Goal: Task Accomplishment & Management: Manage account settings

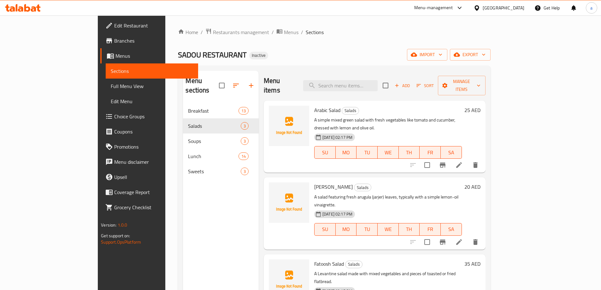
click at [183, 215] on div "Menu sections Breakfast 13 Salads 3 Soups 3 Lunch 14 Sweets 3" at bounding box center [221, 216] width 76 height 290
click at [463, 161] on icon at bounding box center [459, 165] width 8 height 8
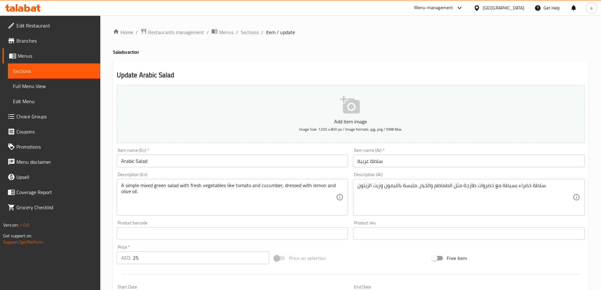
click at [311, 176] on div "Description (En) A simple mixed green salad with fresh vegetables like tomato a…" at bounding box center [232, 193] width 231 height 43
click at [408, 46] on div "Home / Restaurants management / Menus / Sections / item / update Salads section…" at bounding box center [350, 230] width 475 height 405
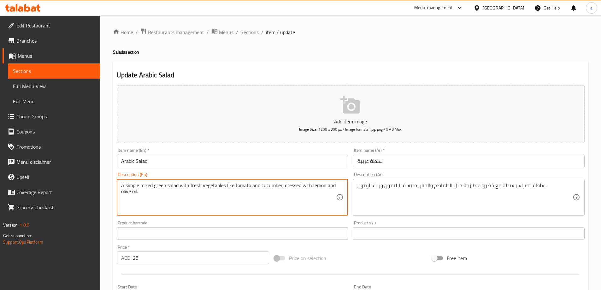
click at [441, 64] on div "Update Arabic Salad Add item image Image Size: 1200 x 800 px / Image formats: j…" at bounding box center [350, 244] width 475 height 367
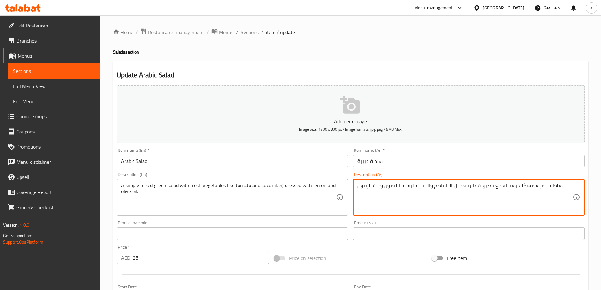
click at [549, 174] on div "Description (Ar) سلطة خضراء مشكلة بسيطة مع خضروات طازجة مثل الطماطم والخيار، مل…" at bounding box center [468, 193] width 231 height 43
click at [529, 172] on div "Description (Ar) سلطة خضراء مشكل بسيطة مع خضروات طازجة مثل الطماطم والخيار، ملب…" at bounding box center [468, 193] width 231 height 43
click at [525, 174] on div "Description (Ar) سلطة خضراء مشكل بسيط مع خضروات طازجة مثل الطماطم والخيار، ملبس…" at bounding box center [468, 193] width 231 height 43
click at [512, 185] on textarea "سلطة خضراء مشكل بسيط مع خضروات طازجة مثل الطماطم والخيار، ملبسة بالليمون وزيت ا…" at bounding box center [464, 197] width 215 height 30
click at [515, 188] on textarea "سلطة خضراء مشكل بسيط مع خضروات طازجة مثل الطماطم والخيار، ملبسة بالليمون وزيت ا…" at bounding box center [464, 197] width 215 height 30
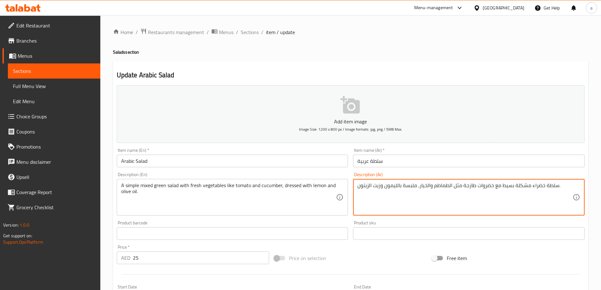
click at [502, 185] on textarea "سلطة خضراء مشكلة بسيط مع خضروات طازجة مثل الطماطم والخيار، ملبسة بالليمون وزيت …" at bounding box center [464, 197] width 215 height 30
click at [523, 178] on div "Description (Ar) سلطة خضراء مشكلة بسيطة مع خضروات طازجة مثل الطماطم والخيار، مل…" at bounding box center [468, 193] width 231 height 43
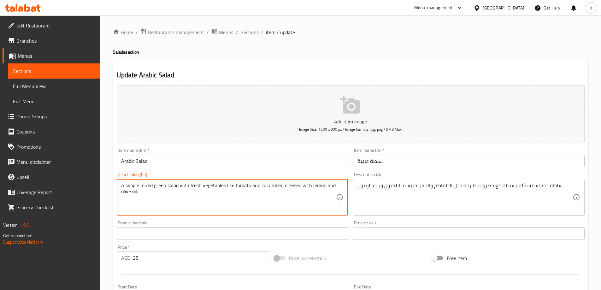
click at [295, 183] on textarea "A simple mixed green salad with fresh vegetables like tomato and cucumber, dres…" at bounding box center [228, 197] width 215 height 30
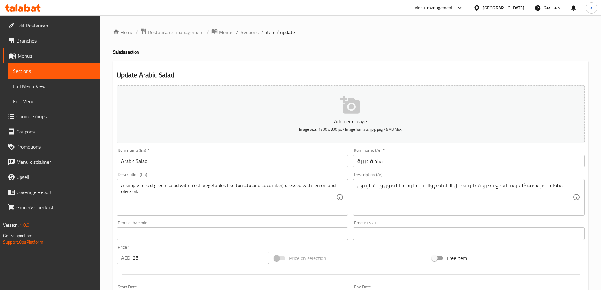
click at [264, 188] on textarea "A simple mixed green salad with fresh vegetables like tomato and cucumber, dres…" at bounding box center [228, 197] width 215 height 30
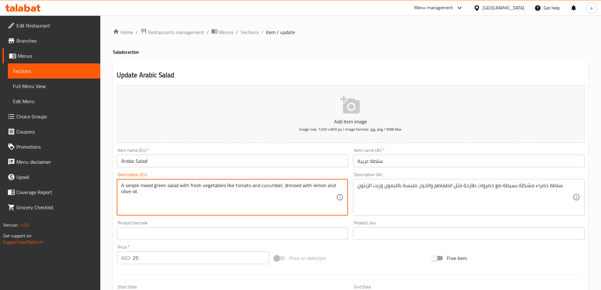
click at [264, 188] on textarea "A simple mixed green salad with fresh vegetables like tomato and cucumber, dres…" at bounding box center [228, 197] width 215 height 30
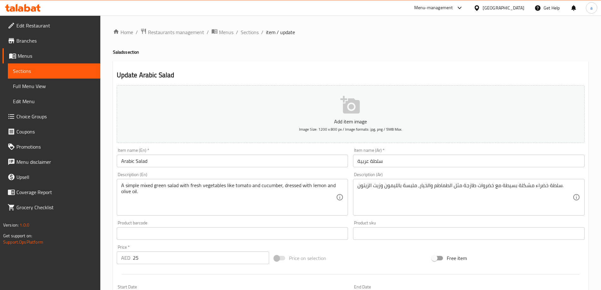
click at [350, 191] on div "Description (Ar) سلطة خضراء مشكلة بسيطة مع خضروات طازجة مثل الطماطم والخيار، مل…" at bounding box center [468, 194] width 236 height 48
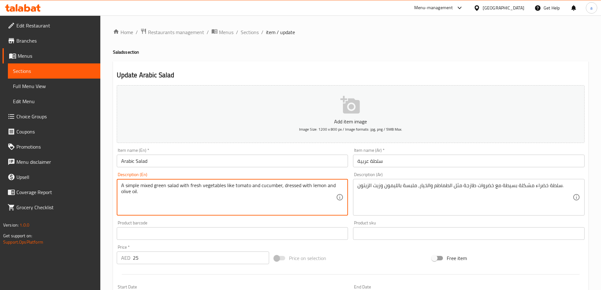
click at [293, 189] on textarea "A simple mixed green salad with fresh vegetables like tomato and cucumber, dres…" at bounding box center [228, 197] width 215 height 30
click at [296, 187] on textarea "A simple mixed green salad with fresh vegetables like tomato and cucumber, dres…" at bounding box center [228, 197] width 215 height 30
click at [296, 183] on textarea "A simple mixed green salad with fresh vegetables like tomato and cucumber, dres…" at bounding box center [228, 197] width 215 height 30
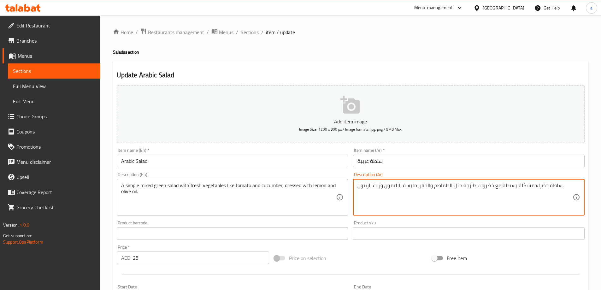
click at [408, 185] on textarea "سلطة خضراء مشكلة بسيطة مع خضروات طازجة مثل الطماطم والخيار، ملبسة بالليمون وزيت…" at bounding box center [464, 197] width 215 height 30
type textarea "سلطة خضراء مشكلة بسيطة مع خضروات طازجة مثل الطماطم والخيار، دريسد بالليمون وزيت…"
click at [303, 185] on textarea "A simple mixed green salad with fresh vegetables like tomato and cucumber, dres…" at bounding box center [228, 197] width 215 height 30
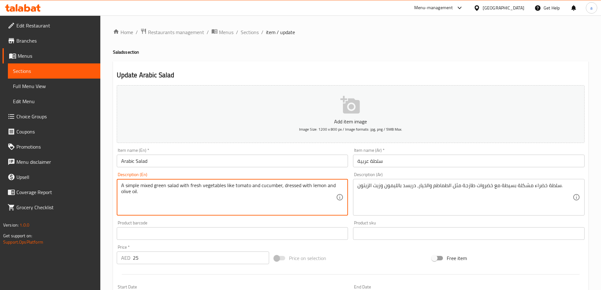
click at [303, 185] on textarea "A simple mixed green salad with fresh vegetables like tomato and cucumber, dres…" at bounding box center [228, 197] width 215 height 30
click at [424, 181] on div "سلطة خضراء مشكلة بسيطة مع خضروات طازجة مثل الطماطم والخيار، دريسد بالليمون وزيت…" at bounding box center [468, 197] width 231 height 37
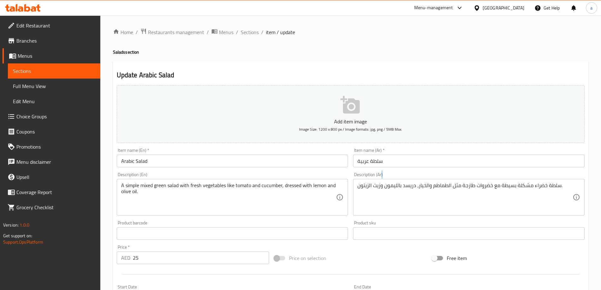
click at [424, 181] on div "سلطة خضراء مشكلة بسيطة مع خضروات طازجة مثل الطماطم والخيار، دريسد بالليمون وزيت…" at bounding box center [468, 197] width 231 height 37
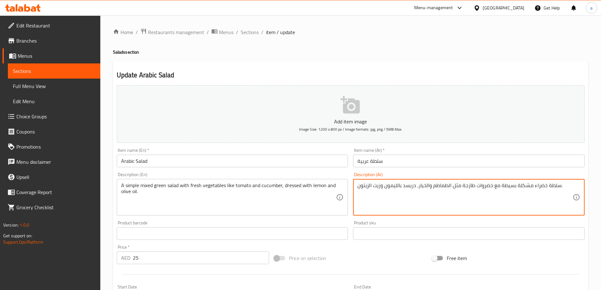
click at [434, 183] on textarea "سلطة خضراء مشكلة بسيطة مع خضروات طازجة مثل الطماطم والخيار، دريسد بالليمون وزيت…" at bounding box center [464, 197] width 215 height 30
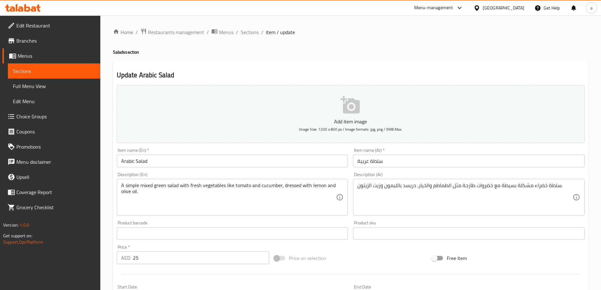
click at [468, 166] on input "سلطة عربية" at bounding box center [468, 160] width 231 height 13
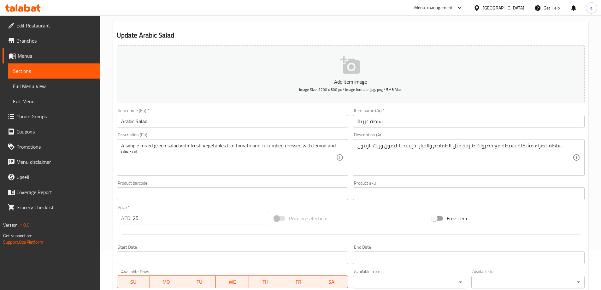
scroll to position [95, 0]
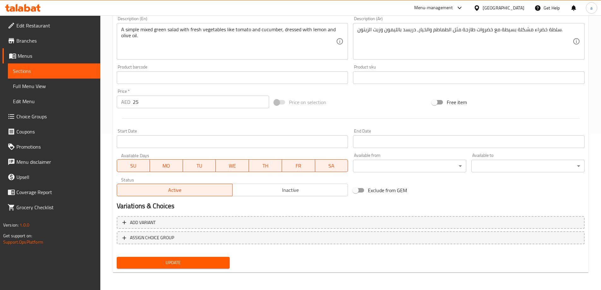
click at [214, 257] on button "Update" at bounding box center [173, 263] width 113 height 12
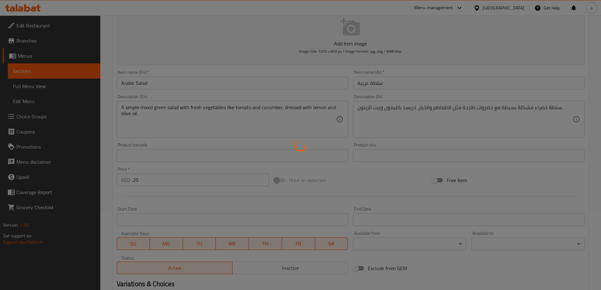
scroll to position [0, 0]
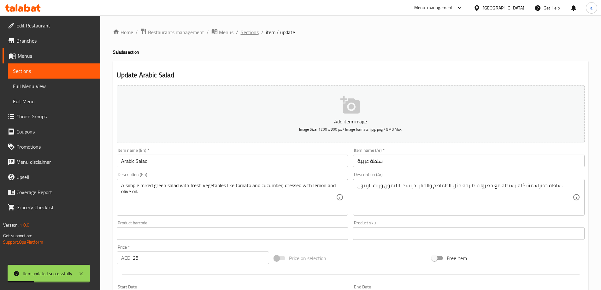
click at [255, 33] on span "Sections" at bounding box center [250, 32] width 18 height 8
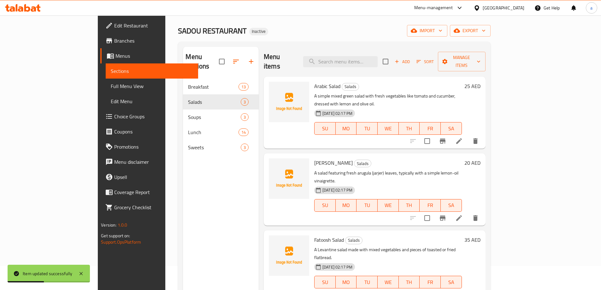
scroll to position [63, 0]
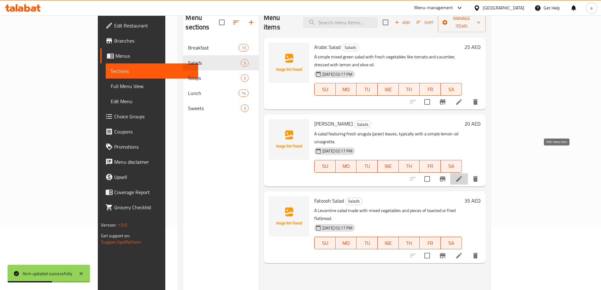
click at [463, 175] on icon at bounding box center [459, 179] width 8 height 8
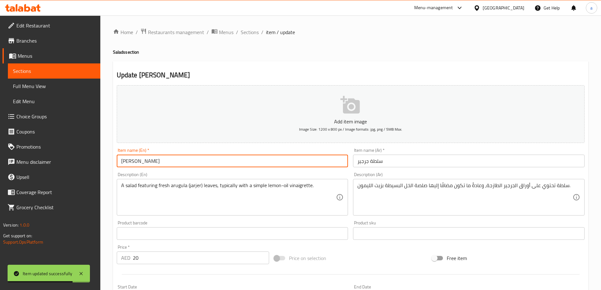
click at [128, 160] on input "Jarjer Salad" at bounding box center [232, 160] width 231 height 13
click at [206, 180] on div "A salad featuring fresh arugula (jarjer) leaves, typically with a simple lemon-…" at bounding box center [232, 197] width 231 height 37
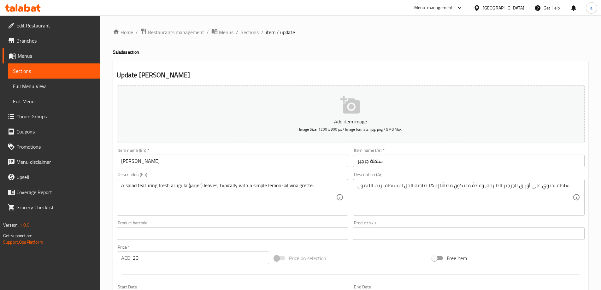
click at [125, 160] on input "Jarjer Salad" at bounding box center [232, 160] width 231 height 13
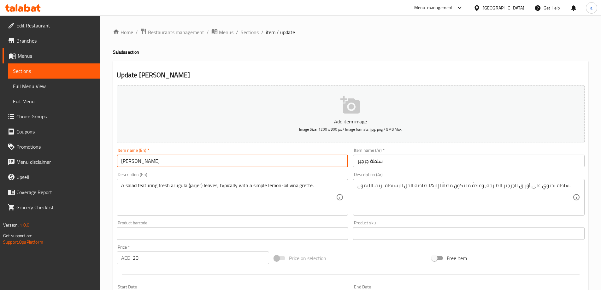
click at [125, 160] on input "Jarjer Salad" at bounding box center [232, 160] width 231 height 13
click at [265, 178] on div "Description (En) A salad featuring fresh arugula (jarjer) leaves, typically wit…" at bounding box center [232, 193] width 231 height 43
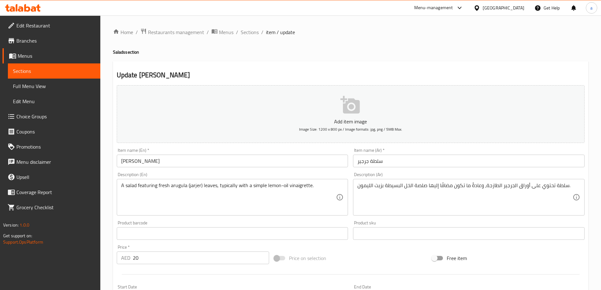
click at [454, 51] on h4 "Salads section" at bounding box center [350, 52] width 475 height 6
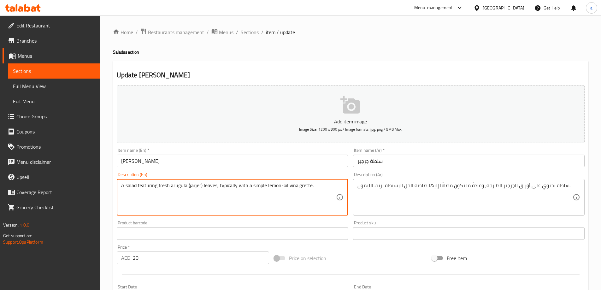
click at [424, 76] on h2 "Update Jarjer Salad" at bounding box center [351, 74] width 468 height 9
click at [178, 183] on textarea "A salad featuring fresh arugula (jarjer) leaves, typically with a simple lemon-…" at bounding box center [228, 197] width 215 height 30
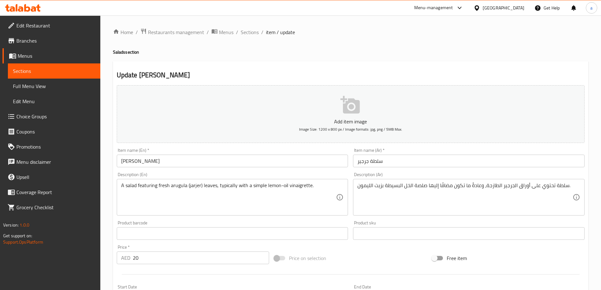
click at [292, 174] on div "Description (En) A salad featuring fresh arugula (jarjer) leaves, typically wit…" at bounding box center [232, 193] width 231 height 43
click at [217, 172] on div "Description (En) A salad featuring fresh arugula (jarjer) leaves, typically wit…" at bounding box center [232, 193] width 231 height 43
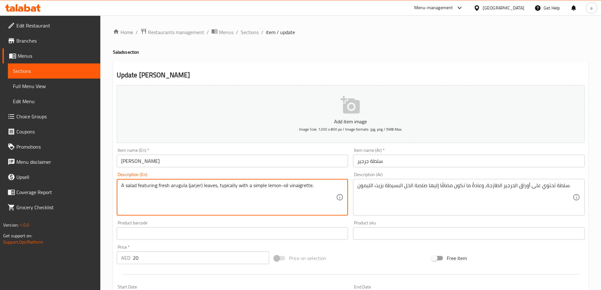
click at [152, 186] on textarea "A salad featuring fresh arugula (jarjer) leaves, typically with a simple lemon-…" at bounding box center [228, 197] width 215 height 30
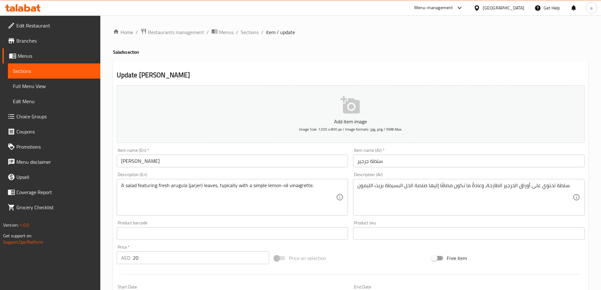
click at [305, 177] on div "Description (En) A salad featuring fresh arugula (jarjer) leaves, typically wit…" at bounding box center [232, 193] width 231 height 43
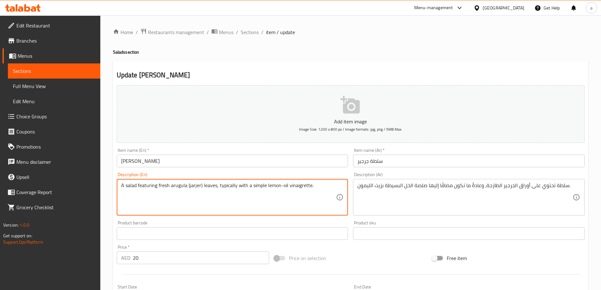
click at [298, 187] on textarea "A salad featuring fresh arugula (jarjer) leaves, typically with a simple lemon-…" at bounding box center [228, 197] width 215 height 30
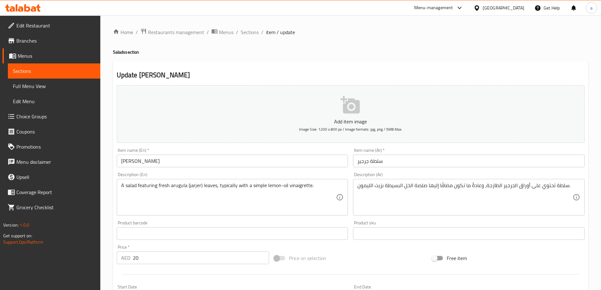
click at [476, 173] on div "Description (Ar) سلطة تحتوي على أوراق الجرجير الطازجة، وعادةً ما تكون مضافًا إل…" at bounding box center [468, 193] width 231 height 43
click at [243, 173] on div "Description (En) A salad featuring fresh arugula (jarjer) leaves, typically wit…" at bounding box center [232, 193] width 231 height 43
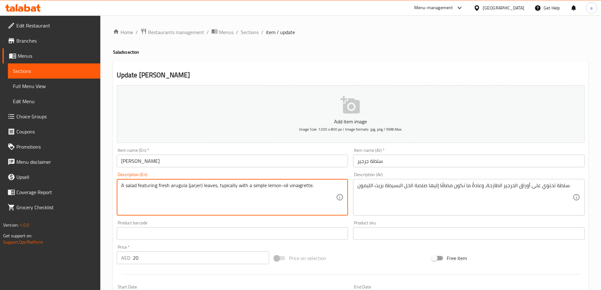
click at [224, 191] on textarea "A salad featuring fresh arugula (jarjer) leaves, typically with a simple lemon-…" at bounding box center [228, 197] width 215 height 30
click at [262, 173] on div "Description (En) A salad featuring fresh arugula (jarjer) leaves, typically wit…" at bounding box center [232, 193] width 231 height 43
click at [234, 186] on textarea "A salad featuring fresh arugula (jarjer) leaves, typically with a simple lemon-…" at bounding box center [228, 197] width 215 height 30
click at [230, 183] on textarea "A salad featuring fresh arugula (jarjer) leaves, typically with a simple lemon-…" at bounding box center [228, 197] width 215 height 30
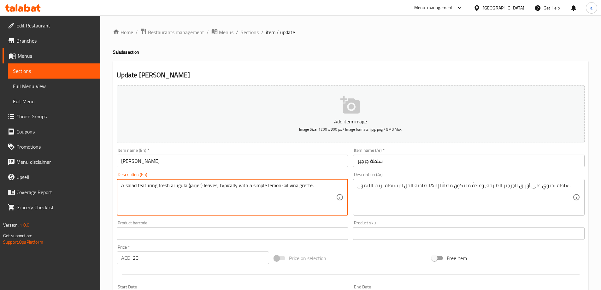
click at [246, 169] on div "Item name (En)   * Jarjer Salad Item name (En) *" at bounding box center [232, 157] width 236 height 24
click at [229, 186] on textarea "A salad featuring fresh arugula (jarjer) leaves, typically with a simple lemon-…" at bounding box center [228, 197] width 215 height 30
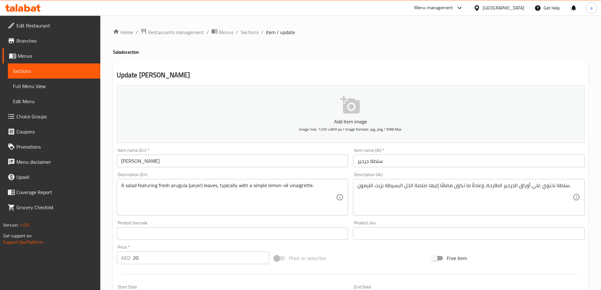
click at [269, 170] on div "Description (En) A salad featuring fresh arugula (jarjer) leaves, typically wit…" at bounding box center [232, 194] width 236 height 48
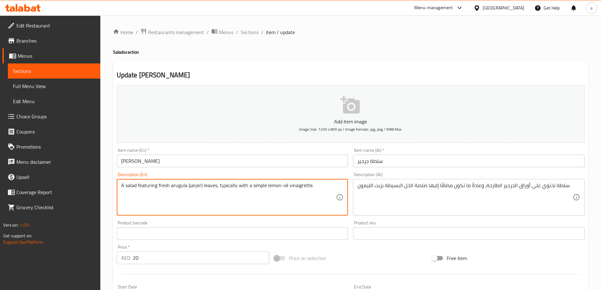
click at [227, 182] on textarea "A salad featuring fresh arugula (jarjer) leaves, typically with a simple lemon-…" at bounding box center [228, 197] width 215 height 30
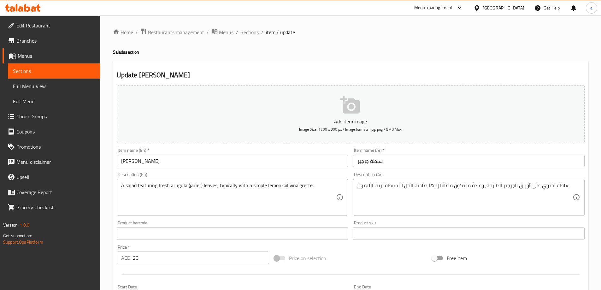
click at [237, 174] on div "Description (En) A salad featuring fresh arugula (jarjer) leaves, typically wit…" at bounding box center [232, 193] width 231 height 43
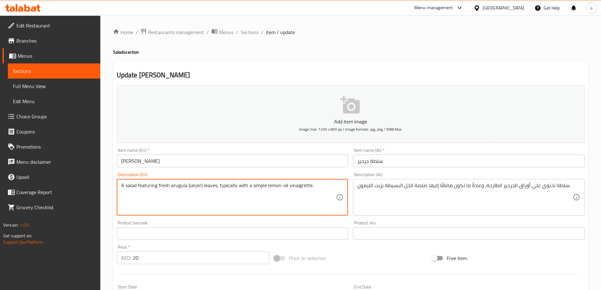
click at [226, 191] on textarea "A salad featuring fresh arugula (jarjer) leaves, typically with a simple lemon-…" at bounding box center [228, 197] width 215 height 30
click at [242, 171] on div "Description (En) A salad featuring fresh arugula (jarjer) leaves, typically wit…" at bounding box center [232, 194] width 236 height 48
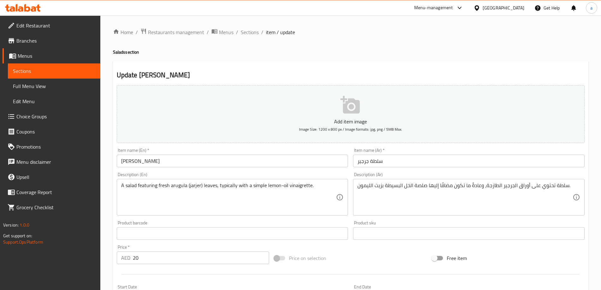
click at [156, 161] on input "Jarjer Salad" at bounding box center [232, 160] width 231 height 13
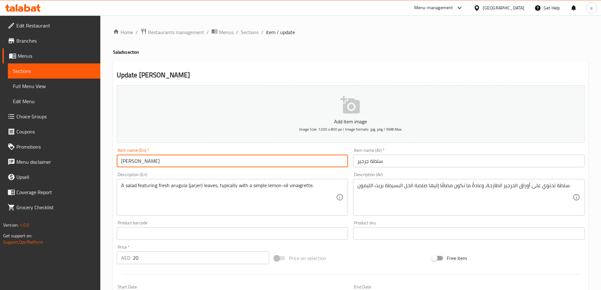
click at [156, 161] on input "Jarjer Salad" at bounding box center [232, 160] width 231 height 13
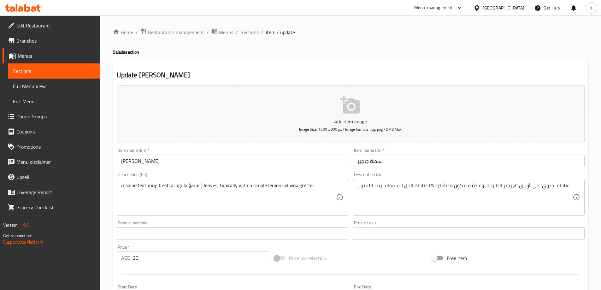
click at [129, 55] on h4 "Salads section" at bounding box center [350, 52] width 475 height 6
copy h4 "Salads section"
click at [476, 64] on div "Update Jarjer Salad Add item image Image Size: 1200 x 800 px / Image formats: j…" at bounding box center [350, 244] width 475 height 367
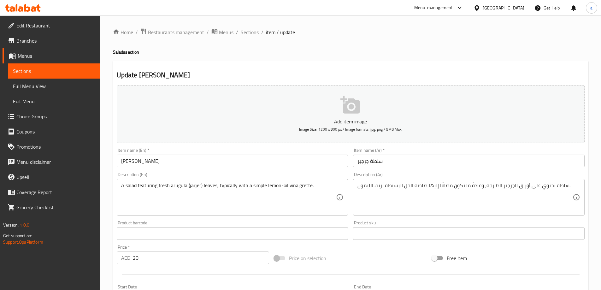
click at [326, 69] on div "Update Jarjer Salad Add item image Image Size: 1200 x 800 px / Image formats: j…" at bounding box center [350, 244] width 475 height 367
click at [247, 34] on span "Sections" at bounding box center [250, 32] width 18 height 8
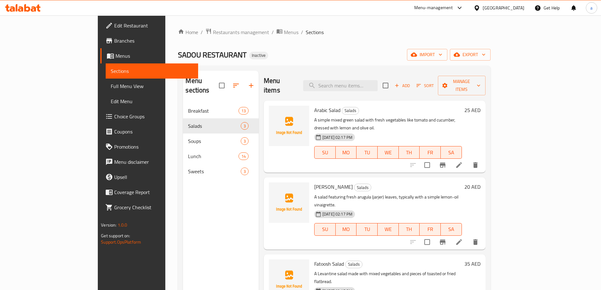
click at [314, 182] on span "Jarjer Salad" at bounding box center [333, 186] width 38 height 9
click at [479, 238] on icon "delete" at bounding box center [475, 242] width 8 height 8
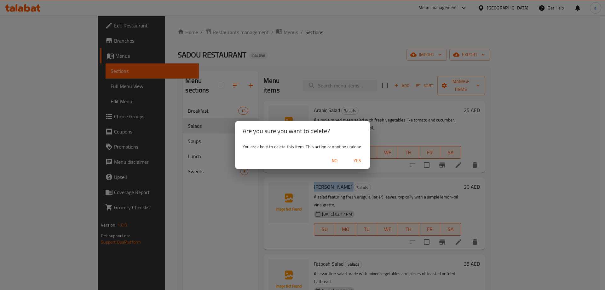
click at [364, 158] on span "Yes" at bounding box center [357, 161] width 15 height 8
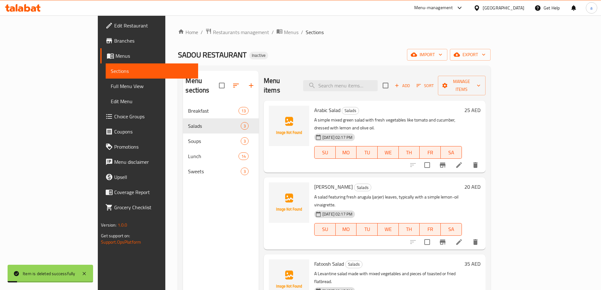
click at [207, 224] on div "Menu sections Breakfast 13 Salads 3 Soups 3 Lunch 14 Sweets 3" at bounding box center [221, 216] width 76 height 290
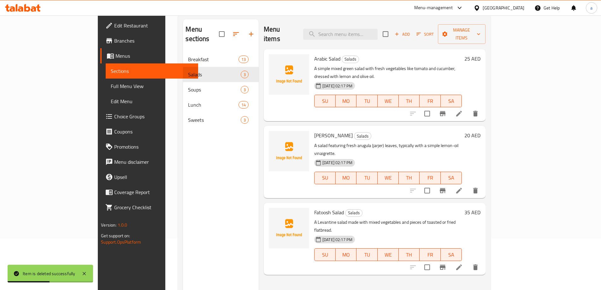
scroll to position [88, 0]
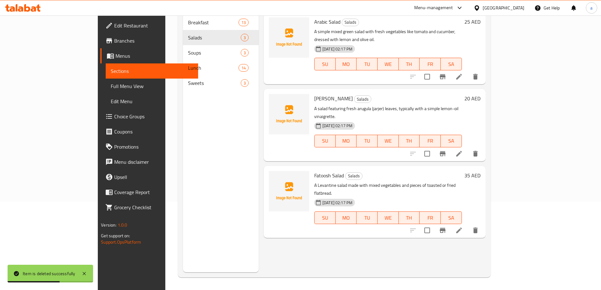
click at [468, 224] on li at bounding box center [459, 229] width 18 height 11
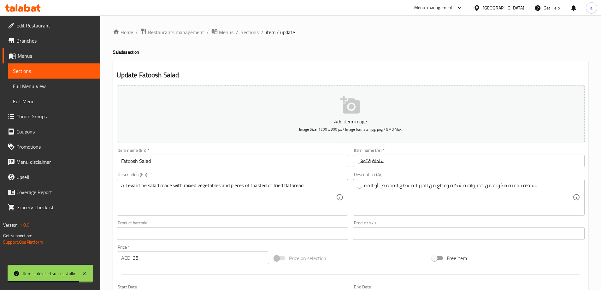
click at [130, 160] on input "Fatoosh Salad" at bounding box center [232, 160] width 231 height 13
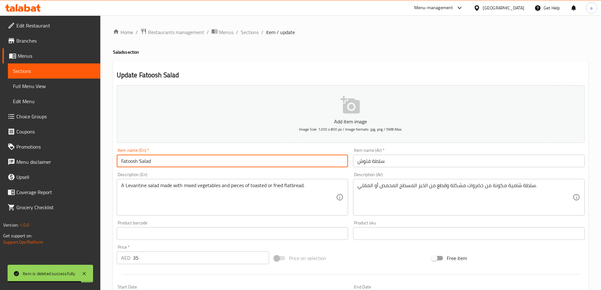
click at [130, 160] on input "Fatoosh Salad" at bounding box center [232, 160] width 231 height 13
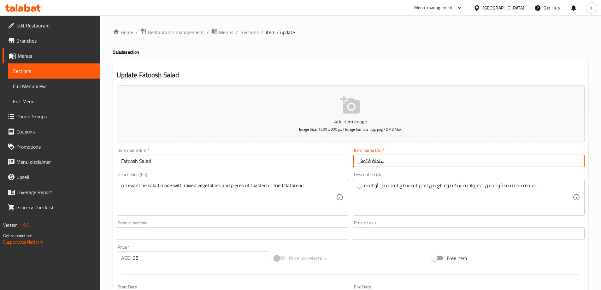
click at [368, 164] on input "سلطة فتوش" at bounding box center [468, 160] width 231 height 13
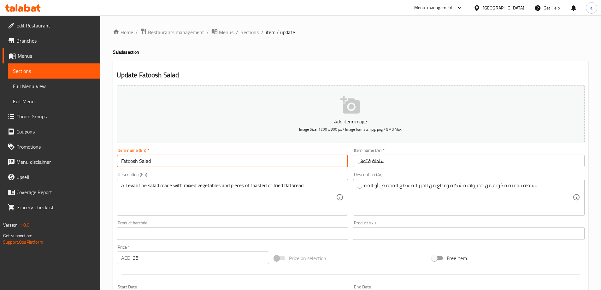
click at [130, 158] on input "Fatoosh Salad" at bounding box center [232, 160] width 231 height 13
click at [294, 173] on div "Description (En) A Levantine salad made with mixed vegetables and pieces of toa…" at bounding box center [232, 193] width 231 height 43
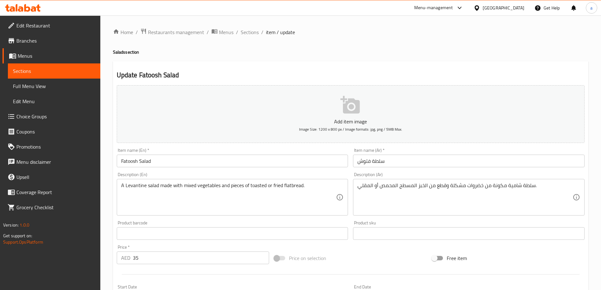
click at [424, 54] on h4 "Salads section" at bounding box center [350, 52] width 475 height 6
click at [475, 73] on h2 "Update Fatoosh Salad" at bounding box center [351, 74] width 468 height 9
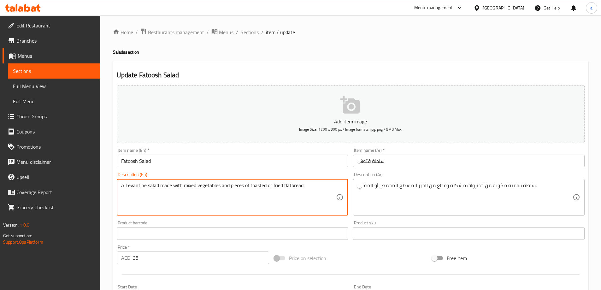
click at [137, 187] on textarea "A Levantine salad made with mixed vegetables and pieces of toasted or fried fla…" at bounding box center [228, 197] width 215 height 30
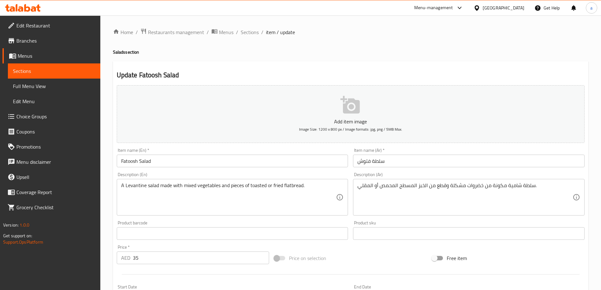
click at [143, 188] on textarea "A Levantine salad made with mixed vegetables and pieces of toasted or fried fla…" at bounding box center [228, 197] width 215 height 30
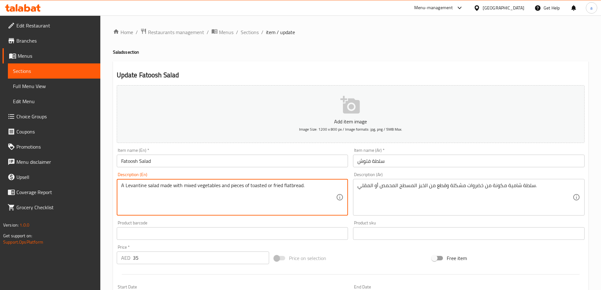
click at [143, 188] on textarea "A Levantine salad made with mixed vegetables and pieces of toasted or fried fla…" at bounding box center [228, 197] width 215 height 30
click at [163, 200] on textarea "A Levantine salad made with mixed vegetables and pieces of toasted or fried fla…" at bounding box center [228, 197] width 215 height 30
click at [320, 188] on textarea "A Levantine salad made with mixed vegetables and pieces of toasted or fried fla…" at bounding box center [228, 197] width 215 height 30
click at [137, 183] on textarea "A Levantine salad made with mixed vegetables and pieces of toasted or fried fla…" at bounding box center [228, 197] width 215 height 30
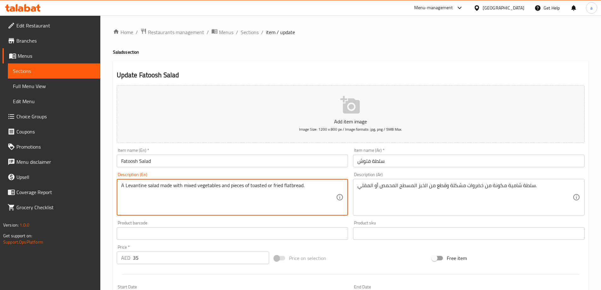
click at [291, 170] on div "Description (En) A Levantine salad made with mixed vegetables and pieces of toa…" at bounding box center [232, 194] width 236 height 48
click at [237, 187] on textarea "A Levantine salad made with mixed vegetables and pieces of toasted or fried fla…" at bounding box center [228, 197] width 215 height 30
click at [254, 175] on div "Description (En) A Levantine salad made with mixed vegetables and pieces of toa…" at bounding box center [232, 193] width 231 height 43
click at [236, 193] on textarea "A Levantine salad made with mixed vegetables and pieces of toasted or fried fla…" at bounding box center [228, 197] width 215 height 30
click at [251, 177] on div "Description (En) A Levantine salad made with mixed vegetables and pieces of toa…" at bounding box center [232, 193] width 231 height 43
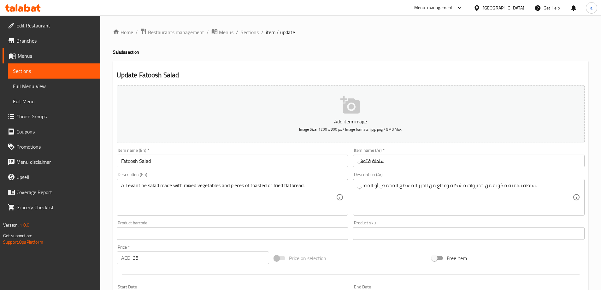
click at [337, 145] on div "Add item image Image Size: 1200 x 800 px / Image formats: jpg, png / 5MB Max." at bounding box center [350, 114] width 473 height 63
click at [330, 148] on div "Item name (En)   * Fatoosh Salad Item name (En) *" at bounding box center [232, 157] width 231 height 19
click at [329, 146] on div "Item name (En)   * Fatoosh Salad Item name (En) *" at bounding box center [232, 157] width 236 height 24
click at [325, 150] on div "Item name (En)   * Fatoosh Salad Item name (En) *" at bounding box center [232, 157] width 231 height 19
click at [349, 148] on div "Item name (En)   * Fatoosh Salad Item name (En) *" at bounding box center [232, 157] width 236 height 24
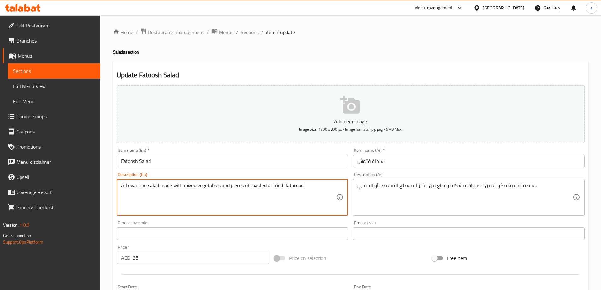
click at [234, 184] on textarea "A Levantine salad made with mixed vegetables and pieces of toasted or fried fla…" at bounding box center [228, 197] width 215 height 30
click at [260, 191] on textarea "A Levantine salad made with mixed vegetables and pieces of toasted or fried fla…" at bounding box center [228, 197] width 215 height 30
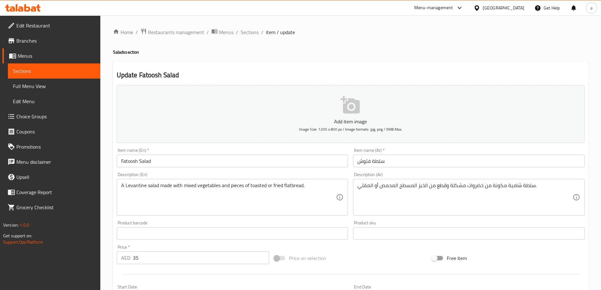
click at [315, 171] on div "Description (En) A Levantine salad made with mixed vegetables and pieces of toa…" at bounding box center [232, 194] width 236 height 48
click at [436, 173] on div "Description (Ar) سلطة شامية مكونة من خضروات مشكلة وقطع من الخبز المسطح المحمص أ…" at bounding box center [468, 193] width 231 height 43
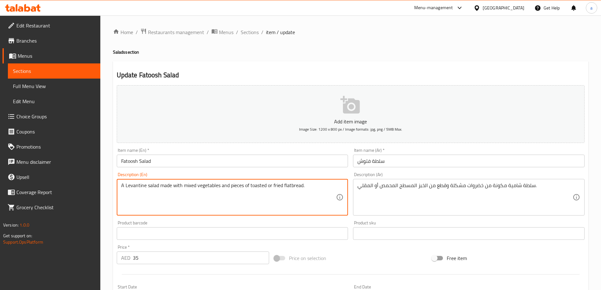
click at [289, 186] on textarea "A Levantine salad made with mixed vegetables and pieces of toasted or fried fla…" at bounding box center [228, 197] width 215 height 30
click at [298, 185] on textarea "A Levantine salad made with mixed vegetables and pieces of toasted or fried fla…" at bounding box center [228, 197] width 215 height 30
click at [322, 177] on div "Description (En) A Levantine salad made with mixed vegetables and pieces of toa…" at bounding box center [232, 193] width 231 height 43
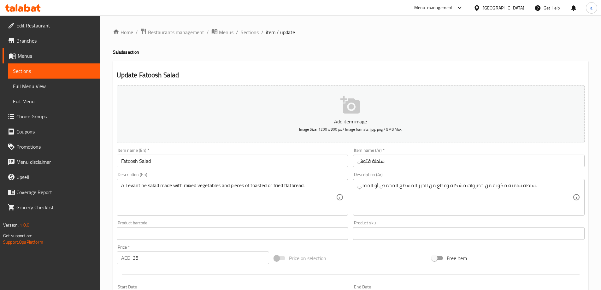
click at [309, 172] on div "Description (En) A Levantine salad made with mixed vegetables and pieces of toa…" at bounding box center [232, 193] width 231 height 43
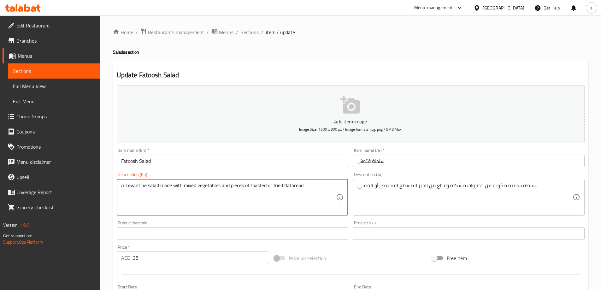
click at [136, 185] on textarea "A Levantine salad made with mixed vegetables and pieces of toasted or fried fla…" at bounding box center [228, 197] width 215 height 30
drag, startPoint x: 160, startPoint y: 185, endPoint x: 96, endPoint y: 182, distance: 63.8
click at [96, 182] on div "Edit Restaurant Branches Menus Sections Full Menu View Edit Menu Choice Groups …" at bounding box center [300, 230] width 601 height 430
click at [183, 184] on textarea "A Levantine salad made with mixed vegetables and pieces of toasted or fried fla…" at bounding box center [228, 197] width 215 height 30
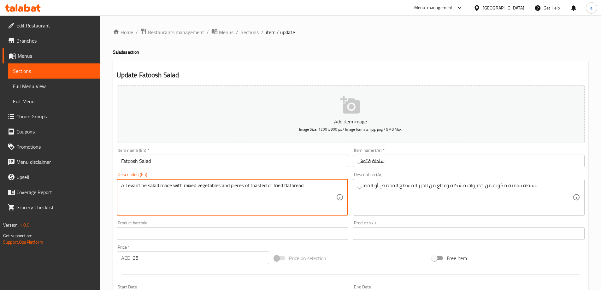
click at [183, 184] on textarea "A Levantine salad made with mixed vegetables and pieces of toasted or fried fla…" at bounding box center [228, 197] width 215 height 30
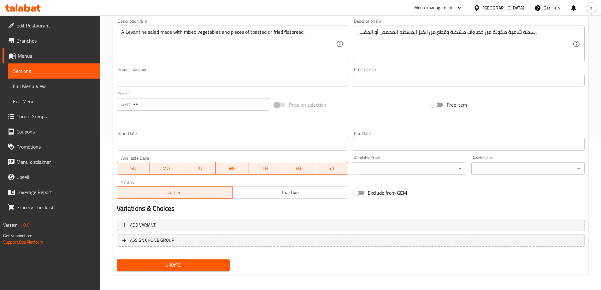
scroll to position [156, 0]
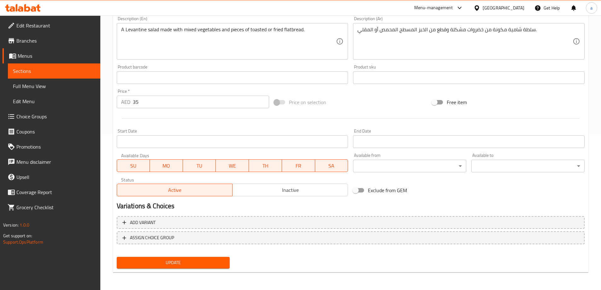
click at [227, 261] on button "Update" at bounding box center [173, 263] width 113 height 12
click at [153, 264] on span "Update" at bounding box center [173, 263] width 103 height 8
click at [38, 118] on span "Choice Groups" at bounding box center [55, 117] width 79 height 8
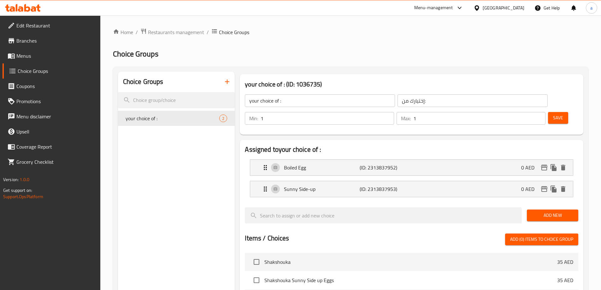
click at [318, 101] on input "your choice of :" at bounding box center [320, 100] width 150 height 13
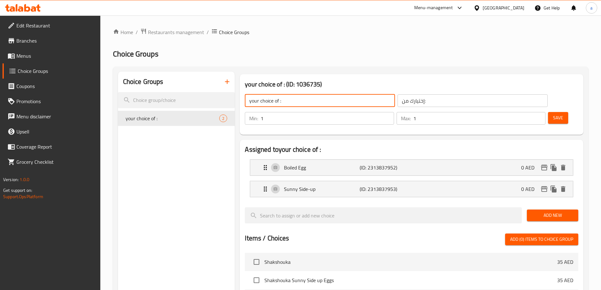
click at [279, 102] on input "your choice of :" at bounding box center [320, 100] width 150 height 13
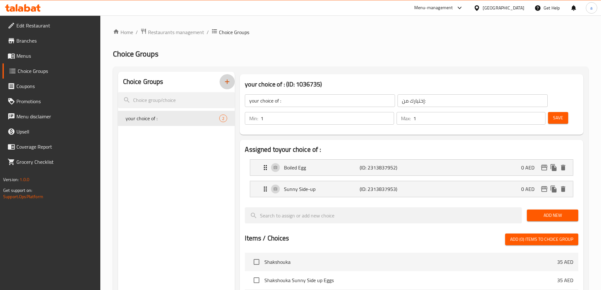
click at [223, 85] on button "button" at bounding box center [226, 81] width 15 height 15
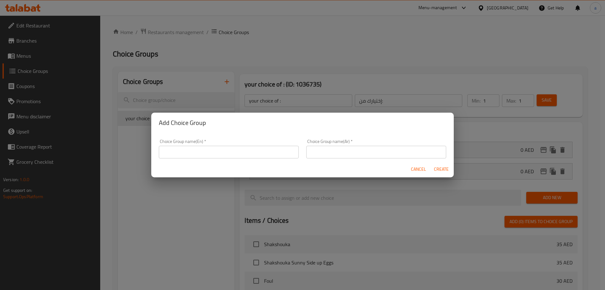
click at [249, 154] on input "text" at bounding box center [229, 152] width 140 height 13
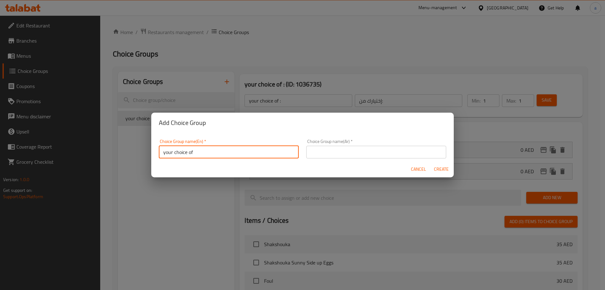
click at [228, 154] on input "your choice of" at bounding box center [229, 152] width 140 height 13
type input "your choice of 1"
click at [337, 155] on input "text" at bounding box center [376, 152] width 140 height 13
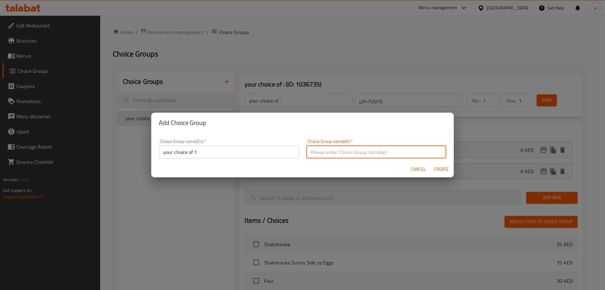
click at [337, 155] on input "text" at bounding box center [376, 152] width 140 height 13
drag, startPoint x: 320, startPoint y: 151, endPoint x: 301, endPoint y: 154, distance: 18.9
click at [303, 154] on div "Choice Group name(Ar)   * اختيارك من الحجم Choice Group name(Ar) *" at bounding box center [377, 148] width 148 height 27
click at [315, 152] on input "اختيارك من الحجم" at bounding box center [376, 152] width 140 height 13
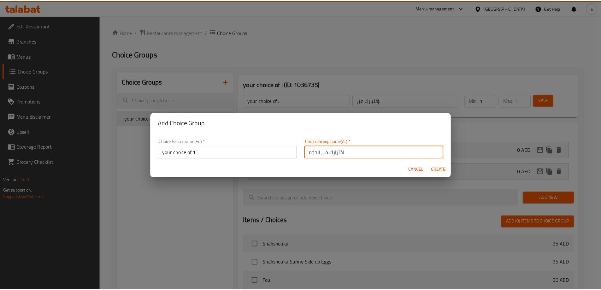
scroll to position [2, 0]
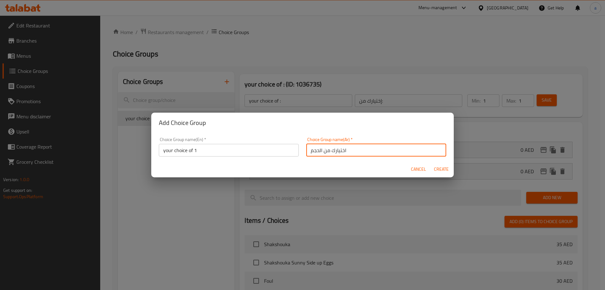
drag, startPoint x: 321, startPoint y: 154, endPoint x: 311, endPoint y: 155, distance: 10.8
click at [311, 155] on input "اختيارك من الحجم" at bounding box center [376, 150] width 140 height 13
click at [306, 149] on input "اختيارك من الحجم" at bounding box center [376, 150] width 140 height 13
drag, startPoint x: 306, startPoint y: 149, endPoint x: 325, endPoint y: 150, distance: 19.9
click at [318, 150] on input "اختيارك من الحجم" at bounding box center [376, 150] width 140 height 13
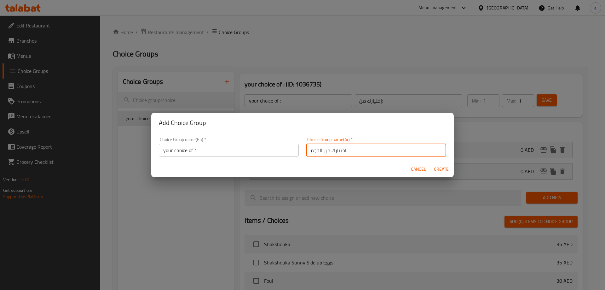
click at [325, 150] on input "اختيارك من الحجم" at bounding box center [376, 150] width 140 height 13
drag, startPoint x: 320, startPoint y: 149, endPoint x: 307, endPoint y: 153, distance: 13.1
click at [307, 153] on input "اختيارك من الحجم" at bounding box center [376, 150] width 140 height 13
type input "اختيارك من 1"
click at [440, 168] on span "Create" at bounding box center [441, 169] width 15 height 8
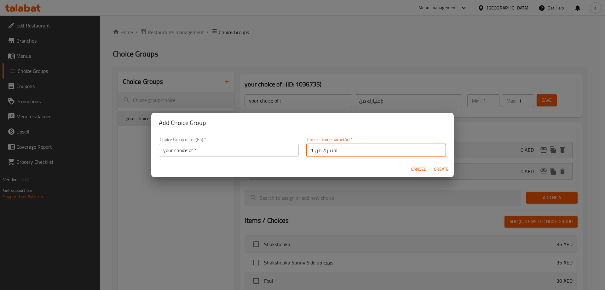
type input "your choice of 1"
type input "اختيارك من 1"
type input "0"
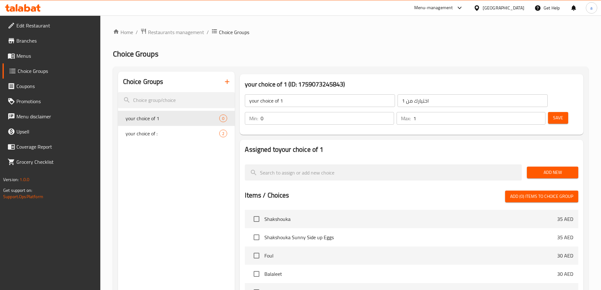
type input "1"
click at [527, 112] on input "1" at bounding box center [479, 118] width 132 height 13
type input "1"
click at [393, 112] on input "1" at bounding box center [326, 118] width 133 height 13
click at [549, 168] on span "Add New" at bounding box center [552, 172] width 41 height 8
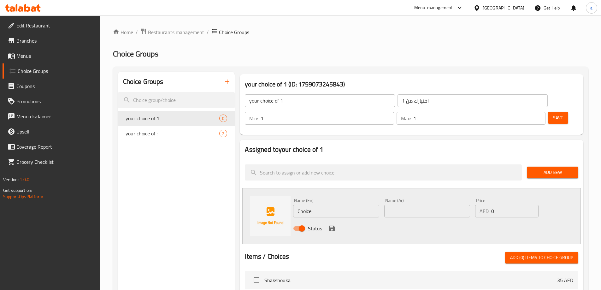
click at [358, 205] on input "Choice" at bounding box center [336, 211] width 86 height 13
click at [344, 205] on input "Choice" at bounding box center [336, 211] width 86 height 13
click at [345, 205] on input "Choice" at bounding box center [336, 211] width 86 height 13
paste input "toasted"
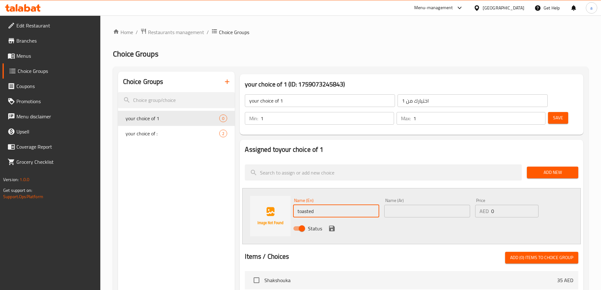
type input "toasted"
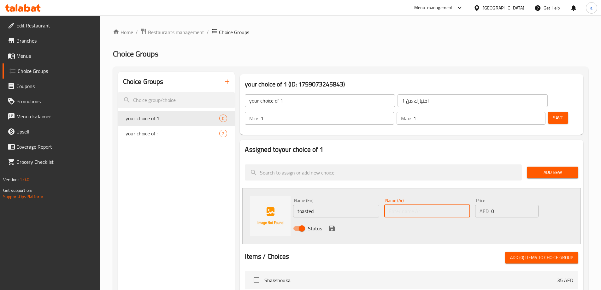
click at [392, 205] on input "text" at bounding box center [427, 211] width 86 height 13
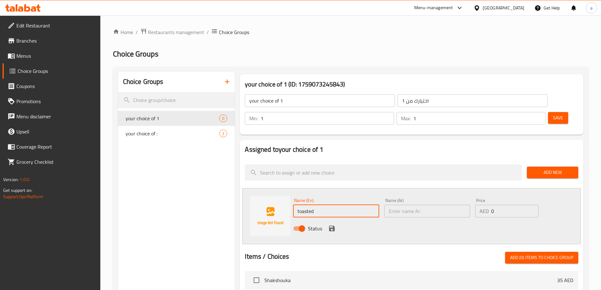
click at [328, 205] on input "toasted" at bounding box center [336, 211] width 86 height 13
click at [330, 205] on input "toasted" at bounding box center [336, 211] width 86 height 13
click at [310, 205] on input "toasted" at bounding box center [336, 211] width 86 height 13
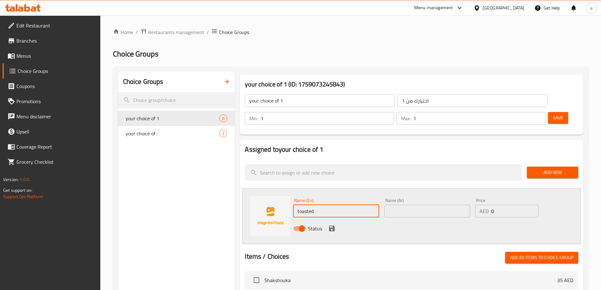
click at [310, 205] on input "toasted" at bounding box center [336, 211] width 86 height 13
click at [394, 205] on input "text" at bounding box center [427, 211] width 86 height 13
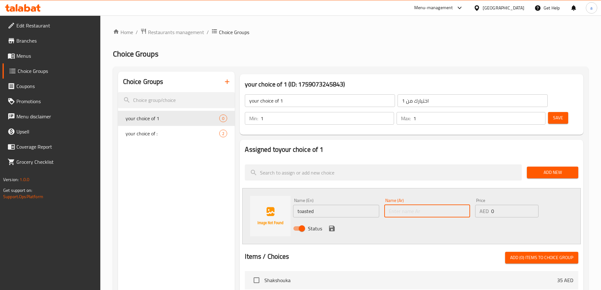
paste input "محمص"
type input "محمص"
click at [333, 224] on icon "save" at bounding box center [332, 228] width 8 height 8
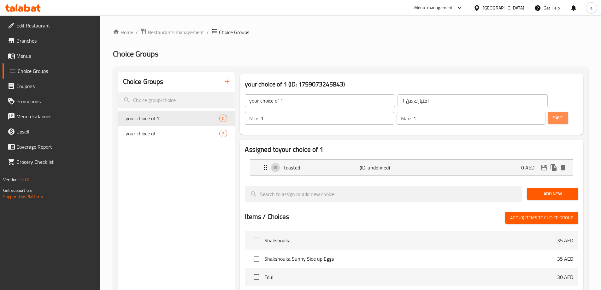
click at [553, 114] on span "Save" at bounding box center [558, 118] width 10 height 8
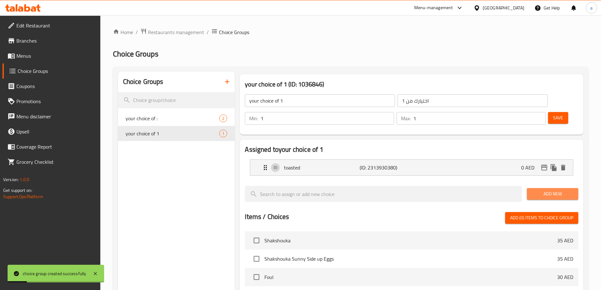
click at [542, 190] on span "Add New" at bounding box center [552, 194] width 41 height 8
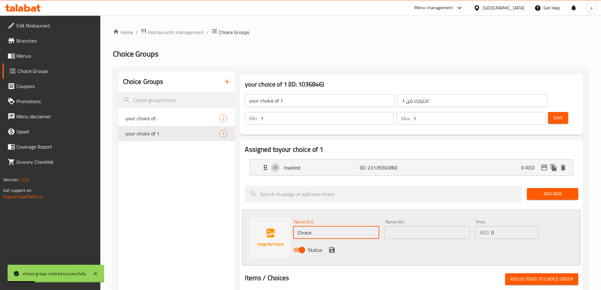
click at [359, 226] on input "Choice" at bounding box center [336, 232] width 86 height 13
click at [354, 226] on input "Choice" at bounding box center [336, 232] width 86 height 13
paste input "fried"
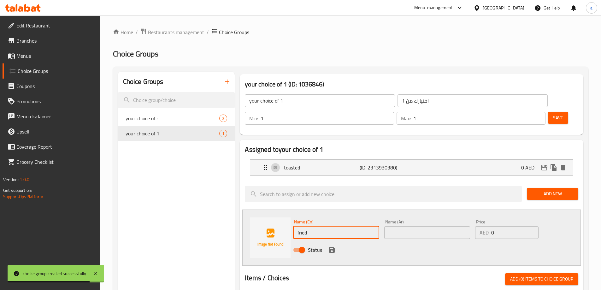
type input "fried"
click at [404, 226] on input "text" at bounding box center [427, 232] width 86 height 13
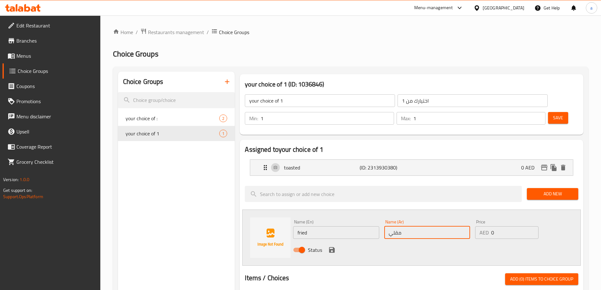
type input "مقلي"
click at [333, 247] on icon "save" at bounding box center [332, 250] width 6 height 6
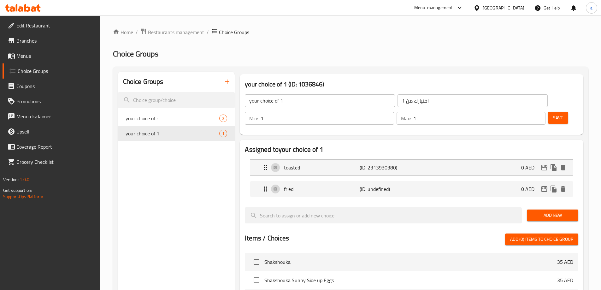
click at [553, 112] on button "Save" at bounding box center [558, 118] width 20 height 12
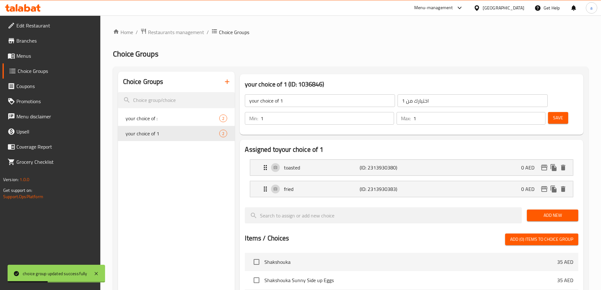
click at [311, 99] on input "your choice of 1" at bounding box center [320, 100] width 150 height 13
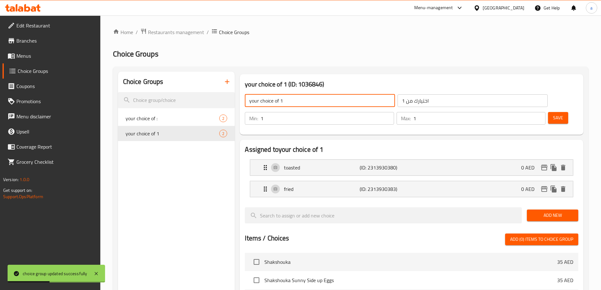
click at [299, 98] on input "your choice of 1" at bounding box center [320, 100] width 150 height 13
drag, startPoint x: 286, startPoint y: 102, endPoint x: 280, endPoint y: 102, distance: 6.3
click at [280, 102] on input "your choice of 1" at bounding box center [320, 100] width 150 height 13
type input "your choice of"
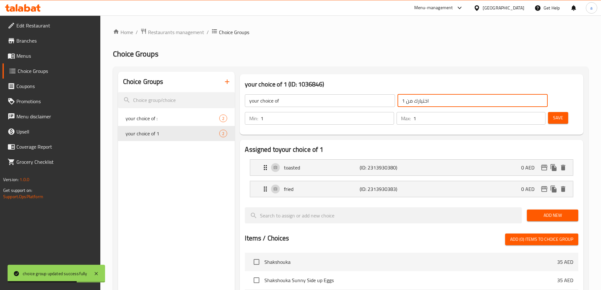
click at [397, 100] on input "اختيارك من 1" at bounding box center [472, 100] width 150 height 13
type input "اختيارك من"
click at [359, 115] on div "your choice of 1 (ID: 1036846) your choice of ​ اختيارك من ​ Min: 1 ​ Max: 1 ​ …" at bounding box center [411, 104] width 343 height 61
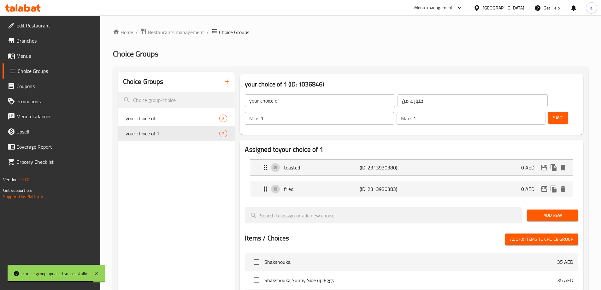
click at [553, 114] on span "Save" at bounding box center [558, 118] width 10 height 8
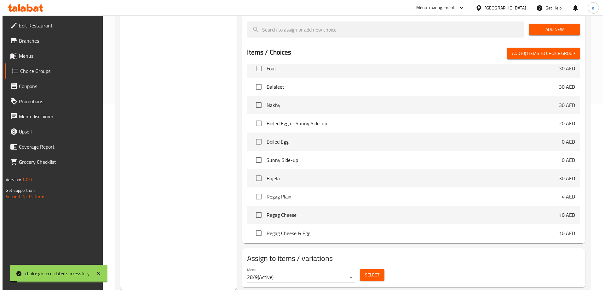
scroll to position [221, 0]
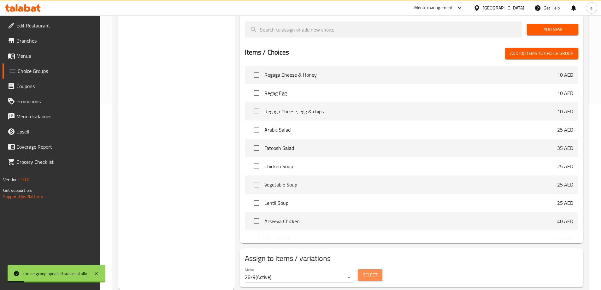
click at [360, 269] on button "Select" at bounding box center [370, 275] width 25 height 12
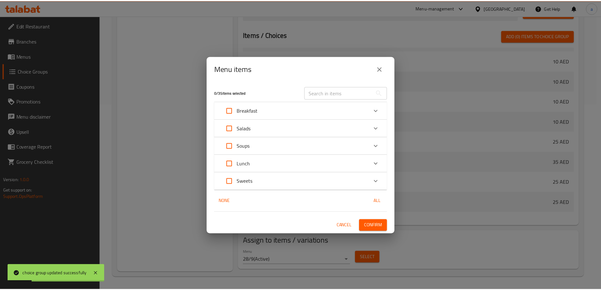
scroll to position [242, 0]
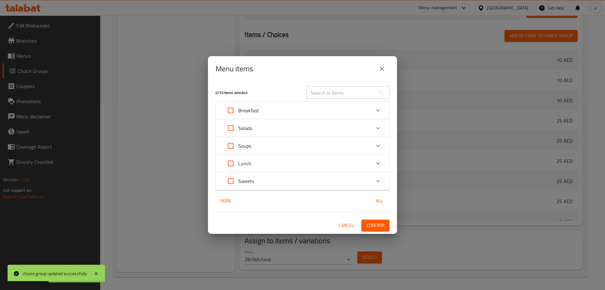
click at [367, 123] on div "Salads" at bounding box center [297, 127] width 148 height 15
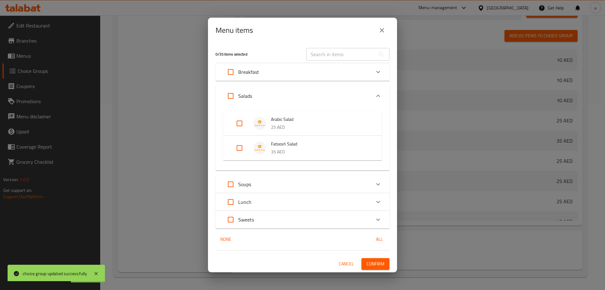
click at [243, 143] on input "Expand" at bounding box center [239, 147] width 15 height 15
checkbox input "true"
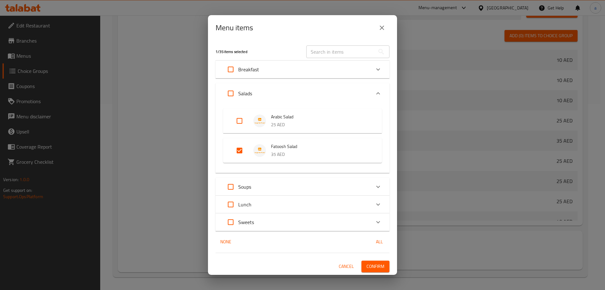
click at [374, 263] on span "Confirm" at bounding box center [376, 266] width 18 height 8
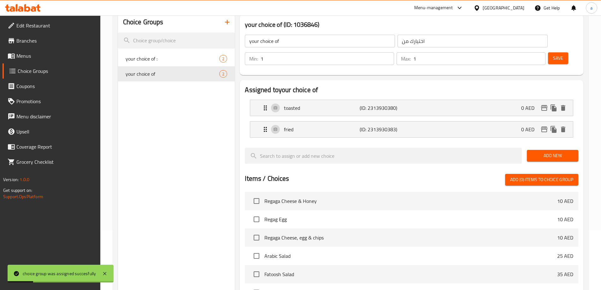
scroll to position [0, 0]
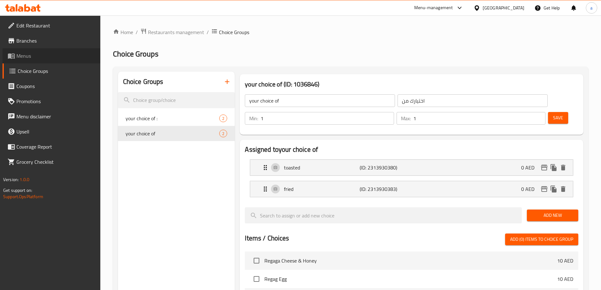
click at [39, 57] on span "Menus" at bounding box center [55, 56] width 79 height 8
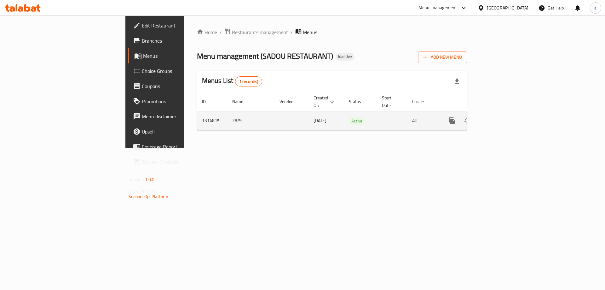
click at [505, 120] on link "enhanced table" at bounding box center [497, 120] width 15 height 15
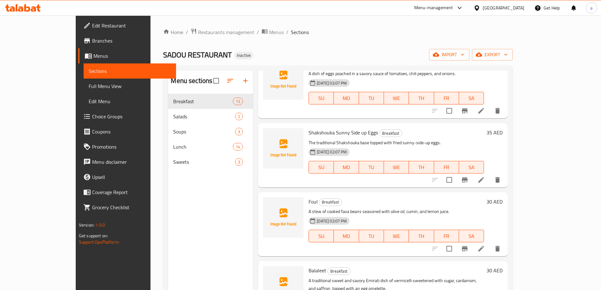
scroll to position [158, 0]
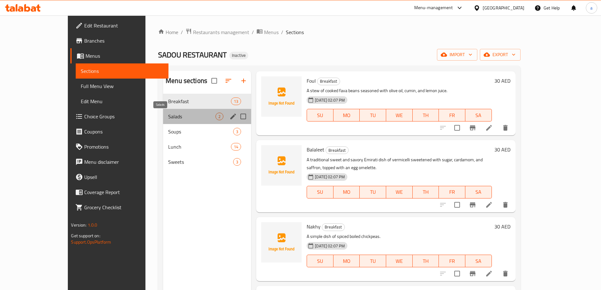
click at [168, 120] on span "Salads" at bounding box center [191, 117] width 47 height 8
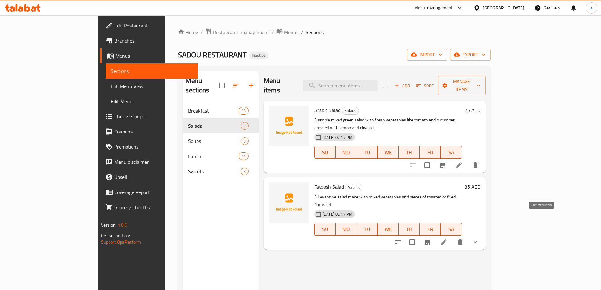
click at [447, 238] on icon at bounding box center [444, 242] width 8 height 8
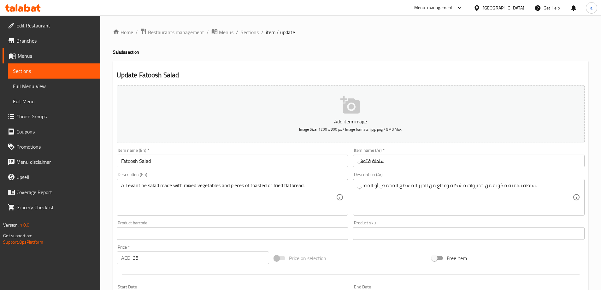
scroll to position [166, 0]
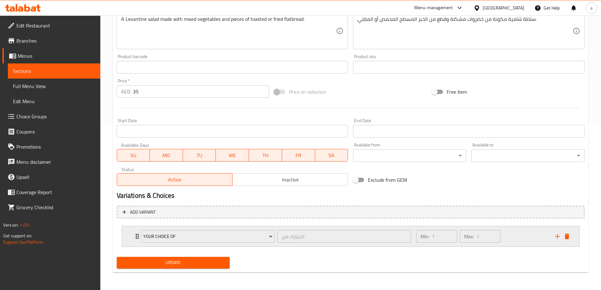
click at [132, 239] on div "your choice of اختيارك من ​ Min: 1 ​ Max: 1 ​" at bounding box center [350, 236] width 457 height 20
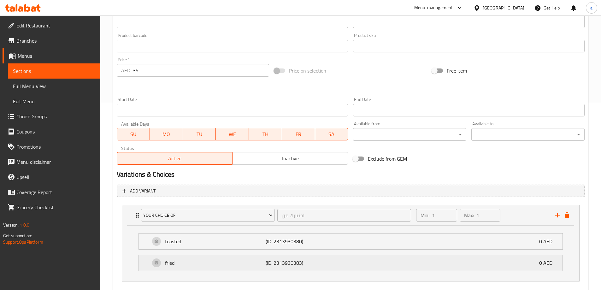
scroll to position [222, 0]
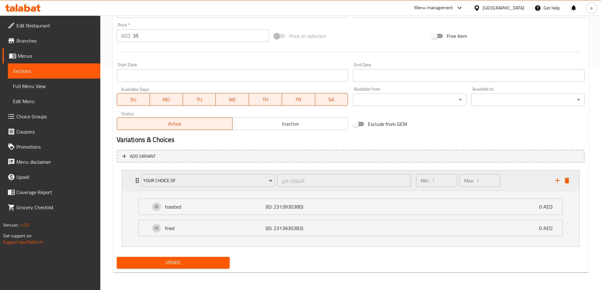
click at [134, 181] on icon "Expand" at bounding box center [137, 181] width 8 height 8
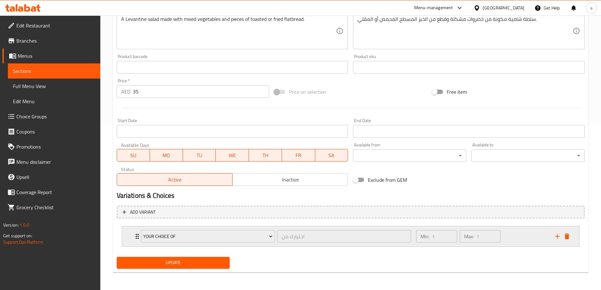
scroll to position [166, 0]
click at [134, 233] on icon "Expand" at bounding box center [137, 236] width 8 height 8
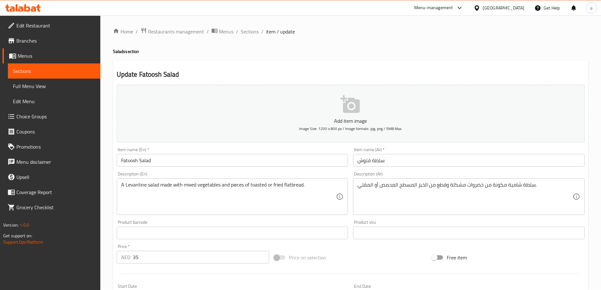
scroll to position [0, 0]
click at [251, 36] on span "Sections" at bounding box center [250, 32] width 18 height 8
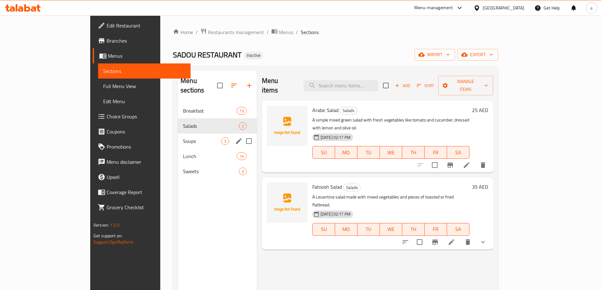
click at [183, 137] on span "Soups" at bounding box center [202, 141] width 38 height 8
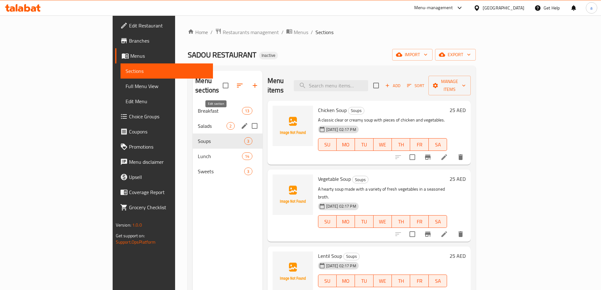
click at [240, 121] on button "edit" at bounding box center [244, 125] width 9 height 9
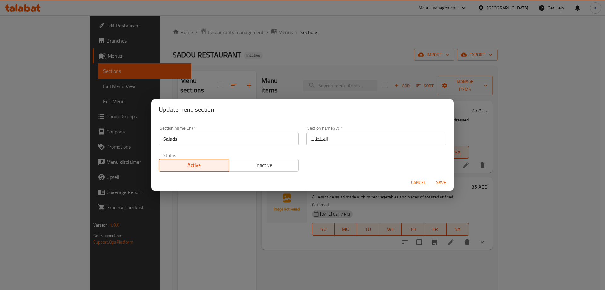
click at [411, 182] on button "Cancel" at bounding box center [419, 183] width 20 height 12
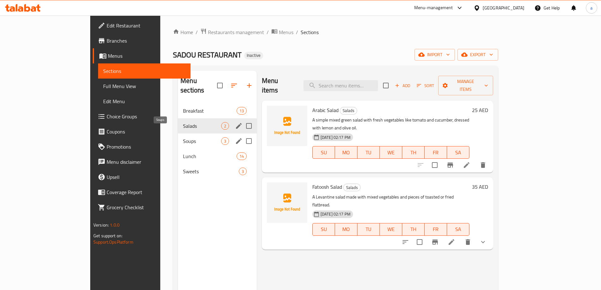
click at [192, 137] on span "Soups" at bounding box center [202, 141] width 38 height 8
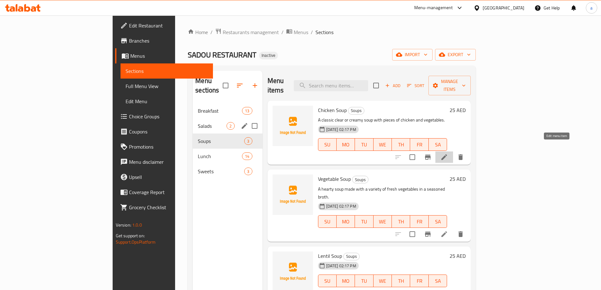
click at [448, 153] on icon at bounding box center [444, 157] width 8 height 8
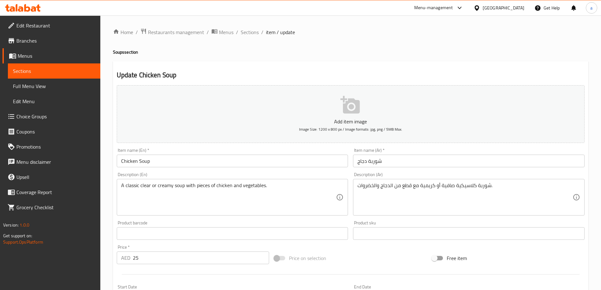
click at [171, 173] on div "Description (En) A classic clear or creamy soup with pieces of chicken and vege…" at bounding box center [232, 193] width 231 height 43
click at [144, 157] on input "Chicken Soup" at bounding box center [232, 160] width 231 height 13
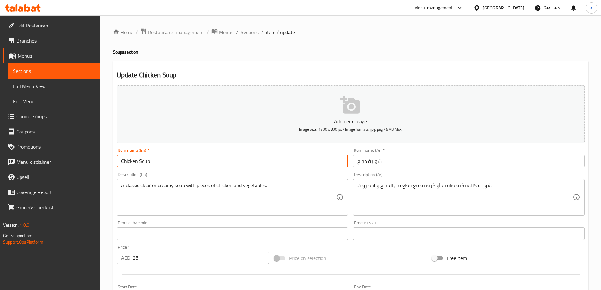
click at [144, 157] on input "Chicken Soup" at bounding box center [232, 160] width 231 height 13
click at [204, 167] on input "Chicken Soup" at bounding box center [232, 160] width 231 height 13
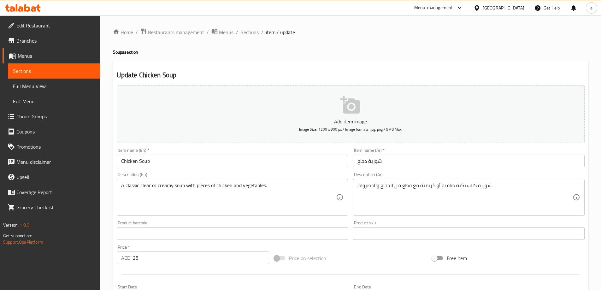
click at [325, 175] on div "Description (En) A classic clear or creamy soup with pieces of chicken and vege…" at bounding box center [232, 193] width 231 height 43
click at [338, 172] on div "Description (En) A classic clear or creamy soup with pieces of chicken and vege…" at bounding box center [232, 194] width 236 height 48
click at [178, 175] on div "Description (En) A classic clear or creamy soup with pieces of chicken and vege…" at bounding box center [232, 193] width 231 height 43
click at [139, 178] on div "Description (En) A classic clear or creamy soup with pieces of chicken and vege…" at bounding box center [232, 193] width 231 height 43
click at [138, 177] on div "Description (En) A classic clear or creamy soup with pieces of chicken and vege…" at bounding box center [232, 193] width 231 height 43
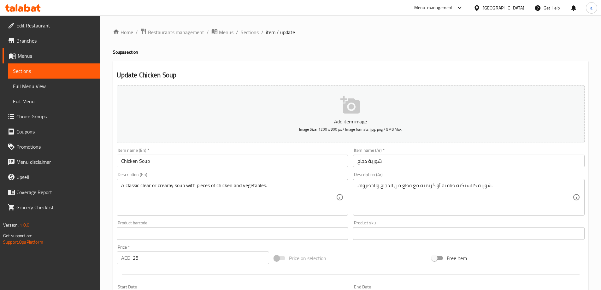
click at [138, 175] on div "Description (En) A classic clear or creamy soup with pieces of chicken and vege…" at bounding box center [232, 193] width 231 height 43
click at [158, 172] on div "Description (En) A classic clear or creamy soup with pieces of chicken and vege…" at bounding box center [232, 193] width 231 height 43
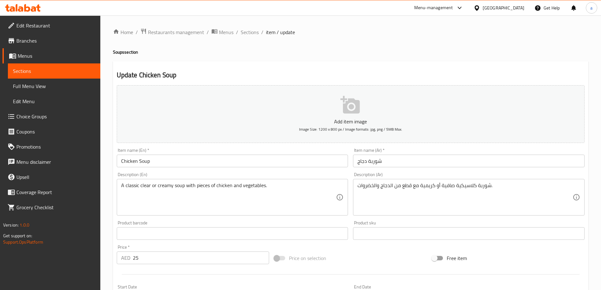
click at [443, 65] on div "Update Chicken Soup Add item image Image Size: 1200 x 800 px / Image formats: j…" at bounding box center [350, 244] width 475 height 367
click at [470, 67] on div "Update Chicken Soup Add item image Image Size: 1200 x 800 px / Image formats: j…" at bounding box center [350, 244] width 475 height 367
click at [462, 70] on div "Update Chicken Soup Add item image Image Size: 1200 x 800 px / Image formats: j…" at bounding box center [350, 244] width 475 height 367
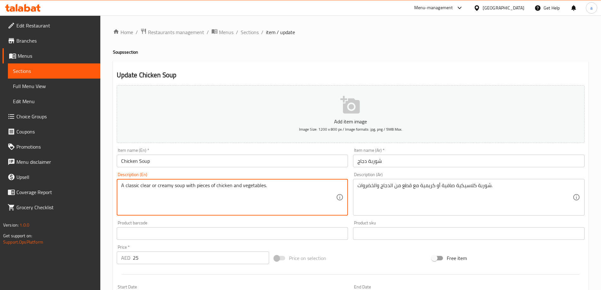
click at [144, 184] on textarea "A classic clear or creamy soup with pieces of chicken and vegetables." at bounding box center [228, 197] width 215 height 30
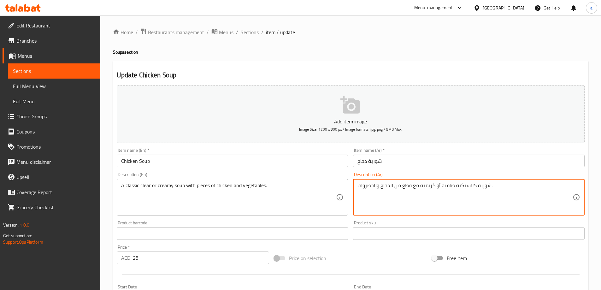
click at [422, 183] on textarea "شوربة كلاسيكية صافية أو كريمية مع قطع من الدجاج والخضروات." at bounding box center [464, 197] width 215 height 30
click at [419, 184] on textarea "شوربة كلاسيكية صافية أو كريمية مع قطع من الدجاج والخضروات." at bounding box center [464, 197] width 215 height 30
click at [421, 186] on textarea "شوربة كلاسيكية صافية أو كريمية مع قطع من الدجاج والخضروات." at bounding box center [464, 197] width 215 height 30
type textarea "شوربة كلاسيكية صافية أو كريمي مع قطع من الدجاج والخضروات."
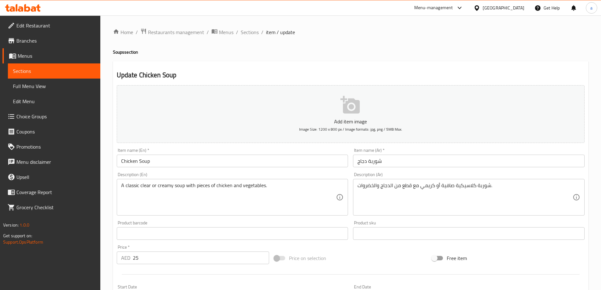
click at [487, 173] on div "Description (Ar) شوربة كلاسيكية صافية أو كريمي مع قطع من الدجاج والخضروات. Desc…" at bounding box center [468, 193] width 231 height 43
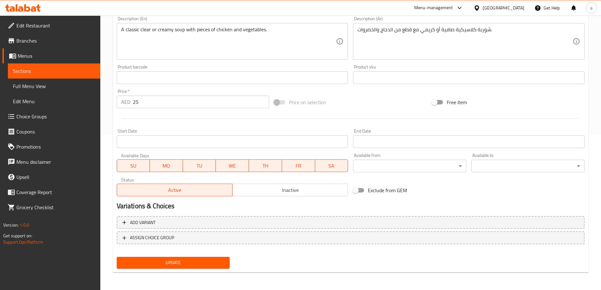
click at [186, 262] on span "Update" at bounding box center [173, 263] width 103 height 8
click at [210, 263] on span "Update" at bounding box center [173, 263] width 103 height 8
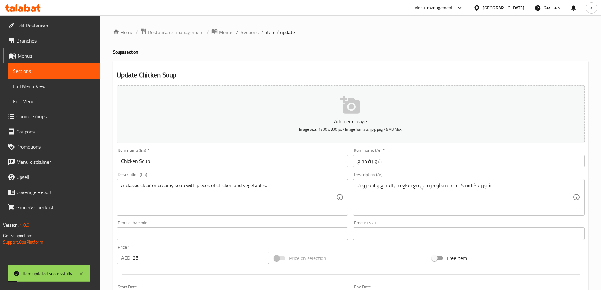
click at [59, 119] on span "Choice Groups" at bounding box center [55, 117] width 79 height 8
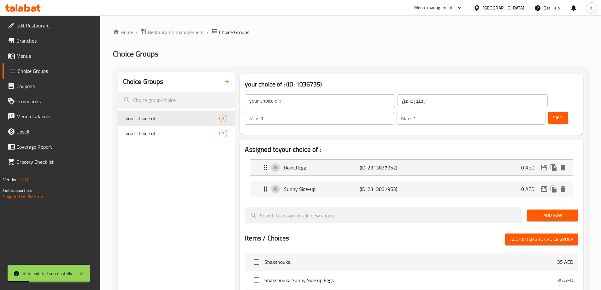
click at [229, 81] on icon "button" at bounding box center [227, 82] width 8 height 8
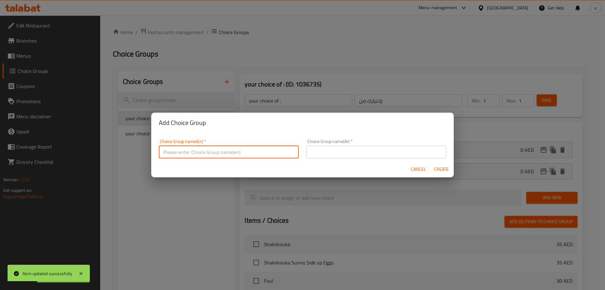
click at [282, 147] on input "text" at bounding box center [229, 152] width 140 height 13
type input "your choice of 1"
click at [370, 152] on input "text" at bounding box center [376, 152] width 140 height 13
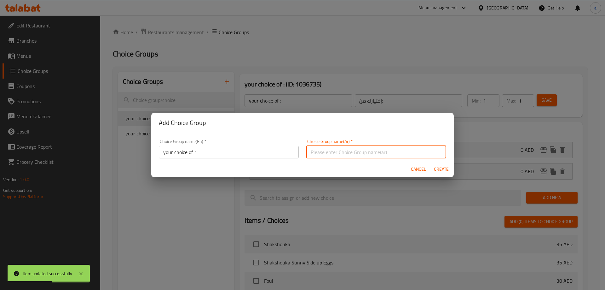
type input "اختيارك من 1"
click at [438, 167] on span "Create" at bounding box center [441, 169] width 15 height 8
type input "your choice of 1"
type input "اختيارك من 1"
type input "0"
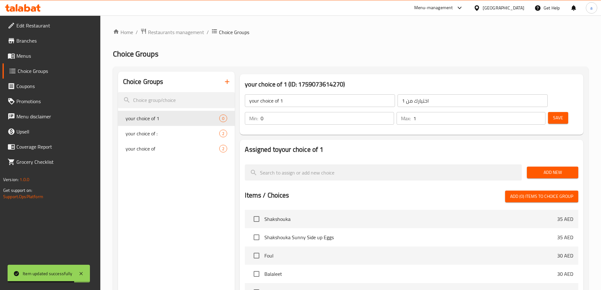
type input "1"
click at [527, 112] on input "1" at bounding box center [479, 118] width 132 height 13
type input "1"
click at [393, 112] on input "1" at bounding box center [326, 118] width 133 height 13
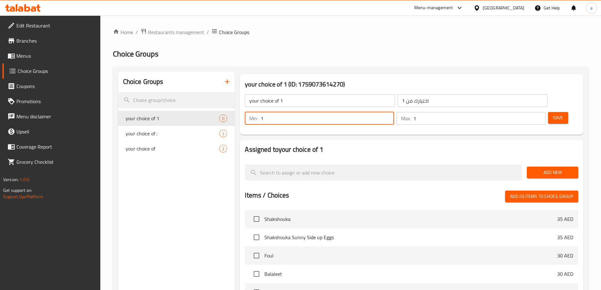
click at [553, 168] on span "Add New" at bounding box center [552, 172] width 41 height 8
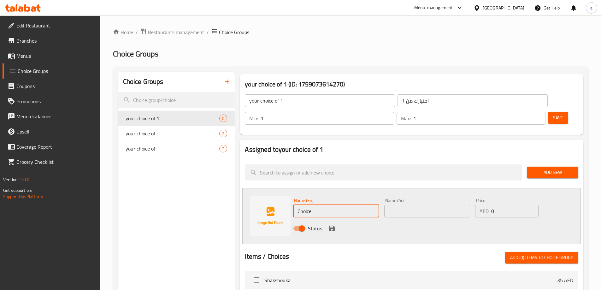
click at [370, 205] on input "Choice" at bounding box center [336, 211] width 86 height 13
click at [380, 198] on div "Name (En) Choice Name (En)" at bounding box center [335, 207] width 91 height 24
click at [375, 205] on input "Choice" at bounding box center [336, 211] width 86 height 13
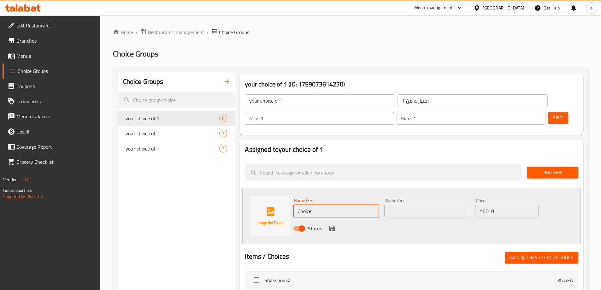
paste input "clear"
type input "Clear soup"
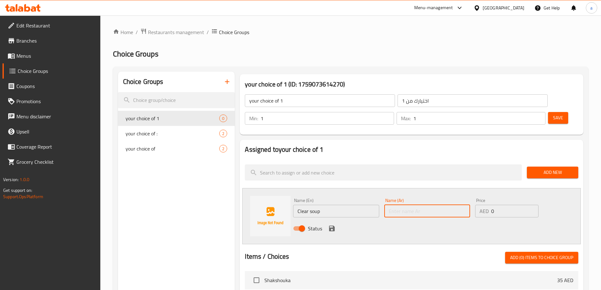
click at [405, 205] on input "text" at bounding box center [427, 211] width 86 height 13
type input "a"
type input "شوربة صافية"
click at [334, 225] on icon "save" at bounding box center [332, 228] width 6 height 6
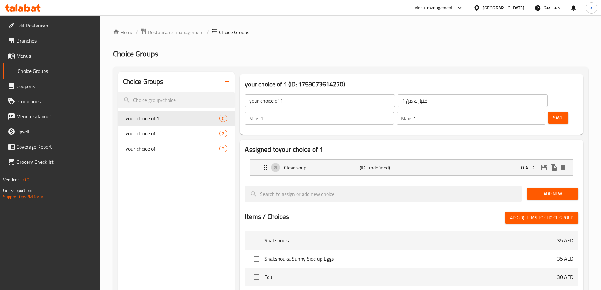
click at [553, 112] on button "Save" at bounding box center [558, 118] width 20 height 12
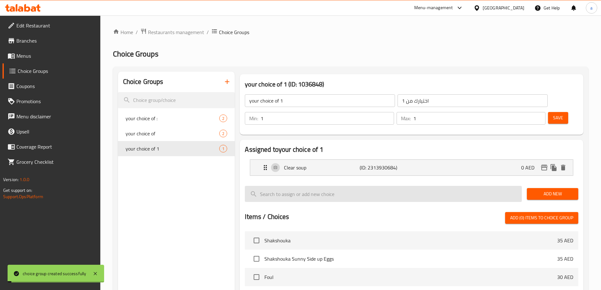
click at [451, 186] on input "search" at bounding box center [383, 194] width 277 height 16
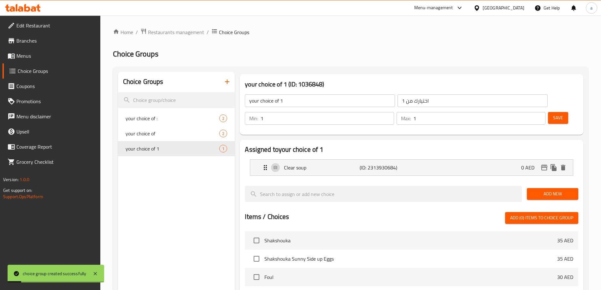
click at [545, 188] on button "Add New" at bounding box center [552, 194] width 51 height 12
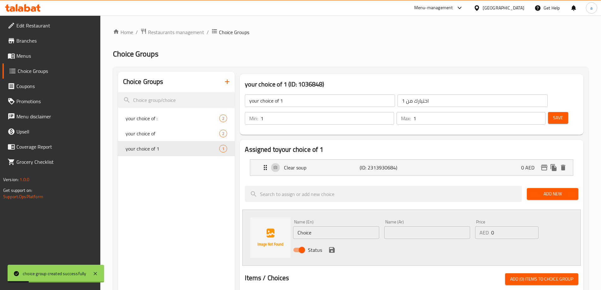
click at [336, 226] on input "Choice" at bounding box center [336, 232] width 86 height 13
click at [372, 226] on input "Choice" at bounding box center [336, 232] width 86 height 13
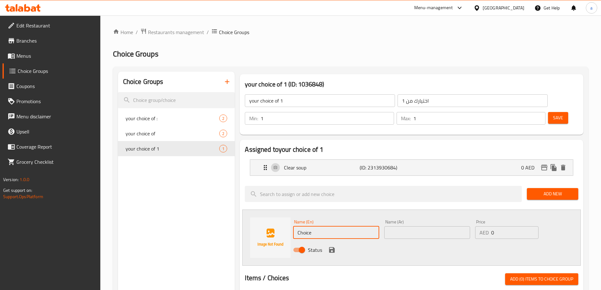
click at [372, 226] on input "Choice" at bounding box center [336, 232] width 86 height 13
paste input "creamy soup"
type input "creamy soup"
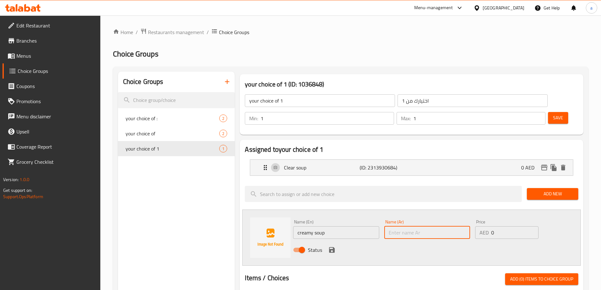
click at [392, 226] on input "text" at bounding box center [427, 232] width 86 height 13
type input "شوربة كريمي"
click at [336, 245] on button "save" at bounding box center [331, 249] width 9 height 9
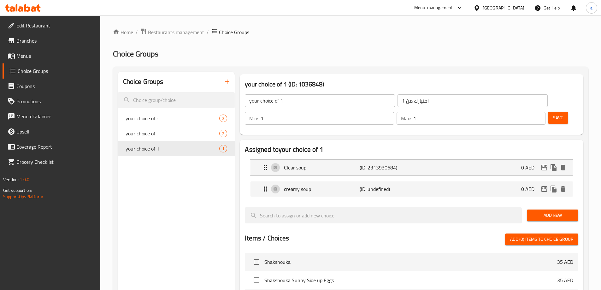
click at [555, 112] on button "Save" at bounding box center [558, 118] width 20 height 12
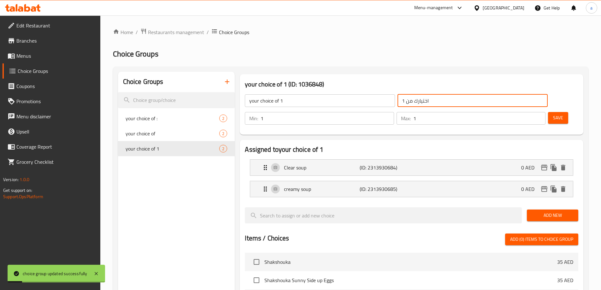
drag, startPoint x: 363, startPoint y: 98, endPoint x: 357, endPoint y: 98, distance: 5.7
click at [397, 98] on input "اختيارك من 1" at bounding box center [472, 100] width 150 height 13
type input "اختيارك من"
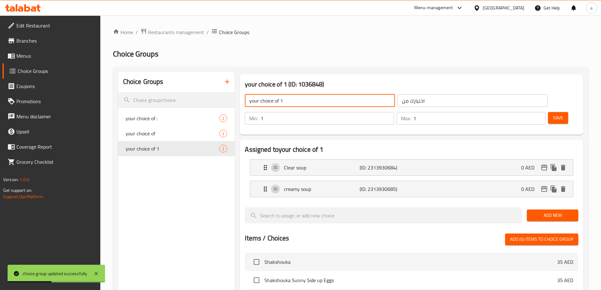
drag, startPoint x: 291, startPoint y: 101, endPoint x: 281, endPoint y: 107, distance: 11.5
click at [279, 102] on input "your choice of 1" at bounding box center [320, 100] width 150 height 13
click at [298, 101] on input "your choice of" at bounding box center [320, 100] width 150 height 13
type input "your choice of"
drag, startPoint x: 380, startPoint y: 122, endPoint x: 384, endPoint y: 121, distance: 4.5
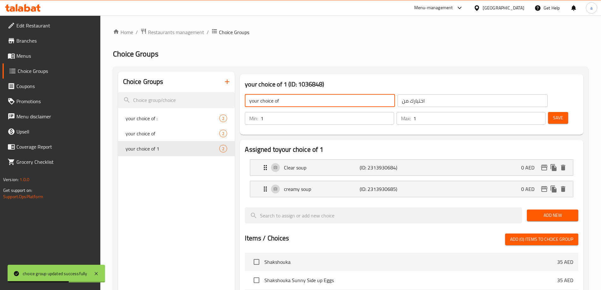
click at [380, 140] on div "Assigned to your choice of 1 Clear soup (ID: 2313930684) 0 AED Name (En) Clear …" at bounding box center [411, 284] width 343 height 289
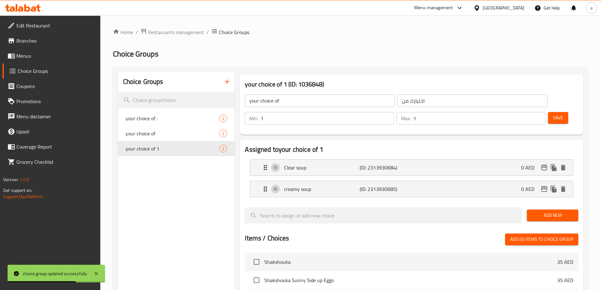
click at [553, 114] on span "Save" at bounding box center [558, 118] width 10 height 8
click at [548, 112] on button "Save" at bounding box center [558, 118] width 20 height 12
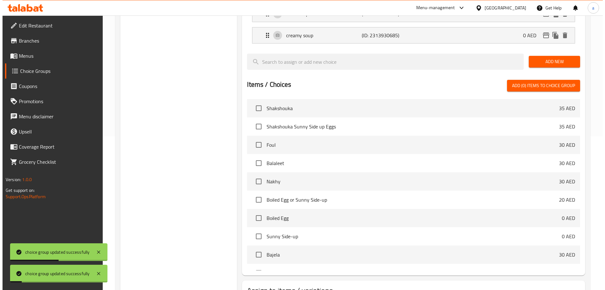
scroll to position [186, 0]
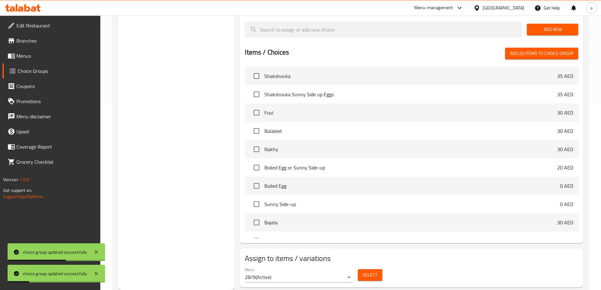
click at [371, 271] on span "Select" at bounding box center [370, 275] width 15 height 8
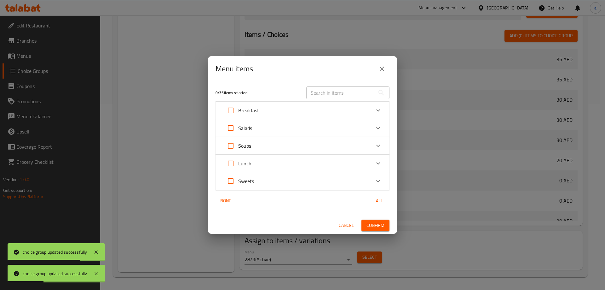
click at [381, 127] on icon "Expand" at bounding box center [379, 128] width 8 height 8
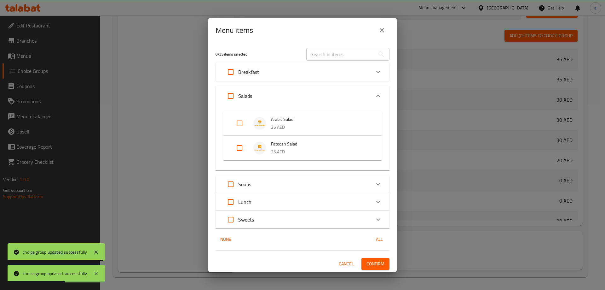
click at [379, 96] on icon "Expand" at bounding box center [379, 96] width 8 height 8
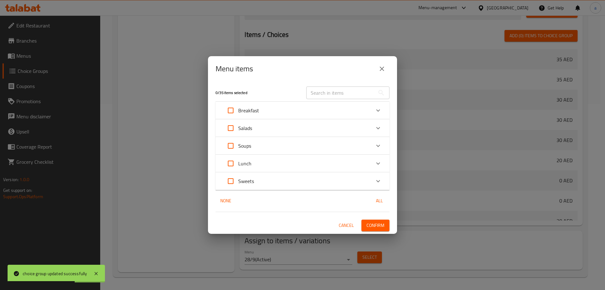
click at [381, 148] on icon "Expand" at bounding box center [379, 146] width 8 height 8
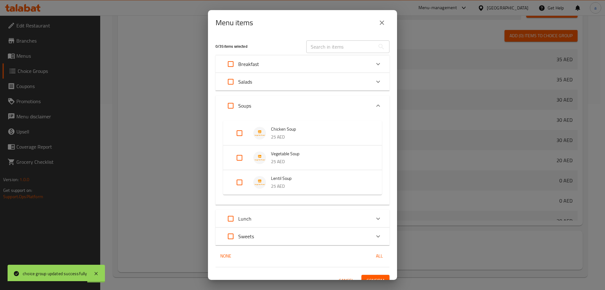
click at [246, 132] on input "Expand" at bounding box center [239, 132] width 15 height 15
checkbox input "true"
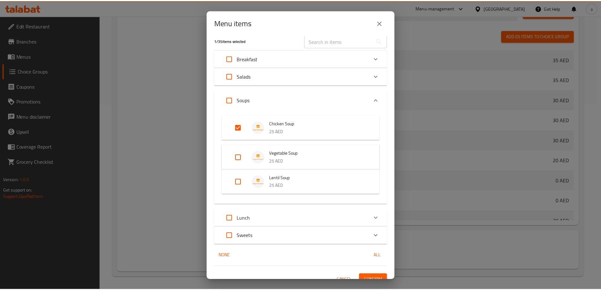
scroll to position [14, 0]
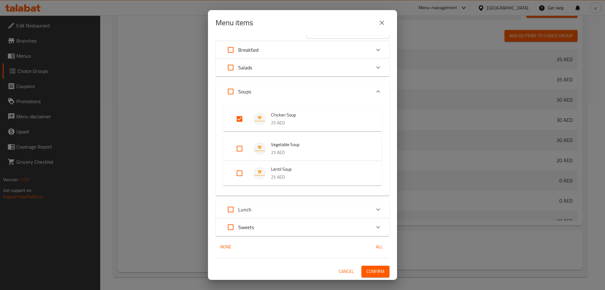
click at [372, 271] on span "Confirm" at bounding box center [376, 271] width 18 height 8
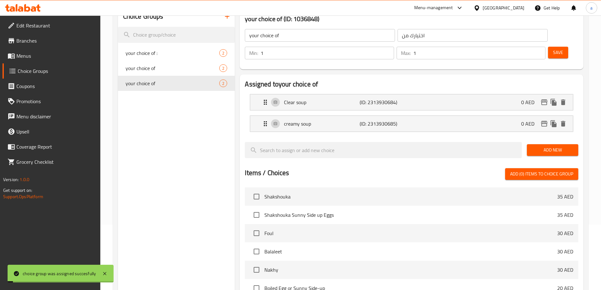
scroll to position [0, 0]
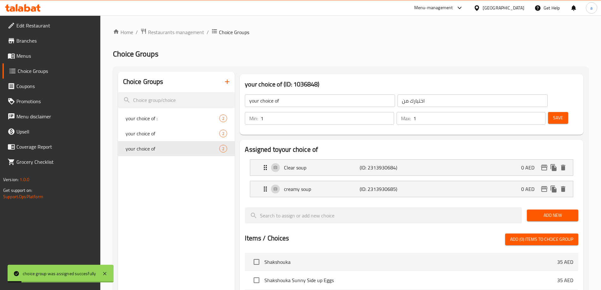
click at [35, 55] on span "Menus" at bounding box center [55, 56] width 79 height 8
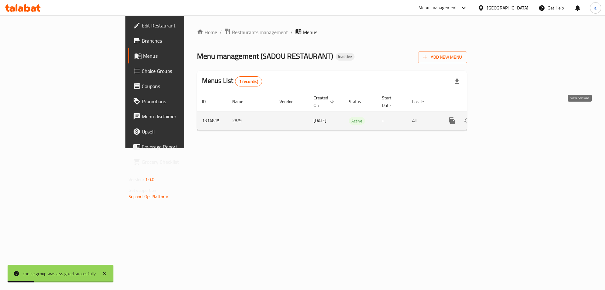
click at [502, 117] on icon "enhanced table" at bounding box center [498, 121] width 8 height 8
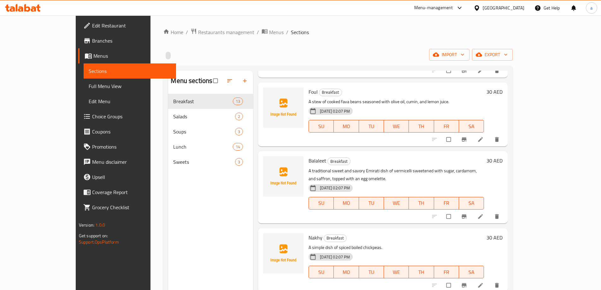
scroll to position [158, 0]
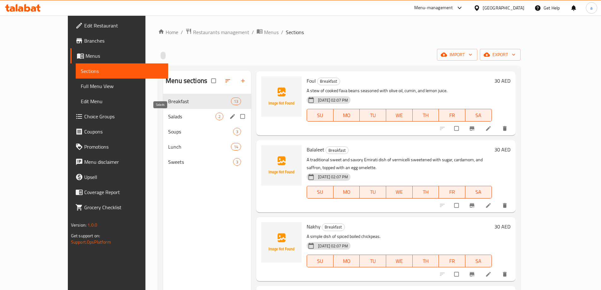
click at [168, 118] on span "Salads" at bounding box center [191, 117] width 47 height 8
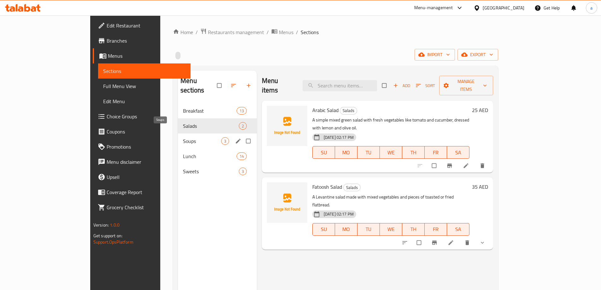
click at [183, 137] on span "Soups" at bounding box center [202, 141] width 38 height 8
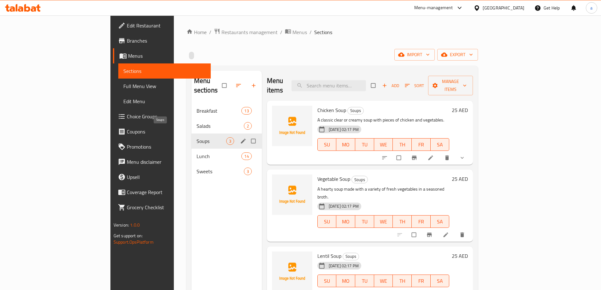
click at [196, 137] on span "Soups" at bounding box center [211, 141] width 30 height 8
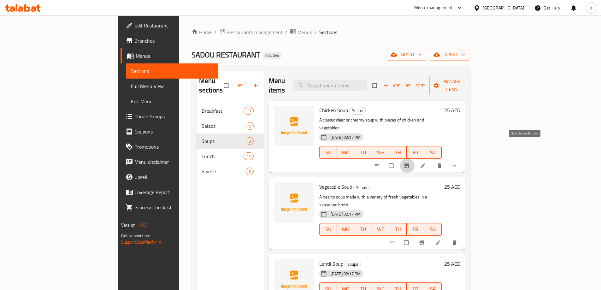
click at [415, 159] on button "Branch-specific-item" at bounding box center [406, 166] width 15 height 14
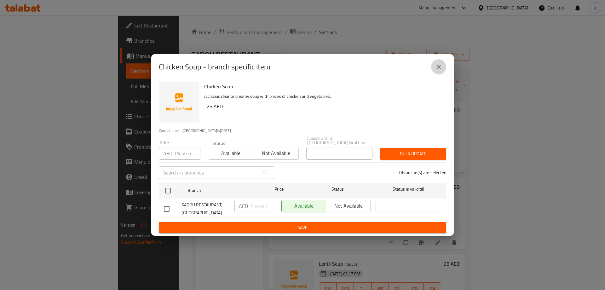
click at [438, 69] on icon "close" at bounding box center [439, 67] width 8 height 8
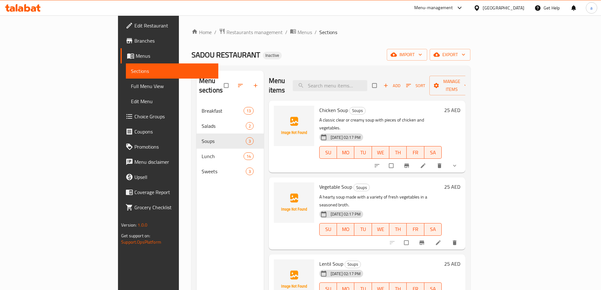
click at [425, 163] on icon at bounding box center [422, 165] width 5 height 5
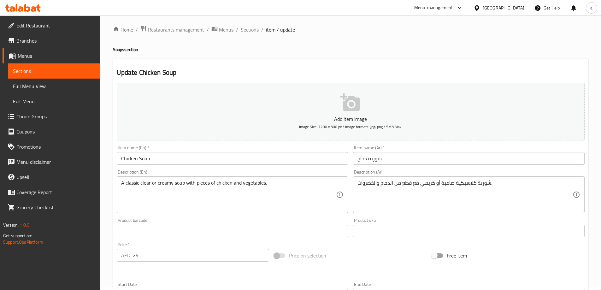
scroll to position [166, 0]
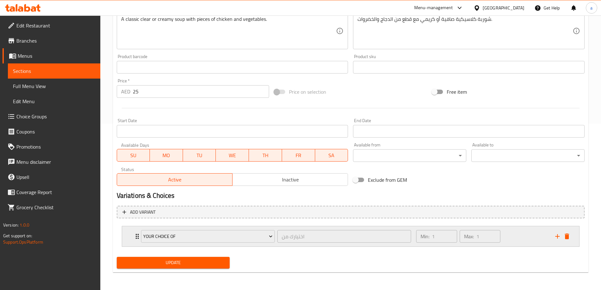
click at [137, 235] on icon "Expand" at bounding box center [137, 236] width 8 height 8
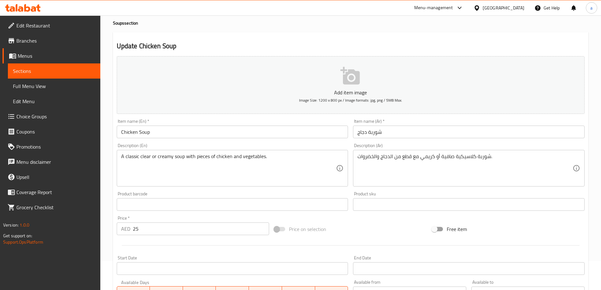
scroll to position [0, 0]
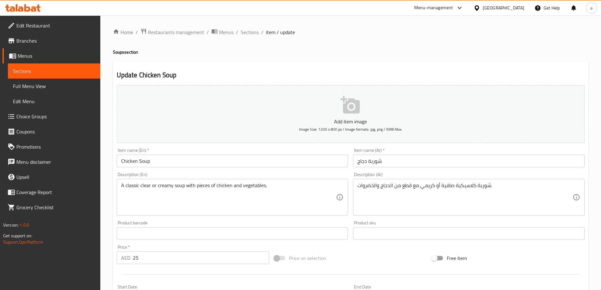
click at [260, 32] on ol "Home / Restaurants management / Menus / Sections / item / update" at bounding box center [350, 32] width 475 height 8
click at [252, 33] on span "Sections" at bounding box center [250, 32] width 18 height 8
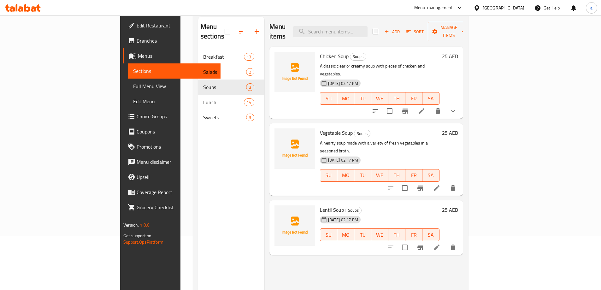
scroll to position [88, 0]
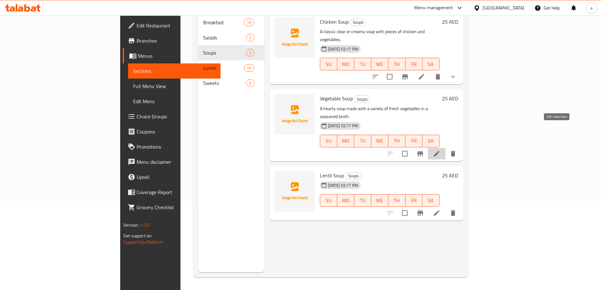
click at [440, 150] on icon at bounding box center [437, 154] width 8 height 8
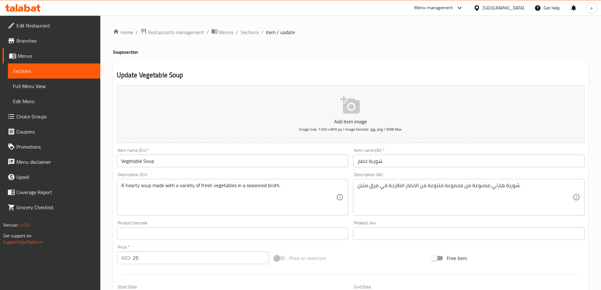
click at [360, 160] on input "شوربة خضار" at bounding box center [468, 160] width 231 height 13
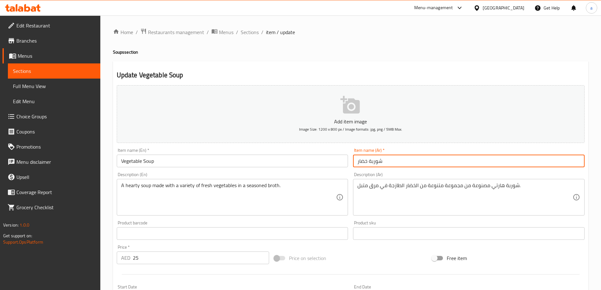
click at [360, 160] on input "شوربة خضار" at bounding box center [468, 160] width 231 height 13
drag, startPoint x: 390, startPoint y: 160, endPoint x: 352, endPoint y: 170, distance: 38.7
click at [352, 170] on div "Add item image Image Size: 1200 x 800 px / Image formats: jpg, png / 5MB Max. I…" at bounding box center [350, 219] width 473 height 272
type input "شوربة خضراوات"
click at [399, 171] on div "Description (Ar) شوربة هارتي مصنوعة من مجموعة متنوعة من الخضار الطازجة في مرق م…" at bounding box center [468, 194] width 236 height 48
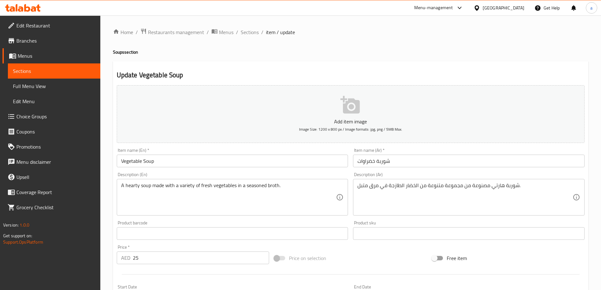
click at [478, 62] on div "Update Vegetable Soup Add item image Image Size: 1200 x 800 px / Image formats:…" at bounding box center [350, 244] width 475 height 367
click at [209, 176] on div "Description (En) A hearty soup made with a variety of fresh vegetables in a sea…" at bounding box center [232, 193] width 231 height 43
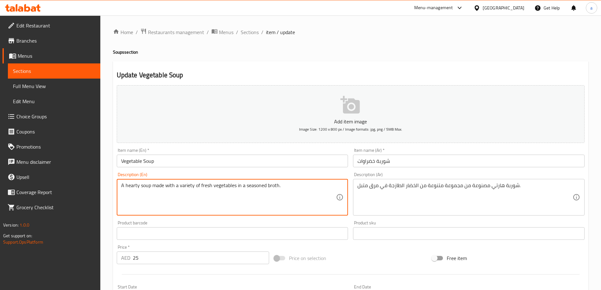
click at [137, 185] on textarea "A hearty soup made with a variety of fresh vegetables in a seasoned broth." at bounding box center [228, 197] width 215 height 30
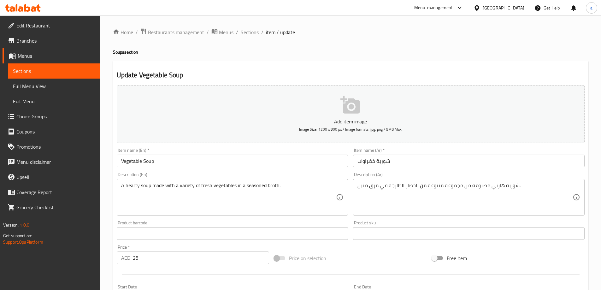
click at [222, 180] on div "A hearty soup made with a variety of fresh vegetables in a seasoned broth. Desc…" at bounding box center [232, 197] width 231 height 37
click at [231, 175] on div "Description (En) A hearty soup made with a variety of fresh vegetables in a sea…" at bounding box center [232, 193] width 231 height 43
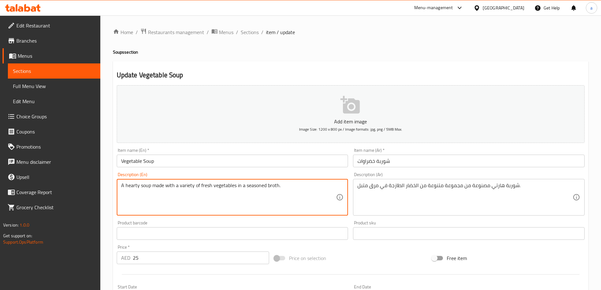
click at [189, 189] on textarea "A hearty soup made with a variety of fresh vegetables in a seasoned broth." at bounding box center [228, 197] width 215 height 30
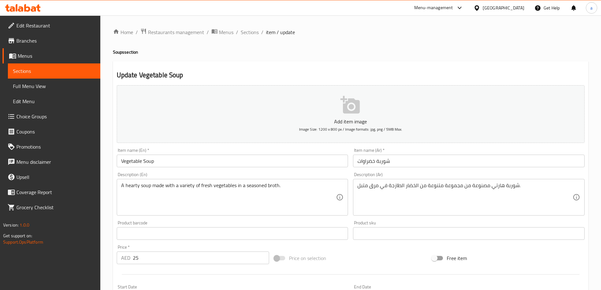
click at [521, 75] on h2 "Update Vegetable Soup" at bounding box center [351, 74] width 468 height 9
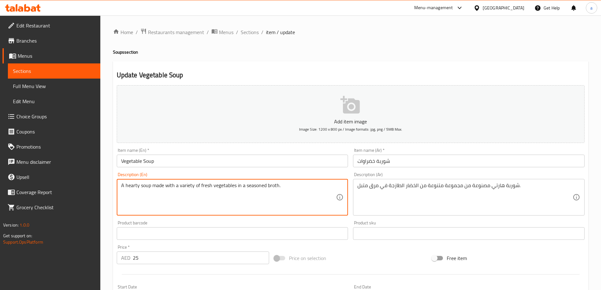
click at [274, 182] on textarea "A hearty soup made with a variety of fresh vegetables in a seasoned broth." at bounding box center [228, 197] width 215 height 30
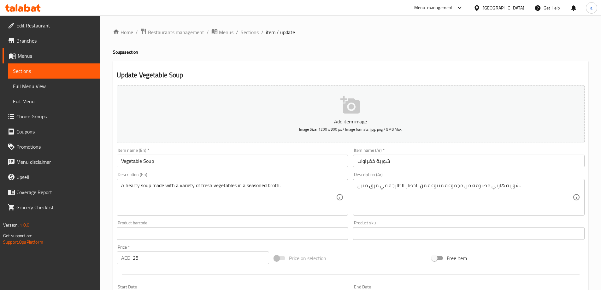
click at [257, 187] on textarea "A hearty soup made with a variety of fresh vegetables in a seasoned broth." at bounding box center [228, 197] width 215 height 30
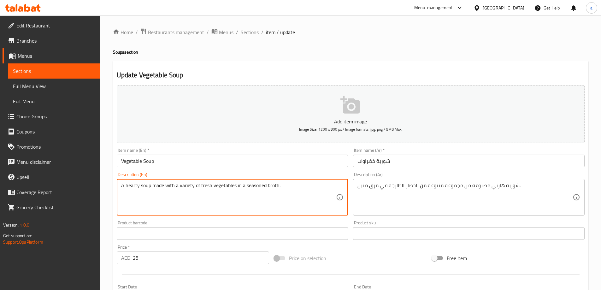
click at [257, 187] on textarea "A hearty soup made with a variety of fresh vegetables in a seasoned broth." at bounding box center [228, 197] width 215 height 30
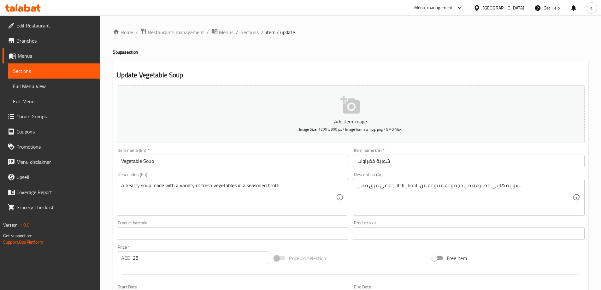
click at [337, 178] on div "Description (En) A hearty soup made with a variety of fresh vegetables in a sea…" at bounding box center [232, 193] width 231 height 43
click at [371, 159] on input "شوربة خضراوات" at bounding box center [468, 160] width 231 height 13
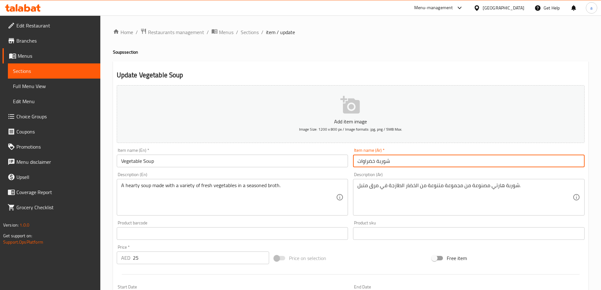
click at [371, 159] on input "شوربة خضراوات" at bounding box center [468, 160] width 231 height 13
click at [364, 160] on input "شوربة خضراوات" at bounding box center [468, 160] width 231 height 13
click at [364, 161] on input "شوربة خضراوات" at bounding box center [468, 160] width 231 height 13
click at [370, 161] on input "شوربة خضراوات" at bounding box center [468, 160] width 231 height 13
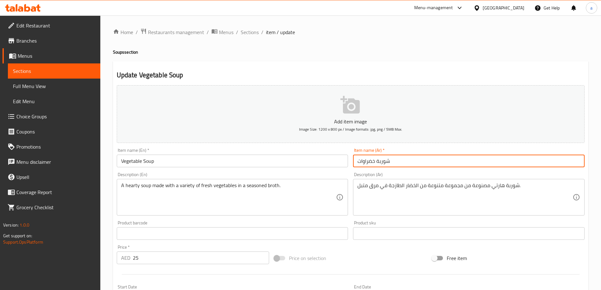
click at [370, 161] on input "شوربة خضراوات" at bounding box center [468, 160] width 231 height 13
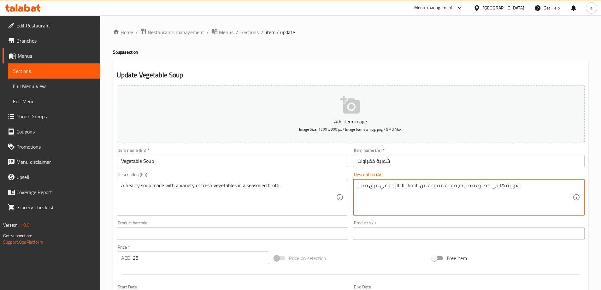
drag, startPoint x: 415, startPoint y: 186, endPoint x: 405, endPoint y: 188, distance: 10.1
click at [405, 188] on textarea "شوربة هارتي مصنوعة من مجموعة متنوعة من الخضار الطازجة في مرق متبل." at bounding box center [464, 197] width 215 height 30
paste textarea "اوات"
click at [434, 176] on div "Description (Ar) شوربة هارتي مصنوعة من مجموعة متنوعة من الخضراوات الطازجة في مر…" at bounding box center [468, 193] width 231 height 43
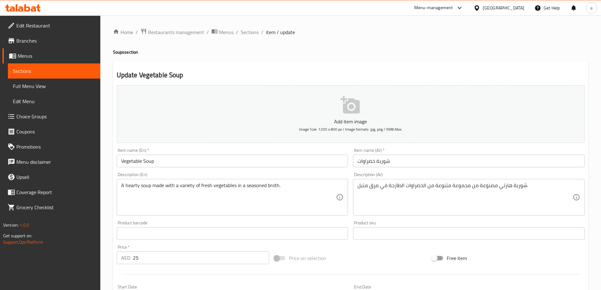
click at [415, 177] on div "Description (Ar) شوربة هارتي مصنوعة من مجموعة متنوعة من الخضراوات الطازجة في مر…" at bounding box center [468, 193] width 231 height 43
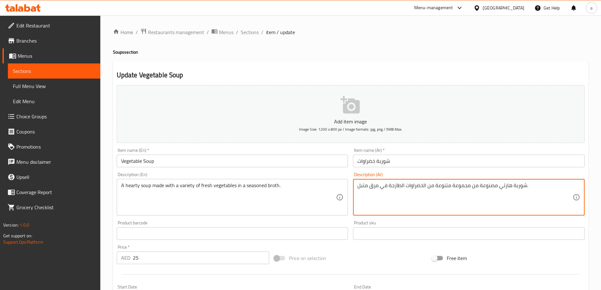
click at [405, 190] on textarea "شوربة هارتي مصنوعة من مجموعة متنوعة من الخضراوات الطازجة في مرق متبل." at bounding box center [464, 197] width 215 height 30
click at [404, 188] on textarea "شوربة هارتي مصنوعة من مجموعة متنوعة من الخضراوات الطازجة في مرق متبل." at bounding box center [464, 197] width 215 height 30
type textarea "شوربة هارتي مصنوعة من مجموعة متنوعة من الخضراوات الطازجة في مرق متبل."
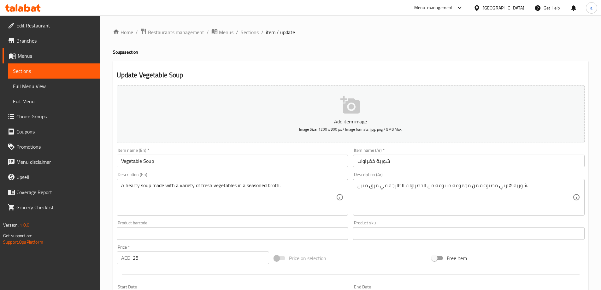
click at [415, 174] on div "Description (Ar) شوربة هارتي مصنوعة من مجموعة متنوعة من الخضراوات الطازجة في مر…" at bounding box center [468, 193] width 231 height 43
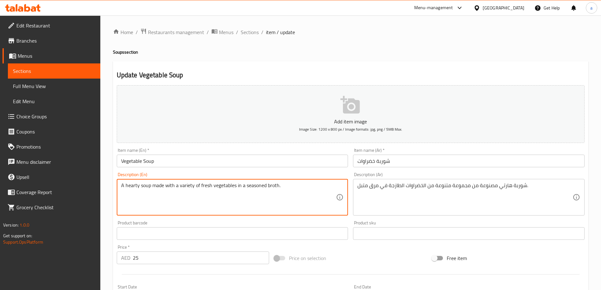
click at [186, 188] on textarea "A hearty soup made with a variety of fresh vegetables in a seasoned broth." at bounding box center [228, 197] width 215 height 30
drag, startPoint x: 149, startPoint y: 185, endPoint x: 126, endPoint y: 189, distance: 24.0
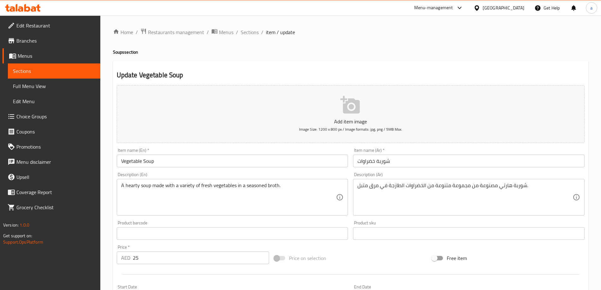
click at [151, 183] on textarea "A hearty soup made with a variety of fresh vegetables in a seasoned broth." at bounding box center [228, 197] width 215 height 30
click at [140, 181] on div "A hearty soup made with a variety of fresh vegetables in a seasoned broth. Desc…" at bounding box center [232, 197] width 231 height 37
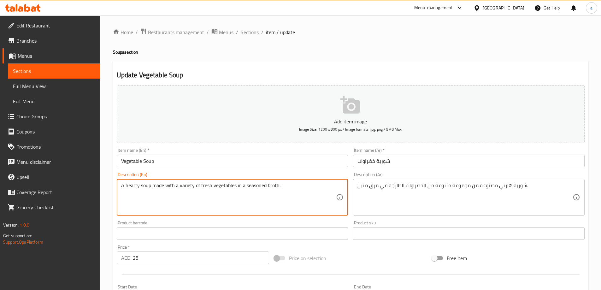
drag, startPoint x: 123, startPoint y: 184, endPoint x: 150, endPoint y: 192, distance: 28.0
click at [150, 192] on textarea "A hearty soup made with a variety of fresh vegetables in a seasoned broth." at bounding box center [228, 197] width 215 height 30
click at [154, 175] on div "Description (En) A hearty soup made with a variety of fresh vegetables in a sea…" at bounding box center [232, 193] width 231 height 43
click at [187, 186] on textarea "A hearty soup made with a variety of fresh vegetables in a seasoned broth." at bounding box center [228, 197] width 215 height 30
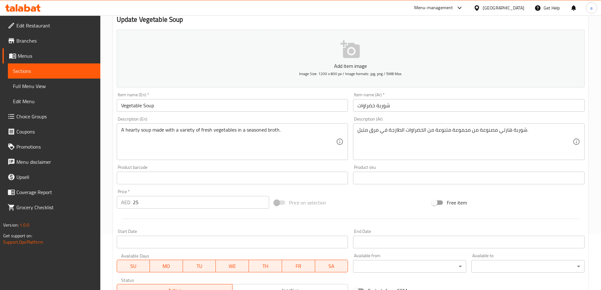
scroll to position [156, 0]
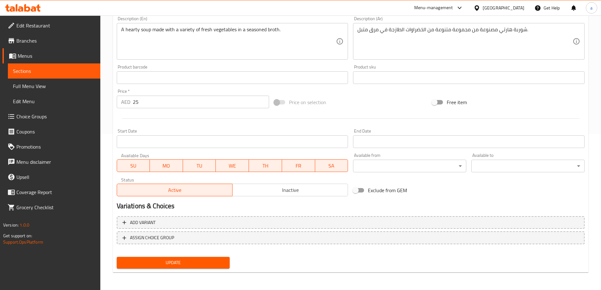
click at [230, 260] on div "Update" at bounding box center [173, 262] width 118 height 17
click at [224, 262] on span "Update" at bounding box center [173, 263] width 103 height 8
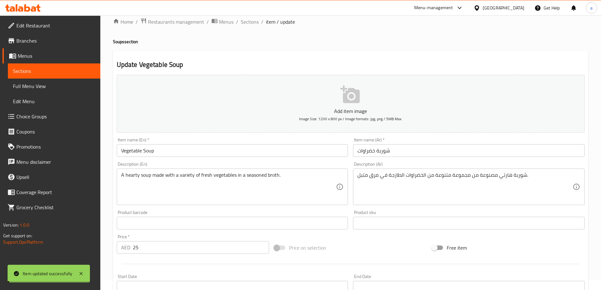
scroll to position [0, 0]
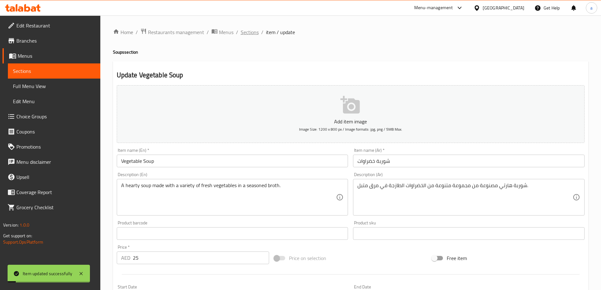
click at [253, 32] on span "Sections" at bounding box center [250, 32] width 18 height 8
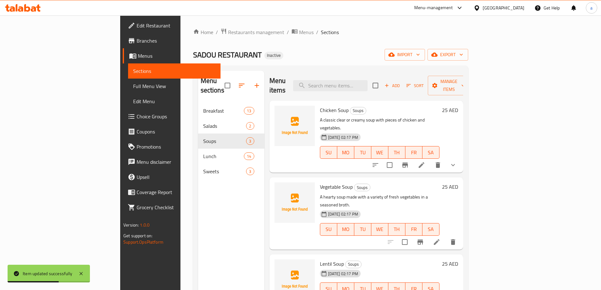
scroll to position [88, 0]
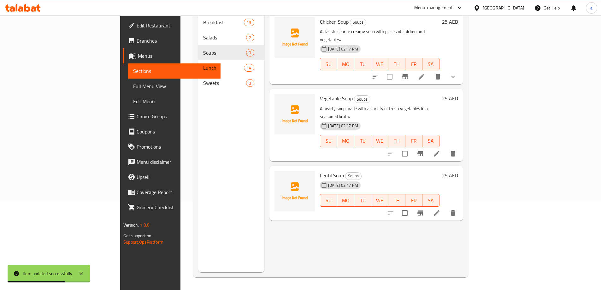
click at [387, 205] on div "Menu items Add Sort Manage items Chicken Soup Soups A classic clear or creamy s…" at bounding box center [363, 127] width 199 height 290
click at [445, 207] on li at bounding box center [437, 212] width 18 height 11
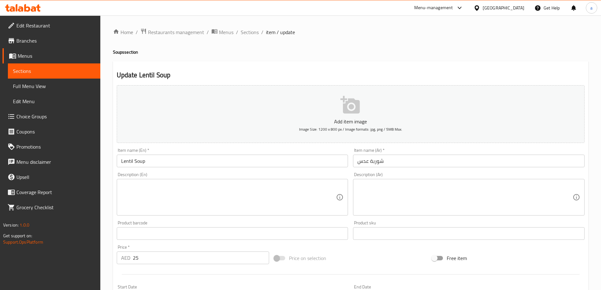
click at [408, 74] on h2 "Update Lentil Soup" at bounding box center [351, 74] width 468 height 9
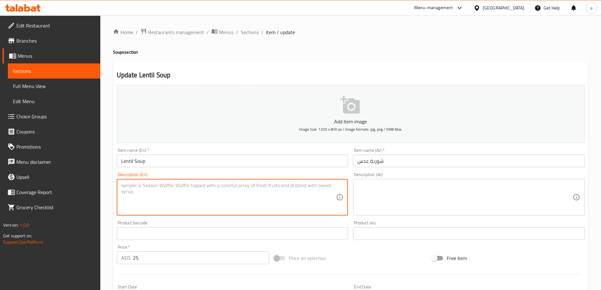
click at [288, 193] on textarea at bounding box center [228, 197] width 215 height 30
paste textarea "A smooth and creamy soup made from puréed lentils, a regional staple."
type textarea "A smooth and creamy soup made from puréed lentils, a regional staple."
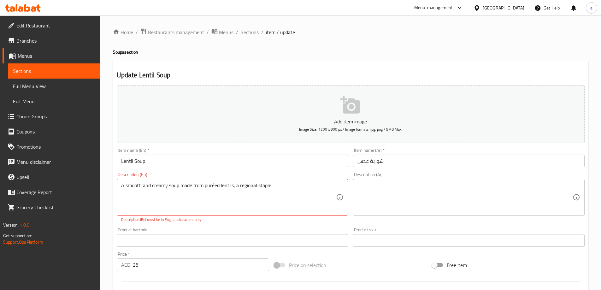
click at [354, 72] on h2 "Update Lentil Soup" at bounding box center [351, 74] width 468 height 9
click at [455, 65] on div "Update Lentil Soup Add item image Image Size: 1200 x 800 px / Image formats: jp…" at bounding box center [350, 248] width 475 height 374
click at [129, 162] on input "Lentil Soup" at bounding box center [232, 160] width 231 height 13
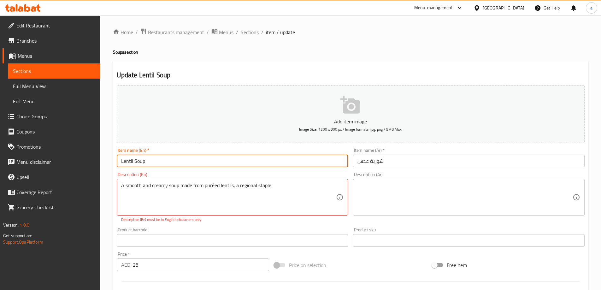
click at [129, 162] on input "Lentil Soup" at bounding box center [232, 160] width 231 height 13
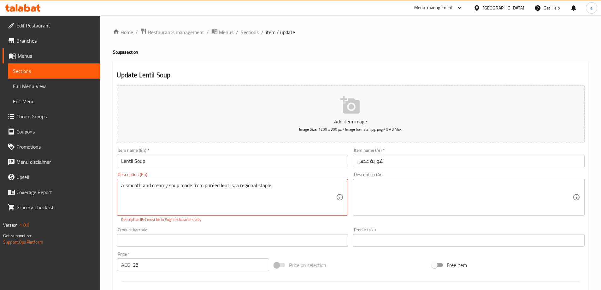
click at [498, 193] on textarea at bounding box center [464, 197] width 215 height 30
click at [135, 188] on textarea "A smooth and creamy soup made from puréed lentils, a regional staple." at bounding box center [228, 197] width 215 height 30
click at [559, 184] on textarea at bounding box center [464, 197] width 215 height 30
click at [136, 186] on textarea "A smooth and creamy soup made from puréed lentils, a regional staple." at bounding box center [228, 197] width 215 height 30
click at [212, 185] on textarea "A smooth and creamy soup made from puréed lentils, a regional staple." at bounding box center [228, 197] width 215 height 30
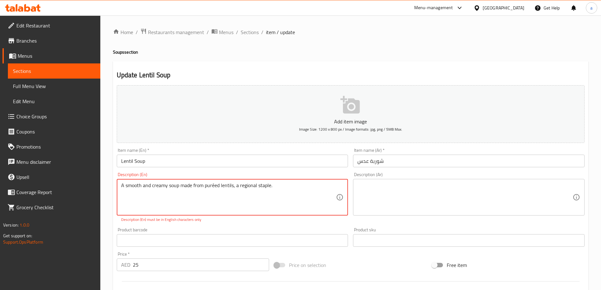
click at [212, 185] on textarea "A smooth and creamy soup made from puréed lentils, a regional staple." at bounding box center [228, 197] width 215 height 30
click at [210, 190] on textarea "A smooth and creamy soup made from puréed lentils, a regional staple." at bounding box center [228, 197] width 215 height 30
click at [213, 187] on textarea "A smooth and creamy soup made from puréed lentils, a regional staple." at bounding box center [228, 197] width 215 height 30
click at [246, 189] on textarea "A smooth and creamy soup made from puréed lentils, a regional staple." at bounding box center [228, 197] width 215 height 30
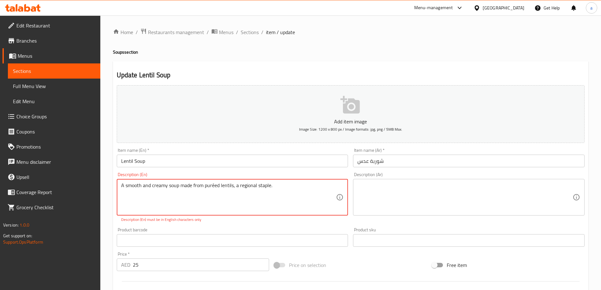
click at [246, 189] on textarea "A smooth and creamy soup made from puréed lentils, a regional staple." at bounding box center [228, 197] width 215 height 30
click at [498, 193] on textarea at bounding box center [464, 197] width 215 height 30
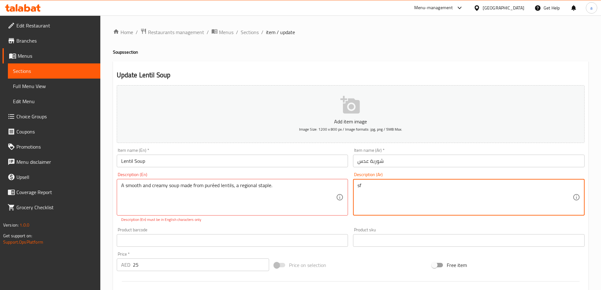
type textarea "s"
type textarea "A"
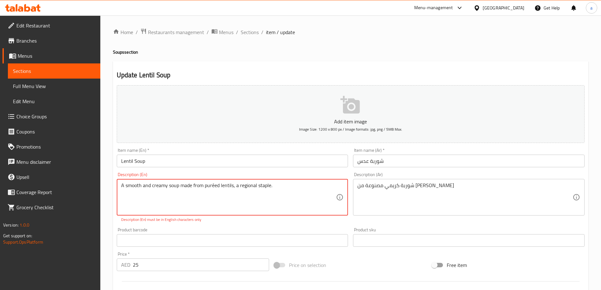
click at [247, 185] on textarea "A smooth and creamy soup made from puréed lentils, a regional staple." at bounding box center [228, 197] width 215 height 30
click at [261, 189] on textarea "A smooth and creamy soup made from puréed lentils, a regional staple." at bounding box center [228, 197] width 215 height 30
click at [281, 192] on textarea "A smooth and creamy soup made from puréed lentils, a regional staple." at bounding box center [228, 197] width 215 height 30
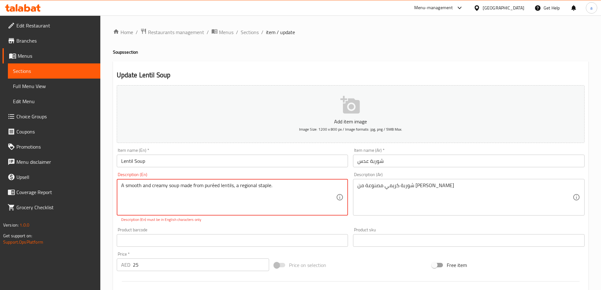
click at [281, 192] on textarea "A smooth and creamy soup made from puréed lentils, a regional staple." at bounding box center [228, 197] width 215 height 30
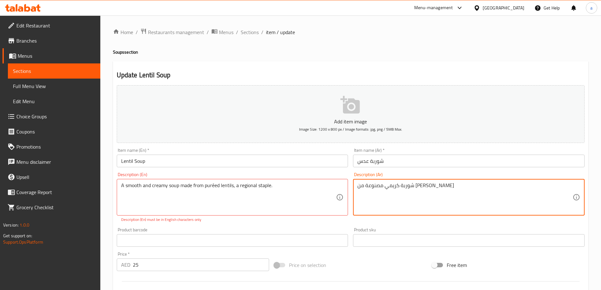
click at [366, 186] on textarea "شوربة كريمي مصنوعة من عدس بورييه" at bounding box center [464, 197] width 215 height 30
click at [383, 188] on textarea "شوربة كريمي مصنوعة من عدس بورييه" at bounding box center [464, 197] width 215 height 30
click at [364, 184] on textarea "شوربة كريمي مصنوعة من العدس بورييه" at bounding box center [464, 197] width 215 height 30
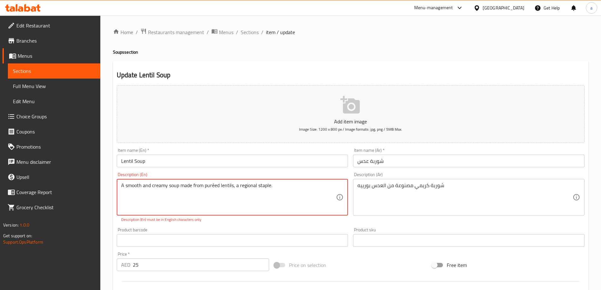
click at [276, 185] on textarea "A smooth and creamy soup made from puréed lentils, a regional staple." at bounding box center [228, 197] width 215 height 30
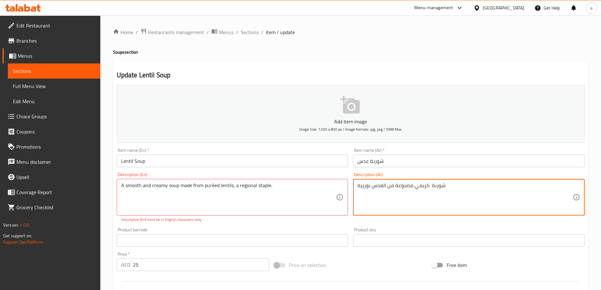
paste textarea "ناعم"
click at [454, 175] on div "Description (Ar) شوربة ناعمة و كريمي مصنوعة من العدس بورييه Description (Ar)" at bounding box center [468, 193] width 231 height 43
click at [366, 188] on textarea "شوربة ناعمة و كريمي مصنوعة من العدس بورييه" at bounding box center [464, 197] width 215 height 30
paste textarea "لمهروس"
click at [485, 171] on div "Description (Ar) شوربة ناعمة و كريمي مصنوعة من العدس المهروس Description (Ar)" at bounding box center [468, 197] width 236 height 55
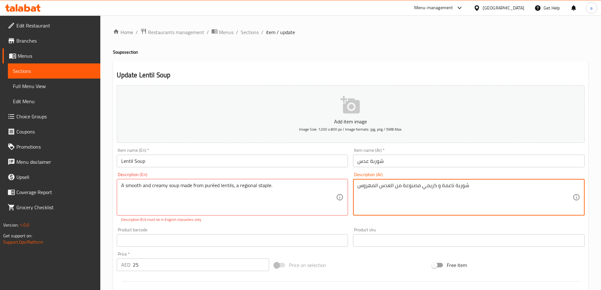
type textarea "شوربة ناعمة و كريمي مصنوعة من العدس المهروس"
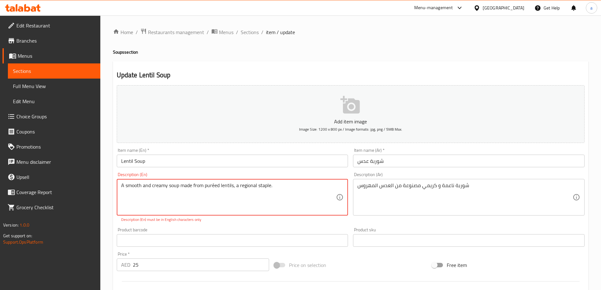
drag, startPoint x: 239, startPoint y: 186, endPoint x: 275, endPoint y: 191, distance: 36.0
click at [271, 187] on textarea "A smooth and creamy soup made from puréed lentils, a regional staple." at bounding box center [228, 197] width 215 height 30
click at [269, 186] on textarea "A smooth and creamy soup made from puréed lentils, a regional staple." at bounding box center [228, 197] width 215 height 30
drag, startPoint x: 269, startPoint y: 184, endPoint x: 239, endPoint y: 189, distance: 30.2
click at [239, 189] on textarea "A smooth and creamy soup made from puréed lentils, a regional staple." at bounding box center [228, 197] width 215 height 30
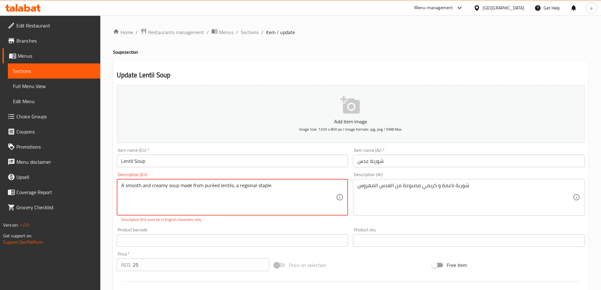
click at [322, 187] on textarea "A smooth and creamy soup made from puréed lentils, a regional staple." at bounding box center [228, 197] width 215 height 30
click at [321, 170] on div "Description (En) A smooth and creamy soup made from puréed lentils, a regional …" at bounding box center [232, 197] width 236 height 55
click at [233, 187] on textarea "A smooth and creamy soup made from puréed lentils, a regional staple." at bounding box center [228, 197] width 215 height 30
click at [173, 163] on input "Lentil Soup" at bounding box center [232, 160] width 231 height 13
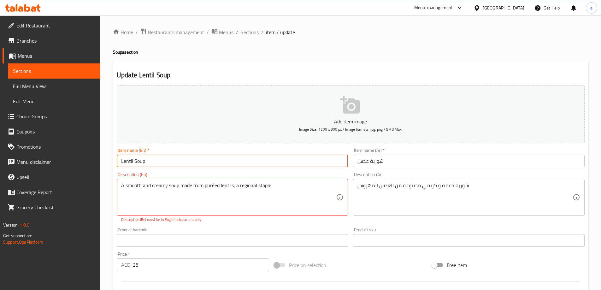
click at [173, 163] on input "Lentil Soup" at bounding box center [232, 160] width 231 height 13
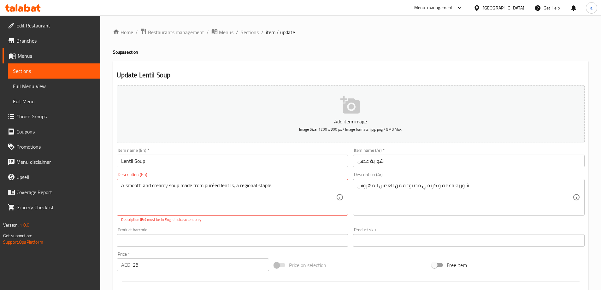
click at [335, 148] on div "Item name (En)   * Lentil Soup Item name (En) *" at bounding box center [232, 157] width 231 height 19
click at [337, 172] on div "Description (En) A smooth and creamy soup made from puréed lentils, a regional …" at bounding box center [232, 197] width 231 height 50
click at [337, 172] on div "Description (En) A smooth and creamy soup made from puréed lentils, a regional …" at bounding box center [232, 197] width 236 height 55
click at [294, 225] on div "Product barcode Product barcode" at bounding box center [232, 237] width 236 height 24
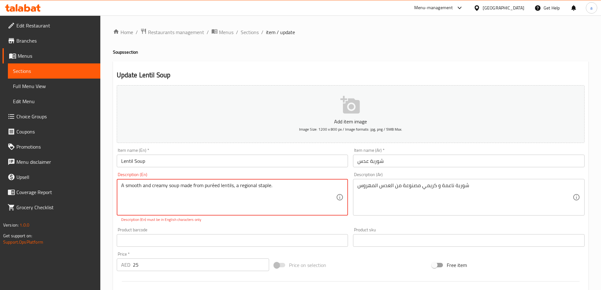
click at [326, 176] on div "Description (En) A smooth and creamy soup made from puréed lentils, a regional …" at bounding box center [232, 197] width 231 height 50
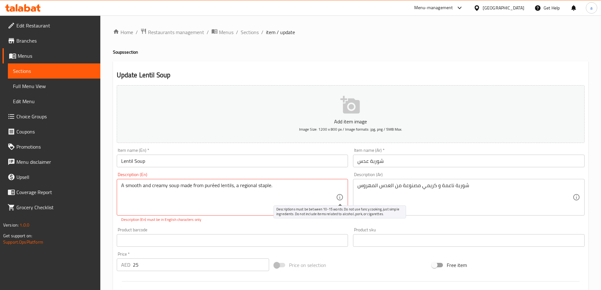
click at [337, 200] on icon at bounding box center [340, 197] width 8 height 8
click at [338, 199] on icon at bounding box center [340, 197] width 8 height 8
drag, startPoint x: 334, startPoint y: 166, endPoint x: 334, endPoint y: 175, distance: 8.5
click at [334, 166] on input "Lentil Soup" at bounding box center [232, 160] width 231 height 13
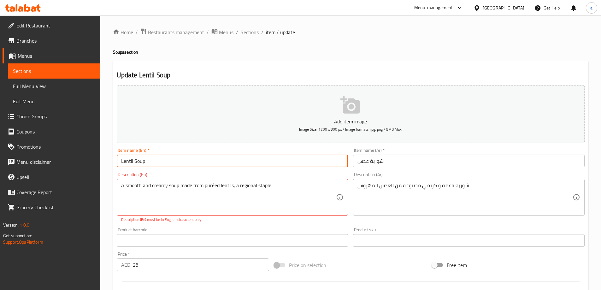
click at [334, 175] on div "Description (En) A smooth and creamy soup made from puréed lentils, a regional …" at bounding box center [232, 197] width 231 height 50
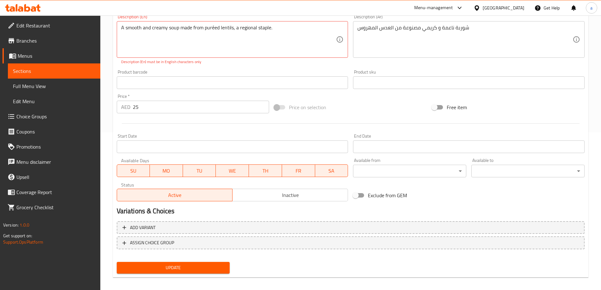
scroll to position [163, 0]
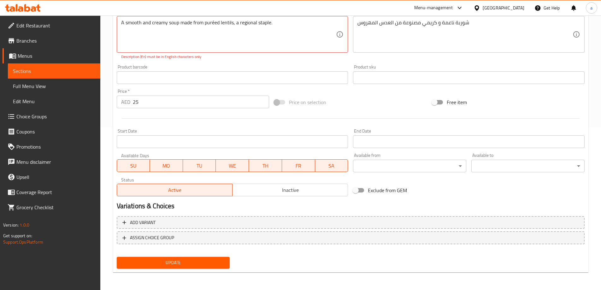
click at [205, 254] on div "Update" at bounding box center [173, 262] width 118 height 17
click at [205, 260] on span "Update" at bounding box center [173, 263] width 103 height 8
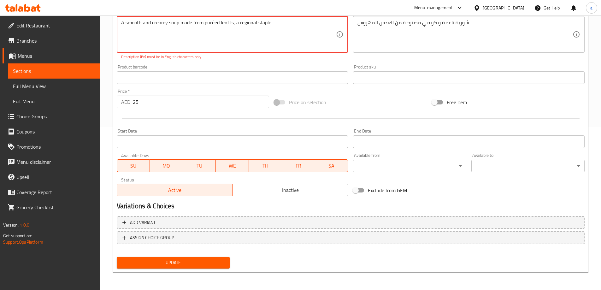
click at [205, 260] on span "Update" at bounding box center [173, 263] width 103 height 8
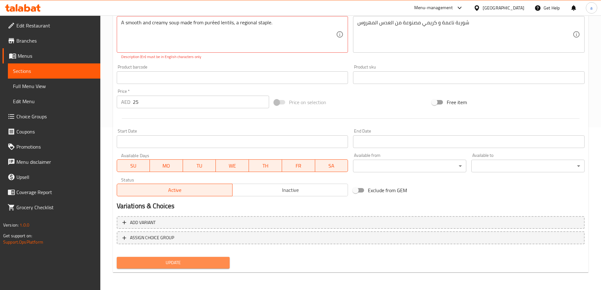
click at [205, 260] on span "Update" at bounding box center [173, 263] width 103 height 8
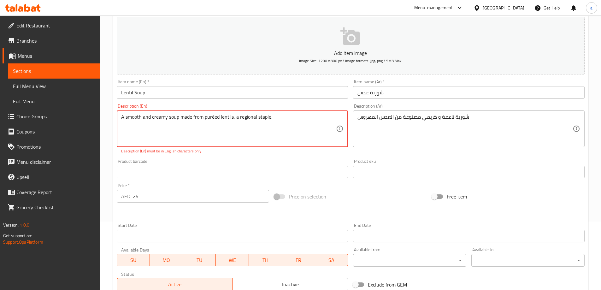
scroll to position [68, 0]
click at [278, 123] on textarea "A smooth and creamy soup made from puréed lentils, a regional staple." at bounding box center [228, 129] width 215 height 30
type textarea "A smooth and creamy soup made from puréed lentils, a regional staple."
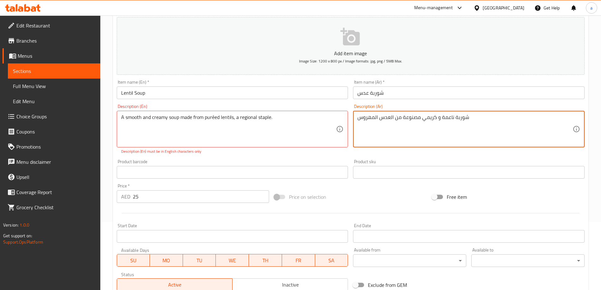
click at [494, 118] on textarea "شوربة ناعمة و كريمي مصنوعة من العدس المهروس" at bounding box center [464, 129] width 215 height 30
type textarea "شوربة ناعمة و كريمي مصنوعة من العدس المهروس"
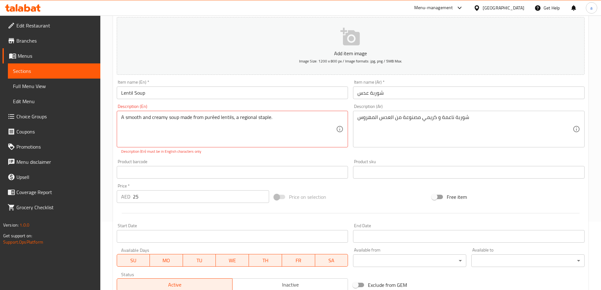
click at [475, 108] on div "Description (Ar) شوربة ناعمة و كريمي مصنوعة من العدس المهروس Description (Ar)" at bounding box center [468, 125] width 231 height 43
drag, startPoint x: 201, startPoint y: 158, endPoint x: 195, endPoint y: 154, distance: 6.7
click at [200, 157] on div "Product barcode Product barcode" at bounding box center [232, 169] width 236 height 24
click at [195, 153] on p "Description (En) must be in English characters only" at bounding box center [232, 151] width 223 height 6
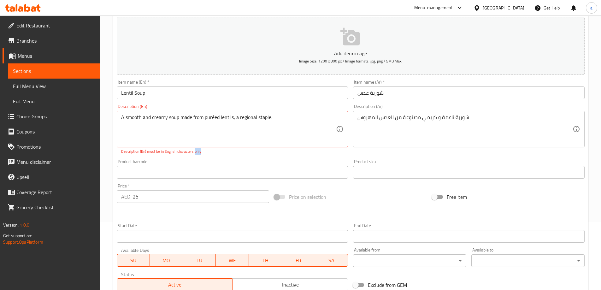
click at [195, 153] on p "Description (En) must be in English characters only" at bounding box center [232, 151] width 223 height 6
click at [212, 154] on div "Description (En) A smooth and creamy soup made from puréed lentils, a regional …" at bounding box center [232, 129] width 236 height 55
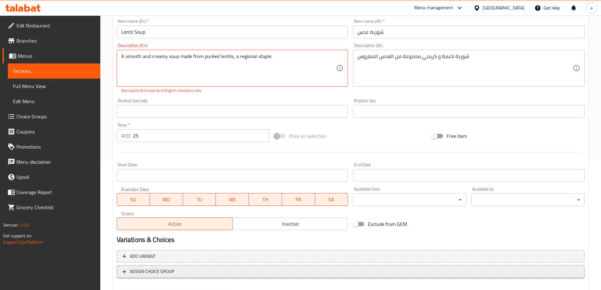
scroll to position [163, 0]
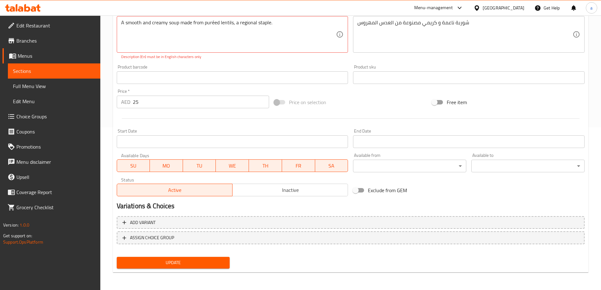
click at [205, 257] on button "Update" at bounding box center [173, 263] width 113 height 12
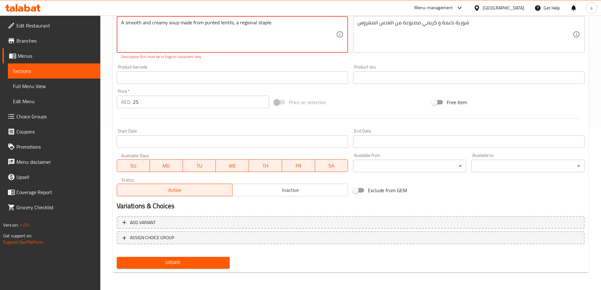
click at [205, 257] on button "Update" at bounding box center [173, 263] width 113 height 12
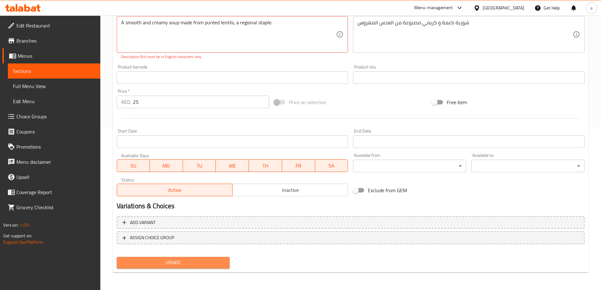
click at [205, 257] on button "Update" at bounding box center [173, 263] width 113 height 12
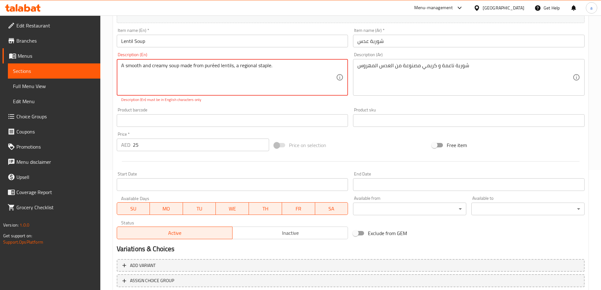
scroll to position [37, 0]
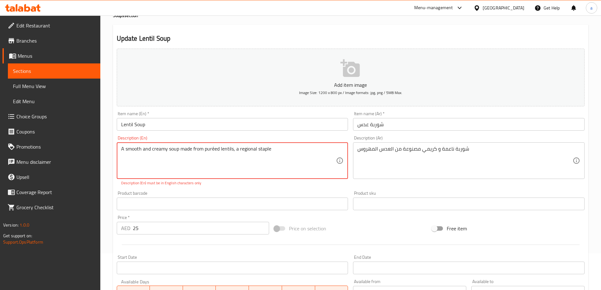
type textarea "A smooth and creamy soup made from puréed lentils, a regional staple."
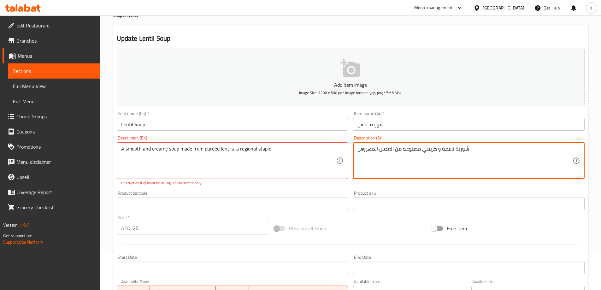
type textarea "شوربة ناعمة و كريمي مصنوعة من العدس المهروس"
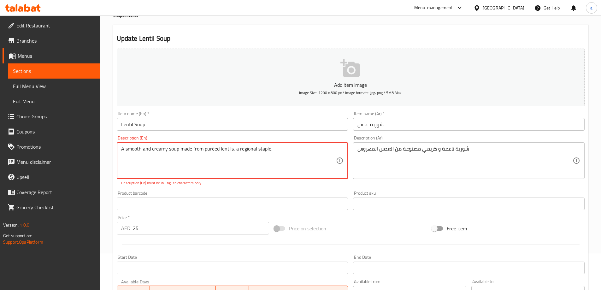
type textarea "A smooth and creamy soup made from puréed lentils, a regional staple."
click at [241, 152] on textarea "A smooth and creamy soup made from puréed lentils, a regional staple." at bounding box center [228, 161] width 215 height 30
click at [519, 145] on div "شوربة ناعمة و كريمي مصنوعة من العدس المهروس Description (Ar)" at bounding box center [468, 160] width 231 height 37
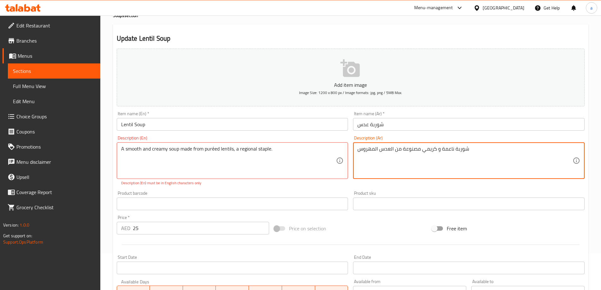
paste textarea "وهو من الأطعمة الأساسية في المنطقة."
type textarea "شوربة ناعمة و كريمي مصنوعة من العدس المهروس وهو من الأطعمة الأساسية في المنطقة."
click at [523, 137] on div "Description (Ar) شوربة ناعمة و كريمي مصنوعة من العدس المهروس وهو من الأطعمة الأ…" at bounding box center [468, 157] width 231 height 43
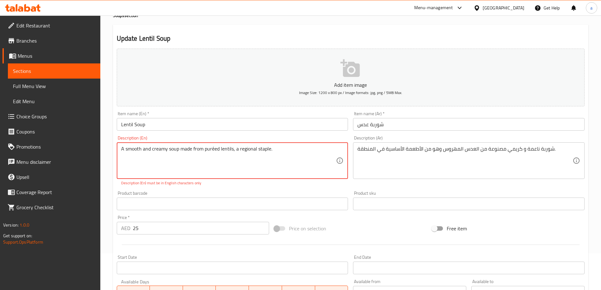
click at [121, 150] on textarea "A smooth and creamy soup made from puréed lentils, a regional staple." at bounding box center [228, 161] width 215 height 30
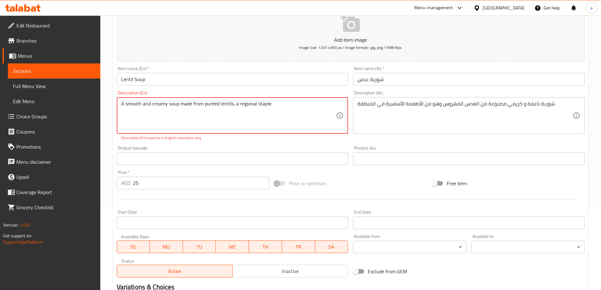
scroll to position [163, 0]
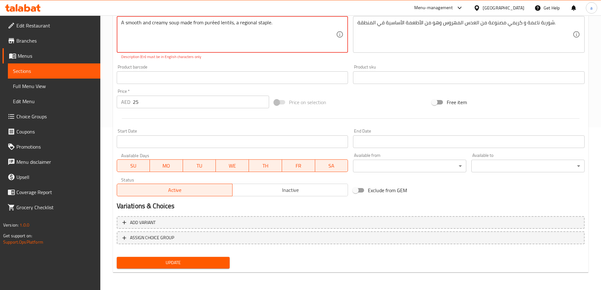
click at [194, 262] on span "Update" at bounding box center [173, 263] width 103 height 8
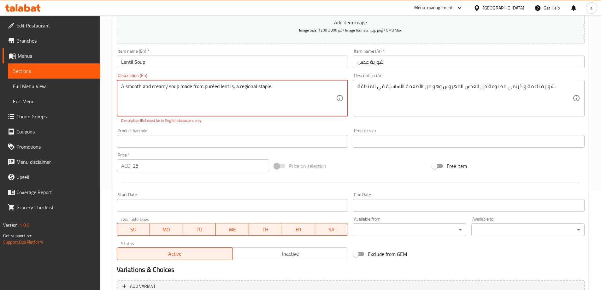
scroll to position [37, 0]
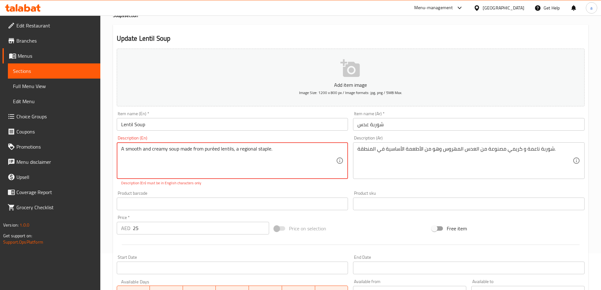
click at [213, 148] on textarea "A smooth and creamy soup made from puréed lentils, a regional staple." at bounding box center [228, 161] width 215 height 30
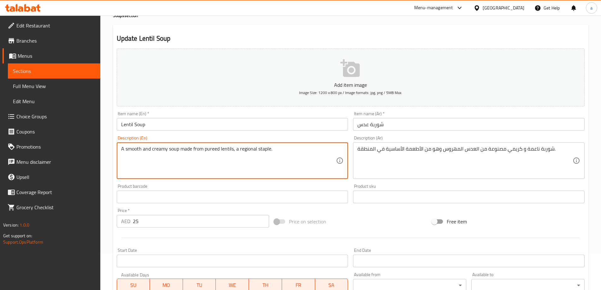
click at [251, 148] on textarea "A smooth and creamy soup made from pureed lentils, a regional staple." at bounding box center [228, 161] width 215 height 30
paste textarea "é"
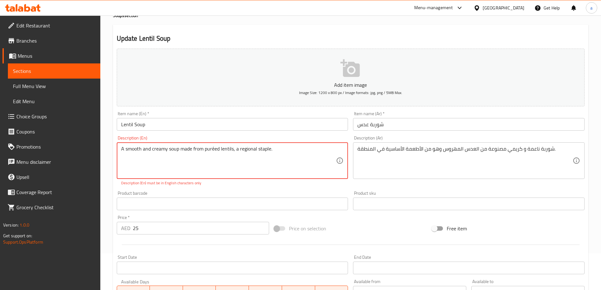
type textarea "A smooth and creamy soup made from pureed lentils, a regional staple."
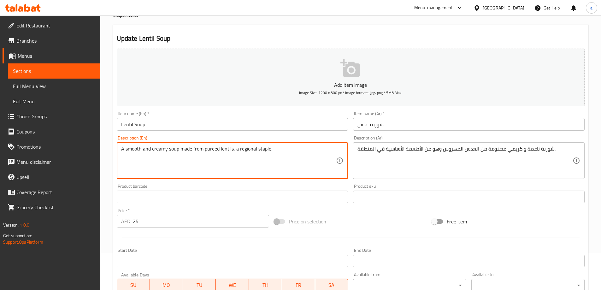
click at [284, 132] on div "Item name (En)   * Lentil Soup Item name (En) *" at bounding box center [232, 121] width 236 height 24
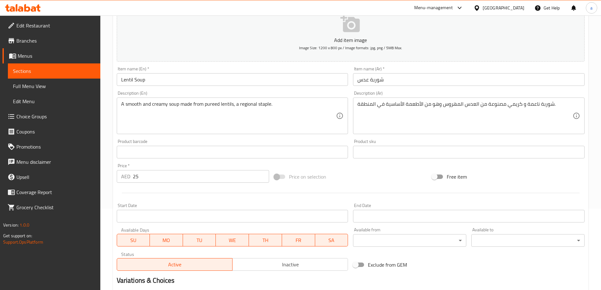
scroll to position [156, 0]
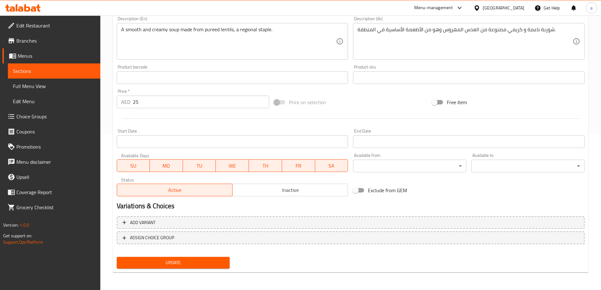
click at [191, 263] on span "Update" at bounding box center [173, 263] width 103 height 8
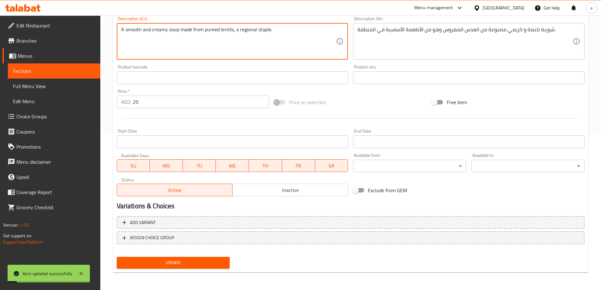
drag, startPoint x: 206, startPoint y: 30, endPoint x: 217, endPoint y: 31, distance: 11.1
click at [217, 31] on textarea "A smooth and creamy soup made from pureed lentils, a regional staple." at bounding box center [228, 41] width 215 height 30
click at [201, 28] on textarea "A smooth and creamy soup made from pureed lentils, a regional staple." at bounding box center [228, 41] width 215 height 30
click at [205, 30] on textarea "A smooth and creamy soup made from pureed lentils, a regional staple." at bounding box center [228, 41] width 215 height 30
drag, startPoint x: 205, startPoint y: 30, endPoint x: 231, endPoint y: 33, distance: 26.0
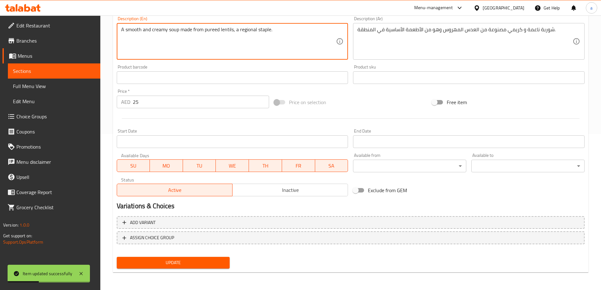
click at [231, 33] on textarea "A smooth and creamy soup made from pureed lentils, a regional staple." at bounding box center [228, 41] width 215 height 30
click at [292, 62] on div "Product barcode Product barcode" at bounding box center [232, 74] width 236 height 24
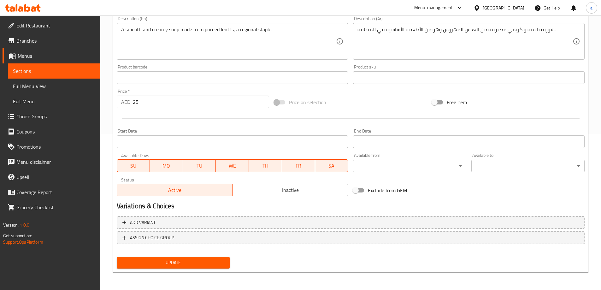
click at [178, 260] on span "Update" at bounding box center [173, 263] width 103 height 8
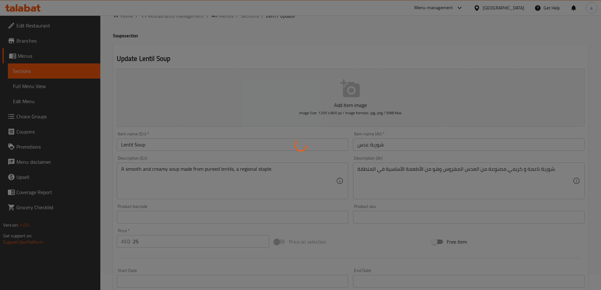
scroll to position [0, 0]
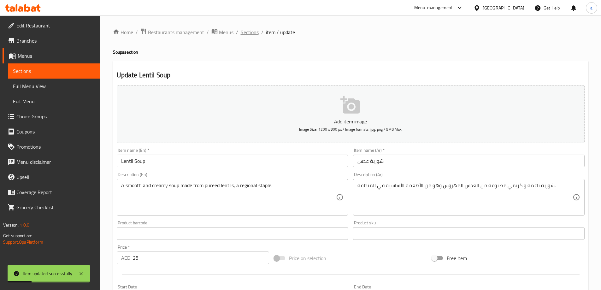
click at [248, 32] on span "Sections" at bounding box center [250, 32] width 18 height 8
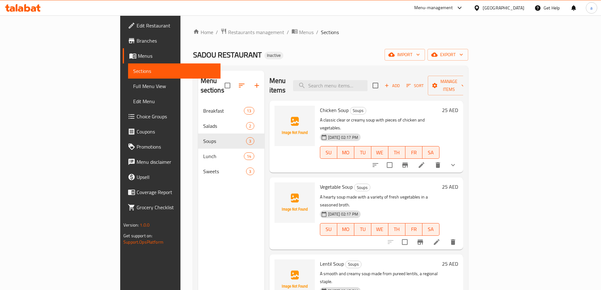
click at [229, 199] on div "Menu sections Breakfast 13 Salads 2 Soups 3 Lunch 14 Sweets 3" at bounding box center [231, 216] width 66 height 290
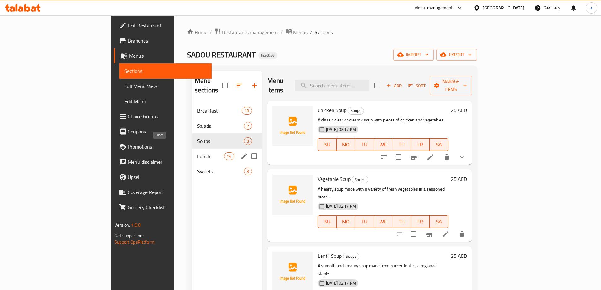
click at [197, 152] on span "Lunch" at bounding box center [210, 156] width 27 height 8
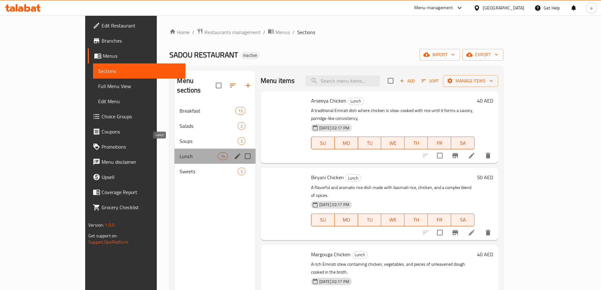
click at [179, 152] on span "Lunch" at bounding box center [198, 156] width 38 height 8
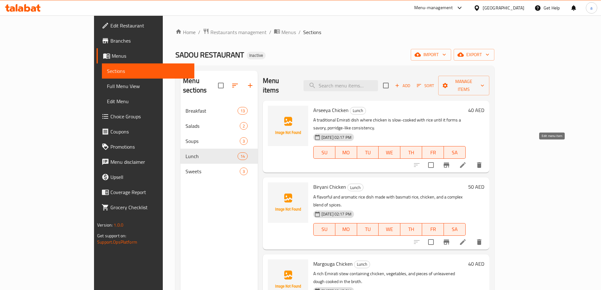
click at [466, 161] on icon at bounding box center [463, 165] width 8 height 8
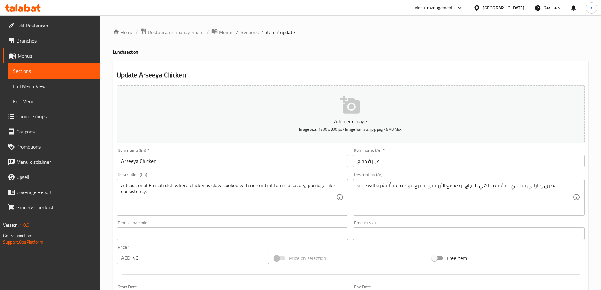
click at [172, 163] on input "Arseeya Chicken" at bounding box center [232, 160] width 231 height 13
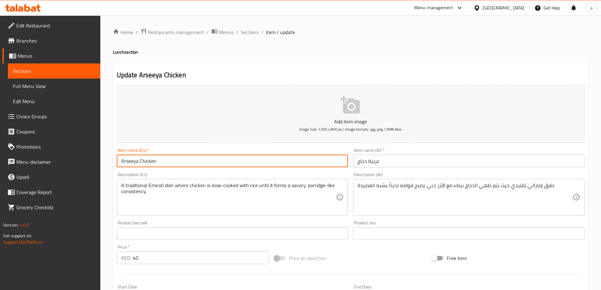
click at [172, 163] on input "Arseeya Chicken" at bounding box center [232, 160] width 231 height 13
click at [128, 162] on input "Arseeya Chicken" at bounding box center [232, 160] width 231 height 13
click at [259, 175] on div "Description (En) A traditional Emirati dish where chicken is slow-cooked with r…" at bounding box center [232, 193] width 231 height 43
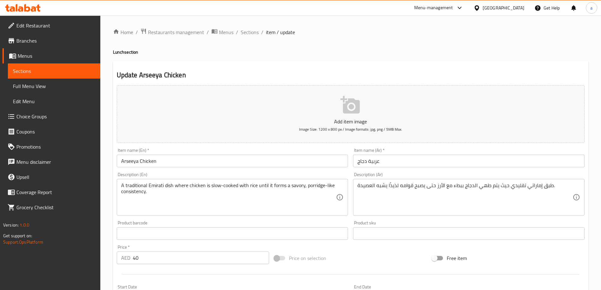
click at [403, 67] on div "Update Arseeya Chicken Add item image Image Size: 1200 x 800 px / Image formats…" at bounding box center [350, 244] width 475 height 367
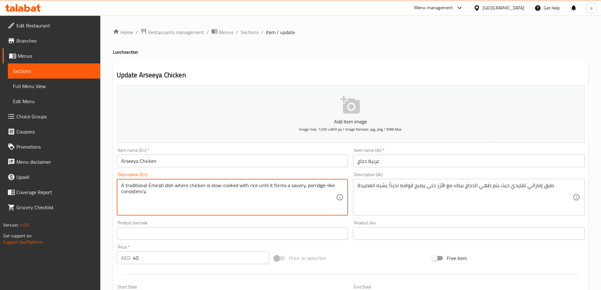
click at [375, 75] on h2 "Update Arseeya Chicken" at bounding box center [351, 74] width 468 height 9
click at [140, 186] on textarea "A traditional Emirati dish where chicken is slow-cooked with rice until it form…" at bounding box center [228, 197] width 215 height 30
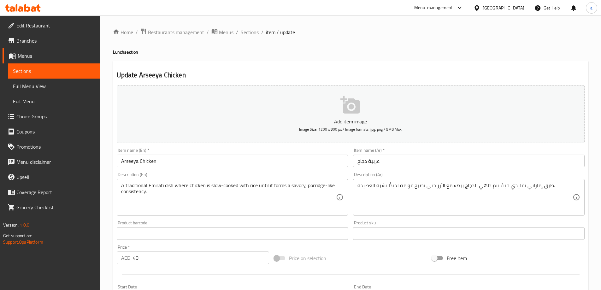
click at [218, 175] on div "Description (En) A traditional Emirati dish where chicken is slow-cooked with r…" at bounding box center [232, 193] width 231 height 43
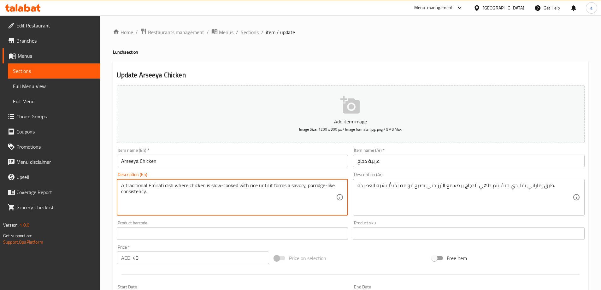
click at [292, 188] on textarea "A traditional Emirati dish where chicken is slow-cooked with rice until it form…" at bounding box center [228, 197] width 215 height 30
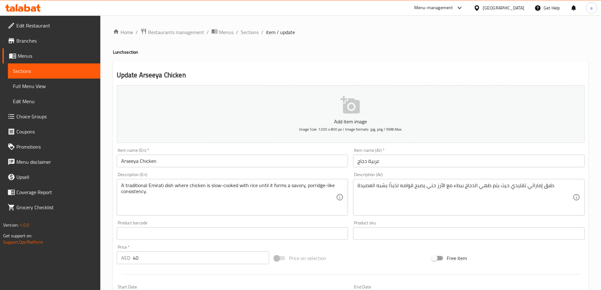
drag, startPoint x: 137, startPoint y: 188, endPoint x: 135, endPoint y: 193, distance: 5.5
click at [137, 188] on textarea "A traditional Emirati dish where chicken is slow-cooked with rice until it form…" at bounding box center [228, 197] width 215 height 30
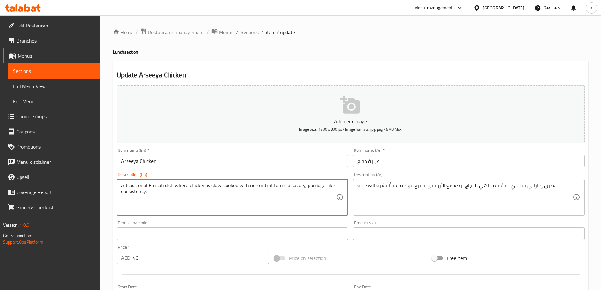
click at [135, 193] on textarea "A traditional Emirati dish where chicken is slow-cooked with rice until it form…" at bounding box center [228, 197] width 215 height 30
click at [293, 183] on textarea "A traditional Emirati dish where chicken is slow-cooked with rice until it form…" at bounding box center [228, 197] width 215 height 30
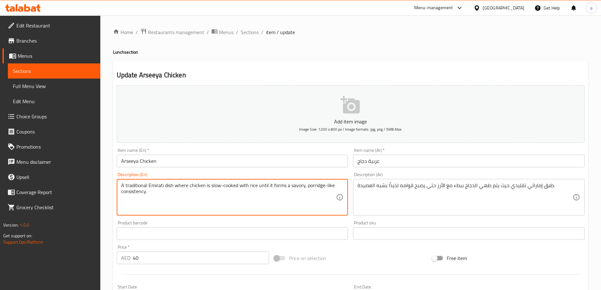
click at [318, 173] on div "Description (En) A traditional Emirati dish where chicken is slow-cooked with r…" at bounding box center [232, 193] width 231 height 43
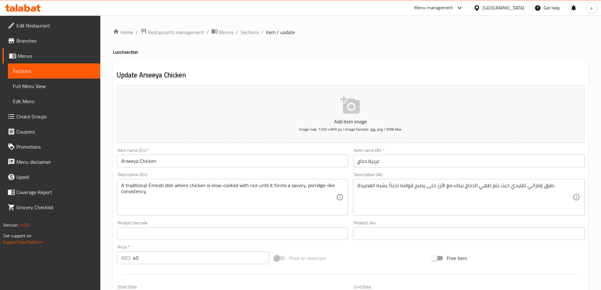
click at [268, 174] on div "Description (En) A traditional Emirati dish where chicken is slow-cooked with r…" at bounding box center [232, 193] width 231 height 43
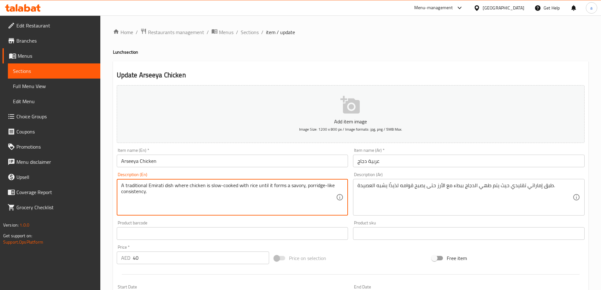
click at [308, 185] on textarea "A traditional Emirati dish where chicken is slow-cooked with rice until it form…" at bounding box center [228, 197] width 215 height 30
click at [335, 176] on div "Description (En) A traditional Emirati dish where chicken is slow-cooked with r…" at bounding box center [232, 193] width 231 height 43
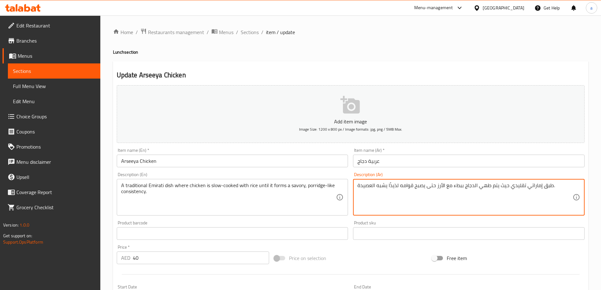
click at [395, 183] on textarea "طبق إماراتي تقليدي حيث يتم طهي الدجاج ببطء مع الأرز حتى يصبح قوامه لذيذًا يشبه …" at bounding box center [464, 197] width 215 height 30
type textarea "طبق إماراتي تقليدي حيث يتم طهي الدجاج ببطء مع الأرز حتى يصبح قوامه مالحا يشبه ا…"
click at [420, 175] on div "Description (Ar) طبق إماراتي تقليدي حيث يتم طهي الدجاج ببطء مع الأرز حتى يصبح ق…" at bounding box center [468, 193] width 231 height 43
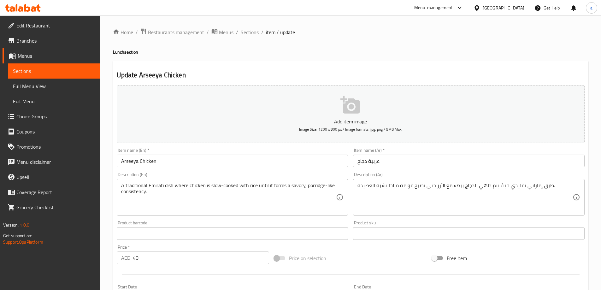
click at [416, 176] on div "Description (Ar) طبق إماراتي تقليدي حيث يتم طهي الدجاج ببطء مع الأرز حتى يصبح ق…" at bounding box center [468, 193] width 231 height 43
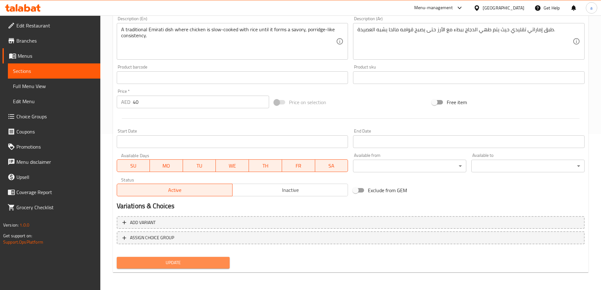
click at [228, 263] on button "Update" at bounding box center [173, 263] width 113 height 12
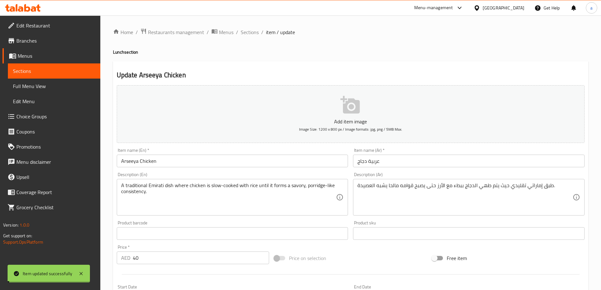
click at [152, 161] on input "Arseeya Chicken" at bounding box center [232, 160] width 231 height 13
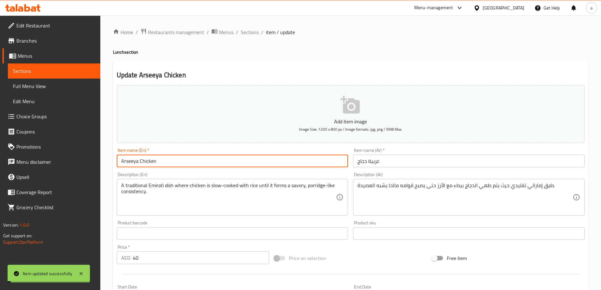
click at [152, 161] on input "Arseeya Chicken" at bounding box center [232, 160] width 231 height 13
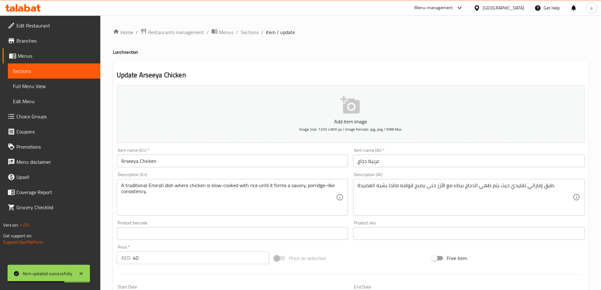
click at [132, 53] on h4 "Lunch section" at bounding box center [350, 52] width 475 height 6
copy h4 "Lunch section"
click at [305, 148] on div "Item name (En)   * Arseeya Chicken Item name (En) *" at bounding box center [232, 157] width 231 height 19
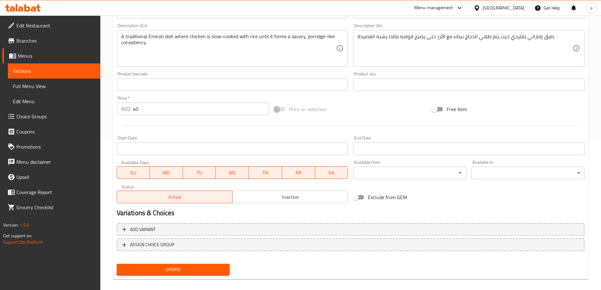
scroll to position [156, 0]
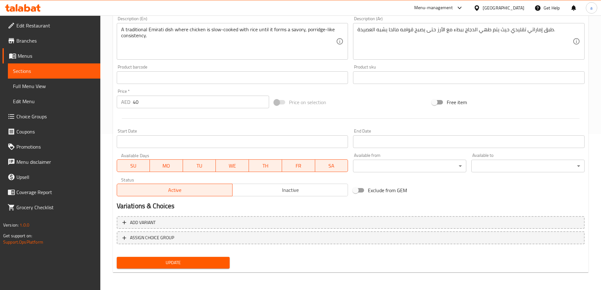
click at [216, 264] on span "Update" at bounding box center [173, 263] width 103 height 8
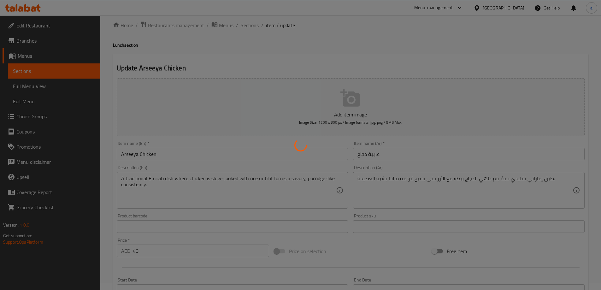
scroll to position [0, 0]
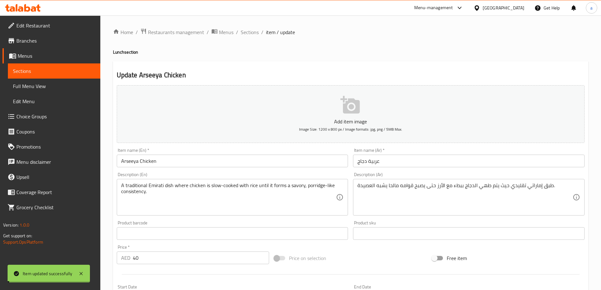
click at [253, 36] on span "Sections" at bounding box center [250, 32] width 18 height 8
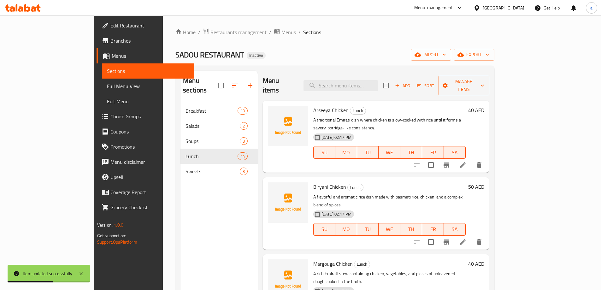
click at [466, 238] on icon at bounding box center [463, 242] width 8 height 8
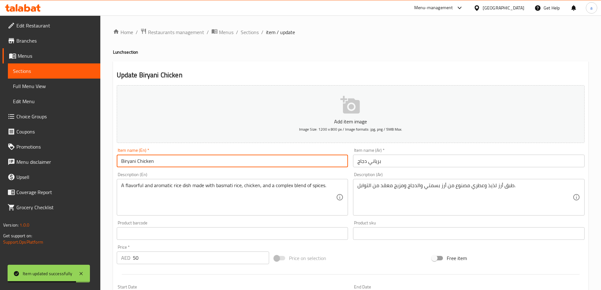
click at [133, 160] on input "Biryani Chicken" at bounding box center [232, 160] width 231 height 13
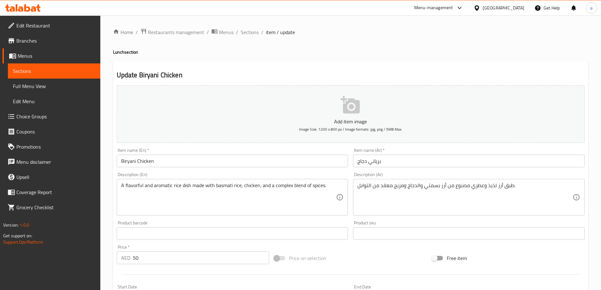
click at [199, 175] on div "Description (En) A flavorful and aromatic rice dish made with basmati rice, chi…" at bounding box center [232, 193] width 231 height 43
click at [131, 160] on input "Biryani Chicken" at bounding box center [232, 160] width 231 height 13
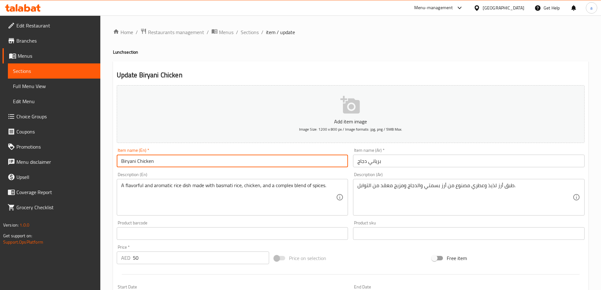
click at [131, 160] on input "Biryani Chicken" at bounding box center [232, 160] width 231 height 13
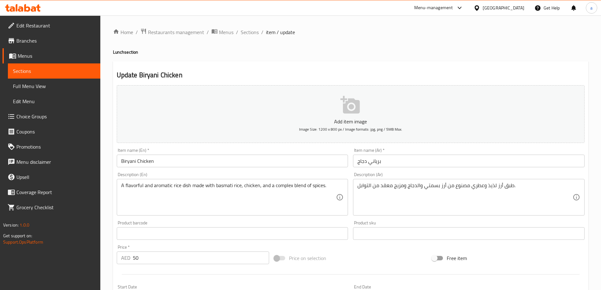
click at [203, 172] on div "Description (En) A flavorful and aromatic rice dish made with basmati rice, chi…" at bounding box center [232, 193] width 231 height 43
click at [399, 71] on h2 "Update Biryani Chicken" at bounding box center [351, 74] width 468 height 9
click at [405, 61] on div "Update Biryani Chicken Add item image Image Size: 1200 x 800 px / Image formats…" at bounding box center [350, 244] width 475 height 367
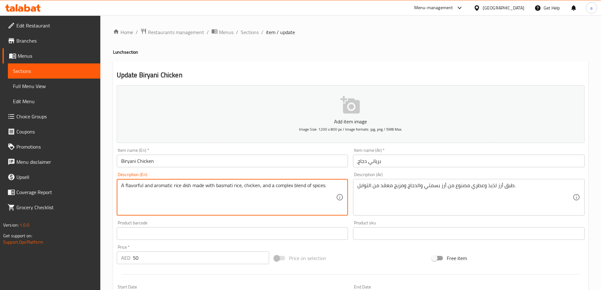
click at [139, 188] on textarea "A flavorful and aromatic rice dish made with basmati rice, chicken, and a compl…" at bounding box center [228, 197] width 215 height 30
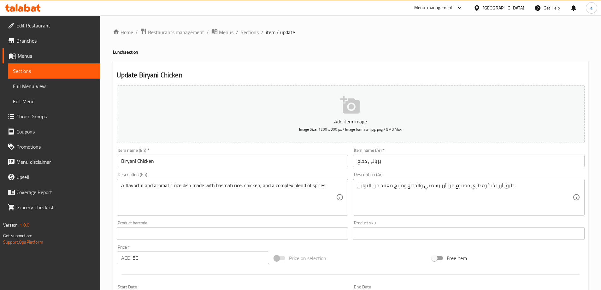
click at [164, 186] on textarea "A flavorful and aromatic rice dish made with basmati rice, chicken, and a compl…" at bounding box center [228, 197] width 215 height 30
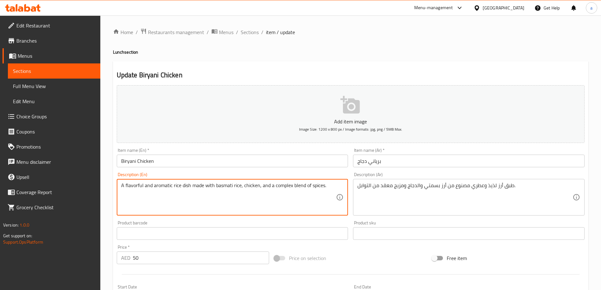
click at [164, 186] on textarea "A flavorful and aromatic rice dish made with basmati rice, chicken, and a compl…" at bounding box center [228, 197] width 215 height 30
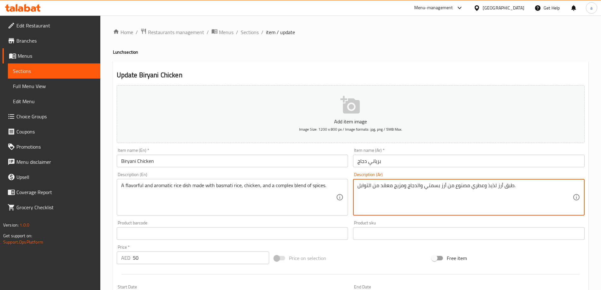
click at [487, 183] on textarea "طبق أرز لذيذ وعطري مصنوع من أرز بسمتي والدجاج ومزيج معقد من التوابل." at bounding box center [464, 197] width 215 height 30
click at [483, 186] on textarea "طبق أرز ملئ بالنكهة وعطري مصنوع من أرز بسمتي والدجاج ومزيج معقد من التوابل." at bounding box center [464, 197] width 215 height 30
click at [489, 174] on div "Description (Ar) طبق أرز ملئ بالنكهة و عطري مصنوع من أرز بسمتي والدجاج ومزيج مع…" at bounding box center [468, 193] width 231 height 43
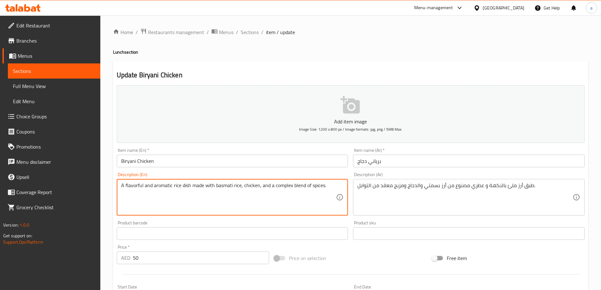
click at [225, 186] on textarea "A flavorful and aromatic rice dish made with basmati rice, chicken, and a compl…" at bounding box center [228, 197] width 215 height 30
click at [281, 184] on textarea "A flavorful and aromatic rice dish made with basmati rice, chicken, and a compl…" at bounding box center [228, 197] width 215 height 30
click at [298, 189] on textarea "A flavorful and aromatic rice dish made with basmati rice, chicken, and a compl…" at bounding box center [228, 197] width 215 height 30
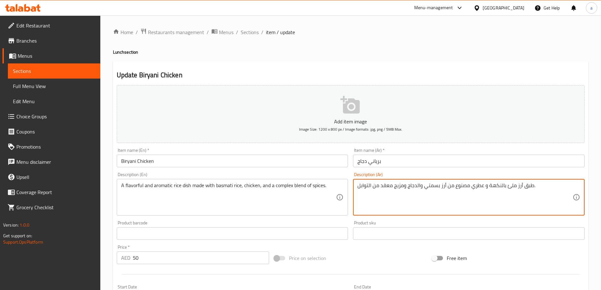
click at [385, 186] on textarea "طبق أرز ملئ بالنكهة و عطري مصنوع من أرز بسمتي والدجاج ومزيج معقد من التوابل." at bounding box center [464, 197] width 215 height 30
click at [395, 187] on textarea "طبق أرز ملئ بالنكهة و عطري مصنوع من أرز بسمتي والدجاج ومزيج معقد من التوابل." at bounding box center [464, 197] width 215 height 30
click at [402, 184] on textarea "طبق أرز ملئ بالنكهة و عطري مصنوع من أرز بسمتي والدجاج ومزيج معقد من التوابل." at bounding box center [464, 197] width 215 height 30
drag, startPoint x: 402, startPoint y: 184, endPoint x: 393, endPoint y: 185, distance: 8.9
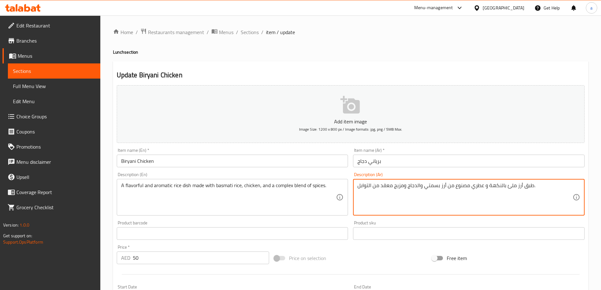
click at [393, 185] on textarea "طبق أرز ملئ بالنكهة و عطري مصنوع من أرز بسمتي والدجاج ومزيج معقد من التوابل." at bounding box center [464, 197] width 215 height 30
type textarea "طبق أرز ملئ بالنكهة و عطري مصنوع من أرز بسمتي والدجاج و بليند معقد من التوابل."
click at [427, 173] on div "Description (Ar) طبق أرز ملئ بالنكهة و عطري مصنوع من أرز بسمتي والدجاج و بليند …" at bounding box center [468, 193] width 231 height 43
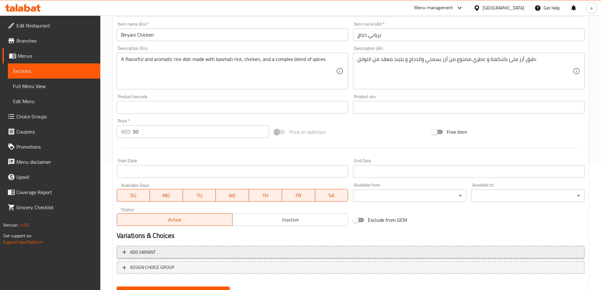
scroll to position [156, 0]
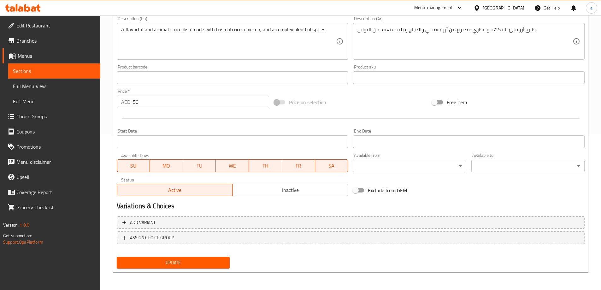
click at [181, 259] on span "Update" at bounding box center [173, 263] width 103 height 8
click at [214, 261] on span "Update" at bounding box center [173, 263] width 103 height 8
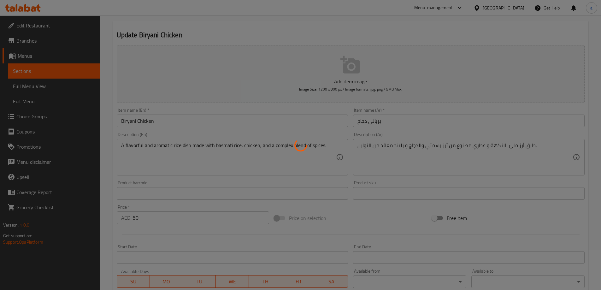
scroll to position [0, 0]
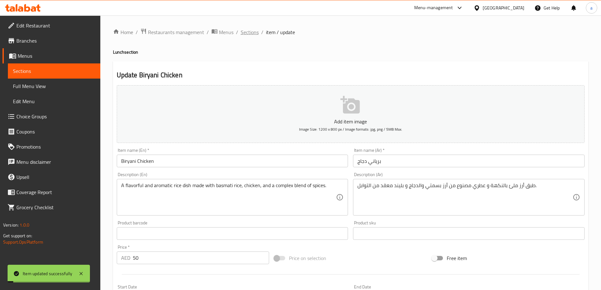
click at [249, 34] on span "Sections" at bounding box center [250, 32] width 18 height 8
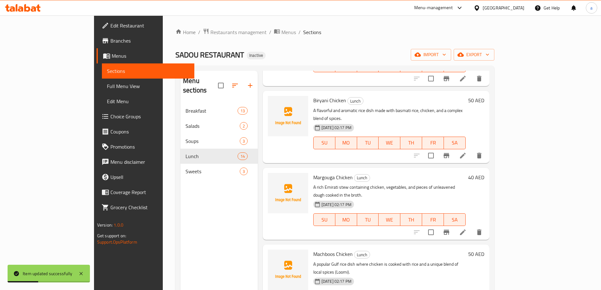
scroll to position [95, 0]
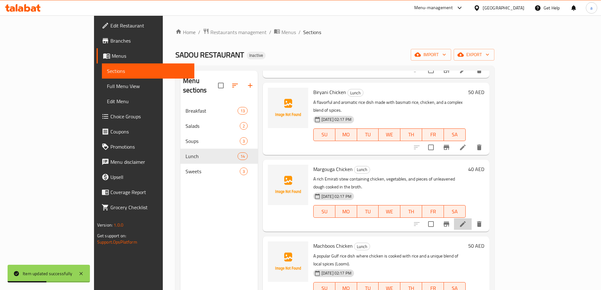
click at [471, 218] on li at bounding box center [463, 223] width 18 height 11
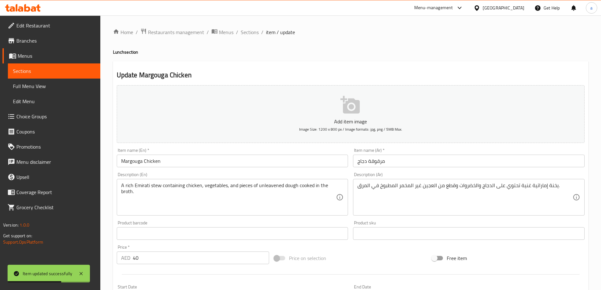
click at [140, 164] on input "Margouga Chicken" at bounding box center [232, 160] width 231 height 13
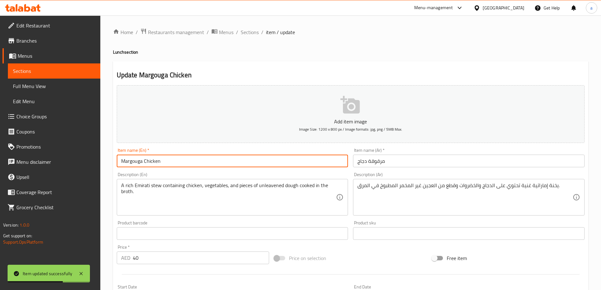
click at [140, 164] on input "Margouga Chicken" at bounding box center [232, 160] width 231 height 13
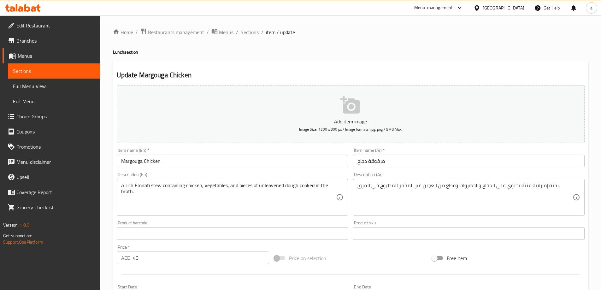
click at [333, 172] on div "Description (En) A rich Emirati stew containing chicken, vegetables, and pieces…" at bounding box center [232, 194] width 236 height 48
click at [434, 58] on div "Home / Restaurants management / Menus / Sections / item / update Lunch section …" at bounding box center [350, 230] width 475 height 405
click at [422, 74] on h2 "Update Margouga Chicken" at bounding box center [351, 74] width 468 height 9
click at [305, 175] on div "Description (En) A rich Emirati stew containing chicken, vegetables, and pieces…" at bounding box center [232, 193] width 231 height 43
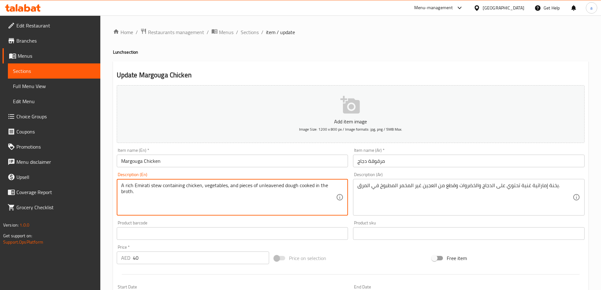
click at [156, 186] on textarea "A rich Emirati stew containing chicken, vegetables, and pieces of unleavened do…" at bounding box center [228, 197] width 215 height 30
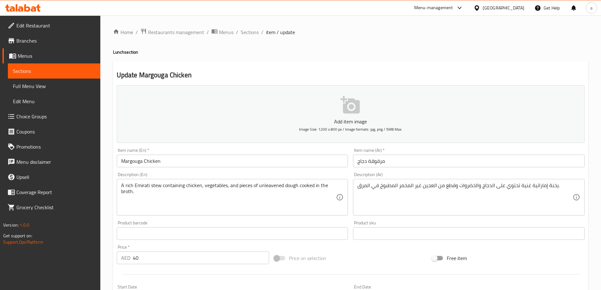
click at [270, 186] on textarea "A rich Emirati stew containing chicken, vegetables, and pieces of unleavened do…" at bounding box center [228, 197] width 215 height 30
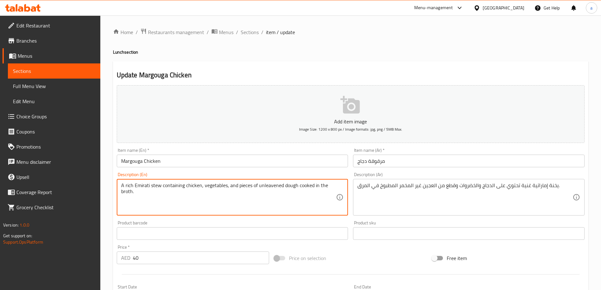
click at [274, 184] on textarea "A rich Emirati stew containing chicken, vegetables, and pieces of unleavened do…" at bounding box center [228, 197] width 215 height 30
click at [355, 171] on div "Description (Ar) يخنة إماراتية غنية تحتوي على الدجاج والخضروات وقطع من العجين غ…" at bounding box center [468, 194] width 236 height 48
click at [278, 187] on textarea "A rich Emirati stew containing chicken, vegetables, and pieces of unleavened do…" at bounding box center [228, 197] width 215 height 30
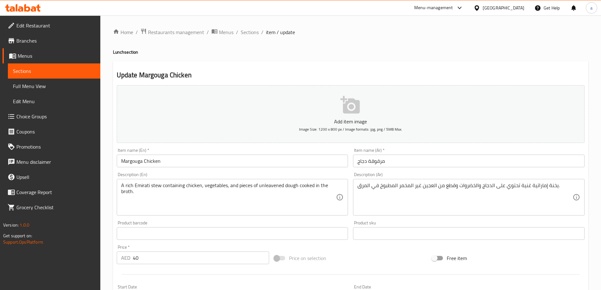
click at [296, 187] on textarea "A rich Emirati stew containing chicken, vegetables, and pieces of unleavened do…" at bounding box center [228, 197] width 215 height 30
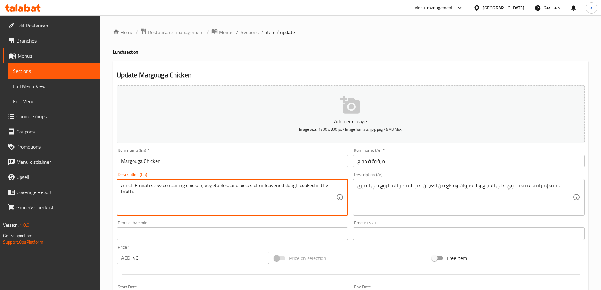
click at [292, 187] on textarea "A rich Emirati stew containing chicken, vegetables, and pieces of unleavened do…" at bounding box center [228, 197] width 215 height 30
click at [304, 188] on textarea "A rich Emirati stew containing chicken, vegetables, and pieces of unleavened do…" at bounding box center [228, 197] width 215 height 30
click at [273, 184] on textarea "A rich Emirati stew containing chicken, vegetables, and pieces of unleavened do…" at bounding box center [228, 197] width 215 height 30
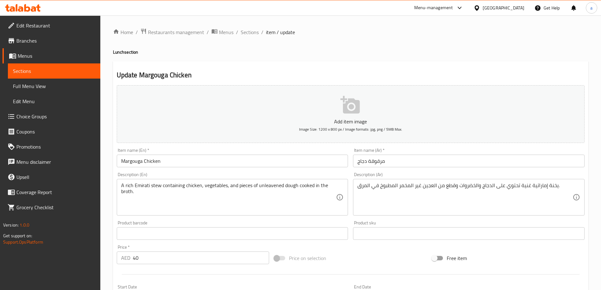
click at [265, 186] on textarea "A rich Emirati stew containing chicken, vegetables, and pieces of unleavened do…" at bounding box center [228, 197] width 215 height 30
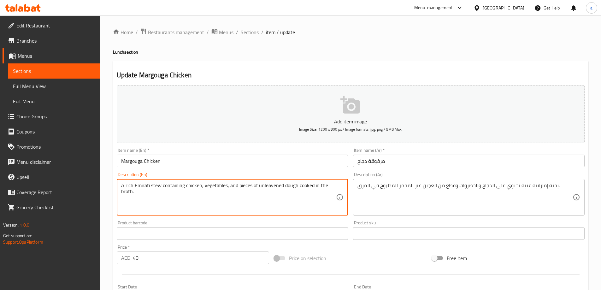
click at [265, 186] on textarea "A rich Emirati stew containing chicken, vegetables, and pieces of unleavened do…" at bounding box center [228, 197] width 215 height 30
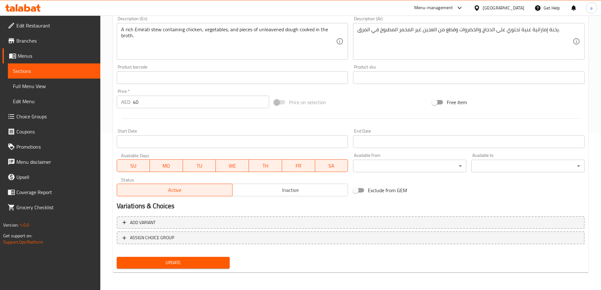
click at [174, 258] on button "Update" at bounding box center [173, 263] width 113 height 12
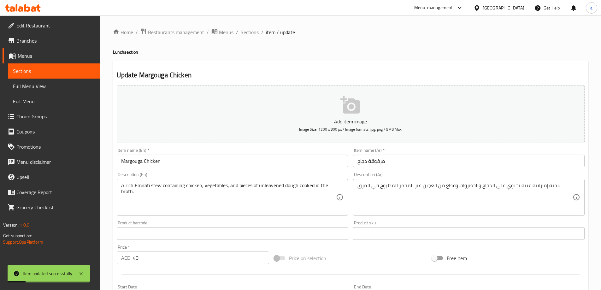
drag, startPoint x: 254, startPoint y: 29, endPoint x: 262, endPoint y: 38, distance: 11.7
click at [254, 29] on span "Sections" at bounding box center [250, 32] width 18 height 8
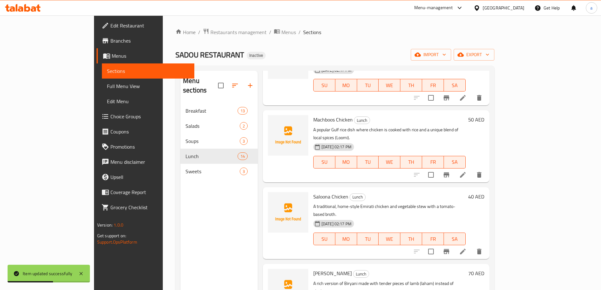
scroll to position [158, 0]
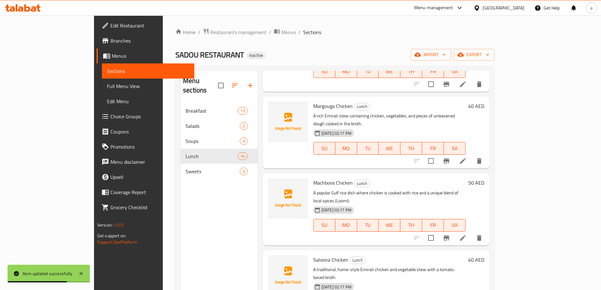
click at [471, 232] on li at bounding box center [463, 237] width 18 height 11
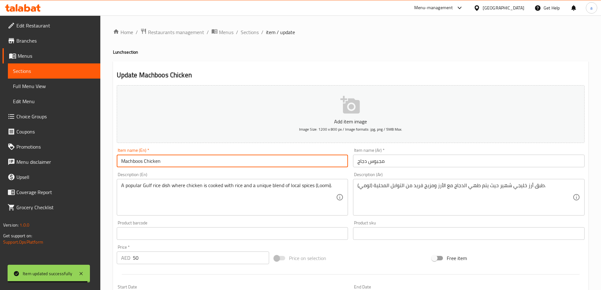
click at [132, 160] on input "Machboos Chicken" at bounding box center [232, 160] width 231 height 13
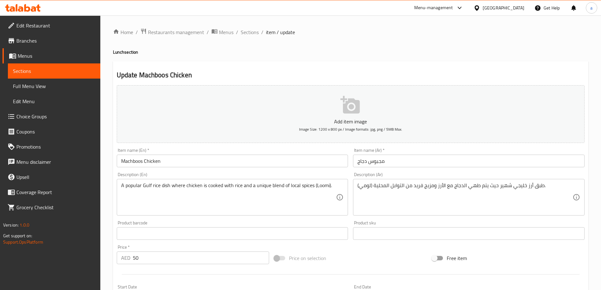
click at [475, 177] on div "Description (Ar) طبق أرز خليجي شهير حيث يتم طهي الدجاج مع الأرز ومزيج فريد من ا…" at bounding box center [468, 193] width 231 height 43
click at [463, 71] on h2 "Update Machboos Chicken" at bounding box center [351, 74] width 468 height 9
click at [430, 65] on div "Update Machboos Chicken Add item image Image Size: 1200 x 800 px / Image format…" at bounding box center [350, 244] width 475 height 367
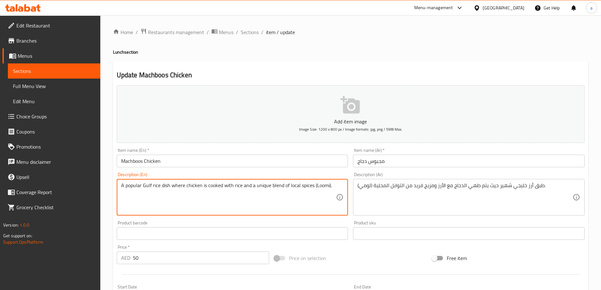
click at [146, 187] on textarea "A popular Gulf rice dish where chicken is cooked with rice and a unique blend o…" at bounding box center [228, 197] width 215 height 30
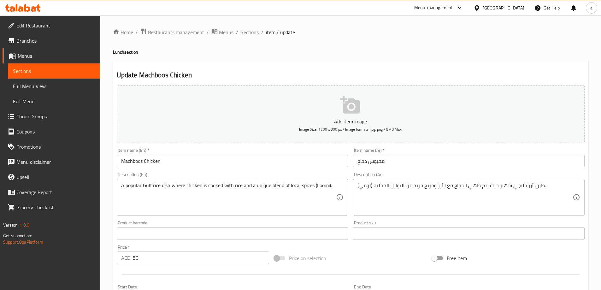
click at [413, 172] on div "Description (Ar) طبق أرز خليجي شهير حيث يتم طهي الدجاج مع الأرز ومزيج فريد من ا…" at bounding box center [468, 194] width 236 height 48
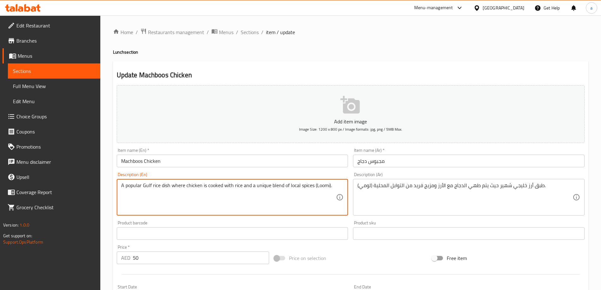
click at [145, 184] on textarea "A popular Gulf rice dish where chicken is cooked with rice and a unique blend o…" at bounding box center [228, 197] width 215 height 30
click at [253, 174] on div "Description (En) A popular Gulf rice dish where chicken is cooked with rice and…" at bounding box center [232, 193] width 231 height 43
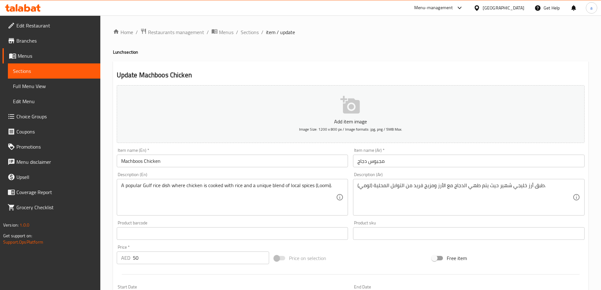
click at [259, 181] on div "A popular Gulf rice dish where chicken is cooked with rice and a unique blend o…" at bounding box center [232, 197] width 231 height 37
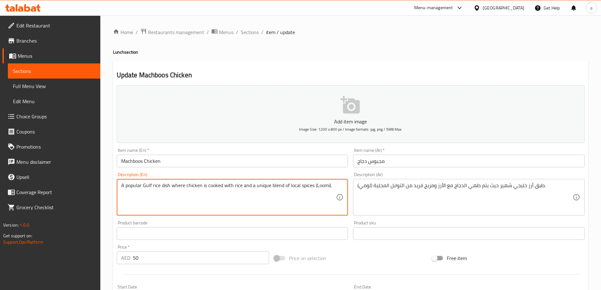
click at [260, 183] on textarea "A popular Gulf rice dish where chicken is cooked with rice and a unique blend o…" at bounding box center [228, 197] width 215 height 30
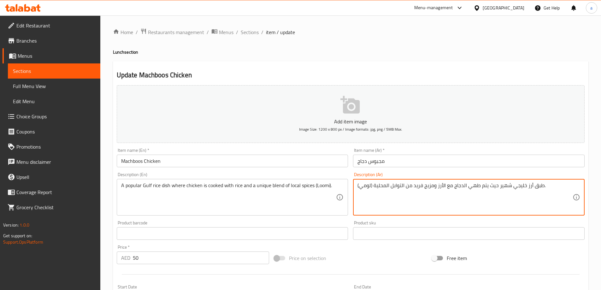
click at [428, 187] on textarea "طبق أرز خليجي شهير حيث يتم طهي الدجاج مع الأرز ومزيج فريد من التوابل المحلية (ل…" at bounding box center [464, 197] width 215 height 30
click at [433, 187] on textarea "طبق أرز خليجي شهير حيث يتم طهي الدجاج مع الأرز ومزيج فريد من التوابل المحلية (ل…" at bounding box center [464, 197] width 215 height 30
drag, startPoint x: 433, startPoint y: 186, endPoint x: 424, endPoint y: 185, distance: 9.5
click at [424, 185] on textarea "طبق أرز خليجي شهير حيث يتم طهي الدجاج مع الأرز ومزيج فريد من التوابل المحلية (ل…" at bounding box center [464, 197] width 215 height 30
click at [444, 180] on div "طبق أرز خليجي شهير حيث يتم طهي الدجاج مع الأرز وبليند فريد من التوابل المحلية (…" at bounding box center [468, 197] width 231 height 37
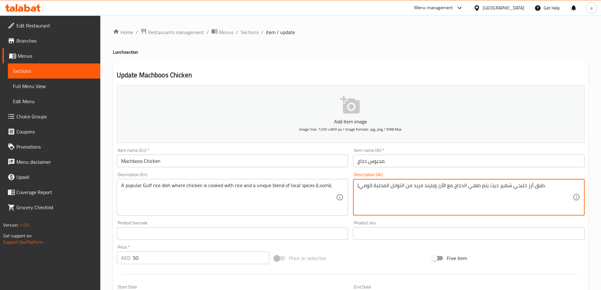
click at [445, 176] on div "Description (Ar) طبق أرز خليجي شهير حيث يتم طهي الدجاج مع الأرز وبليند فريد من …" at bounding box center [468, 193] width 231 height 43
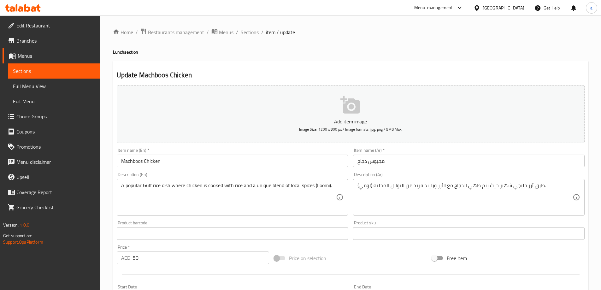
click at [263, 180] on div "A popular Gulf rice dish where chicken is cooked with rice and a unique blend o…" at bounding box center [232, 197] width 231 height 37
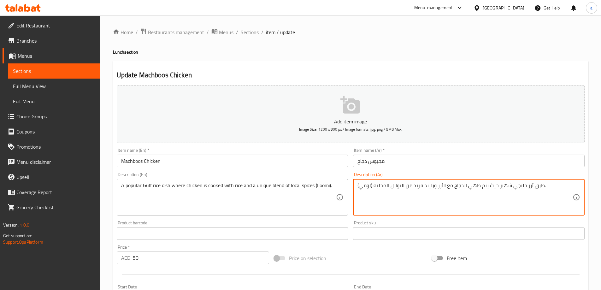
drag, startPoint x: 386, startPoint y: 185, endPoint x: 376, endPoint y: 185, distance: 9.5
type textarea "طبق أرز خليجي شهير حيث يتم طهي الدجاج مع الأرز وبليند فريد من التوابل البلدية (…"
click at [422, 167] on div "Item name (Ar)   * مجبوس دجاج Item name (Ar) *" at bounding box center [468, 157] width 236 height 24
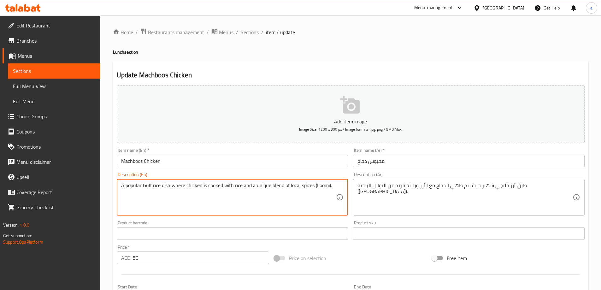
drag, startPoint x: 327, startPoint y: 185, endPoint x: 315, endPoint y: 186, distance: 12.0
click at [315, 186] on textarea "A popular Gulf rice dish where chicken is cooked with rice and a unique blend o…" at bounding box center [228, 197] width 215 height 30
click at [341, 174] on div "Description (En) A popular Gulf rice dish where chicken is cooked with rice and…" at bounding box center [232, 193] width 231 height 43
click at [323, 189] on textarea "A popular Gulf rice dish where chicken is cooked with rice and a unique blend o…" at bounding box center [228, 197] width 215 height 30
click at [263, 168] on div "Item name (En)   * Machboos Chicken Item name (En) *" at bounding box center [232, 157] width 236 height 24
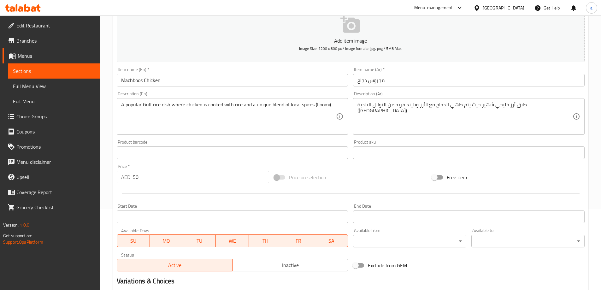
scroll to position [95, 0]
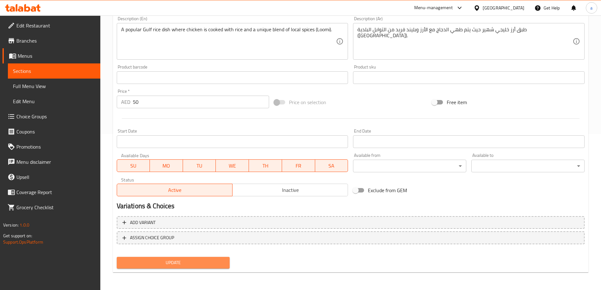
click at [199, 263] on span "Update" at bounding box center [173, 263] width 103 height 8
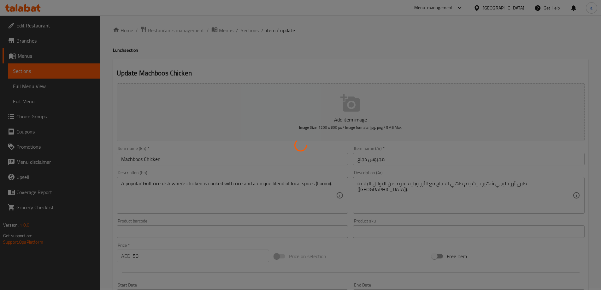
scroll to position [0, 0]
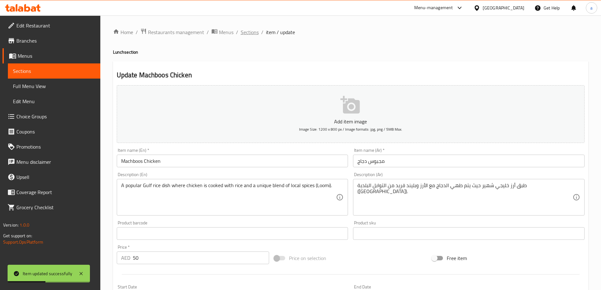
click at [252, 29] on span "Sections" at bounding box center [250, 32] width 18 height 8
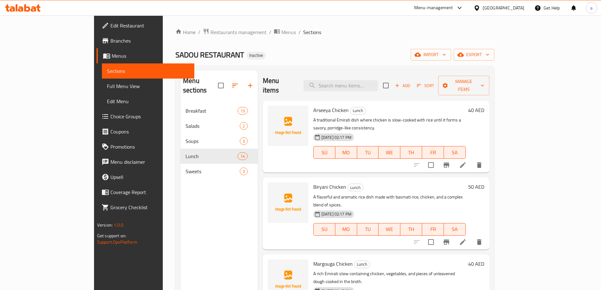
click at [446, 62] on div "Home / Restaurants management / Menus / Sections SADOU RESTAURANT Inactive impo…" at bounding box center [334, 196] width 319 height 337
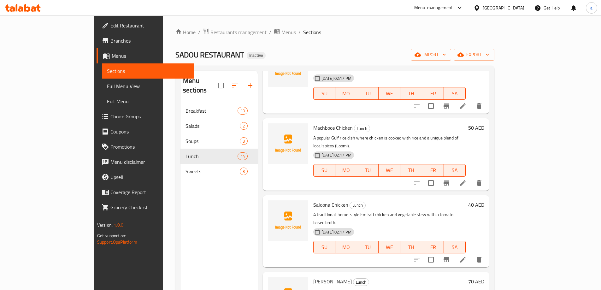
scroll to position [224, 0]
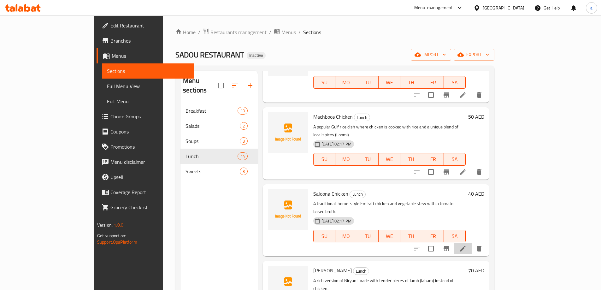
click at [471, 243] on li at bounding box center [463, 248] width 18 height 11
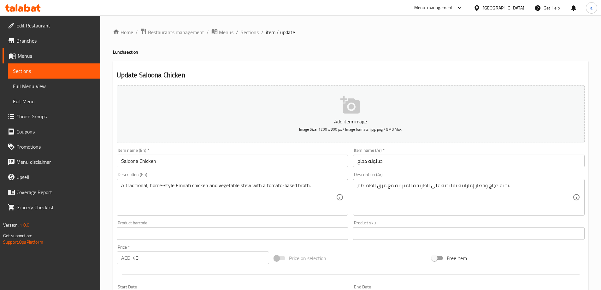
click at [482, 76] on h2 "Update Saloona Chicken" at bounding box center [351, 74] width 468 height 9
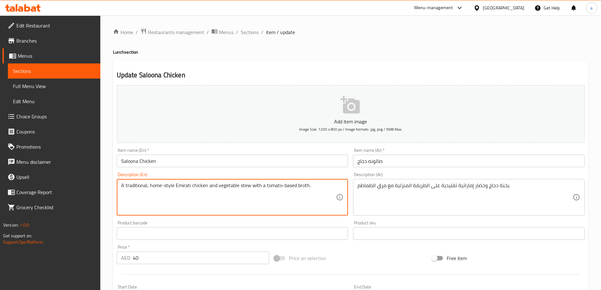
click at [461, 66] on div "Update Saloona Chicken Add item image Image Size: 1200 x 800 px / Image formats…" at bounding box center [350, 244] width 475 height 367
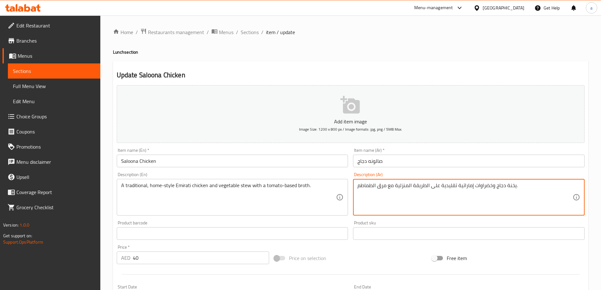
click at [493, 170] on div "Description (Ar) يخنة دجاج وخضراوات إماراتية تقليدية على الطريقة المنزلية مع مر…" at bounding box center [468, 194] width 236 height 48
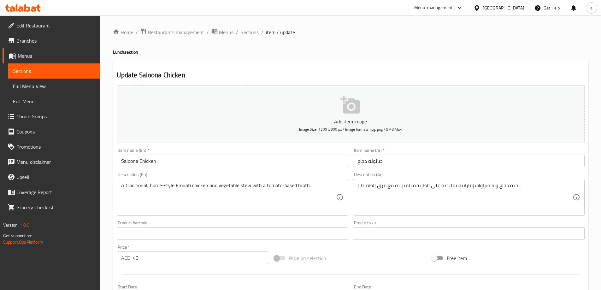
click at [507, 173] on div "Description (Ar) يخنة دجاج و ىخضراوات إماراتية تقليدية على الطريقة المنزلية مع …" at bounding box center [468, 193] width 231 height 43
click at [455, 174] on div "Description (Ar) يخنة دجاج و ىخضراوات إماراتية تقليدية على الطريقة المنزلية مع …" at bounding box center [468, 193] width 231 height 43
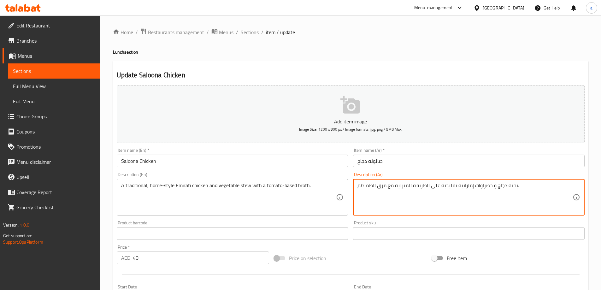
click at [499, 175] on div "Description (Ar) يخنة دجاج و خضراوات إماراتية تقليدية على الطريقة المنزلية مع م…" at bounding box center [468, 193] width 231 height 43
click at [393, 184] on textarea "يخنة دجاج و خضراوات إماراتية تقليدية على الطريقة المنزلية مع مرق أساسه الطماطم." at bounding box center [464, 197] width 215 height 30
click at [391, 185] on textarea "يخنة دجاج و خضراوات إماراتية تقليدية على الطريقة المنزلية مع مرق أساسه الطماطم." at bounding box center [464, 197] width 215 height 30
type textarea "يخنة دجاج و خضراوات إماراتية تقليدية على الطريقة المنزلية مع مرق أساسه الطماطم."
click at [426, 172] on div "Description (Ar) يخنة دجاج و خضراوات إماراتية تقليدية على الطريقة المنزلية مع م…" at bounding box center [468, 193] width 231 height 43
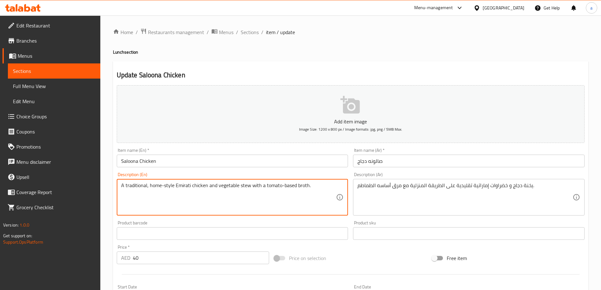
click at [306, 190] on textarea "A traditional, home-style Emirati chicken and vegetable stew with a tomato-base…" at bounding box center [228, 197] width 215 height 30
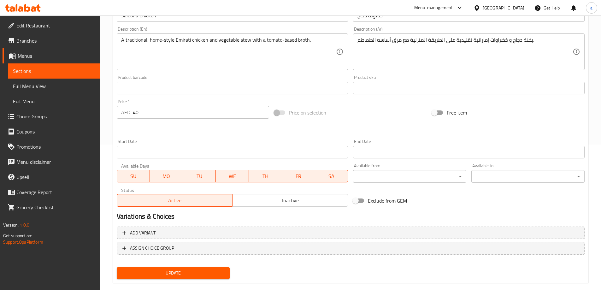
scroll to position [156, 0]
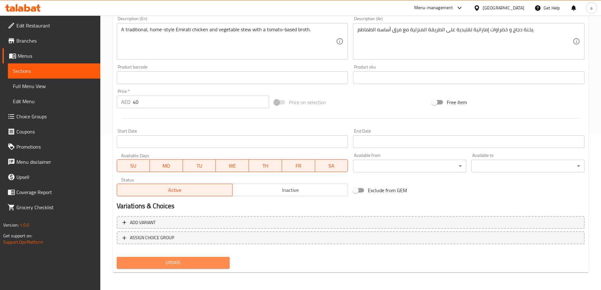
click at [204, 265] on span "Update" at bounding box center [173, 263] width 103 height 8
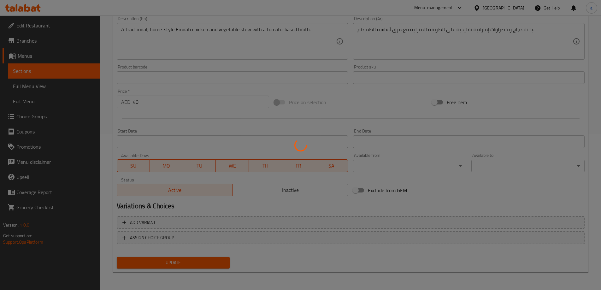
scroll to position [0, 0]
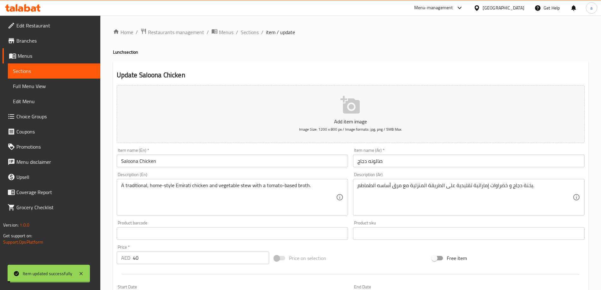
click at [254, 33] on span "Sections" at bounding box center [250, 32] width 18 height 8
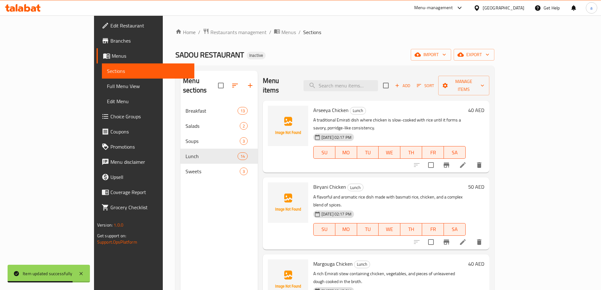
click at [429, 52] on div "SADOU RESTAURANT Inactive import export" at bounding box center [334, 55] width 319 height 12
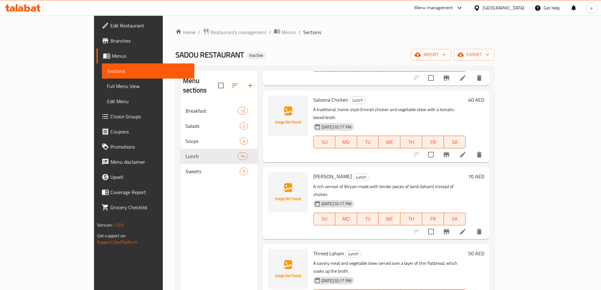
scroll to position [356, 0]
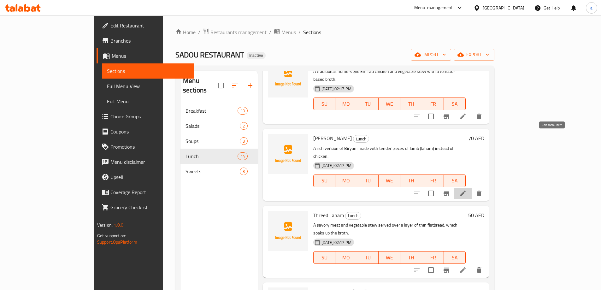
click at [466, 189] on icon at bounding box center [463, 193] width 8 height 8
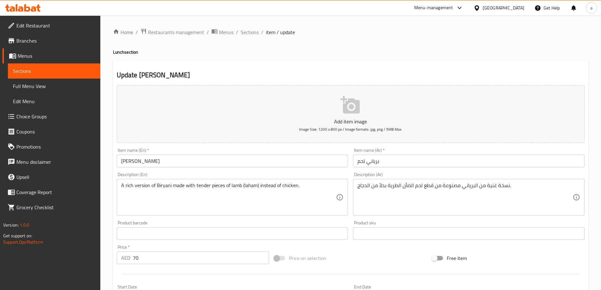
click at [449, 56] on div "Home / Restaurants management / Menus / Sections / item / update Lunch section …" at bounding box center [350, 230] width 475 height 405
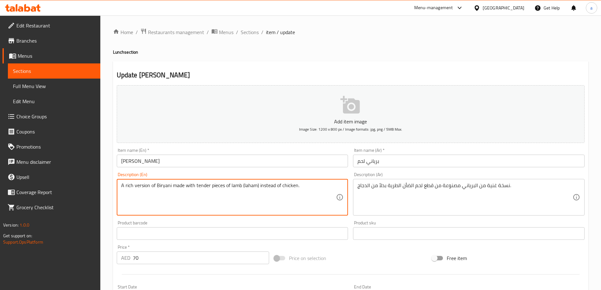
click at [443, 73] on h2 "Update Biryani Laham" at bounding box center [351, 74] width 468 height 9
click at [142, 189] on textarea "A rich version of Biryani made with tender pieces of lamb (laham) instead of ch…" at bounding box center [228, 197] width 215 height 30
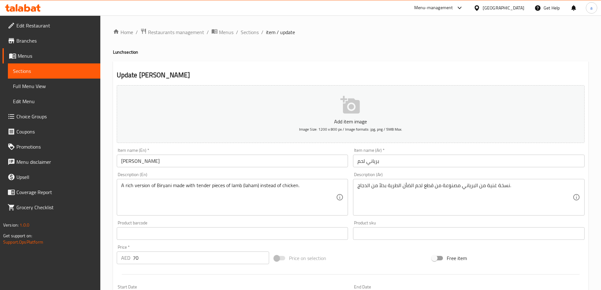
click at [176, 172] on div "Description (En) A rich version of Biryani made with tender pieces of lamb (lah…" at bounding box center [232, 193] width 231 height 43
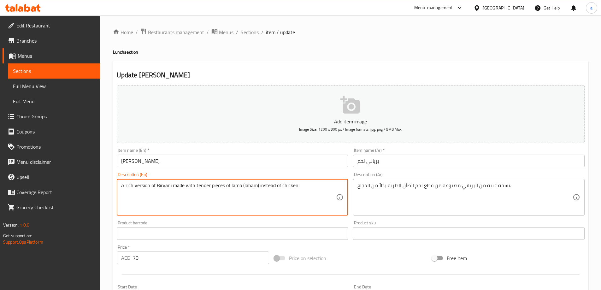
click at [248, 185] on textarea "A rich version of Biryani made with tender pieces of lamb (laham) instead of ch…" at bounding box center [228, 197] width 215 height 30
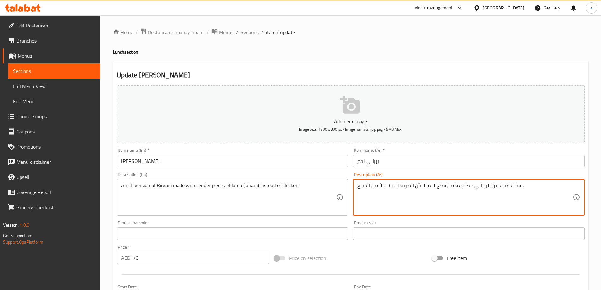
click at [399, 188] on textarea "نسخة غنية من البرياني مصنوعة من قطع لحم الضأن الطرية لحم ) بدلاً من الدجاج." at bounding box center [464, 197] width 215 height 30
type textarea "نسخة غنية من البرياني مصنوعة من قطع لحم الضأن الطرية ( لحم ) بدلاً من الدجاج."
click at [416, 173] on div "Description (Ar) نسخة غنية من البرياني مصنوعة من قطع لحم الضأن الطرية ( لحم ) ب…" at bounding box center [468, 193] width 231 height 43
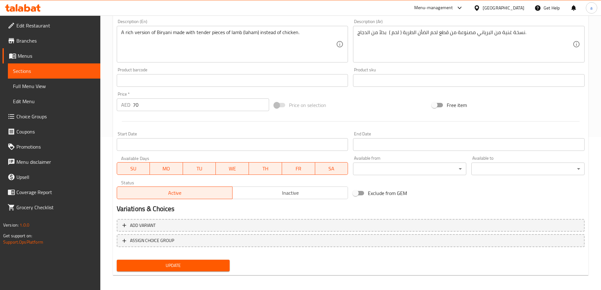
scroll to position [156, 0]
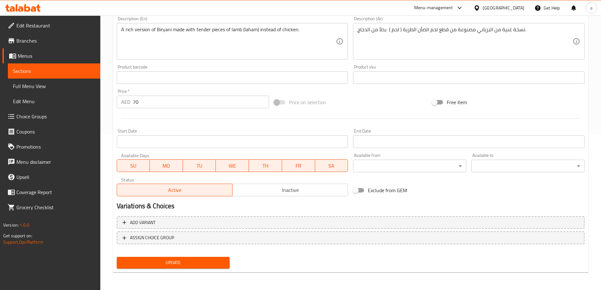
click at [206, 265] on span "Update" at bounding box center [173, 263] width 103 height 8
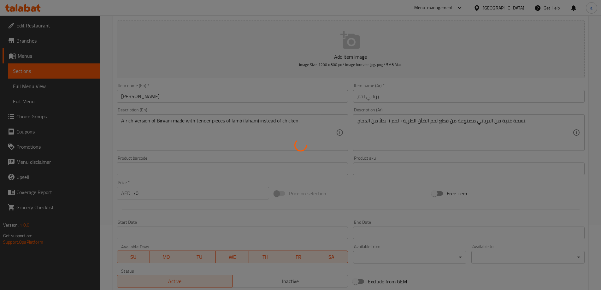
scroll to position [0, 0]
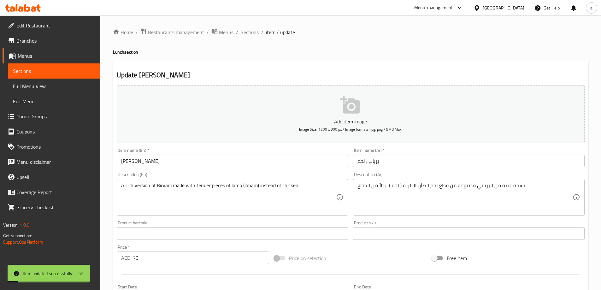
click at [283, 172] on div "Description (En) A rich version of Biryani made with tender pieces of lamb (lah…" at bounding box center [232, 193] width 231 height 43
click at [247, 32] on span "Sections" at bounding box center [250, 32] width 18 height 8
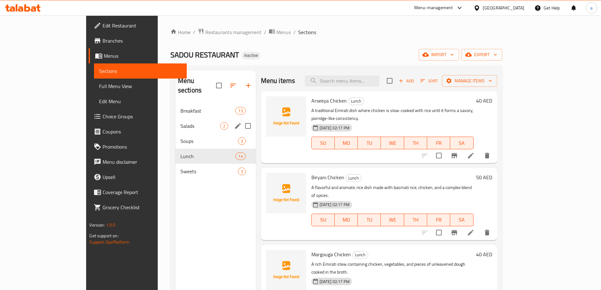
click at [175, 118] on div "Salads 2" at bounding box center [215, 125] width 80 height 15
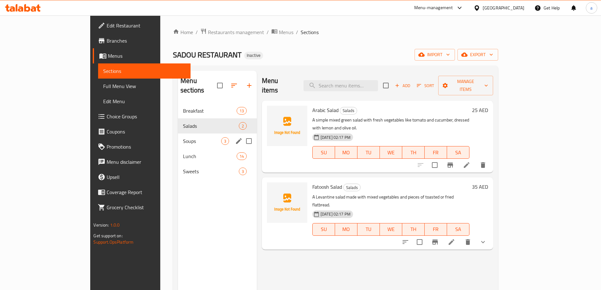
click at [183, 137] on span "Soups" at bounding box center [202, 141] width 38 height 8
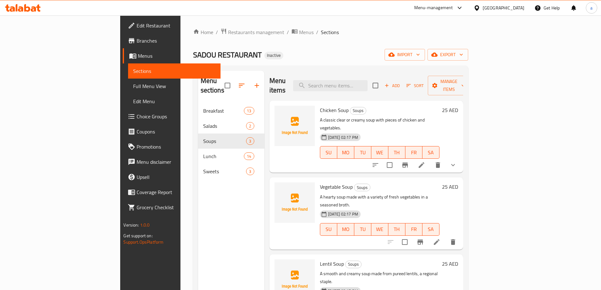
click at [369, 54] on div "SADOU RESTAURANT Inactive import export" at bounding box center [330, 55] width 275 height 12
click at [440, 238] on icon at bounding box center [437, 242] width 8 height 8
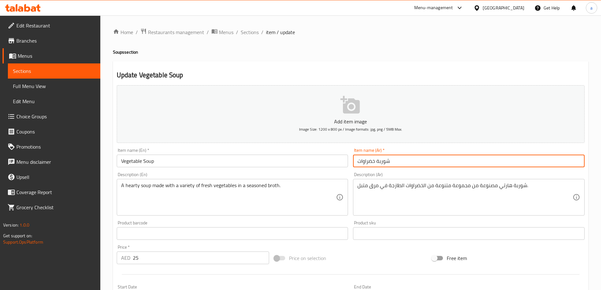
drag, startPoint x: 396, startPoint y: 162, endPoint x: 336, endPoint y: 159, distance: 60.3
click at [336, 159] on div "Add item image Image Size: 1200 x 800 px / Image formats: jpg, png / 5MB Max. I…" at bounding box center [350, 219] width 473 height 272
paste input "ر"
type input "شوربة خضار"
click at [352, 169] on div "Item name (Ar)   * شوربة خضار Item name (Ar) *" at bounding box center [468, 157] width 236 height 24
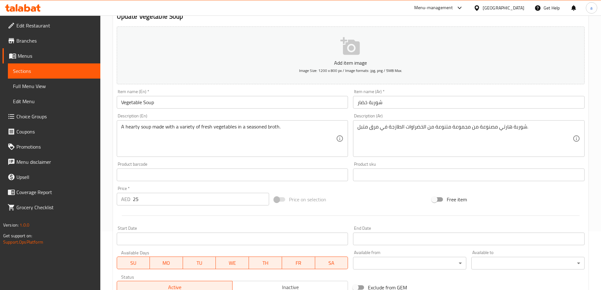
scroll to position [156, 0]
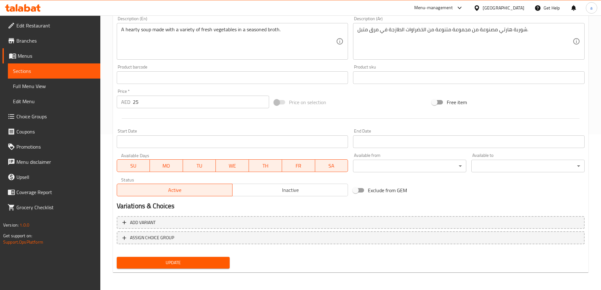
click at [230, 264] on button "Update" at bounding box center [173, 263] width 113 height 12
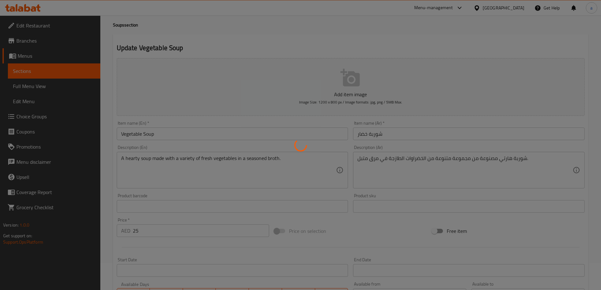
scroll to position [0, 0]
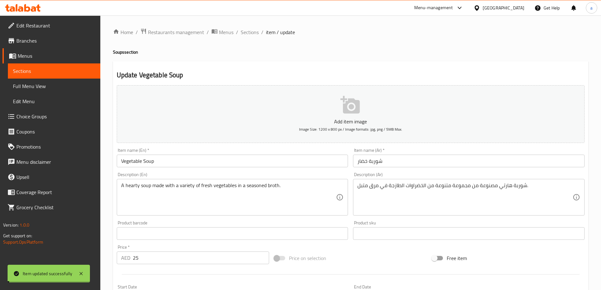
click at [245, 33] on span "Sections" at bounding box center [250, 32] width 18 height 8
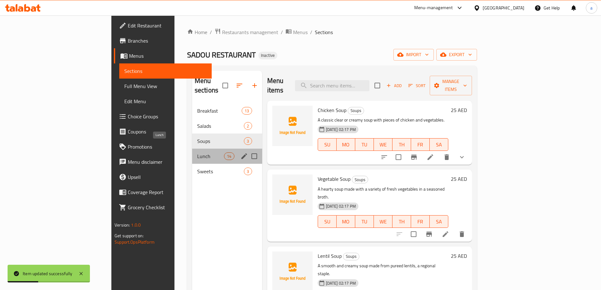
click at [197, 152] on span "Lunch" at bounding box center [210, 156] width 27 height 8
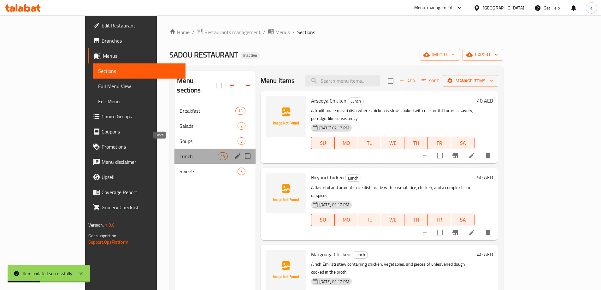
click at [179, 152] on span "Lunch" at bounding box center [198, 156] width 38 height 8
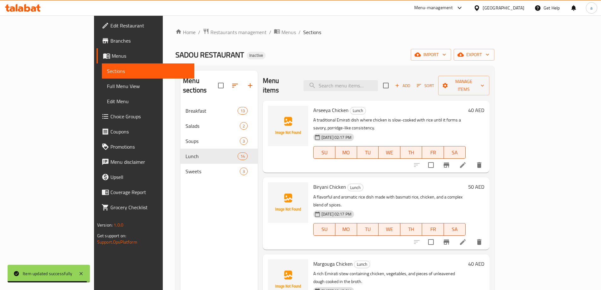
click at [413, 51] on div "SADOU RESTAURANT Inactive import export" at bounding box center [334, 55] width 319 height 12
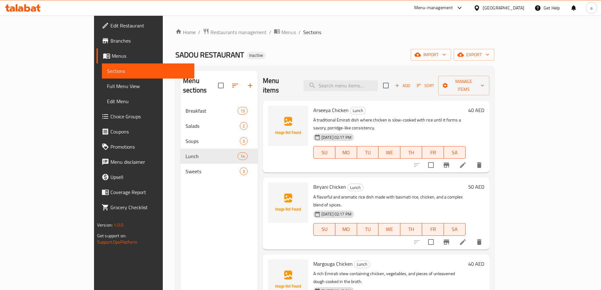
scroll to position [298, 0]
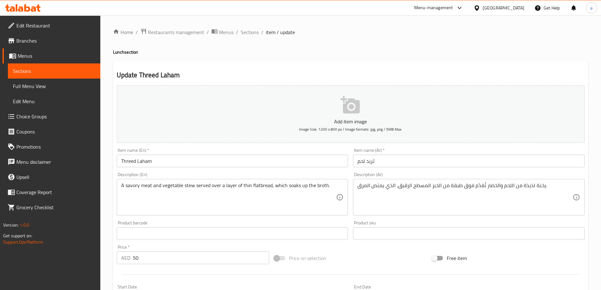
click at [314, 66] on div "Update Threed Laham Add item image Image Size: 1200 x 800 px / Image formats: j…" at bounding box center [350, 244] width 475 height 367
click at [129, 162] on input "Threed Laham" at bounding box center [232, 160] width 231 height 13
click at [371, 166] on input "ثريد لحم" at bounding box center [468, 160] width 231 height 13
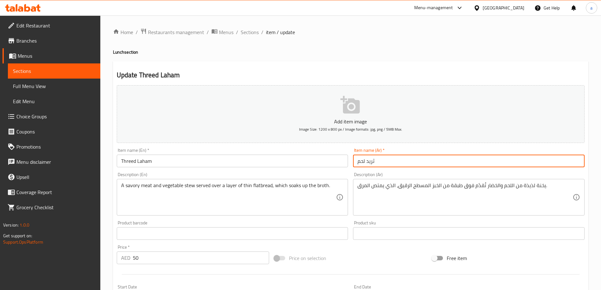
click at [386, 171] on div "Description (Ar) يخنة لذيذة من اللحم والخضار تُقدّم فوق طبقة من الخبز المسطح ال…" at bounding box center [468, 194] width 236 height 48
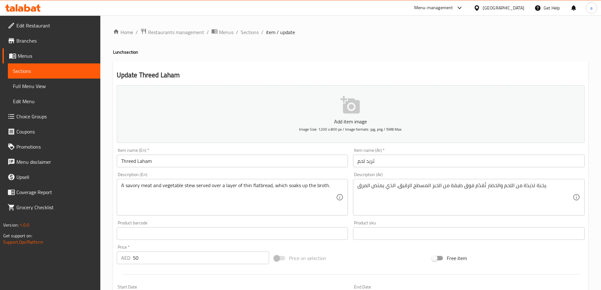
click at [447, 57] on div "Home / Restaurants management / Menus / Sections / item / update Lunch section …" at bounding box center [350, 230] width 475 height 405
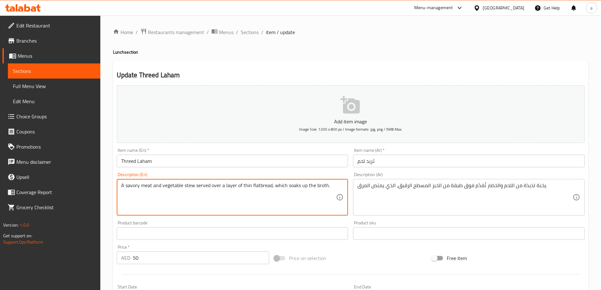
click at [398, 80] on div "Update Threed Laham Add item image Image Size: 1200 x 800 px / Image formats: j…" at bounding box center [350, 244] width 475 height 367
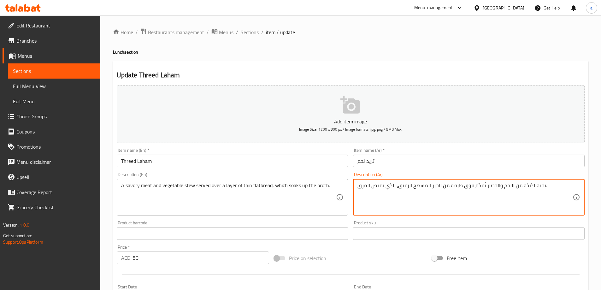
click at [525, 188] on textarea "يخنة لذيذة من اللحم والخضار تُقدّم فوق طبقة من الخبز المسطح الرقيق، الذي يمتص ا…" at bounding box center [464, 197] width 215 height 30
click at [544, 174] on div "Description (Ar) يخنة مالحة من اللحم والخضار تُقدّم فوق طبقة من الخبز المسطح ال…" at bounding box center [468, 193] width 231 height 43
type textarea "يخنة مالحة من اللحم والخضراوات تُقدّم فوق طبقة من الخبز المسطح الرقيق، الذي يمت…"
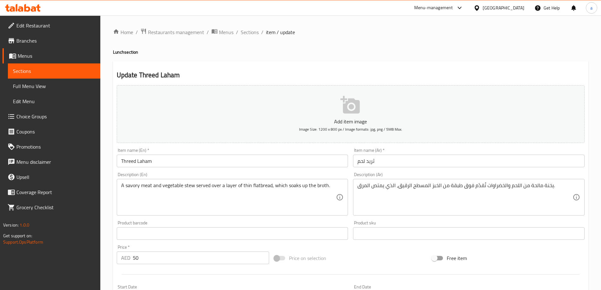
click at [551, 176] on div "Description (Ar) يخنة مالحة من اللحم والخضراوات تُقدّم فوق طبقة من الخبز المسطح…" at bounding box center [468, 193] width 231 height 43
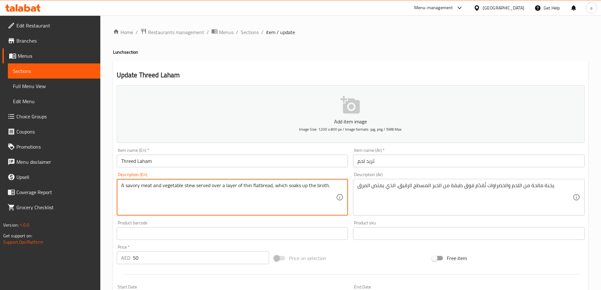
click at [289, 187] on textarea "A savory meat and vegetable stew served over a layer of thin flatbread, which s…" at bounding box center [228, 197] width 215 height 30
click at [293, 190] on textarea "A savory meat and vegetable stew served over a layer of thin flatbread, which s…" at bounding box center [228, 197] width 215 height 30
drag, startPoint x: 286, startPoint y: 188, endPoint x: 304, endPoint y: 195, distance: 18.7
click at [304, 195] on textarea "A savory meat and vegetable stew served over a layer of thin flatbread, which s…" at bounding box center [228, 197] width 215 height 30
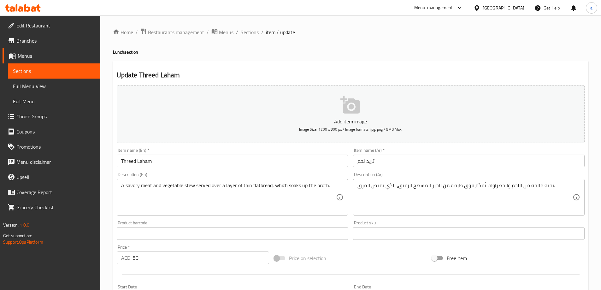
click at [270, 185] on textarea "A savory meat and vegetable stew served over a layer of thin flatbread, which s…" at bounding box center [228, 197] width 215 height 30
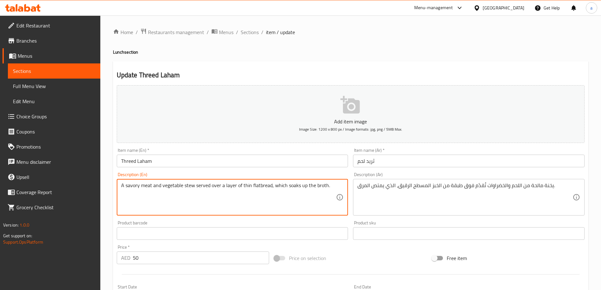
click at [270, 185] on textarea "A savory meat and vegetable stew served over a layer of thin flatbread, which s…" at bounding box center [228, 197] width 215 height 30
click at [227, 185] on textarea "A savory meat and vegetable stew served over a layer of thin flatbread, which s…" at bounding box center [228, 197] width 215 height 30
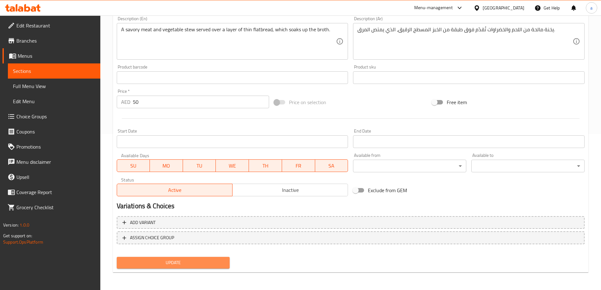
click at [206, 259] on span "Update" at bounding box center [173, 263] width 103 height 8
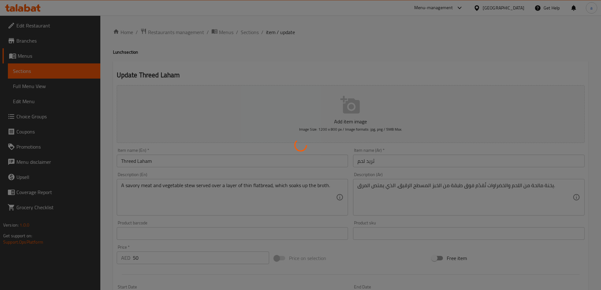
click at [251, 34] on div at bounding box center [300, 145] width 601 height 290
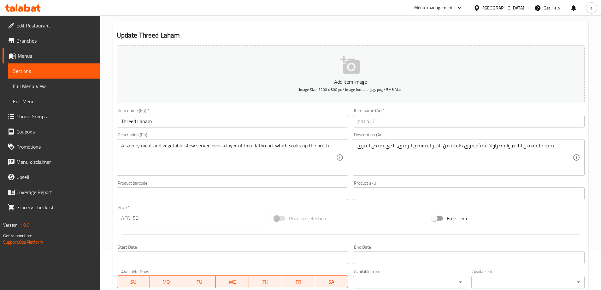
scroll to position [126, 0]
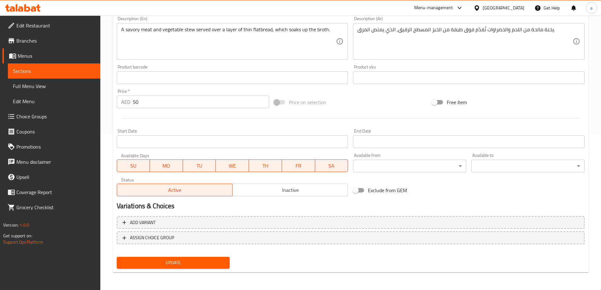
click at [202, 257] on button "Update" at bounding box center [173, 263] width 113 height 12
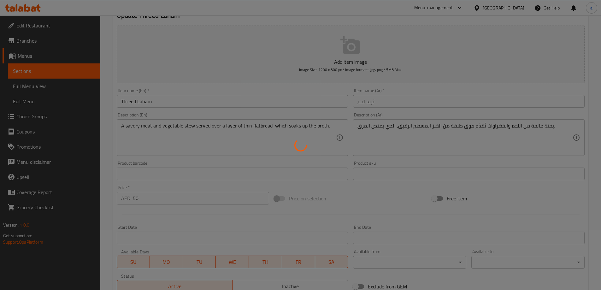
scroll to position [0, 0]
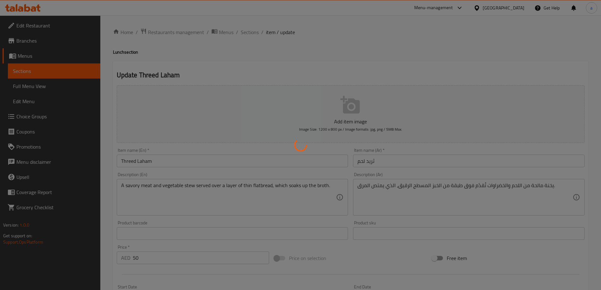
click at [249, 41] on div at bounding box center [300, 145] width 601 height 290
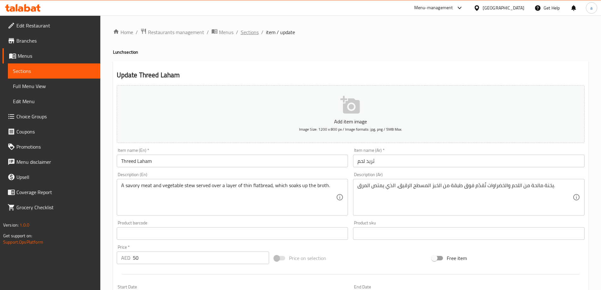
click at [253, 35] on span "Sections" at bounding box center [250, 32] width 18 height 8
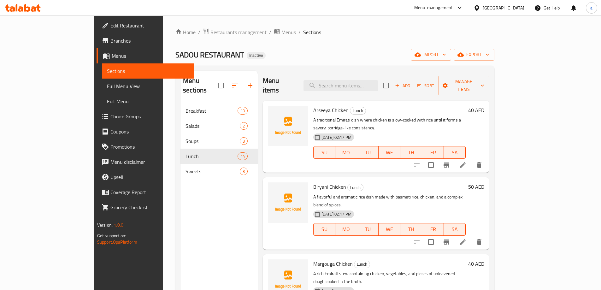
click at [434, 46] on div "Home / Restaurants management / Menus / Sections SADOU RESTAURANT Inactive impo…" at bounding box center [334, 196] width 319 height 337
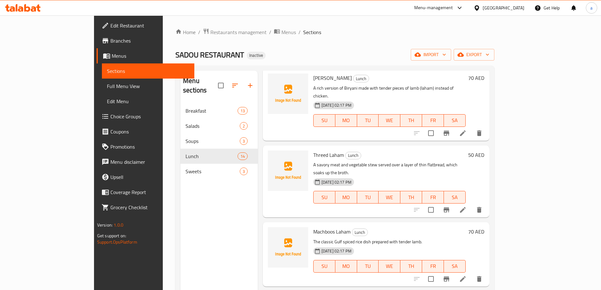
scroll to position [430, 0]
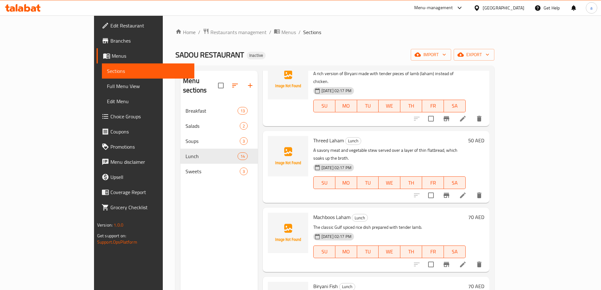
click at [471, 259] on li at bounding box center [463, 264] width 18 height 11
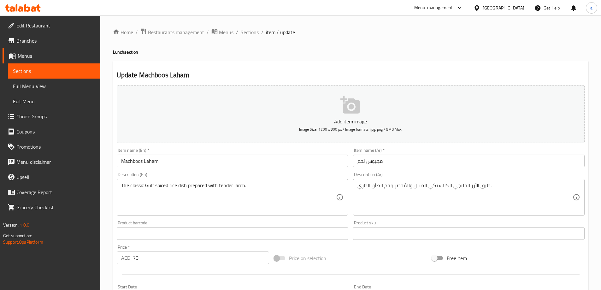
click at [137, 162] on input "Machboos Laham" at bounding box center [232, 160] width 231 height 13
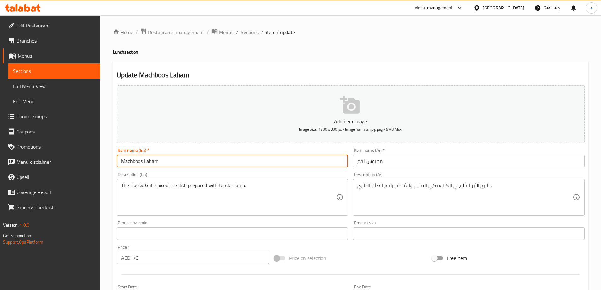
click at [137, 162] on input "Machboos Laham" at bounding box center [232, 160] width 231 height 13
click at [188, 178] on div "Description (En) The classic Gulf spiced rice dish prepared with tender lamb. D…" at bounding box center [232, 193] width 231 height 43
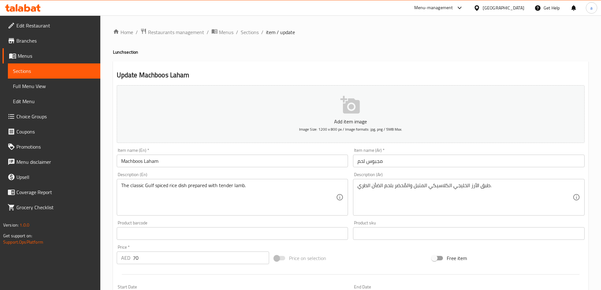
click at [189, 177] on div "Description (En) The classic Gulf spiced rice dish prepared with tender lamb. D…" at bounding box center [232, 193] width 231 height 43
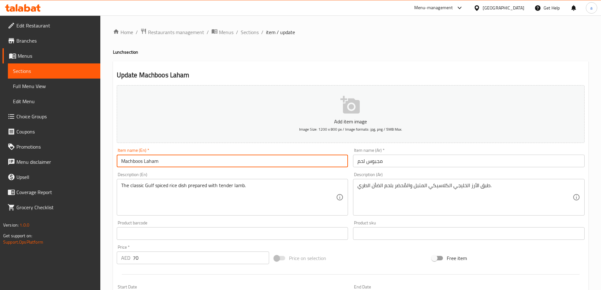
click at [130, 162] on input "Machboos Laham" at bounding box center [232, 160] width 231 height 13
click at [336, 171] on div "Description (En) The classic Gulf spiced rice dish prepared with tender lamb. D…" at bounding box center [232, 194] width 236 height 48
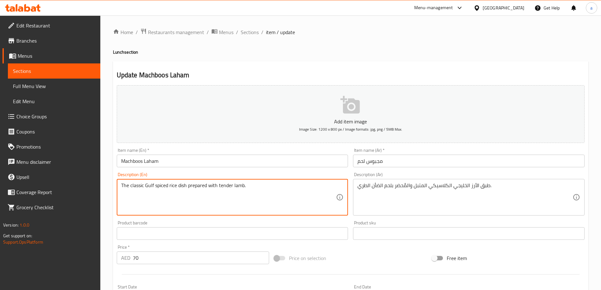
click at [472, 52] on h4 "Lunch section" at bounding box center [350, 52] width 475 height 6
click at [159, 189] on textarea "The classic Gulf spiced rice dish prepared with tender lamb." at bounding box center [228, 197] width 215 height 30
click at [172, 177] on div "Description (En) The classic Gulf spiced rice dish prepared with tender lamb. D…" at bounding box center [232, 193] width 231 height 43
click at [160, 188] on textarea "The classic Gulf spiced rice dish prepared with tender lamb." at bounding box center [228, 197] width 215 height 30
click at [181, 178] on div "Description (En) The classic Gulf spiced rice dish prepared with tender lamb. D…" at bounding box center [232, 193] width 231 height 43
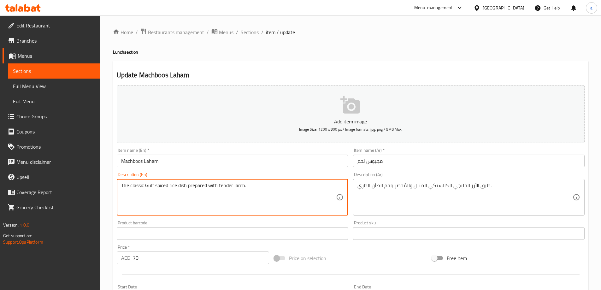
click at [166, 186] on textarea "The classic Gulf spiced rice dish prepared with tender lamb." at bounding box center [228, 197] width 215 height 30
drag, startPoint x: 166, startPoint y: 187, endPoint x: 160, endPoint y: 188, distance: 6.4
click at [160, 188] on textarea "The classic Gulf spiced rice dish prepared with tender lamb." at bounding box center [228, 197] width 215 height 30
click at [159, 188] on textarea "The classic Gulf spiced rice dish prepared with tender lamb." at bounding box center [228, 197] width 215 height 30
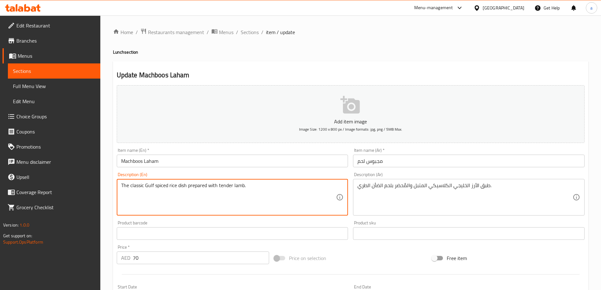
click at [242, 187] on textarea "The classic Gulf spiced rice dish prepared with tender lamb." at bounding box center [228, 197] width 215 height 30
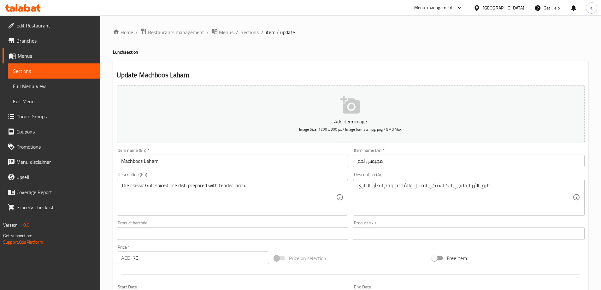
click at [473, 171] on div "Description (Ar) طبق الأرز الخليجي الكلاسيكي المتبل والمُحضر بلحم الضأن الطري. …" at bounding box center [468, 194] width 236 height 48
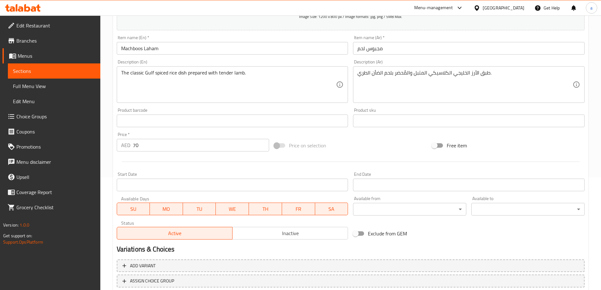
scroll to position [30, 0]
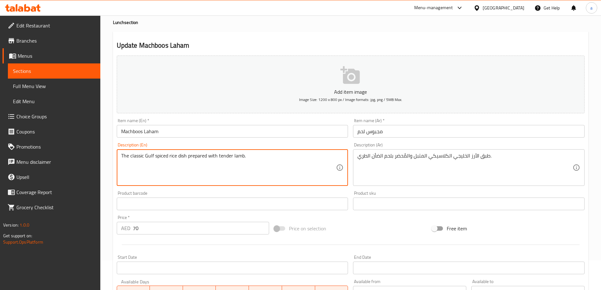
click at [230, 158] on textarea "The classic Gulf spiced rice dish prepared with tender lamb." at bounding box center [228, 168] width 215 height 30
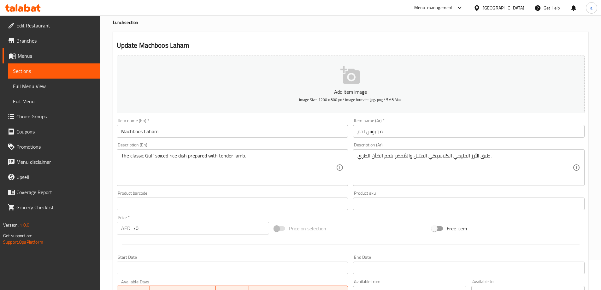
click at [328, 143] on div "Description (En) The classic Gulf spiced rice dish prepared with tender lamb. D…" at bounding box center [232, 164] width 231 height 43
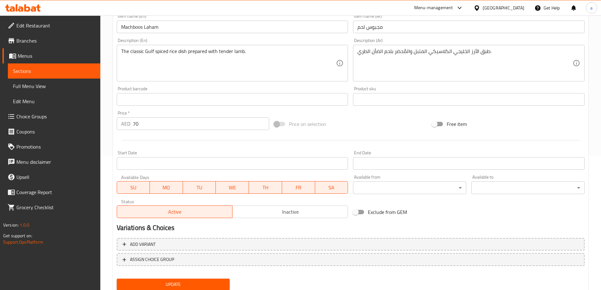
scroll to position [156, 0]
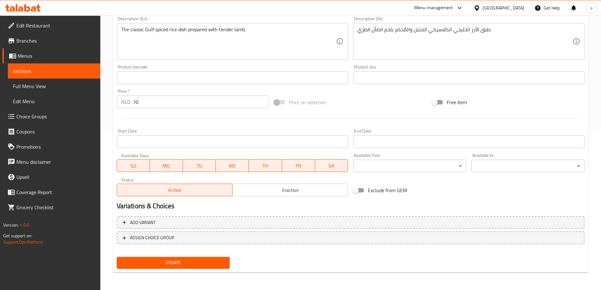
click at [213, 259] on span "Update" at bounding box center [173, 263] width 103 height 8
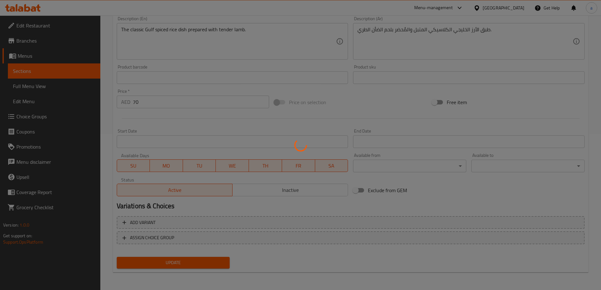
scroll to position [0, 0]
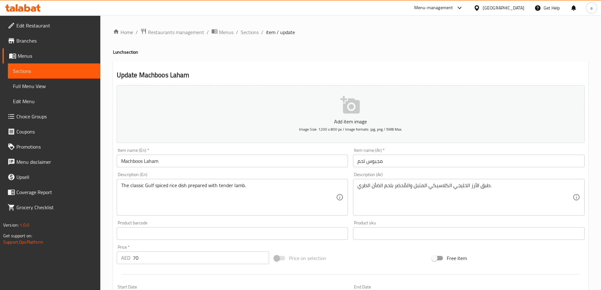
click at [482, 173] on div "Description (Ar) طبق الأرز الخليجي الكلاسيكي المتبل والمُحضر بلحم الضأن الطري. …" at bounding box center [468, 193] width 231 height 43
click at [521, 176] on div "Description (Ar) طبق الأرز الخليجي الكلاسيكي المتبل والمُحضر بلحم الضأن الطري. …" at bounding box center [468, 193] width 231 height 43
click at [248, 36] on span "Sections" at bounding box center [250, 32] width 18 height 8
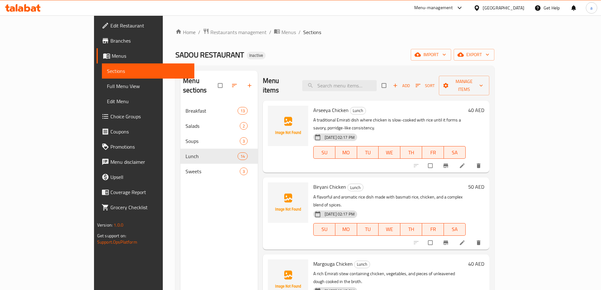
click at [465, 51] on div "SADOU RESTAURANT Inactive import export" at bounding box center [334, 55] width 319 height 12
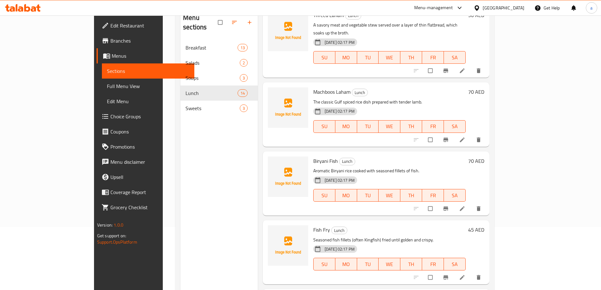
scroll to position [499, 0]
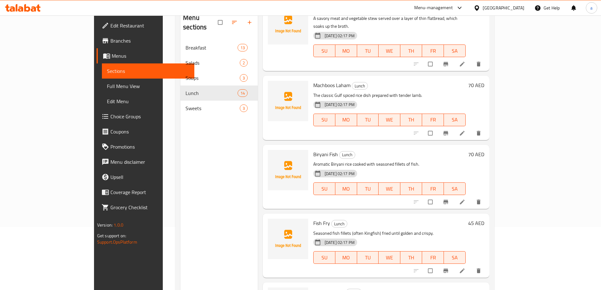
click at [465, 199] on icon at bounding box center [462, 202] width 6 height 6
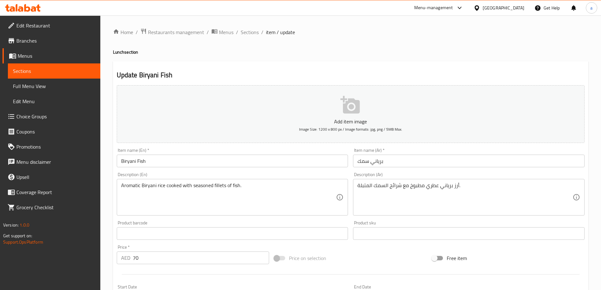
click at [445, 78] on h2 "Update Biryani Fish" at bounding box center [351, 74] width 468 height 9
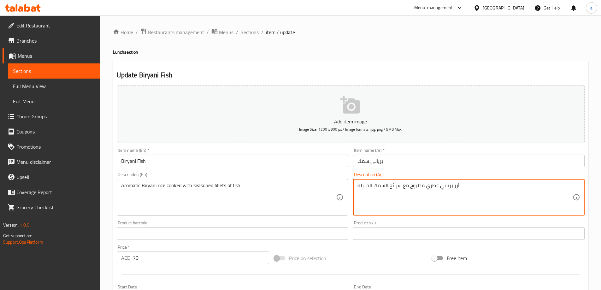
click at [396, 185] on textarea "أرز برياني عطري مطبوخ مع شرائح السمك المتبلة." at bounding box center [464, 197] width 215 height 30
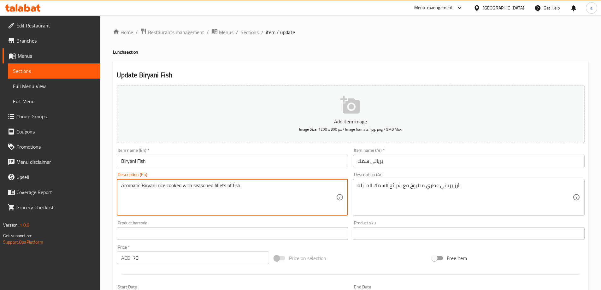
click at [219, 188] on textarea "Aromatic Biryani rice cooked with seasoned fillets of fish." at bounding box center [228, 197] width 215 height 30
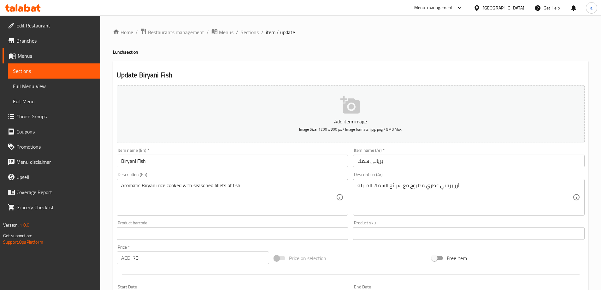
click at [223, 185] on textarea "Aromatic Biryani rice cooked with seasoned fillets of fish." at bounding box center [228, 197] width 215 height 30
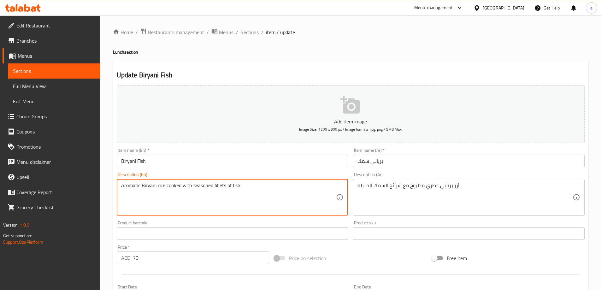
click at [223, 185] on textarea "Aromatic Biryani rice cooked with seasoned fillets of fish." at bounding box center [228, 197] width 215 height 30
click at [251, 173] on div "Description (En) Aromatic Biryani rice cooked with seasoned fillets of fish. De…" at bounding box center [232, 193] width 231 height 43
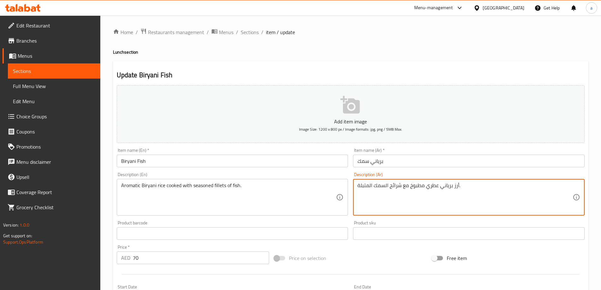
click at [398, 187] on textarea "أرز برياني عطري مطبوخ مع شرائح السمك المتبلة." at bounding box center [464, 197] width 215 height 30
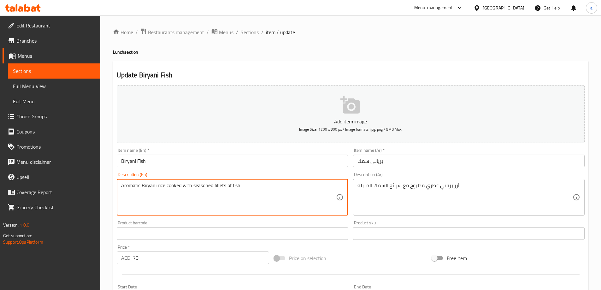
drag, startPoint x: 223, startPoint y: 187, endPoint x: 209, endPoint y: 188, distance: 14.2
click at [209, 188] on textarea "Aromatic Biryani rice cooked with seasoned fillets of fish." at bounding box center [228, 197] width 215 height 30
click at [211, 190] on textarea "Aromatic Biryani rice cooked with seasoned fillets of fish." at bounding box center [228, 197] width 215 height 30
drag, startPoint x: 213, startPoint y: 186, endPoint x: 222, endPoint y: 188, distance: 9.7
click at [222, 188] on textarea "Aromatic Biryani rice cooked with seasoned fillets of fish." at bounding box center [228, 197] width 215 height 30
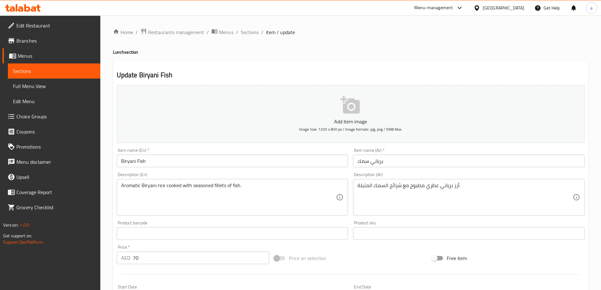
click at [222, 185] on textarea "Aromatic Biryani rice cooked with seasoned fillets of fish." at bounding box center [228, 197] width 215 height 30
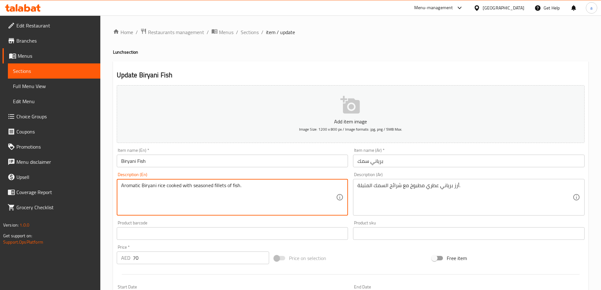
click at [222, 185] on textarea "Aromatic Biryani rice cooked with seasoned fillets of fish." at bounding box center [228, 197] width 215 height 30
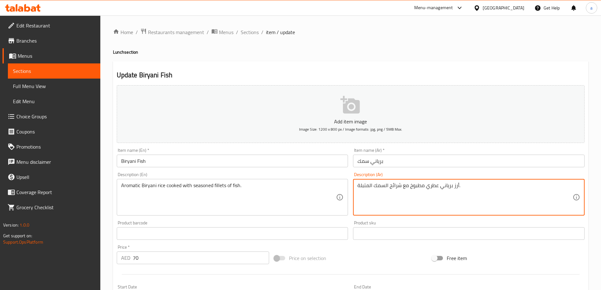
click at [393, 187] on textarea "أرز برياني عطري مطبوخ مع شرائح السمك المتبلة." at bounding box center [464, 197] width 215 height 30
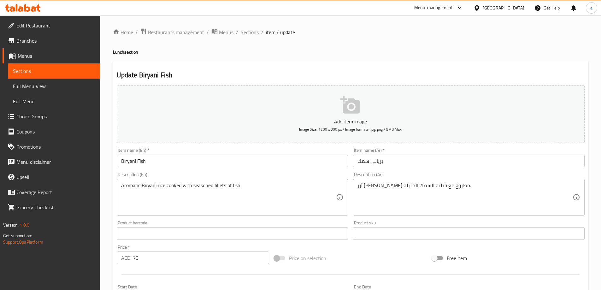
click at [415, 172] on div "Description (Ar) أرز برياني عطري مطبوخ مع فيليه السمك المتبلة. Description (Ar)" at bounding box center [468, 194] width 236 height 48
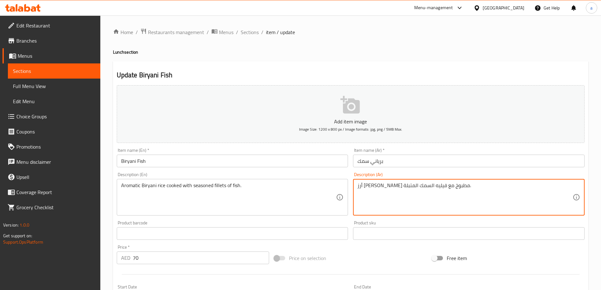
drag, startPoint x: 361, startPoint y: 185, endPoint x: 354, endPoint y: 188, distance: 7.5
click at [354, 188] on div "أرز برياني عطري مطبوخ مع فيليه السمك المتبلة. Description (Ar)" at bounding box center [468, 197] width 231 height 37
type textarea "أرز برياني عطري مطبوخ مع فيليه السمك المتبل."
click at [414, 175] on div "Description (Ar) أرز برياني عطري مطبوخ مع فيليه السمك المتبل. Description (Ar)" at bounding box center [468, 193] width 231 height 43
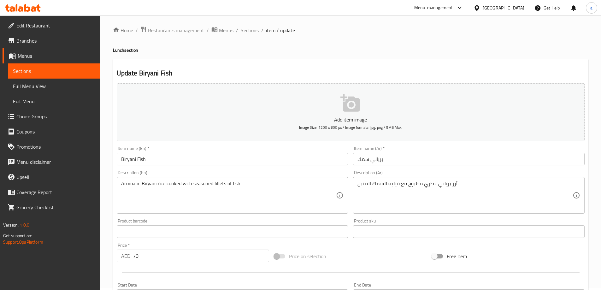
scroll to position [156, 0]
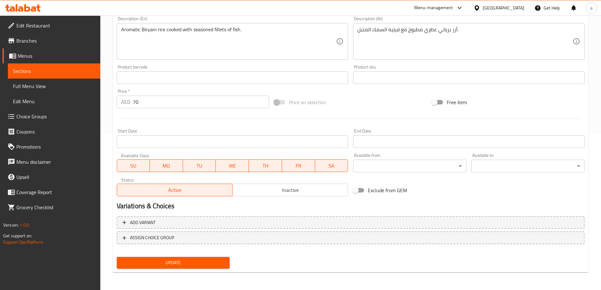
click at [225, 259] on button "Update" at bounding box center [173, 263] width 113 height 12
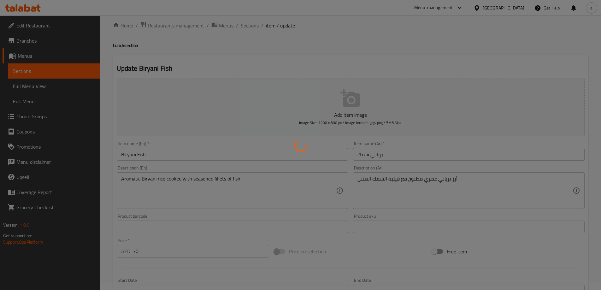
scroll to position [0, 0]
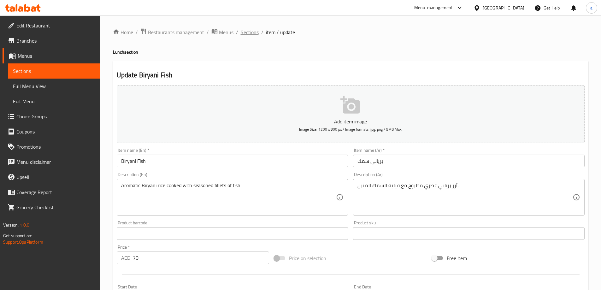
click at [248, 36] on span "Sections" at bounding box center [250, 32] width 18 height 8
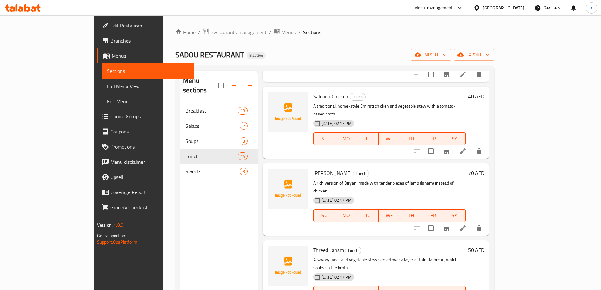
scroll to position [441, 0]
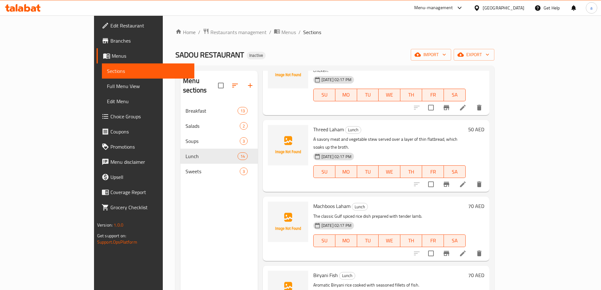
click at [426, 18] on div "Home / Restaurants management / Menus / Sections SADOU RESTAURANT Inactive impo…" at bounding box center [335, 196] width 344 height 363
click at [428, 33] on ol "Home / Restaurants management / Menus / Sections" at bounding box center [334, 32] width 319 height 8
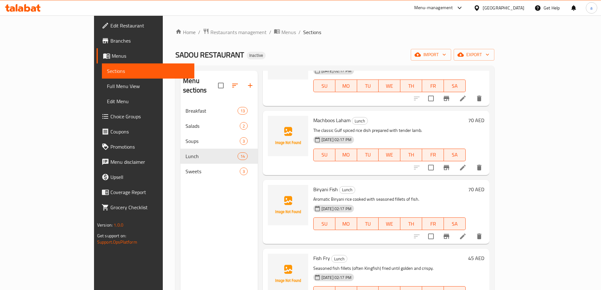
scroll to position [536, 0]
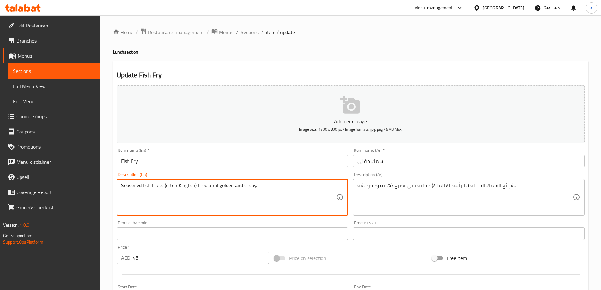
click at [447, 68] on div "Update Fish Fry Add item image Image Size: 1200 x 800 px / Image formats: jpg, …" at bounding box center [350, 244] width 475 height 367
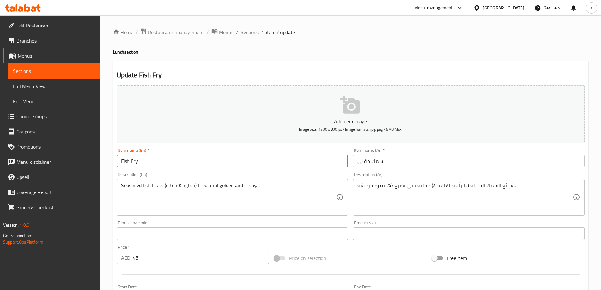
click at [136, 164] on input "Fish Fry" at bounding box center [232, 160] width 231 height 13
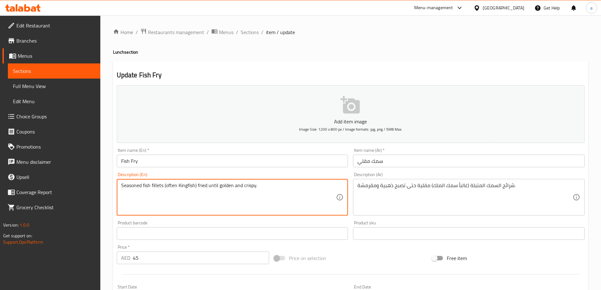
drag, startPoint x: 162, startPoint y: 184, endPoint x: 76, endPoint y: 217, distance: 92.4
click at [117, 187] on div "Seasoned fish fillets (often Kingfish) fried until golden and crispy. Descripti…" at bounding box center [232, 197] width 231 height 37
click at [145, 195] on textarea "Seasoned fish fillets (often Kingfish) fried until golden and crispy." at bounding box center [228, 197] width 215 height 30
click at [161, 186] on textarea "Seasoned fish fillets (often Kingfish) fried until golden and crispy." at bounding box center [228, 197] width 215 height 30
drag, startPoint x: 163, startPoint y: 185, endPoint x: 119, endPoint y: 187, distance: 44.8
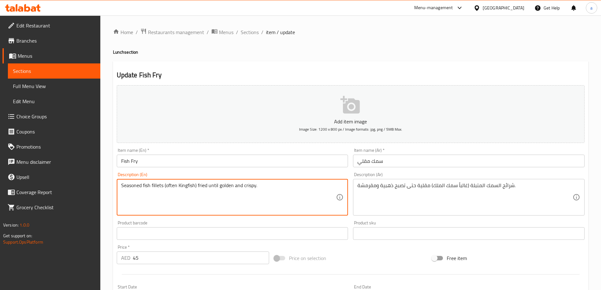
click at [119, 187] on div "Seasoned fish fillets (often Kingfish) fried until golden and crispy. Descripti…" at bounding box center [232, 197] width 231 height 37
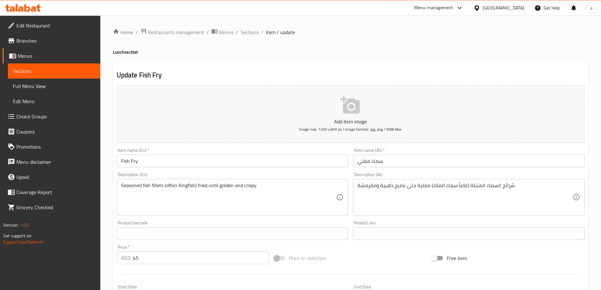
click at [225, 174] on div "Description (En) Seasoned fish fillets (often Kingfish) fried until golden and …" at bounding box center [232, 193] width 231 height 43
click at [253, 31] on span "Sections" at bounding box center [250, 32] width 18 height 8
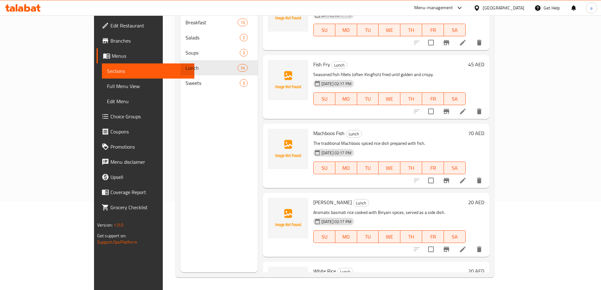
scroll to position [627, 0]
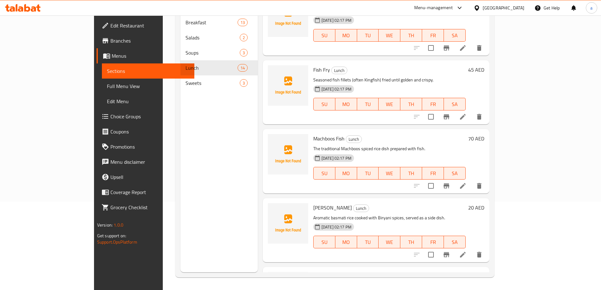
click at [466, 182] on icon at bounding box center [463, 186] width 8 height 8
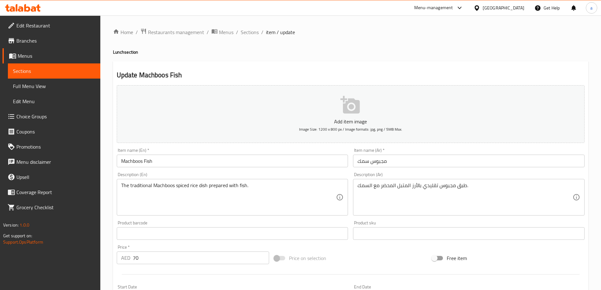
click at [126, 55] on h4 "Lunch section" at bounding box center [350, 52] width 475 height 6
copy h4 "Lunch section"
click at [340, 79] on h2 "Update Machboos Fish" at bounding box center [351, 74] width 468 height 9
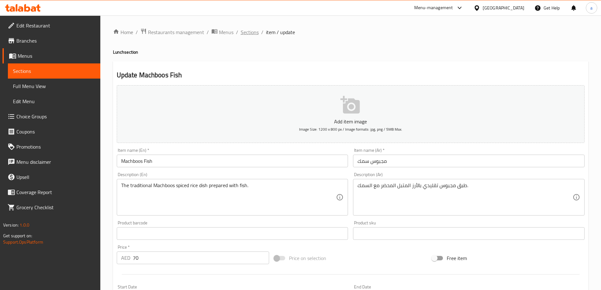
click at [251, 34] on span "Sections" at bounding box center [250, 32] width 18 height 8
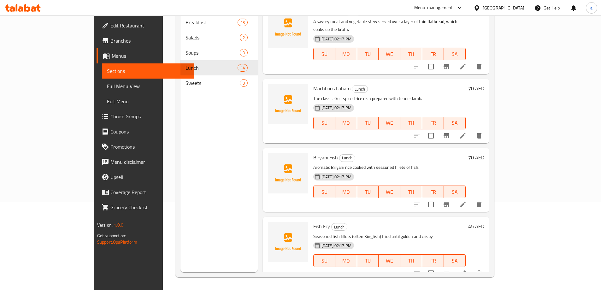
scroll to position [501, 0]
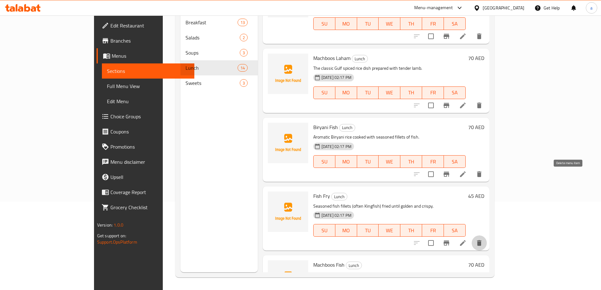
click at [481, 240] on icon "delete" at bounding box center [479, 243] width 4 height 6
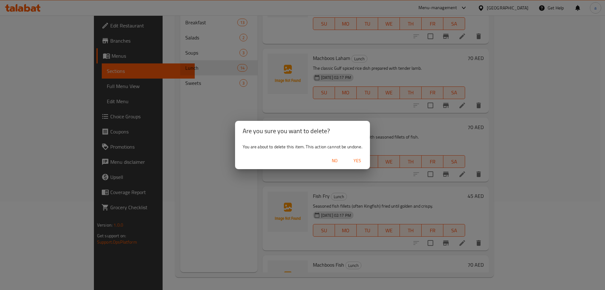
click at [358, 160] on span "Yes" at bounding box center [357, 161] width 15 height 8
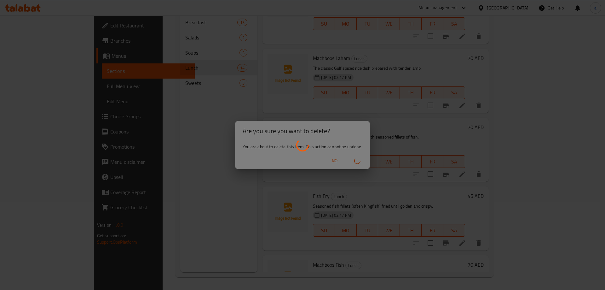
click at [176, 220] on div at bounding box center [302, 145] width 605 height 290
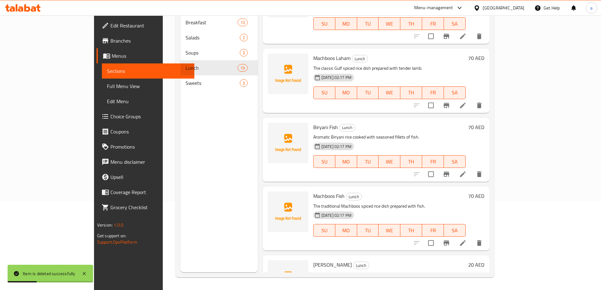
click at [471, 237] on li at bounding box center [463, 242] width 18 height 11
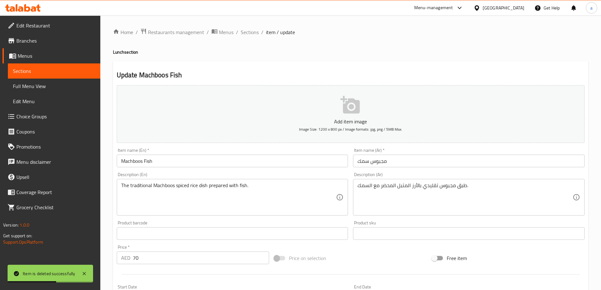
click at [125, 154] on input "Machboos Fish" at bounding box center [232, 160] width 231 height 13
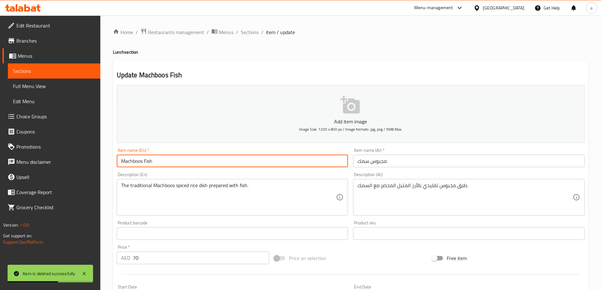
click at [133, 165] on input "Machboos Fish" at bounding box center [232, 160] width 231 height 13
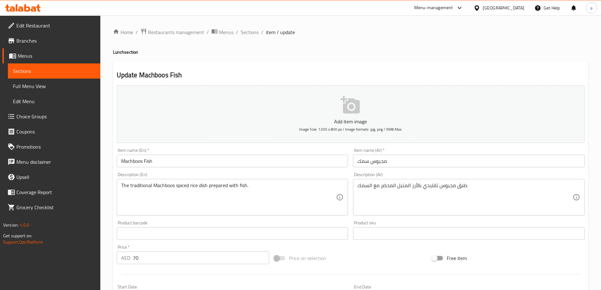
click at [428, 66] on div "Update Machboos Fish Add item image Image Size: 1200 x 800 px / Image formats: …" at bounding box center [350, 244] width 475 height 367
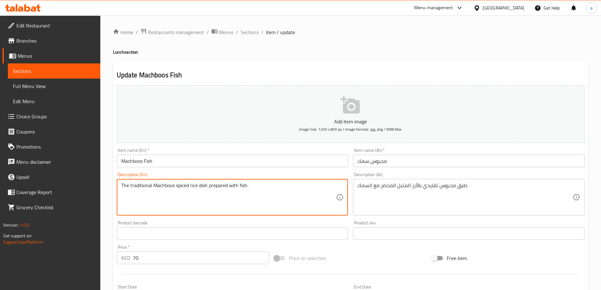
click at [430, 76] on h2 "Update Machboos Fish" at bounding box center [351, 74] width 468 height 9
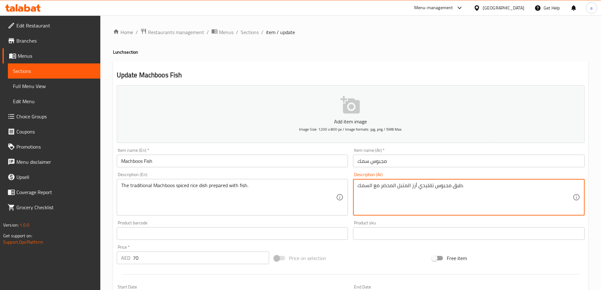
drag, startPoint x: 417, startPoint y: 186, endPoint x: 412, endPoint y: 186, distance: 5.1
click at [412, 186] on textarea "طبق مجبوس تقليدي أرز المتبل المحضر مع السمك." at bounding box center [464, 197] width 215 height 30
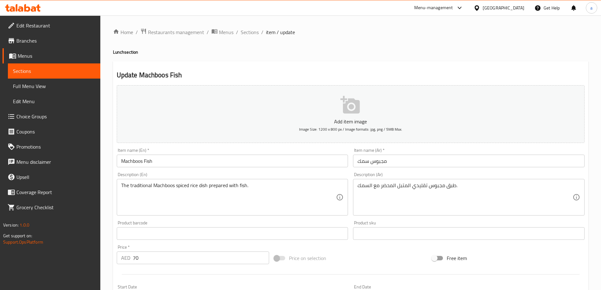
click at [450, 176] on div "Description (Ar) طبق مجبوس تقليدي المتبل المحضر مع السمك. Description (Ar)" at bounding box center [468, 193] width 231 height 43
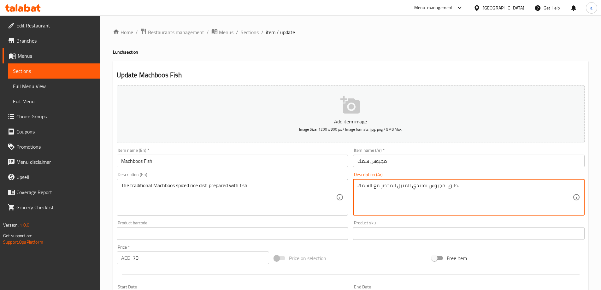
paste textarea "أرز"
click at [480, 175] on div "Description (Ar) طبق أرز مجبوس تقليدي المتبل المحضر مع السمك. Description (Ar)" at bounding box center [468, 193] width 231 height 43
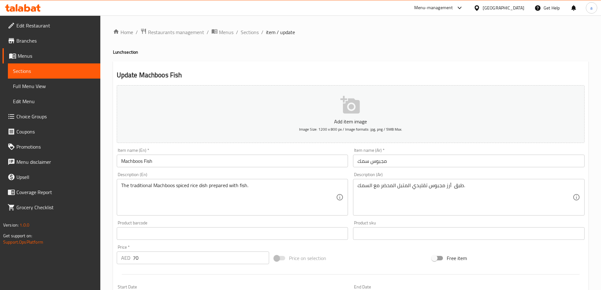
click at [200, 174] on div "Description (En) The traditional Machboos spiced rice dish prepared with fish. …" at bounding box center [232, 193] width 231 height 43
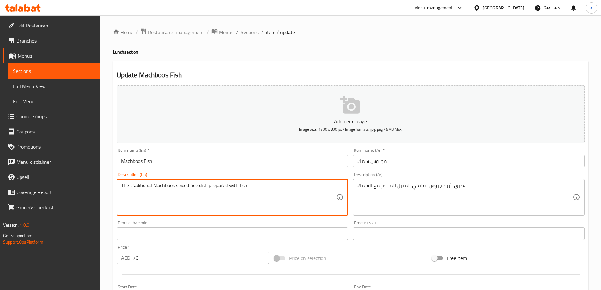
click at [171, 184] on textarea "The traditional Machboos spiced rice dish prepared with fish." at bounding box center [228, 197] width 215 height 30
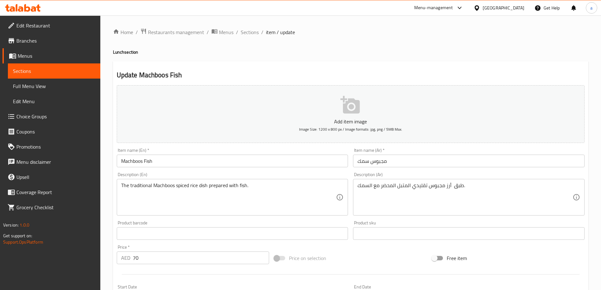
drag, startPoint x: 169, startPoint y: 185, endPoint x: 160, endPoint y: 174, distance: 13.7
click at [160, 174] on div "Description (En) The traditional Machboos spiced rice dish prepared with fish. …" at bounding box center [232, 193] width 231 height 43
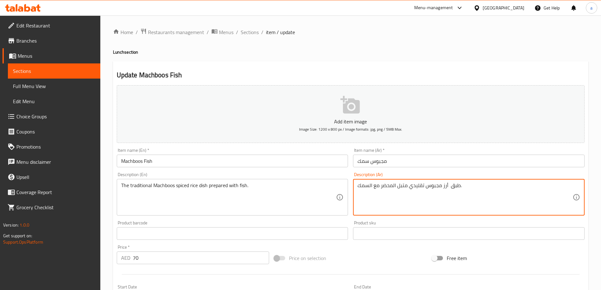
click at [418, 174] on div "Description (Ar) طبق أرز مجبوس تقليدي متبل المحضر مع السمك. Description (Ar)" at bounding box center [468, 193] width 231 height 43
type textarea "طبق أرز مجبوس تقليدي متبل محضر مع السمك."
click at [406, 172] on div "Description (Ar) طبق أرز مجبوس تقليدي متبل محضر مع السمك. Description (Ar)" at bounding box center [468, 193] width 231 height 43
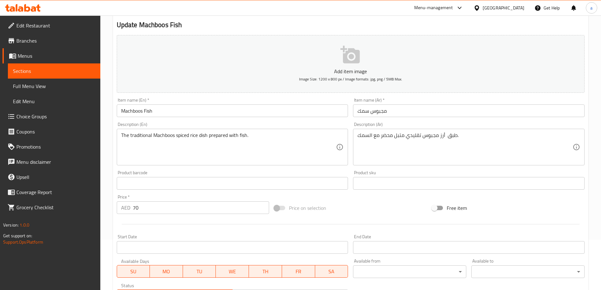
scroll to position [156, 0]
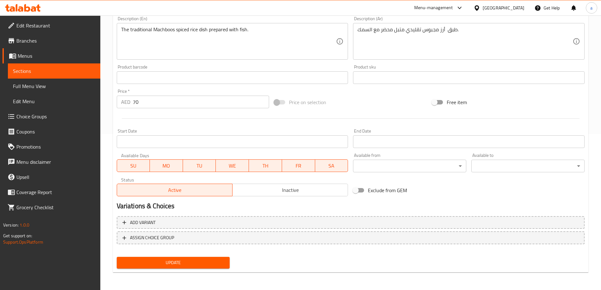
click at [227, 262] on button "Update" at bounding box center [173, 263] width 113 height 12
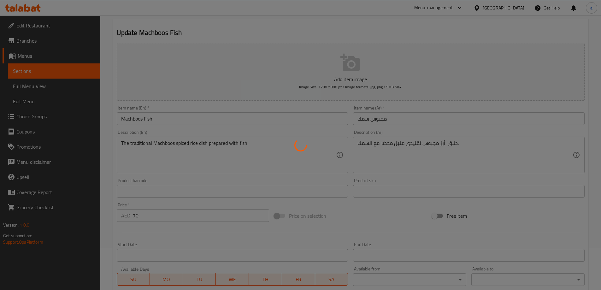
scroll to position [0, 0]
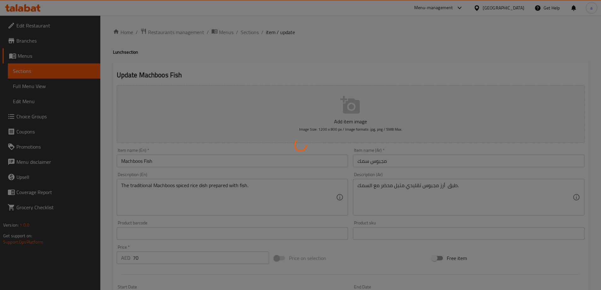
click at [253, 33] on div at bounding box center [300, 145] width 601 height 290
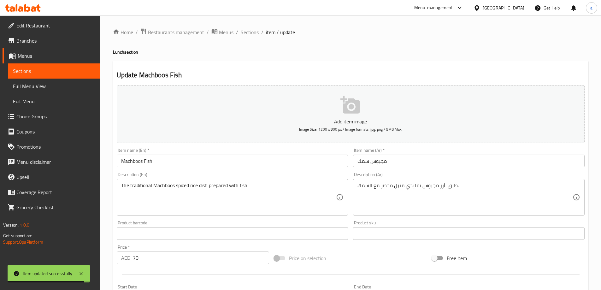
click at [253, 33] on span "Sections" at bounding box center [250, 32] width 18 height 8
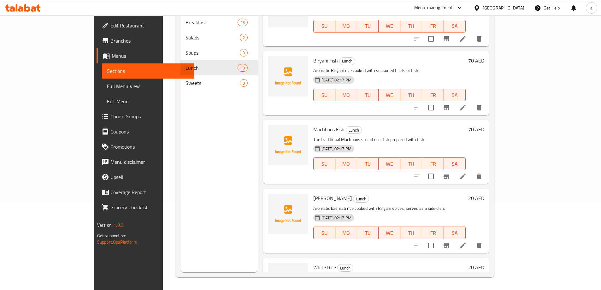
scroll to position [621, 0]
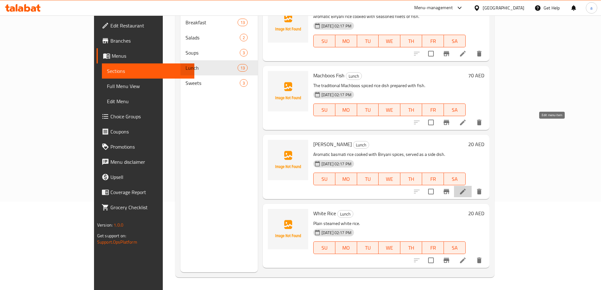
click at [466, 188] on icon at bounding box center [463, 192] width 8 height 8
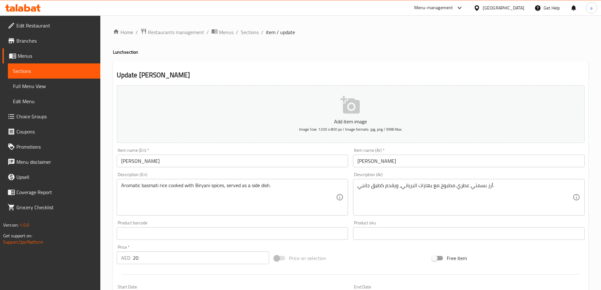
click at [400, 156] on input "رز برياني" at bounding box center [468, 160] width 231 height 13
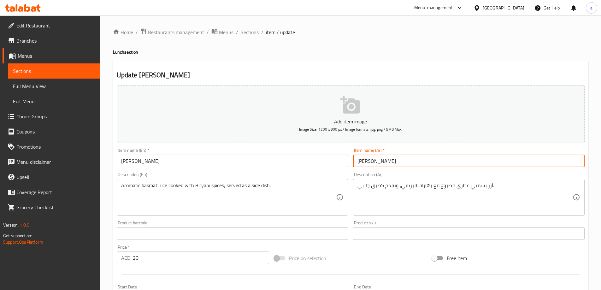
click at [355, 165] on input "رز برياني" at bounding box center [468, 160] width 231 height 13
type input "أرز برياني"
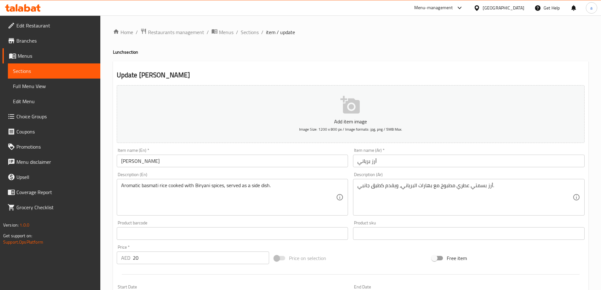
click at [381, 173] on div "Description (Ar) أرز بسمتي عطري مطبوخ مع بهارات البرياني، ويقدم كطبق جانبي. Des…" at bounding box center [468, 193] width 231 height 43
click at [132, 164] on input "[PERSON_NAME]" at bounding box center [232, 160] width 231 height 13
click at [337, 176] on div "Description (En) Aromatic basmati rice cooked with Biryani spices, served as a …" at bounding box center [232, 193] width 231 height 43
click at [329, 167] on div "Item name (En)   * Biryani Rice Item name (En) *" at bounding box center [232, 157] width 236 height 24
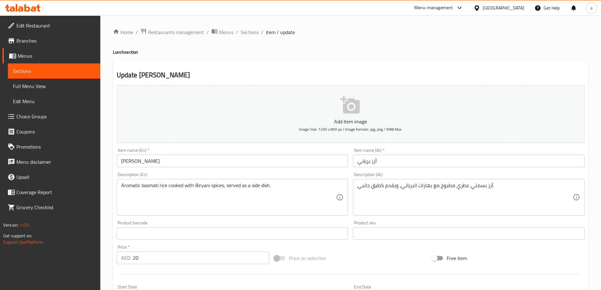
click at [331, 175] on div "Description (En) Aromatic basmati rice cooked with Biryani spices, served as a …" at bounding box center [232, 193] width 231 height 43
click at [447, 70] on div "Update Biryani Rice Add item image Image Size: 1200 x 800 px / Image formats: j…" at bounding box center [350, 244] width 475 height 367
click at [420, 77] on h2 "Update Biryani Rice" at bounding box center [351, 74] width 468 height 9
click at [160, 172] on div "Description (En) Aromatic basmati rice cooked with Biryani spices, served as a …" at bounding box center [232, 194] width 236 height 48
click at [166, 170] on div "Description (En) Aromatic basmati rice cooked with Biryani spices, served as a …" at bounding box center [232, 194] width 236 height 48
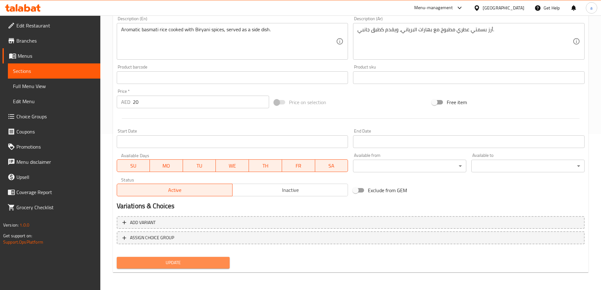
click at [173, 260] on span "Update" at bounding box center [173, 263] width 103 height 8
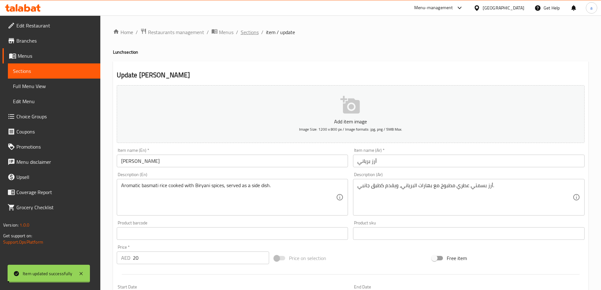
click at [251, 31] on span "Sections" at bounding box center [250, 32] width 18 height 8
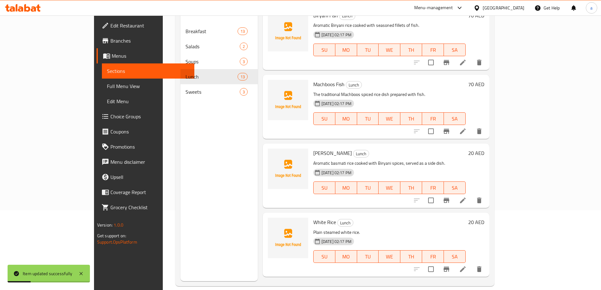
scroll to position [88, 0]
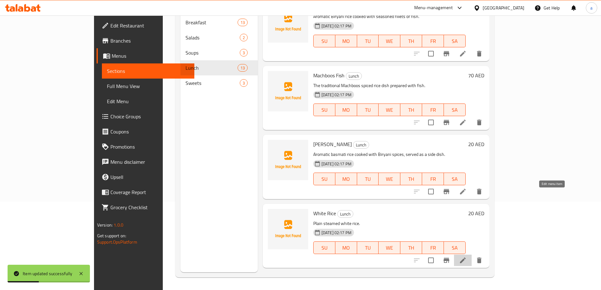
click at [466, 256] on icon at bounding box center [463, 260] width 8 height 8
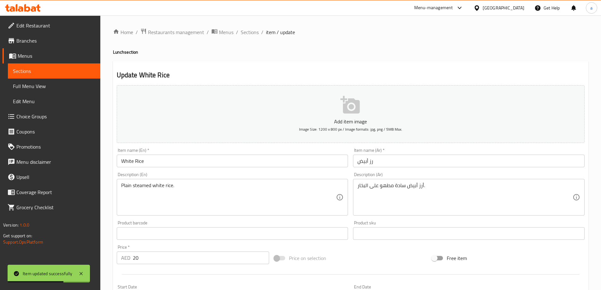
click at [375, 165] on input "رز أبيض" at bounding box center [468, 160] width 231 height 13
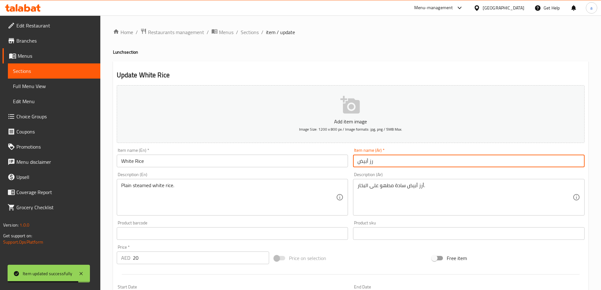
click at [358, 160] on input "رز أبيض" at bounding box center [468, 160] width 231 height 13
type input "أرز أبيض"
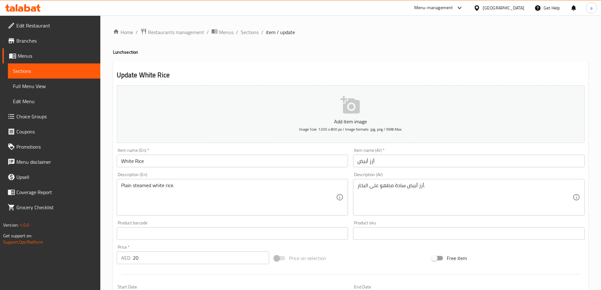
click at [351, 170] on div "Description (Ar) أرز أبيض سادة مطهو على البخار. Description (Ar)" at bounding box center [468, 194] width 236 height 48
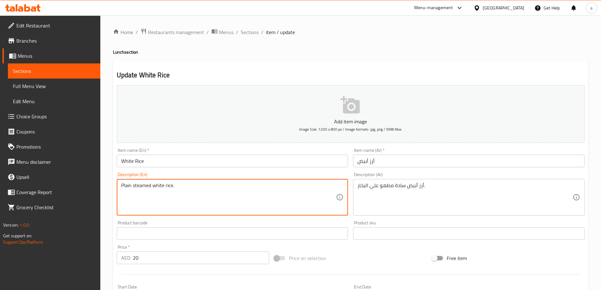
click at [125, 184] on textarea "Plain steamed white rice." at bounding box center [228, 197] width 215 height 30
type textarea "Plain steamed white rice."
click at [130, 185] on textarea "Plain steamed white rice." at bounding box center [228, 197] width 215 height 30
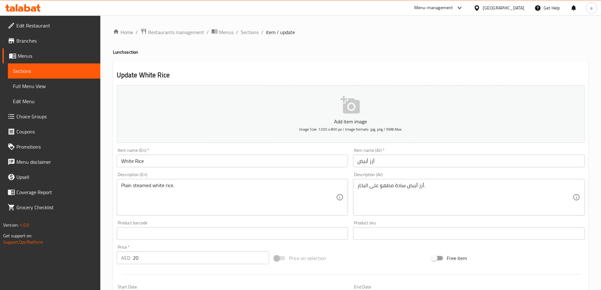
click at [147, 188] on textarea "Plain steamed white rice." at bounding box center [228, 197] width 215 height 30
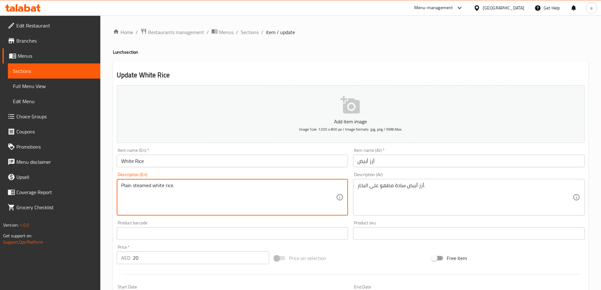
click at [147, 188] on textarea "Plain steamed white rice." at bounding box center [228, 197] width 215 height 30
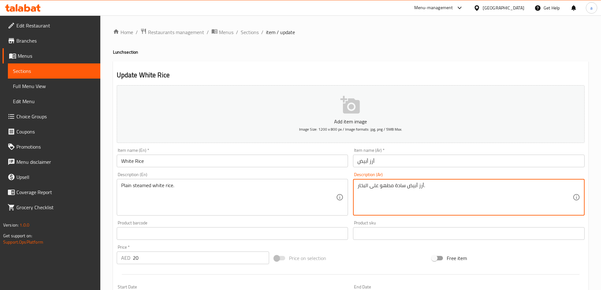
click at [388, 189] on textarea "أرز أبيض سادة مطهو على البخار." at bounding box center [464, 197] width 215 height 30
type textarea "أرز أبيض سادة على البخار."
click at [392, 175] on div "Description (Ar) أرز أبيض سادة على البخار. Description (Ar)" at bounding box center [468, 193] width 231 height 43
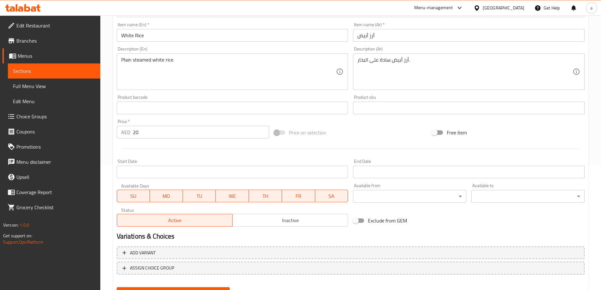
scroll to position [156, 0]
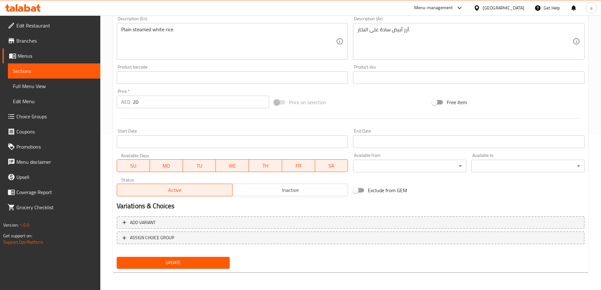
click at [206, 269] on div "Update" at bounding box center [173, 262] width 118 height 17
click at [211, 270] on div "Update" at bounding box center [173, 262] width 118 height 17
click at [211, 268] on button "Update" at bounding box center [173, 263] width 113 height 12
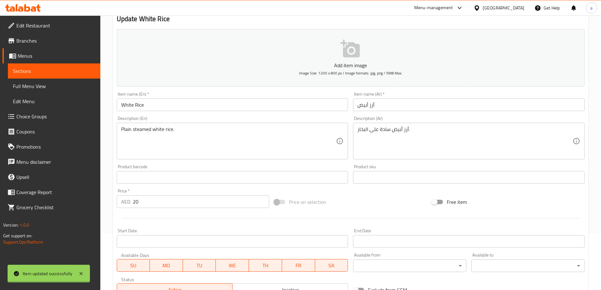
scroll to position [0, 0]
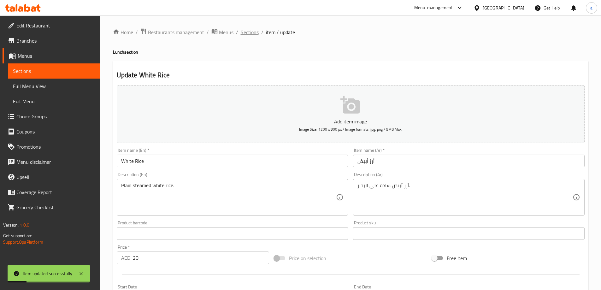
click at [255, 33] on span "Sections" at bounding box center [250, 32] width 18 height 8
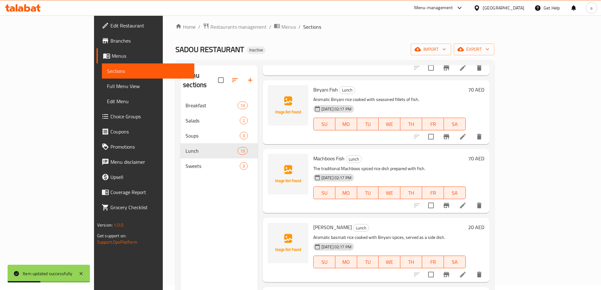
scroll to position [88, 0]
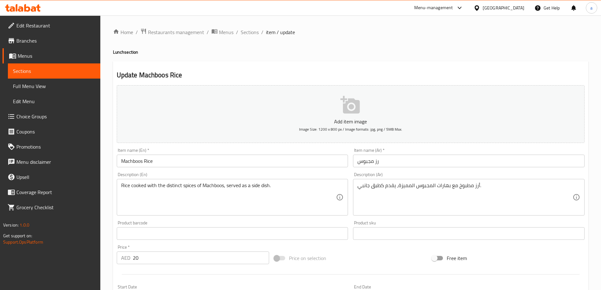
click at [407, 71] on h2 "Update Machboos Rice" at bounding box center [351, 74] width 468 height 9
click at [472, 58] on div "Home / Restaurants management / Menus / Sections / item / update Lunch section …" at bounding box center [350, 230] width 475 height 405
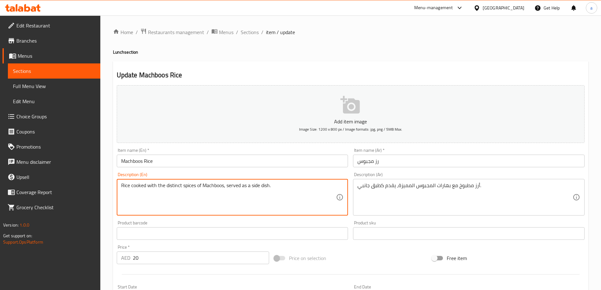
click at [172, 188] on textarea "Rice cooked with the distinct spices of Machboos, served as a side dish." at bounding box center [228, 197] width 215 height 30
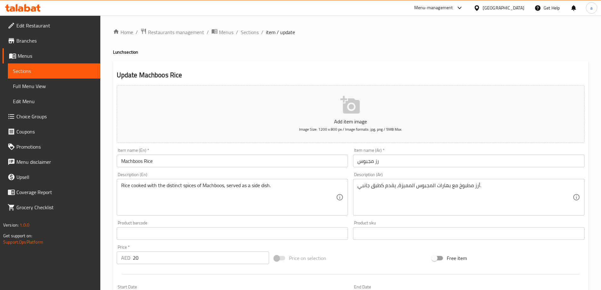
click at [170, 185] on textarea "Rice cooked with the distinct spices of Machboos, served as a side dish." at bounding box center [228, 197] width 215 height 30
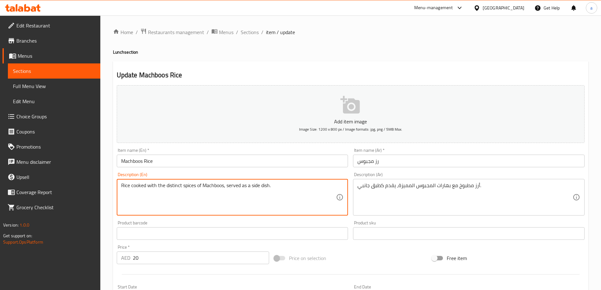
click at [170, 185] on textarea "Rice cooked with the distinct spices of Machboos, served as a side dish." at bounding box center [228, 197] width 215 height 30
click at [175, 181] on div "Rice cooked with the distinct spices of Machboos, served as a side dish. Descri…" at bounding box center [232, 197] width 231 height 37
click at [172, 189] on textarea "Rice cooked with the distinct spices of Machboos, served as a side dish." at bounding box center [228, 197] width 215 height 30
click at [166, 189] on textarea "Rice cooked with the distinct spices of Machboos, served as a side dish." at bounding box center [228, 197] width 215 height 30
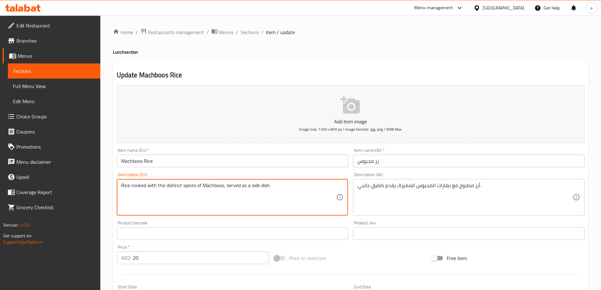
click at [166, 189] on textarea "Rice cooked with the distinct spices of Machboos, served as a side dish." at bounding box center [228, 197] width 215 height 30
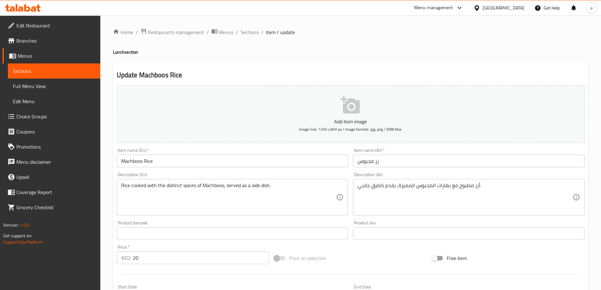
click at [254, 174] on div "Description (En) Rice cooked with the distinct spices of Machboos, served as a …" at bounding box center [232, 193] width 231 height 43
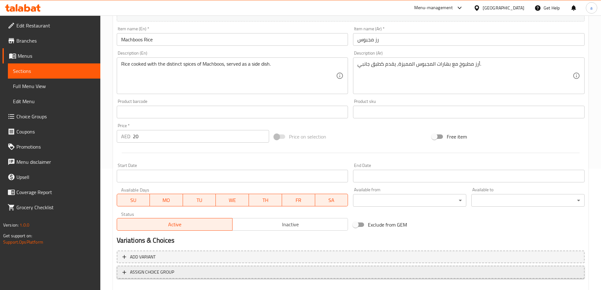
scroll to position [156, 0]
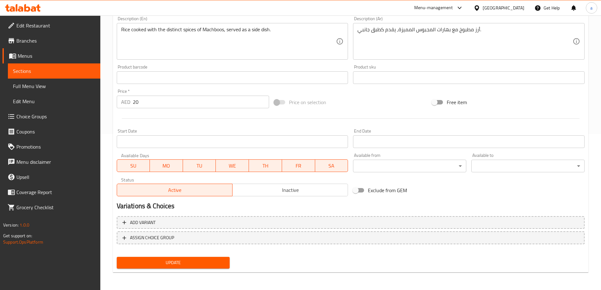
click at [224, 262] on span "Update" at bounding box center [173, 263] width 103 height 8
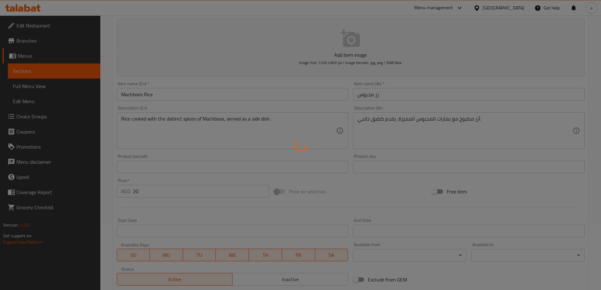
scroll to position [0, 0]
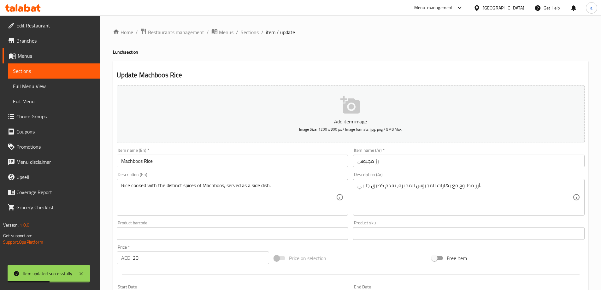
click at [247, 29] on span "Sections" at bounding box center [250, 32] width 18 height 8
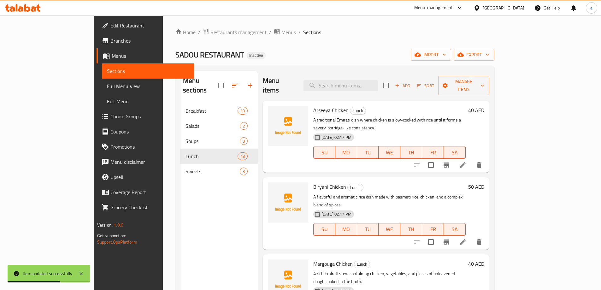
click at [189, 169] on div "Sweets 3" at bounding box center [218, 171] width 77 height 15
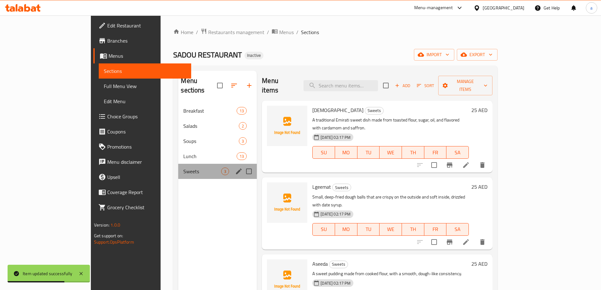
click at [189, 169] on div "Sweets 3" at bounding box center [217, 171] width 79 height 15
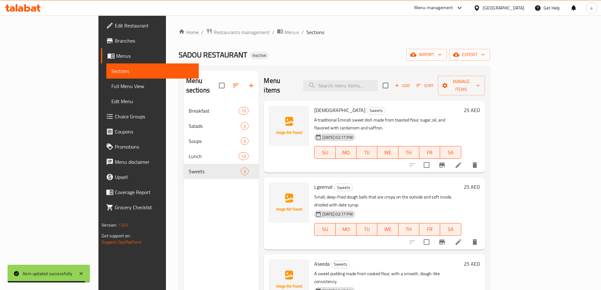
click at [467, 159] on li at bounding box center [458, 164] width 18 height 11
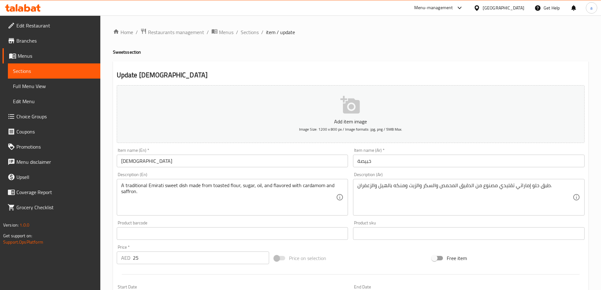
drag, startPoint x: 380, startPoint y: 60, endPoint x: 382, endPoint y: 73, distance: 13.4
click at [381, 63] on div "Home / Restaurants management / Menus / Sections / item / update Sweets section…" at bounding box center [350, 230] width 475 height 405
click at [390, 71] on h2 "Update Khabeesa" at bounding box center [351, 74] width 468 height 9
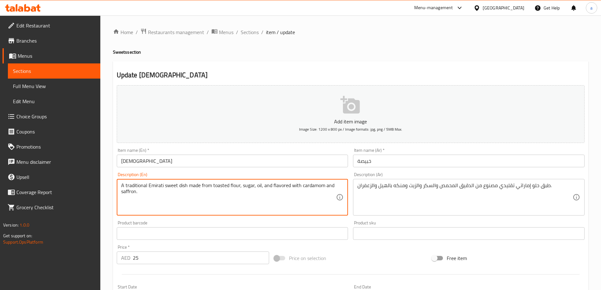
click at [393, 63] on div "Update Khabeesa Add item image Image Size: 1200 x 800 px / Image formats: jpg, …" at bounding box center [350, 244] width 475 height 367
click at [311, 189] on textarea "A traditional Emirati sweet dish made from toasted flour, sugar, oil, and flavo…" at bounding box center [228, 197] width 215 height 30
click at [312, 177] on div "Description (En) A traditional Emirati sweet dish made from toasted flour, suga…" at bounding box center [232, 193] width 231 height 43
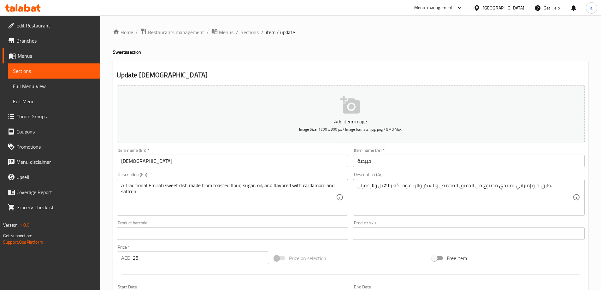
scroll to position [156, 0]
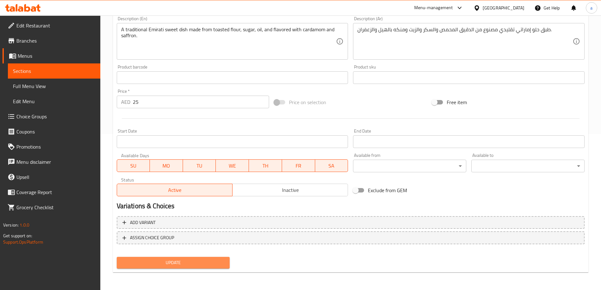
click at [229, 265] on button "Update" at bounding box center [173, 263] width 113 height 12
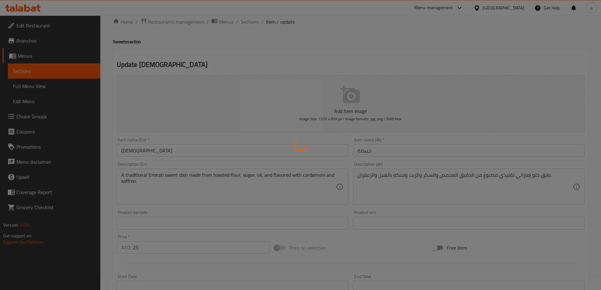
scroll to position [0, 0]
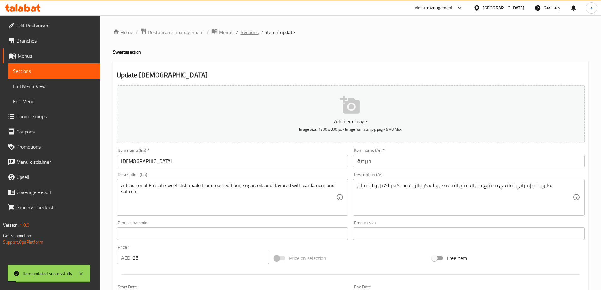
click at [253, 33] on span "Sections" at bounding box center [250, 32] width 18 height 8
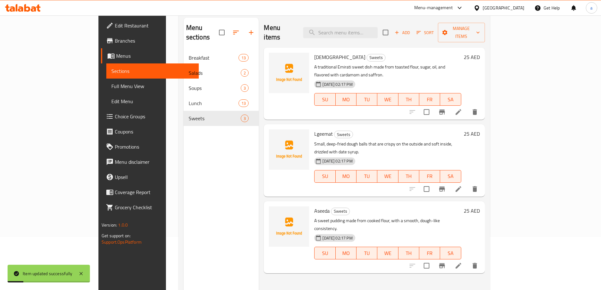
scroll to position [88, 0]
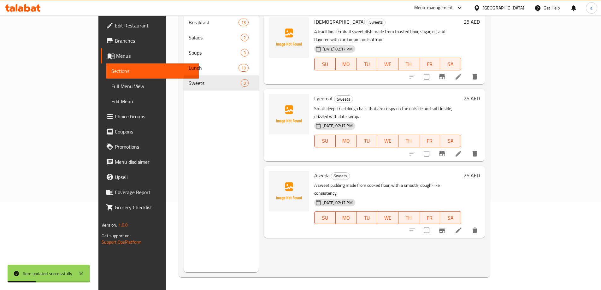
click at [467, 148] on li at bounding box center [458, 153] width 18 height 11
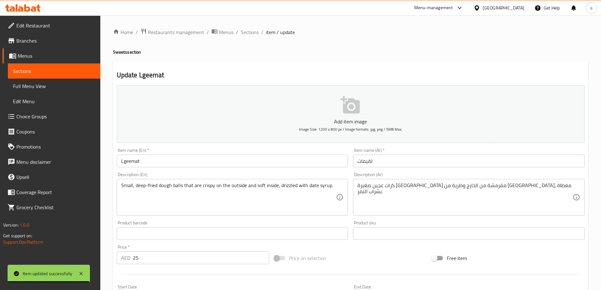
click at [404, 60] on div "Home / Restaurants management / Menus / Sections / item / update Sweets section…" at bounding box center [350, 230] width 475 height 405
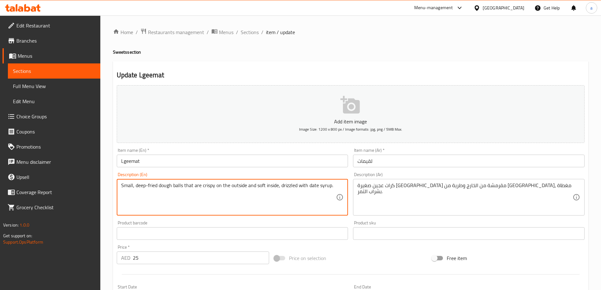
click at [442, 63] on div "Update Lgeemat Add item image Image Size: 1200 x 800 px / Image formats: jpg, p…" at bounding box center [350, 244] width 475 height 367
click at [166, 189] on textarea "Small, deep-fried dough balls that are crispy on the outside and soft inside, d…" at bounding box center [228, 197] width 215 height 30
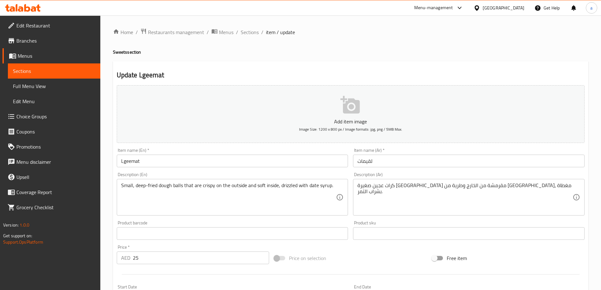
click at [219, 176] on div "Description (En) Small, deep-fried dough balls that are crispy on the outside a…" at bounding box center [232, 193] width 231 height 43
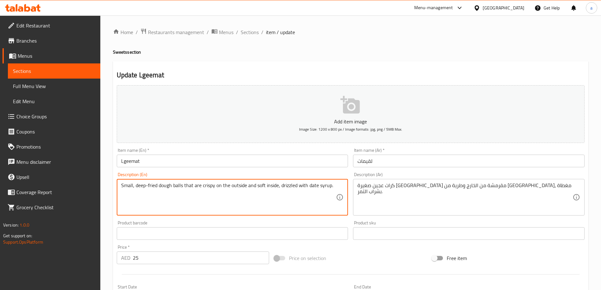
click at [206, 188] on textarea "Small, deep-fried dough balls that are crispy on the outside and soft inside, d…" at bounding box center [228, 197] width 215 height 30
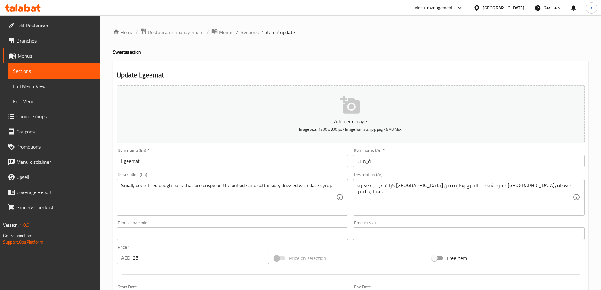
click at [511, 173] on div "Description (Ar) كرات عجين صغيرة مقلية مقرمشة من الخارج وطرية من الداخل، مغطاة …" at bounding box center [468, 193] width 231 height 43
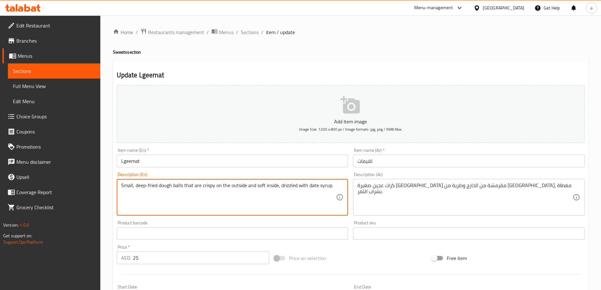
click at [260, 184] on textarea "Small, deep-fried dough balls that are crispy on the outside and soft inside, d…" at bounding box center [228, 197] width 215 height 30
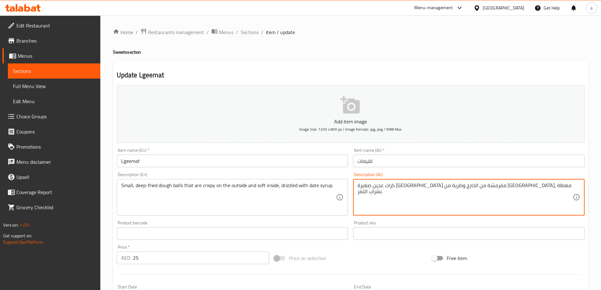
click at [429, 183] on textarea "كرات عجين صغيرة مقلية مقرمشة من الخارج وطرية من الداخل، مغطاة بشراب التمر." at bounding box center [464, 197] width 215 height 30
click at [433, 184] on textarea "كرات عجين صغيرة مقلية مقرمشة من الخارج وطرية من الداخل، مغطاة بشراب التمر." at bounding box center [464, 197] width 215 height 30
click at [432, 185] on textarea "كرات عجين صغيرة مقلية مقرمشة من الخارج وطرية من الداخل، مغطاة بشراب التمر." at bounding box center [464, 197] width 215 height 30
drag, startPoint x: 432, startPoint y: 185, endPoint x: 421, endPoint y: 186, distance: 10.8
click at [421, 186] on textarea "كرات عجين صغيرة مقلية مقرمشة من الخارج و طرية من الداخل، مغطاة بشراب التمر." at bounding box center [464, 197] width 215 height 30
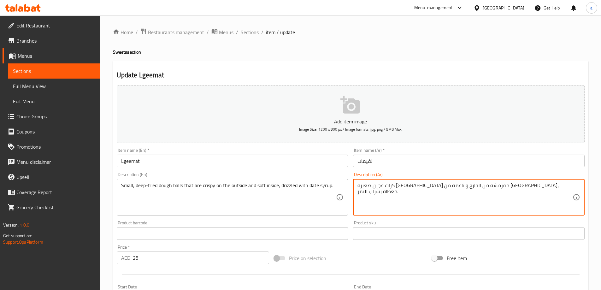
click at [445, 175] on div "Description (Ar) كرات عجين صغيرة مقلية مقرمشة من الخارج و ناعمة من الداخل، مغطا…" at bounding box center [468, 193] width 231 height 43
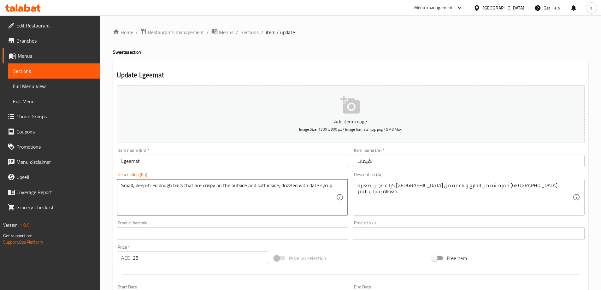
click at [288, 187] on textarea "Small, deep-fried dough balls that are crispy on the outside and soft inside, d…" at bounding box center [228, 197] width 215 height 30
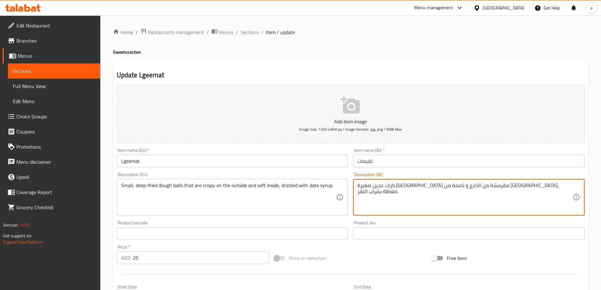
click at [394, 188] on textarea "كرات عجين صغيرة مقلية مقرمشة من الخارج و ناعمة من الداخل، مغطاة بشراب التمر." at bounding box center [464, 197] width 215 height 30
click at [288, 181] on div "Small, deep-fried dough balls that are crispy on the outside and soft inside, d…" at bounding box center [232, 197] width 231 height 37
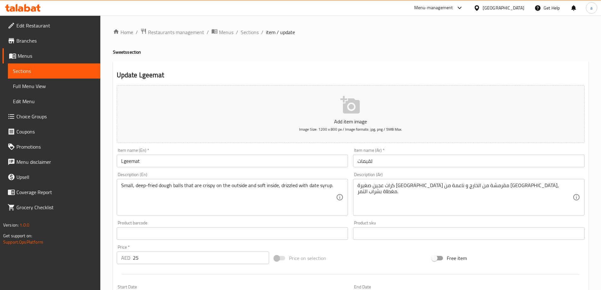
click at [288, 181] on div "Small, deep-fried dough balls that are crispy on the outside and soft inside, d…" at bounding box center [232, 197] width 231 height 37
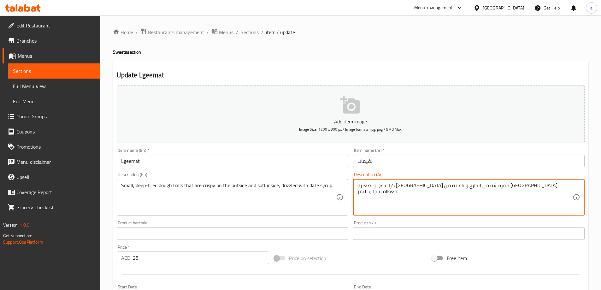
click at [388, 186] on textarea "كرات عجين صغيرة مقلية مقرمشة من الخارج و ناعمة من الداخل، مغطاة بشراب التمر." at bounding box center [464, 197] width 215 height 30
type textarea "كرات عجين صغيرة [GEOGRAPHIC_DATA] مقرمشة من الخارج و ناعمة من الداخل، دريزلد بش…"
click at [390, 174] on div "Description (Ar) كرات عجين صغيرة مقلية مقرمشة من الخارج و ناعمة من الداخل، دريز…" at bounding box center [468, 193] width 231 height 43
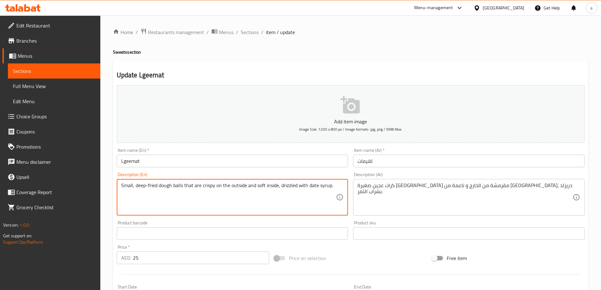
click at [294, 185] on textarea "Small, deep-fried dough balls that are crispy on the outside and soft inside, d…" at bounding box center [228, 197] width 215 height 30
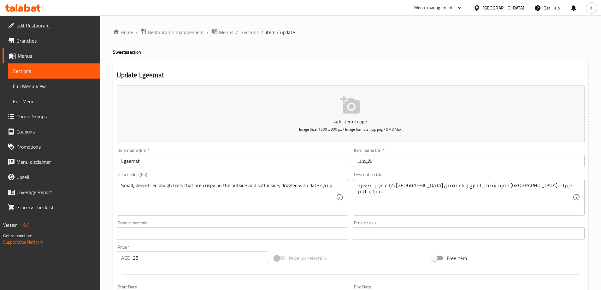
click at [304, 179] on div "Small, deep-fried dough balls that are crispy on the outside and soft inside, d…" at bounding box center [232, 197] width 231 height 37
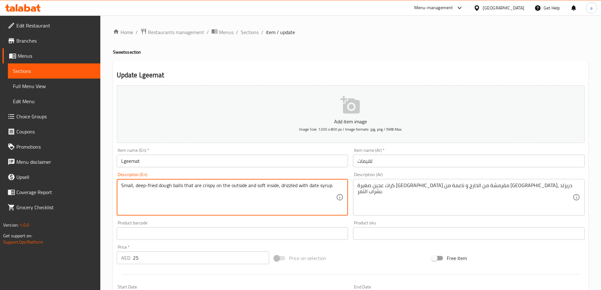
click at [289, 187] on textarea "Small, deep-fried dough balls that are crispy on the outside and soft inside, d…" at bounding box center [228, 197] width 215 height 30
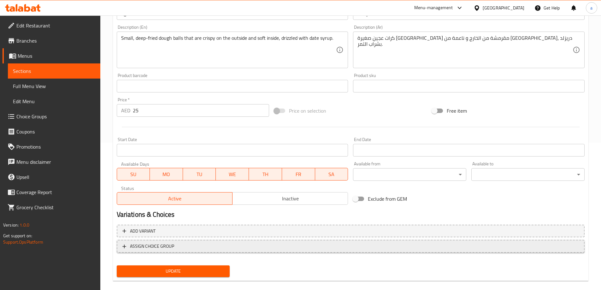
scroll to position [156, 0]
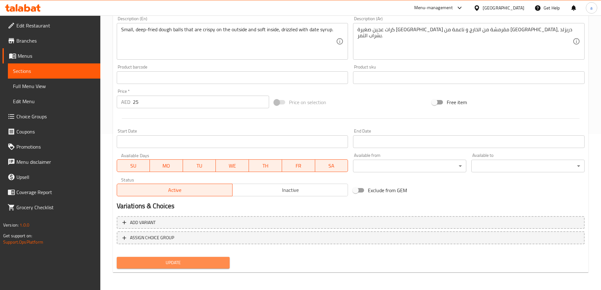
click at [184, 263] on span "Update" at bounding box center [173, 263] width 103 height 8
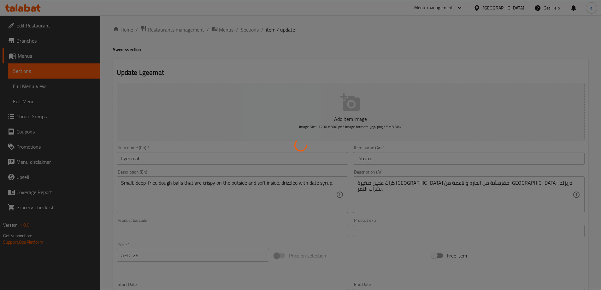
scroll to position [0, 0]
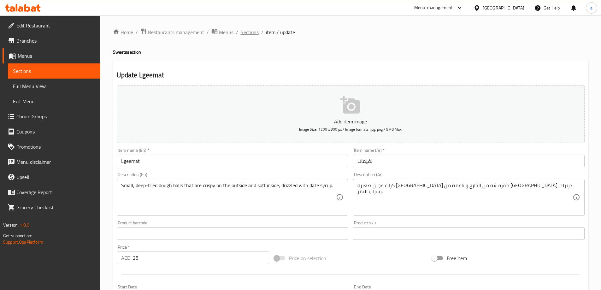
click at [256, 32] on span "Sections" at bounding box center [250, 32] width 18 height 8
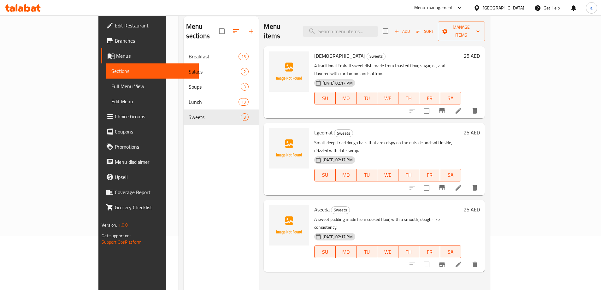
scroll to position [88, 0]
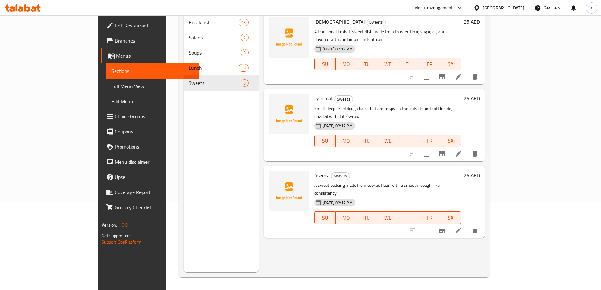
click at [467, 224] on li at bounding box center [458, 229] width 18 height 11
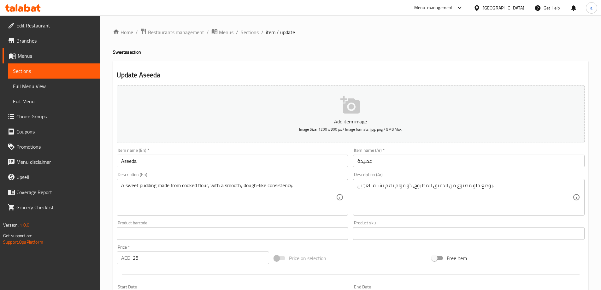
click at [420, 70] on div "Update Aseeda Add item image Image Size: 1200 x 800 px / Image formats: jpg, pn…" at bounding box center [350, 244] width 475 height 367
click at [443, 63] on div "Update Aseeda Add item image Image Size: 1200 x 800 px / Image formats: jpg, pn…" at bounding box center [350, 244] width 475 height 367
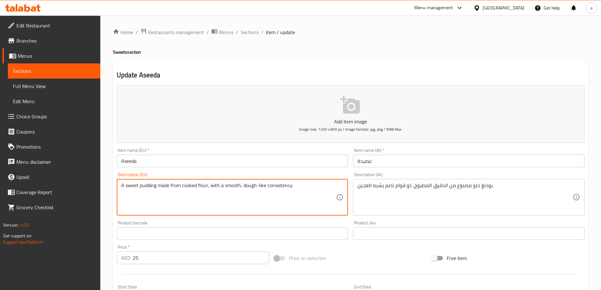
click at [230, 185] on textarea "A sweet pudding made from cooked flour, with a smooth, dough-like consistency." at bounding box center [228, 197] width 215 height 30
click at [320, 170] on div "Description (En) A sweet pudding made from cooked flour, with a smooth, dough-l…" at bounding box center [232, 194] width 236 height 48
click at [281, 186] on textarea "A sweet pudding made from cooked flour, with a smooth, dough-like consistency." at bounding box center [228, 197] width 215 height 30
click at [258, 189] on textarea "A sweet pudding made from cooked flour, with a smooth, dough-like consistency." at bounding box center [228, 197] width 215 height 30
click at [253, 186] on textarea "A sweet pudding made from cooked flour, with a smooth, dough-like consistency." at bounding box center [228, 197] width 215 height 30
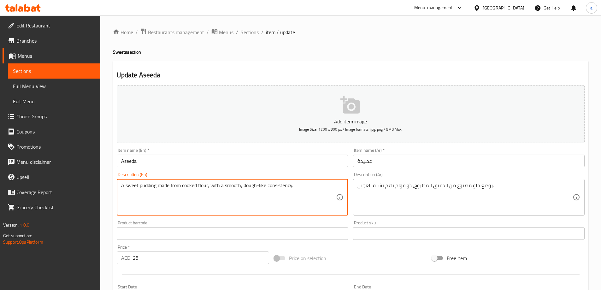
click at [253, 186] on textarea "A sweet pudding made from cooked flour, with a smooth, dough-like consistency." at bounding box center [228, 197] width 215 height 30
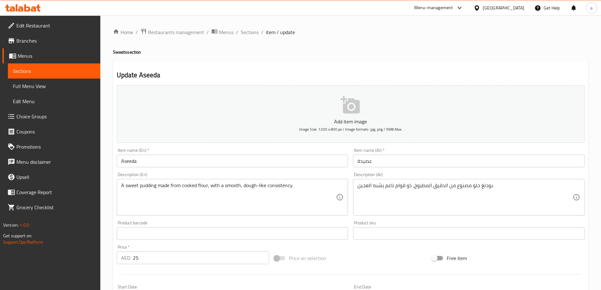
click at [452, 168] on div "Item name (Ar)   * عصيدة Item name (Ar) *" at bounding box center [468, 157] width 236 height 24
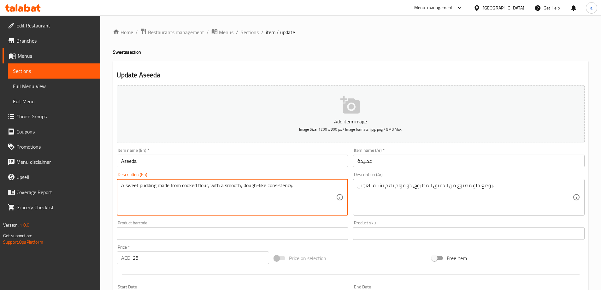
click at [232, 186] on textarea "A sweet pudding made from cooked flour, with a smooth, dough-like consistency." at bounding box center [228, 197] width 215 height 30
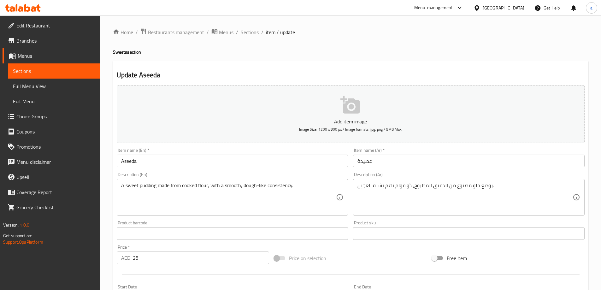
click at [424, 220] on div "Product sku Product sku" at bounding box center [468, 230] width 236 height 24
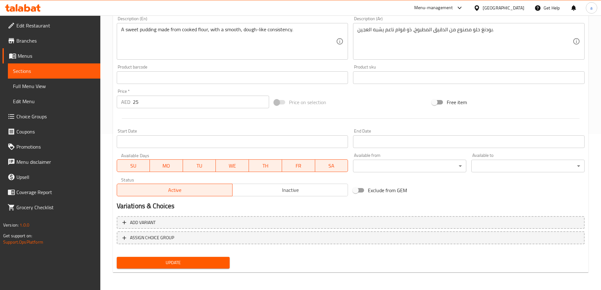
click at [202, 269] on div "Update" at bounding box center [173, 262] width 118 height 17
click at [209, 260] on span "Update" at bounding box center [173, 263] width 103 height 8
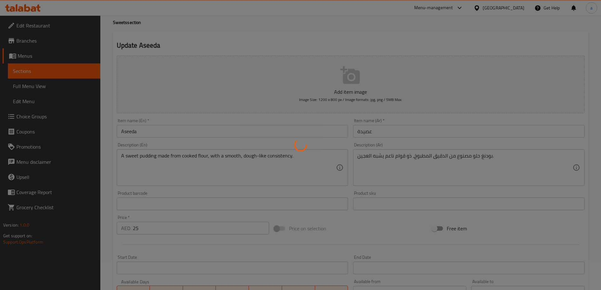
scroll to position [0, 0]
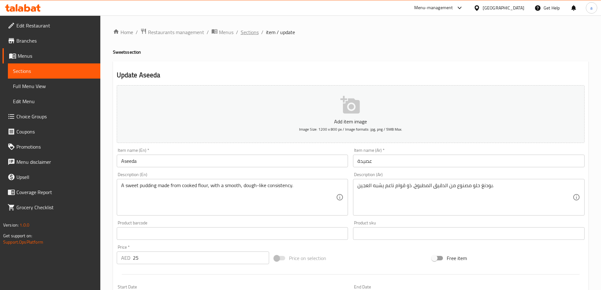
click at [246, 33] on span "Sections" at bounding box center [250, 32] width 18 height 8
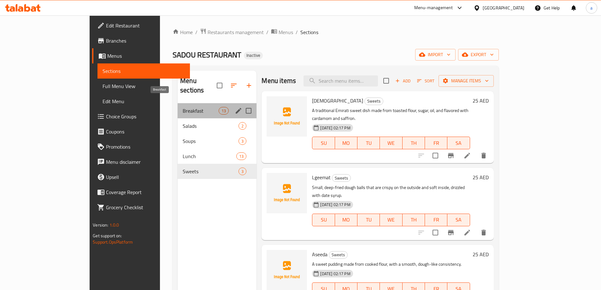
click at [185, 107] on span "Breakfast" at bounding box center [201, 111] width 36 height 8
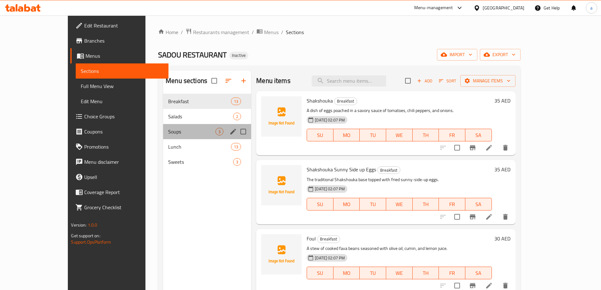
click at [172, 125] on div "Soups 3" at bounding box center [207, 131] width 88 height 15
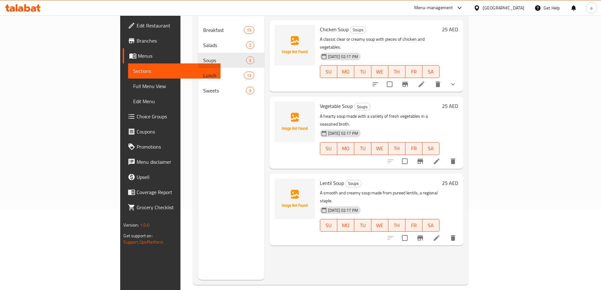
scroll to position [88, 0]
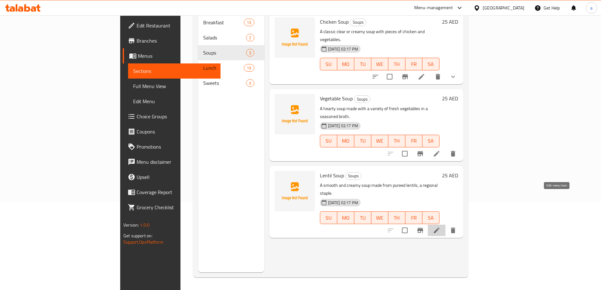
click at [440, 226] on icon at bounding box center [437, 230] width 8 height 8
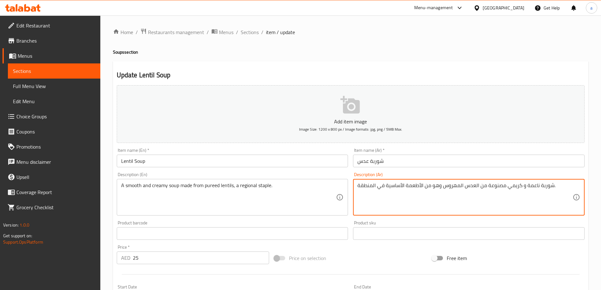
drag, startPoint x: 432, startPoint y: 185, endPoint x: 352, endPoint y: 180, distance: 80.6
click at [430, 186] on textarea "شوربة ناعمة و كريمي مصنوعة من العدس المهروس وهو من الأطعمة الأساسية في المنطقة." at bounding box center [464, 197] width 215 height 30
click at [425, 184] on textarea "شوربة ناعمة و كريمي مصنوعة من العدس المهروس وهو من الأطعمة الأساسية في المنطقة." at bounding box center [464, 197] width 215 height 30
click at [428, 184] on textarea "شوربة ناعمة و كريمي مصنوعة من العدس المهروس وهو من الأطعمة الأساسية في المنطقة." at bounding box center [464, 197] width 215 height 30
drag, startPoint x: 430, startPoint y: 184, endPoint x: 356, endPoint y: 185, distance: 74.1
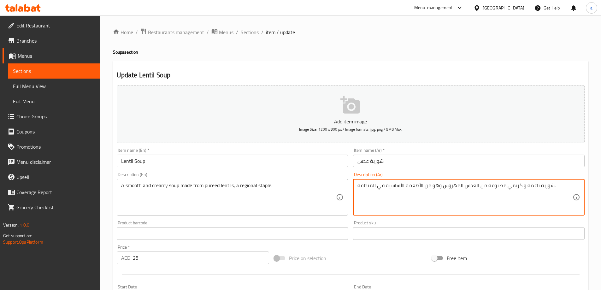
click at [356, 185] on div "شوربة ناعمة و كريمي مصنوعة من العدس المهروس وهو من الأطعمة الأساسية في المنطقة.…" at bounding box center [468, 197] width 231 height 37
paste textarea "عنصر أساسي إقليمي"
type textarea "شوربة ناعمة و كريمي مصنوعة من العدس المهروس وهو عنصر أساسي إقليمي."
click at [449, 169] on div "Item name (Ar)   * شوربة عدس Item name (Ar) *" at bounding box center [468, 157] width 236 height 24
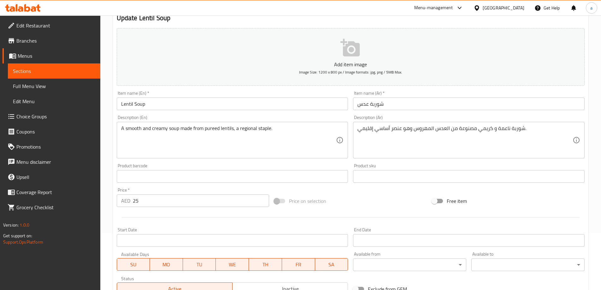
scroll to position [156, 0]
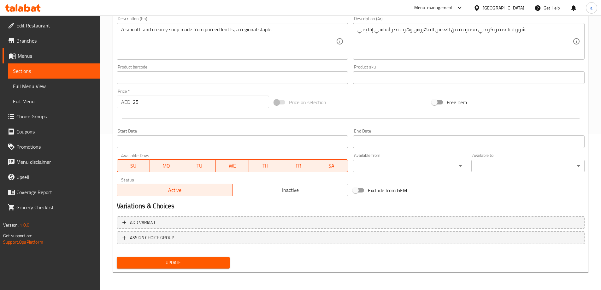
click at [213, 256] on div "Update" at bounding box center [173, 262] width 118 height 17
click at [210, 264] on span "Update" at bounding box center [173, 263] width 103 height 8
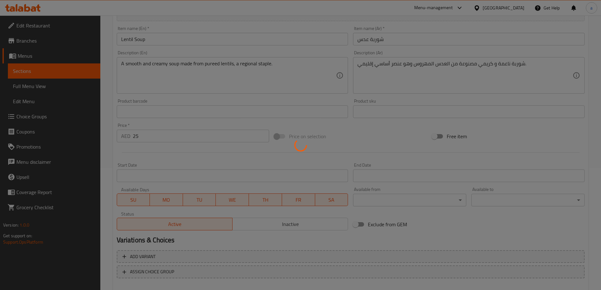
scroll to position [0, 0]
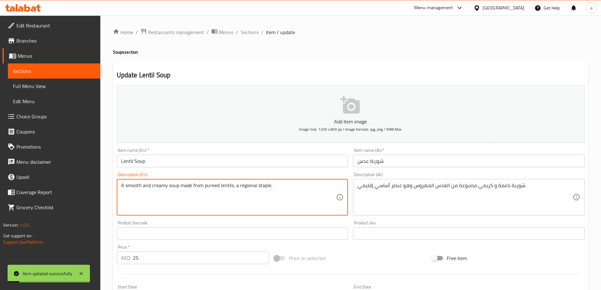
click at [257, 190] on textarea "A smooth and creamy soup made from pureed lentils, a regional staple." at bounding box center [228, 197] width 215 height 30
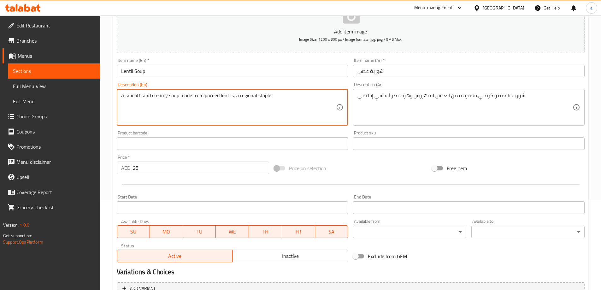
scroll to position [156, 0]
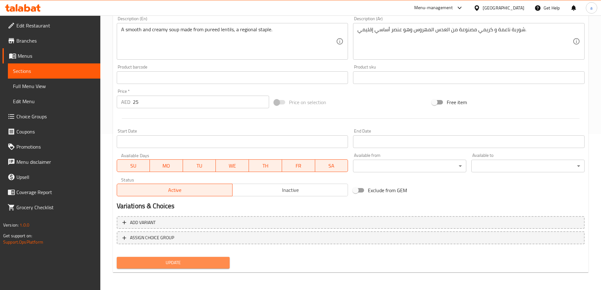
click at [199, 261] on span "Update" at bounding box center [173, 263] width 103 height 8
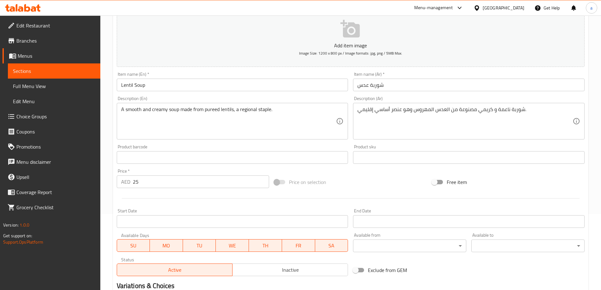
scroll to position [0, 0]
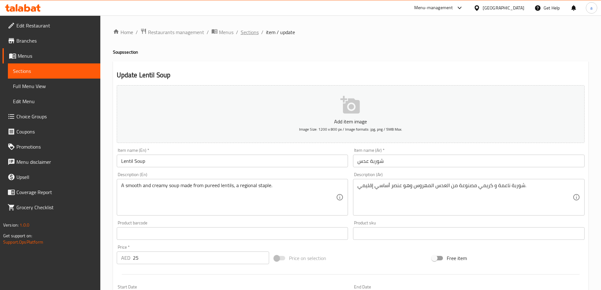
click at [254, 33] on span "Sections" at bounding box center [250, 32] width 18 height 8
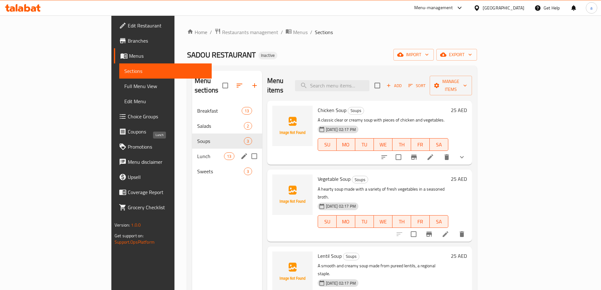
click at [197, 152] on span "Lunch" at bounding box center [210, 156] width 27 height 8
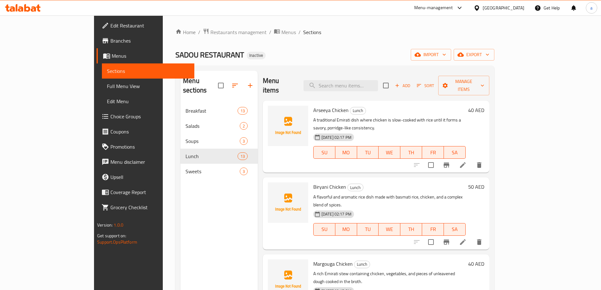
click at [356, 43] on div "Home / Restaurants management / Menus / Sections SADOU RESTAURANT Inactive impo…" at bounding box center [334, 196] width 319 height 337
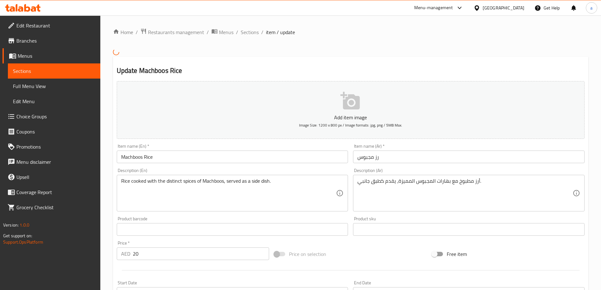
click at [396, 161] on input "رز مجبوس" at bounding box center [468, 156] width 231 height 13
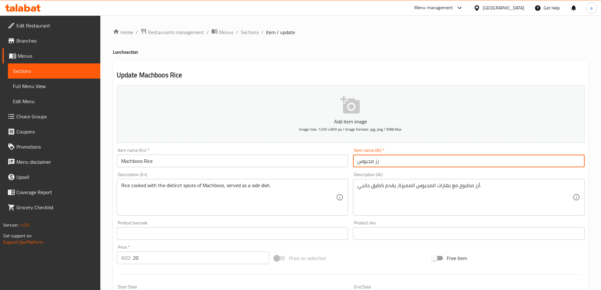
click at [356, 163] on input "رز مجبوس" at bounding box center [468, 160] width 231 height 13
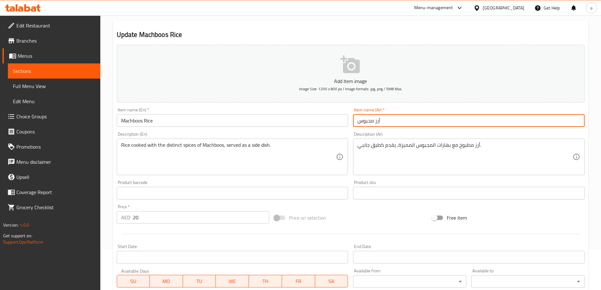
scroll to position [156, 0]
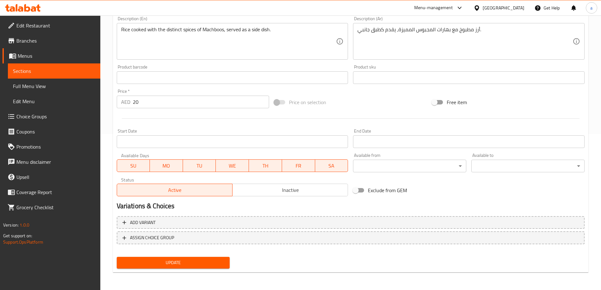
type input "أرز مجبوس"
click at [214, 259] on span "Update" at bounding box center [173, 263] width 103 height 8
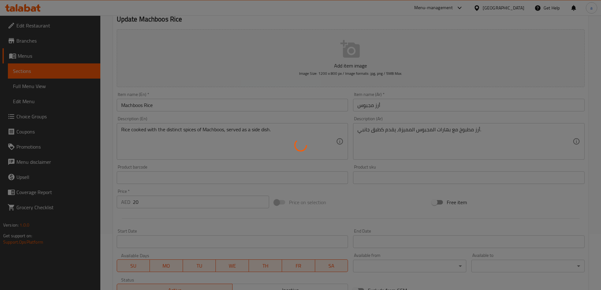
scroll to position [0, 0]
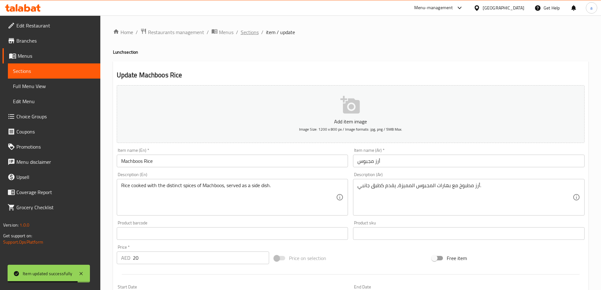
click at [243, 32] on span "Sections" at bounding box center [250, 32] width 18 height 8
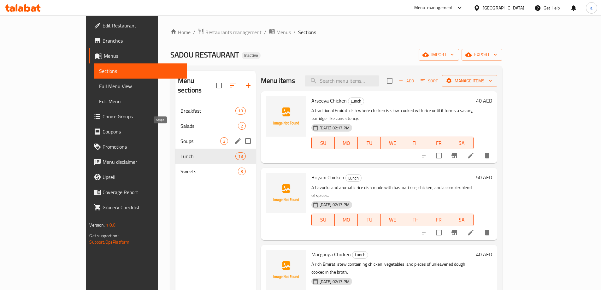
click at [180, 137] on span "Soups" at bounding box center [200, 141] width 40 height 8
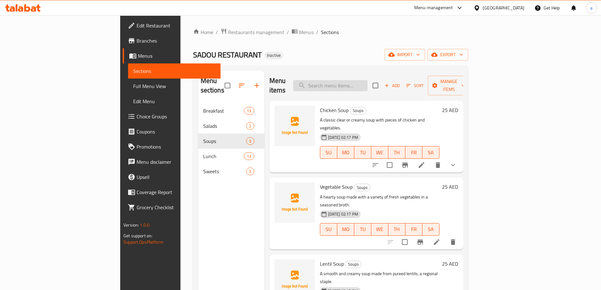
click at [367, 81] on input "search" at bounding box center [330, 85] width 74 height 11
paste input "Lentil Soup"
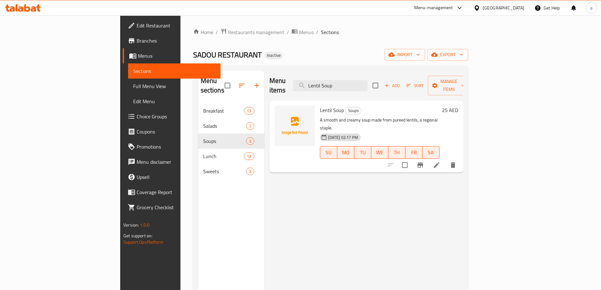
type input "Lentil Soup"
click at [445, 159] on li at bounding box center [437, 164] width 18 height 11
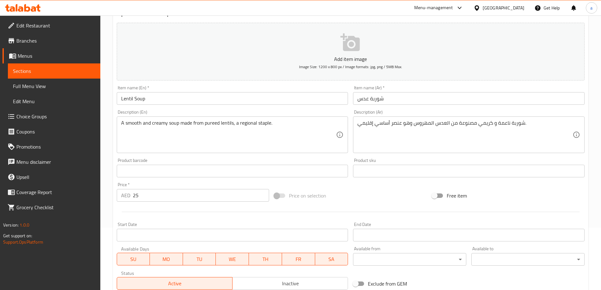
scroll to position [63, 0]
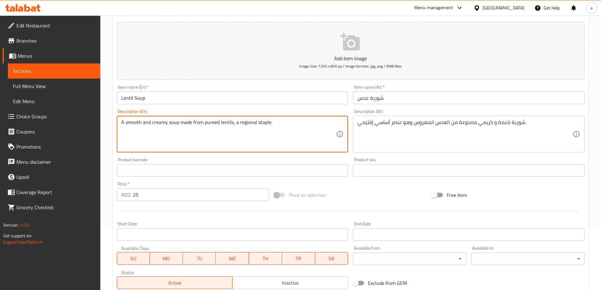
click at [247, 122] on textarea "A smooth and creamy soup made from pureed lentils, a regional staple." at bounding box center [228, 134] width 215 height 30
click at [265, 122] on textarea "A smooth and creamy soup made from pureed lentils, a regional staple." at bounding box center [228, 134] width 215 height 30
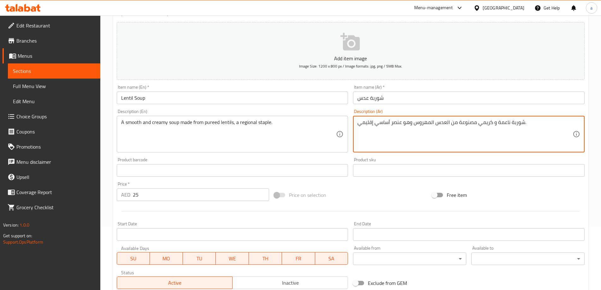
drag, startPoint x: 402, startPoint y: 122, endPoint x: 346, endPoint y: 125, distance: 55.5
type textarea "شوربة ناعمة و كريمي مصنوعة من العدس المهروس وهو ريجونال ستابل."
click at [403, 113] on div "Description (Ar) شوربة ناعمة و كريمي مصنوعة من العدس المهروس وهو ريجونال ستابل.…" at bounding box center [468, 130] width 231 height 43
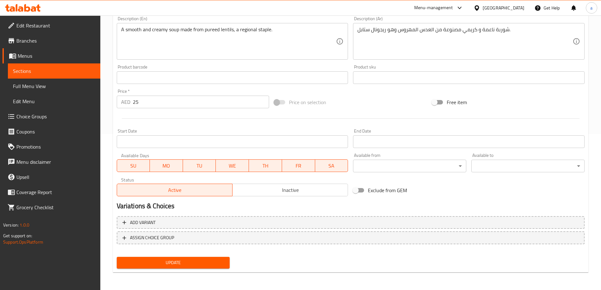
click at [177, 262] on span "Update" at bounding box center [173, 263] width 103 height 8
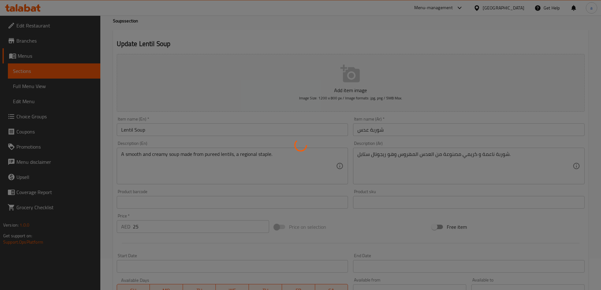
scroll to position [0, 0]
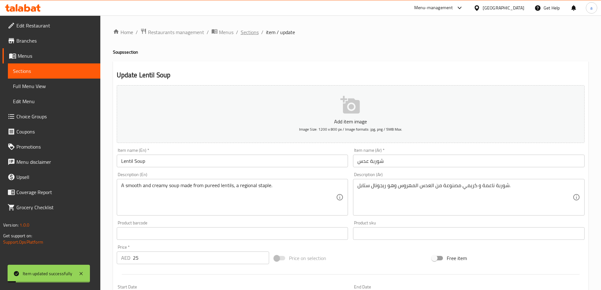
click at [254, 32] on span "Sections" at bounding box center [250, 32] width 18 height 8
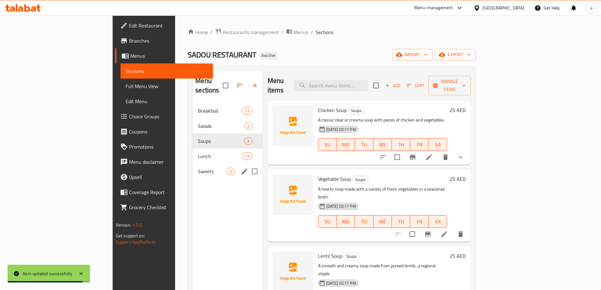
click at [217, 180] on div "Menu sections Breakfast 13 Salads 2 Soups 3 Lunch 13 Sweets 3" at bounding box center [227, 216] width 69 height 290
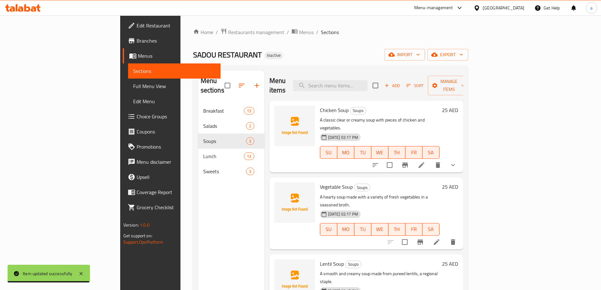
click at [397, 73] on div "Menu items Add Sort Manage items" at bounding box center [366, 86] width 194 height 30
click at [367, 80] on input "search" at bounding box center [330, 85] width 74 height 11
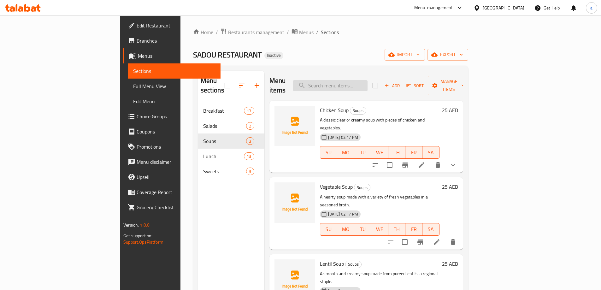
paste input "Biryani Fish"
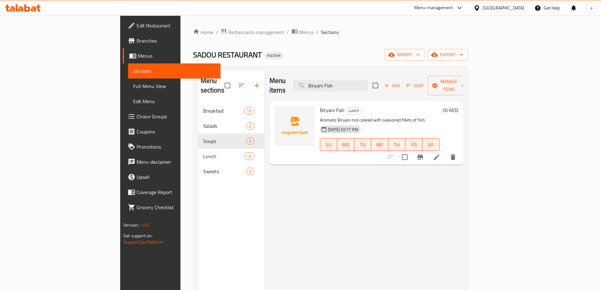
type input "Biryani Fish"
click at [440, 153] on icon at bounding box center [437, 157] width 8 height 8
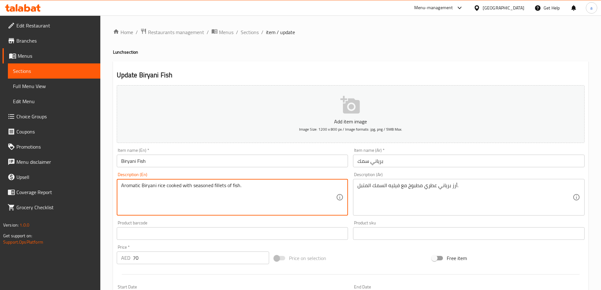
click at [223, 185] on textarea "Aromatic Biryani rice cooked with seasoned fillets of fish." at bounding box center [228, 197] width 215 height 30
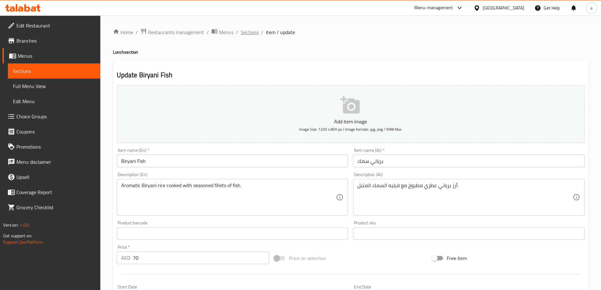
click at [255, 34] on span "Sections" at bounding box center [250, 32] width 18 height 8
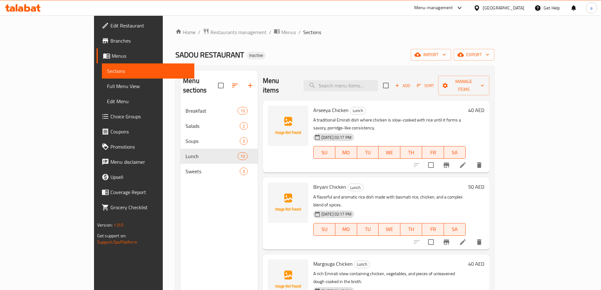
click at [465, 106] on h6 "Arseeya Chicken Lunch" at bounding box center [389, 110] width 152 height 9
click at [378, 80] on input "search" at bounding box center [340, 85] width 74 height 11
paste input "Arseeya Chicken"
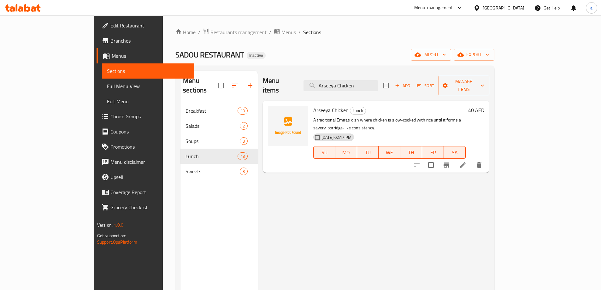
type input "Arseeya Chicken"
click at [471, 159] on li at bounding box center [463, 164] width 18 height 11
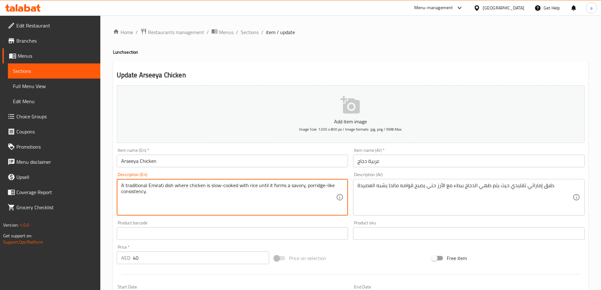
drag, startPoint x: 325, startPoint y: 185, endPoint x: 333, endPoint y: 197, distance: 13.6
drag, startPoint x: 305, startPoint y: 189, endPoint x: 354, endPoint y: 201, distance: 50.5
click at [354, 201] on div "Add item image Image Size: 1200 x 800 px / Image formats: jpg, png / 5MB Max. I…" at bounding box center [350, 219] width 473 height 272
drag, startPoint x: 268, startPoint y: 185, endPoint x: 304, endPoint y: 186, distance: 35.9
click at [304, 186] on textarea "A traditional Emirati dish where chicken is slow-cooked with rice until it form…" at bounding box center [228, 197] width 215 height 30
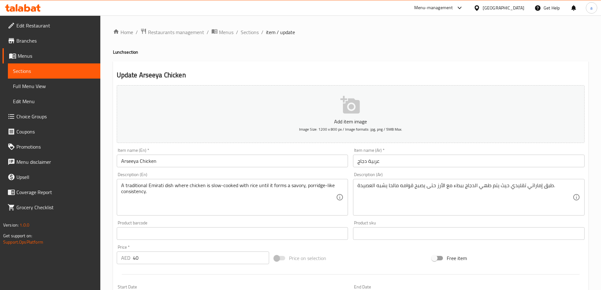
click at [403, 172] on div "Description (Ar) طبق إماراتي تقليدي حيث يتم طهي الدجاج ببطء مع الأرز حتى يصبح ق…" at bounding box center [468, 194] width 236 height 48
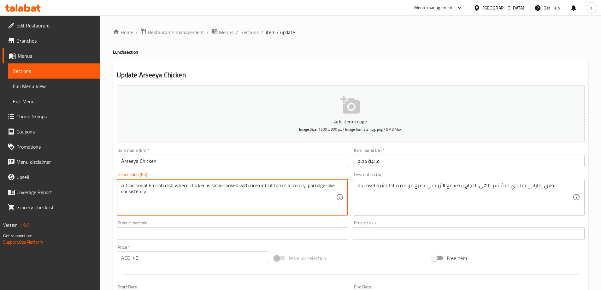
click at [139, 196] on textarea "A traditional Emirati dish where chicken is slow-cooked with rice until it form…" at bounding box center [228, 197] width 215 height 30
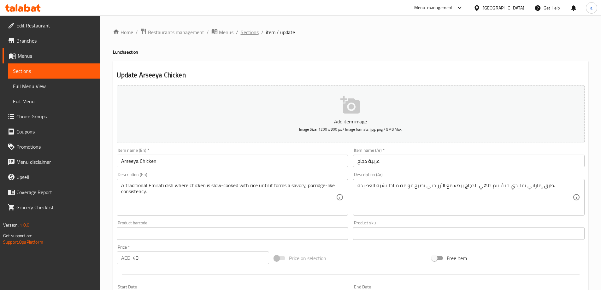
click at [245, 32] on span "Sections" at bounding box center [250, 32] width 18 height 8
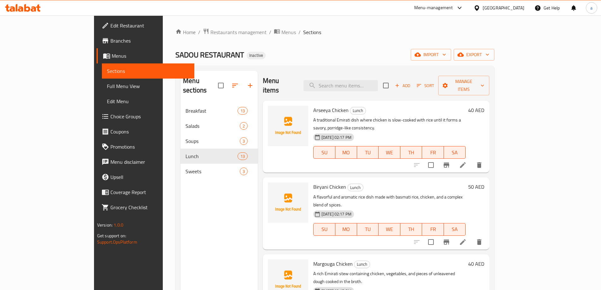
drag, startPoint x: 225, startPoint y: 210, endPoint x: 249, endPoint y: 195, distance: 28.2
click at [225, 210] on div "Menu sections Breakfast 13 Salads 2 Soups 3 Lunch 13 Sweets 3" at bounding box center [218, 216] width 77 height 290
click at [378, 84] on input "search" at bounding box center [340, 85] width 74 height 11
paste input "Biryani Fish"
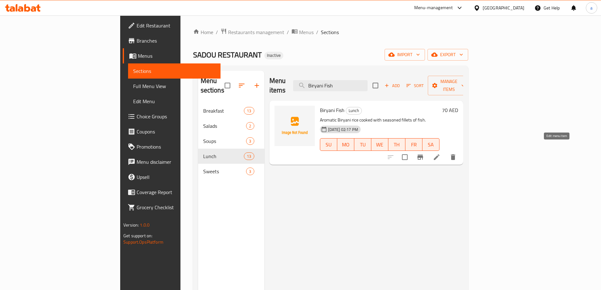
type input "Biryani Fish"
click at [440, 153] on icon at bounding box center [437, 157] width 8 height 8
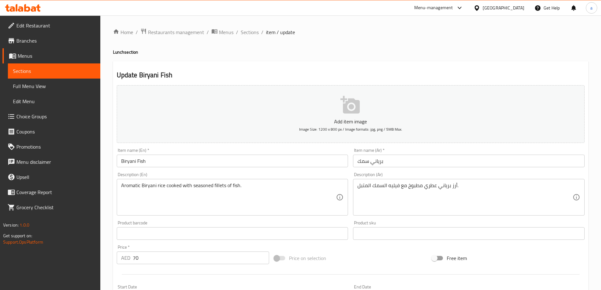
click at [344, 148] on div "Item name (En)   * Biryani Fish Item name (En) *" at bounding box center [232, 157] width 231 height 19
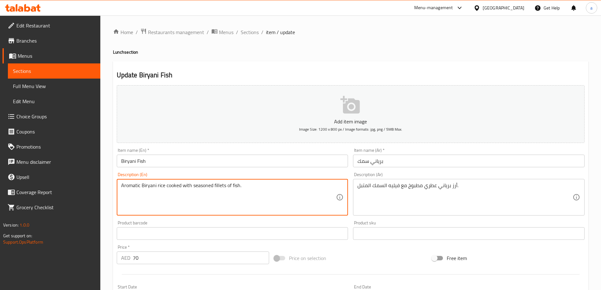
click at [212, 184] on textarea "Aromatic Biryani rice cooked with seasoned fillets of fish." at bounding box center [228, 197] width 215 height 30
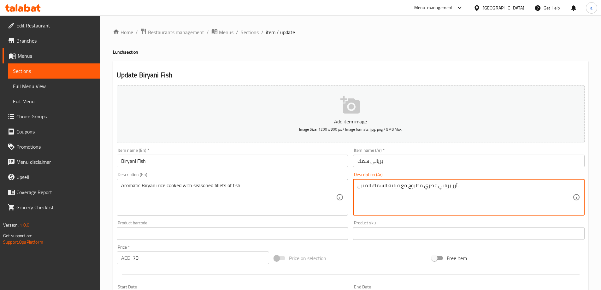
click at [395, 184] on textarea "أرز برياني عطري مطبوخ مع فيليه السمك المتبل." at bounding box center [464, 197] width 215 height 30
paste textarea "شرائح"
type textarea "أرز برياني عطري مطبوخ مع شرائح السمك المتبل."
click at [411, 176] on div "Description (Ar) أرز برياني عطري مطبوخ مع شرائح السمك المتبل. Description (Ar)" at bounding box center [468, 193] width 231 height 43
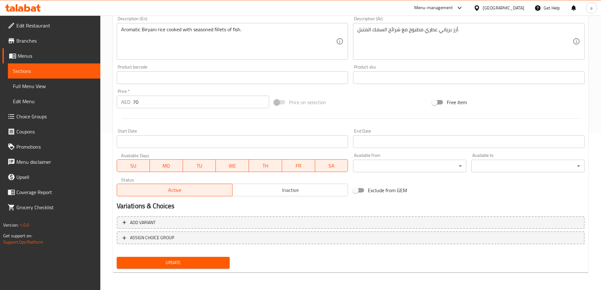
click at [216, 263] on span "Update" at bounding box center [173, 263] width 103 height 8
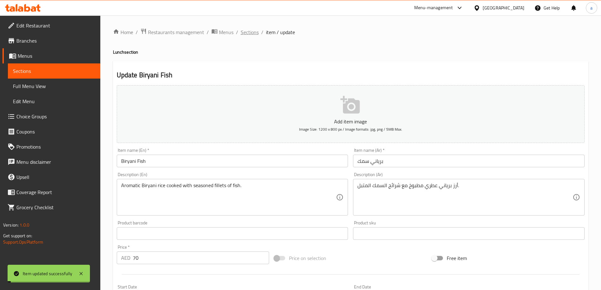
click at [252, 35] on span "Sections" at bounding box center [250, 32] width 18 height 8
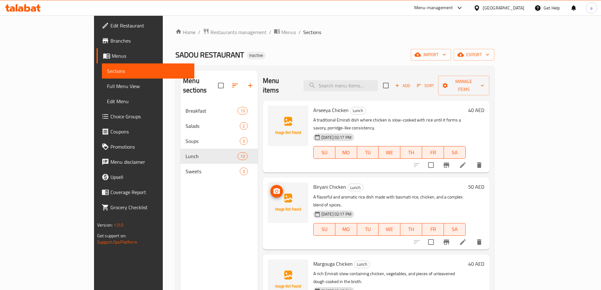
drag, startPoint x: 159, startPoint y: 244, endPoint x: 218, endPoint y: 219, distance: 64.5
click at [180, 242] on div "Menu sections Breakfast 13 Salads 2 Soups 3 Lunch 13 Sweets 3" at bounding box center [218, 216] width 77 height 290
click at [378, 84] on input "search" at bounding box center [340, 85] width 74 height 11
paste input "Biryani Fish"
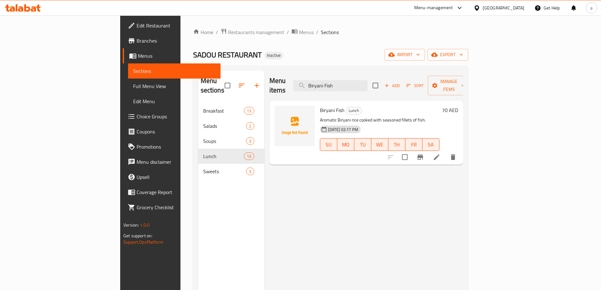
type input "Biryani Fish"
click at [445, 151] on li at bounding box center [437, 156] width 18 height 11
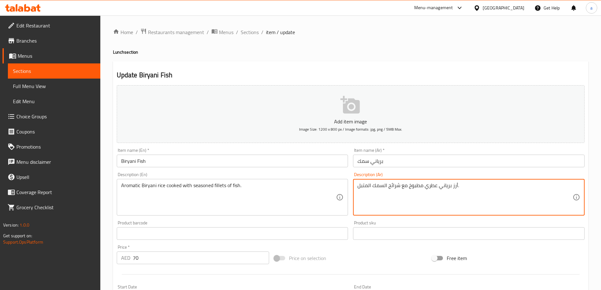
click at [395, 186] on textarea "أرز برياني عطري مطبوخ مع شرائح السمك المتبل." at bounding box center [464, 197] width 215 height 30
type textarea "أرز برياني عطري مطبوخ مع فيليه السمك المتبل."
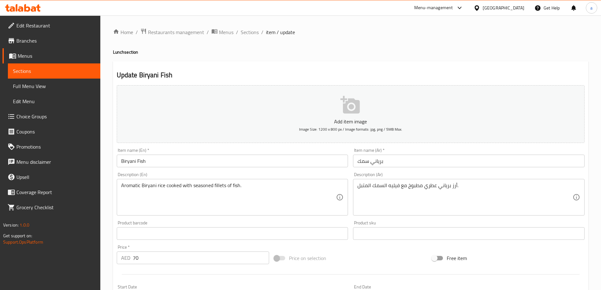
click at [405, 173] on div "Description (Ar) أرز برياني عطري مطبوخ مع فيليه السمك المتبل. Description (Ar)" at bounding box center [468, 193] width 231 height 43
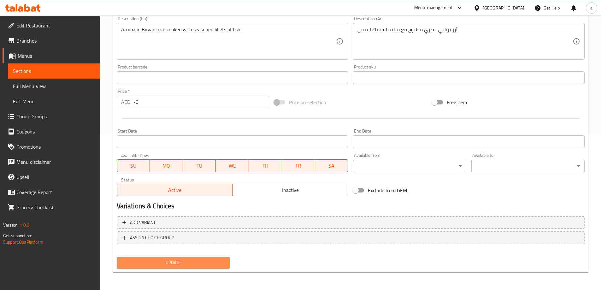
click at [178, 267] on button "Update" at bounding box center [173, 263] width 113 height 12
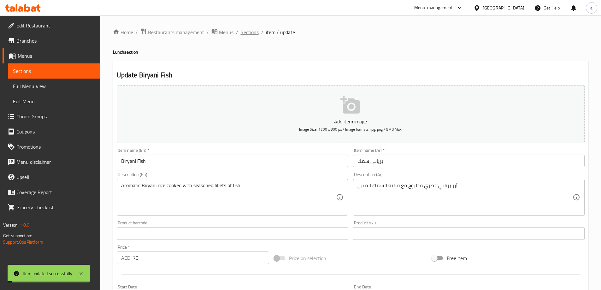
click at [254, 31] on span "Sections" at bounding box center [250, 32] width 18 height 8
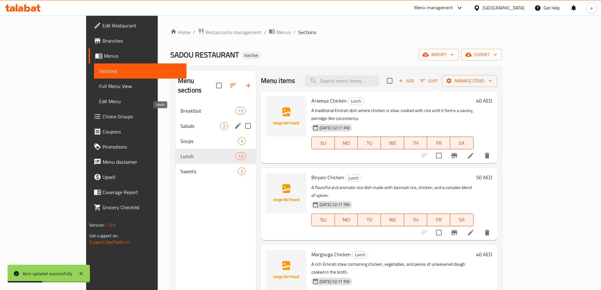
click at [183, 122] on span "Salads" at bounding box center [200, 126] width 40 height 8
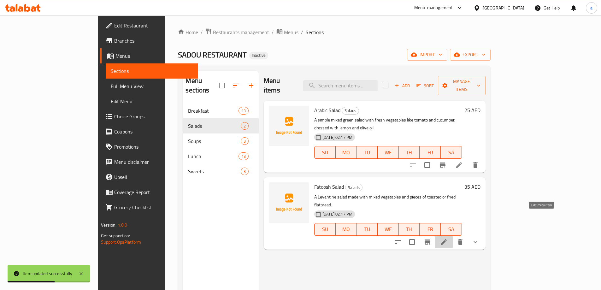
click at [446, 239] on icon at bounding box center [444, 242] width 6 height 6
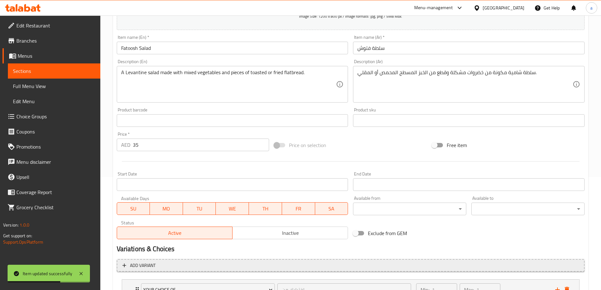
scroll to position [166, 0]
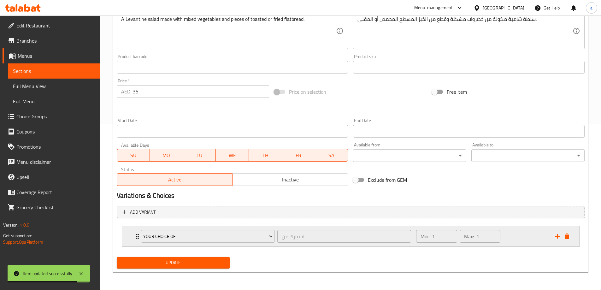
click at [136, 233] on icon "Expand" at bounding box center [137, 236] width 8 height 8
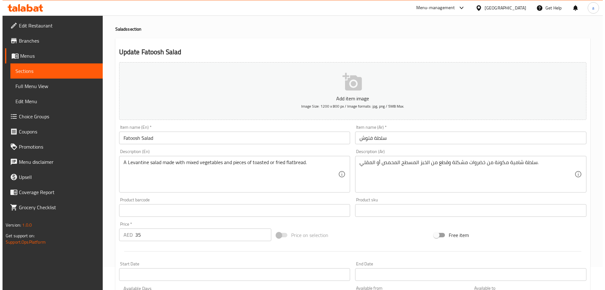
scroll to position [0, 0]
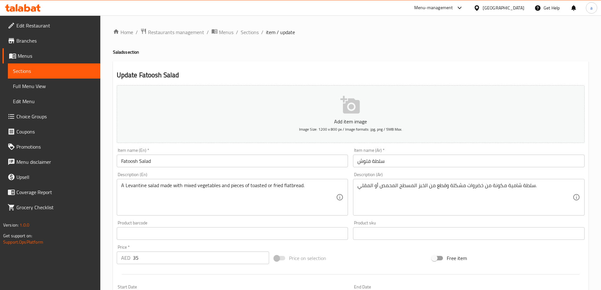
click at [82, 72] on span "Sections" at bounding box center [54, 71] width 82 height 8
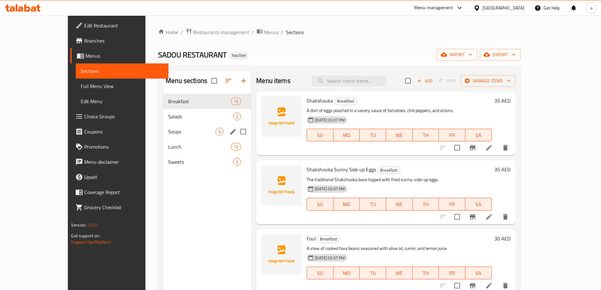
click at [172, 127] on div "Soups 3" at bounding box center [207, 131] width 88 height 15
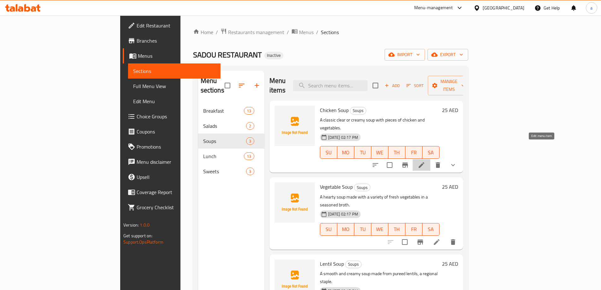
click at [425, 161] on icon at bounding box center [421, 165] width 8 height 8
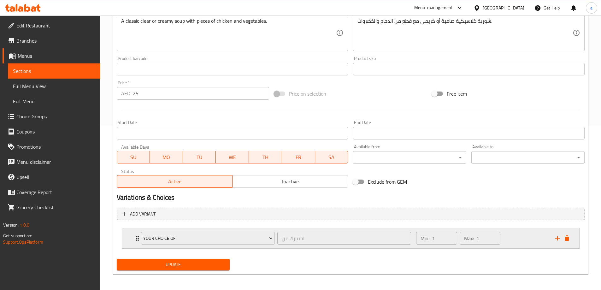
scroll to position [166, 0]
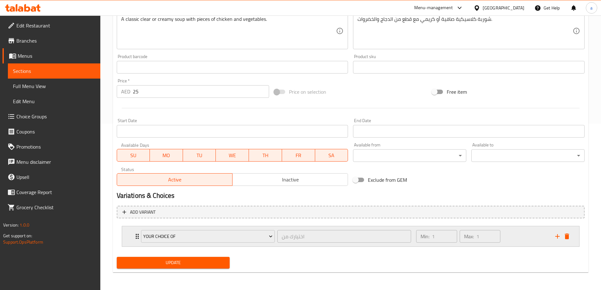
click at [137, 236] on icon "Expand" at bounding box center [137, 236] width 3 height 5
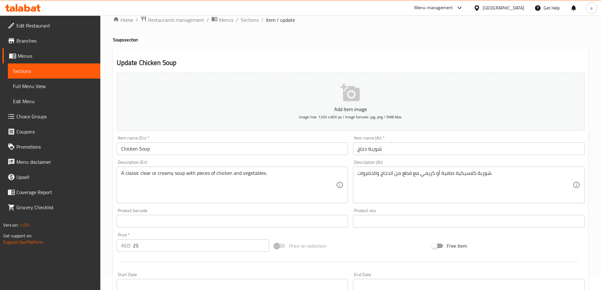
scroll to position [0, 0]
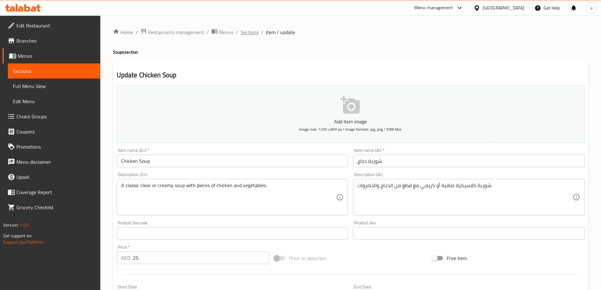
click at [247, 33] on span "Sections" at bounding box center [250, 32] width 18 height 8
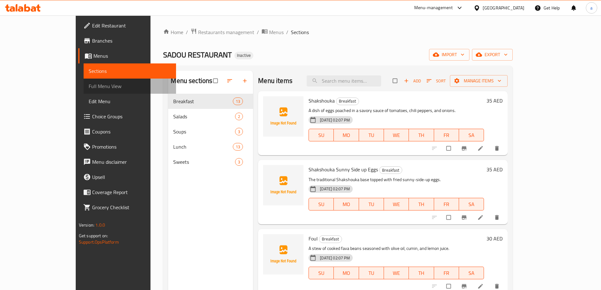
click at [84, 82] on link "Full Menu View" at bounding box center [130, 86] width 92 height 15
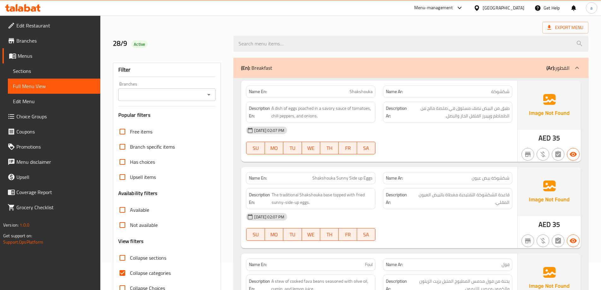
scroll to position [63, 0]
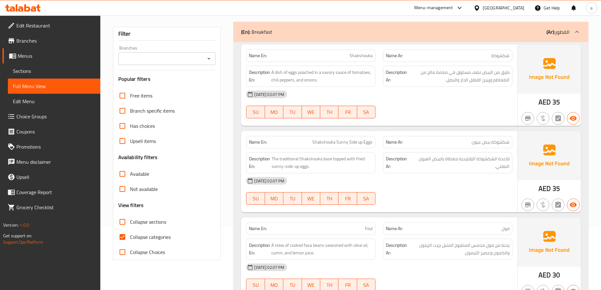
click at [129, 235] on input "Collapse categories" at bounding box center [122, 236] width 15 height 15
checkbox input "false"
click at [122, 225] on input "Collapse sections" at bounding box center [122, 221] width 15 height 15
checkbox input "true"
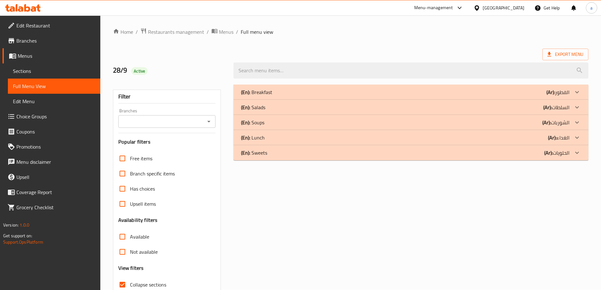
scroll to position [0, 0]
click at [575, 107] on icon at bounding box center [577, 107] width 4 height 2
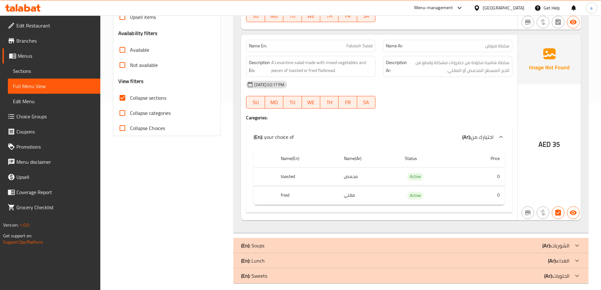
scroll to position [193, 0]
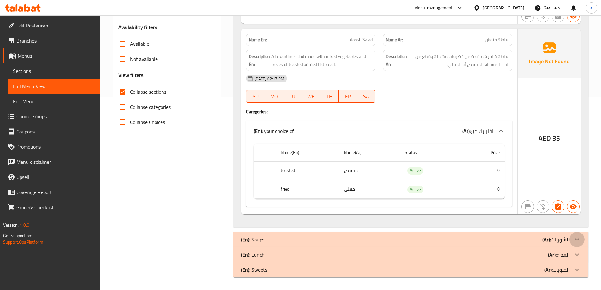
click at [577, 237] on icon at bounding box center [577, 240] width 8 height 8
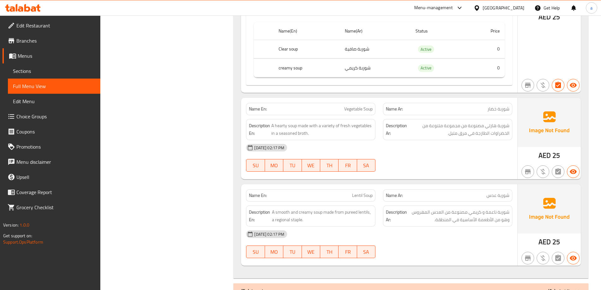
scroll to position [576, 0]
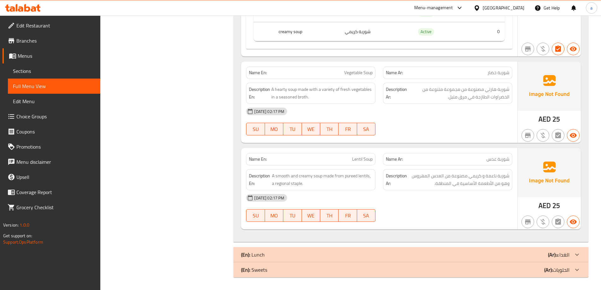
click at [577, 249] on div at bounding box center [576, 254] width 15 height 15
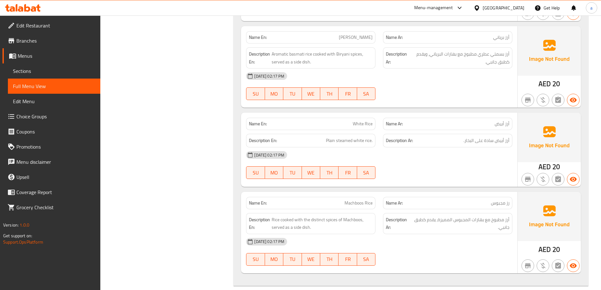
scroll to position [1720, 0]
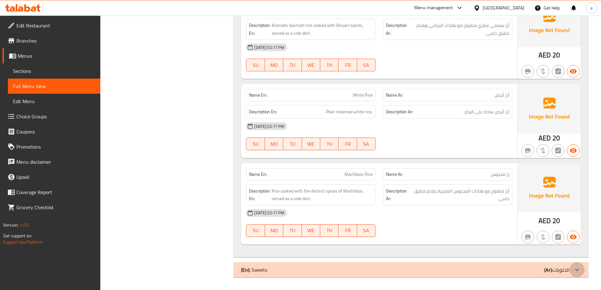
click at [579, 269] on icon at bounding box center [577, 270] width 8 height 8
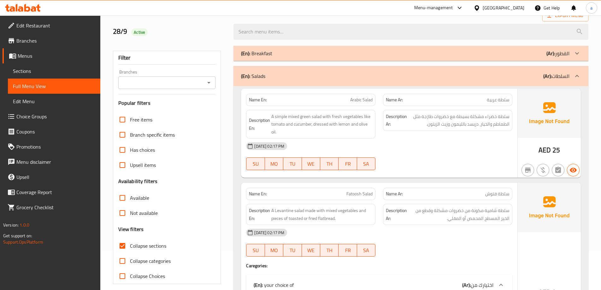
scroll to position [0, 0]
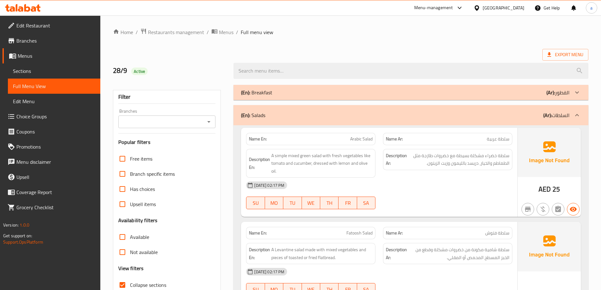
click at [458, 60] on div at bounding box center [411, 71] width 362 height 24
click at [347, 54] on div "Export Menu" at bounding box center [350, 55] width 475 height 12
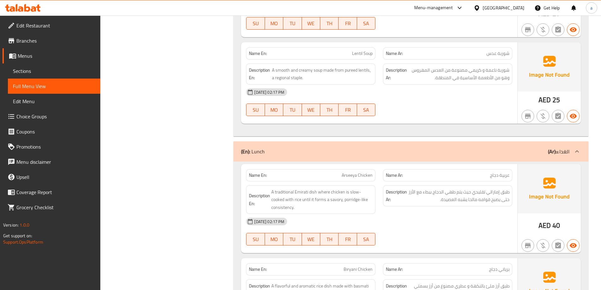
scroll to position [682, 0]
drag, startPoint x: 302, startPoint y: 79, endPoint x: 270, endPoint y: 80, distance: 31.5
click at [270, 80] on h6 "Description En: A smooth and creamy soup made from pureed lentils, a regional s…" at bounding box center [311, 73] width 124 height 15
click at [278, 84] on div "[DATE] 02:17 PM" at bounding box center [379, 91] width 274 height 15
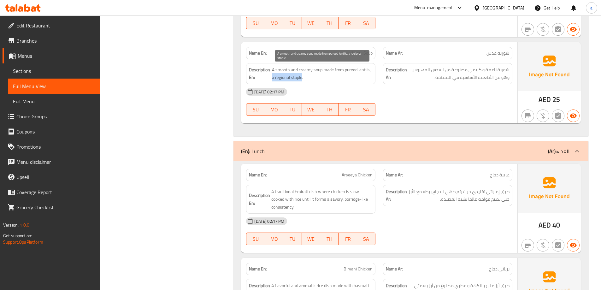
drag, startPoint x: 271, startPoint y: 79, endPoint x: 301, endPoint y: 79, distance: 29.6
click at [301, 79] on span "A smooth and creamy soup made from pureed lentils, a regional staple." at bounding box center [322, 73] width 101 height 15
copy span "a regional staple"
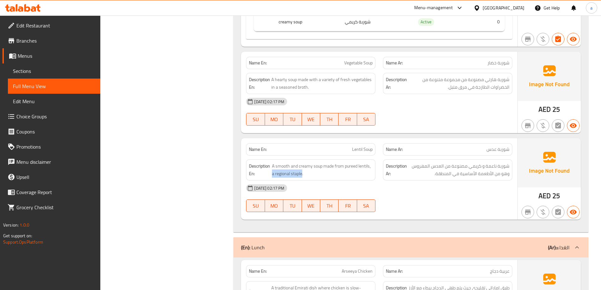
scroll to position [587, 0]
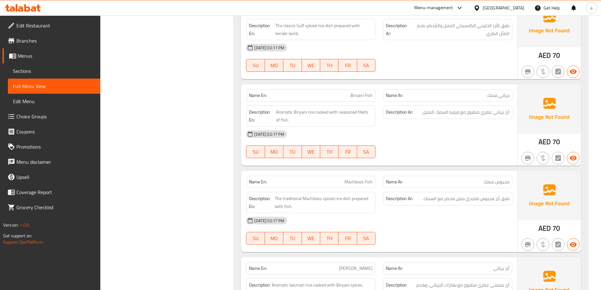
scroll to position [1470, 0]
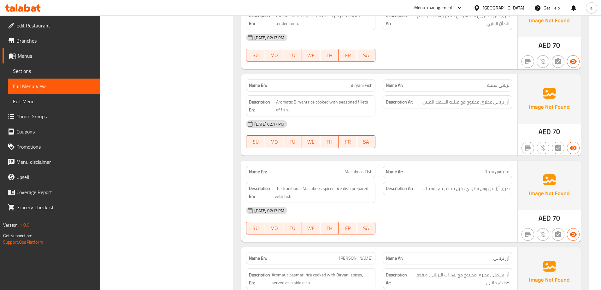
click at [348, 89] on p "Name En: Biryani Fish" at bounding box center [311, 85] width 124 height 7
drag, startPoint x: 348, startPoint y: 89, endPoint x: 352, endPoint y: 86, distance: 4.0
click at [350, 87] on p "Name En: Biryani Fish" at bounding box center [311, 85] width 124 height 7
click at [352, 86] on span "Biryani Fish" at bounding box center [361, 85] width 22 height 7
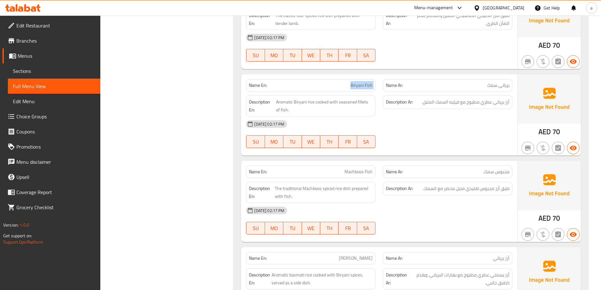
click at [352, 86] on span "Biryani Fish" at bounding box center [361, 85] width 22 height 7
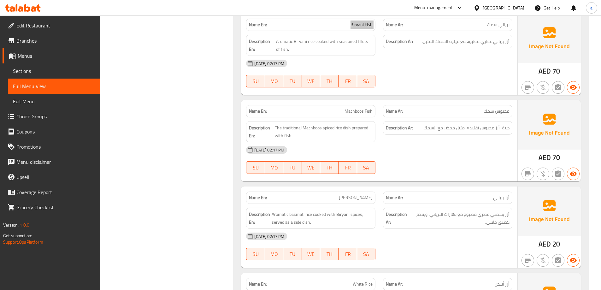
scroll to position [1533, 0]
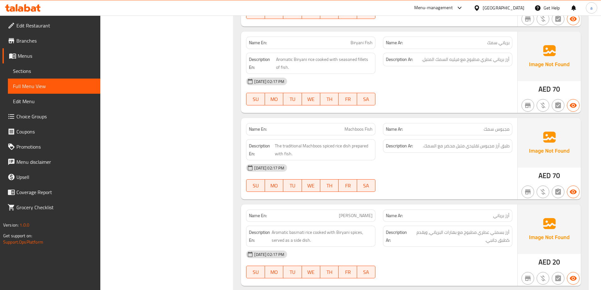
scroll to position [1502, 0]
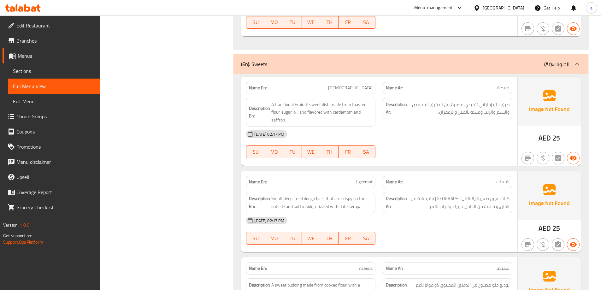
scroll to position [2001, 0]
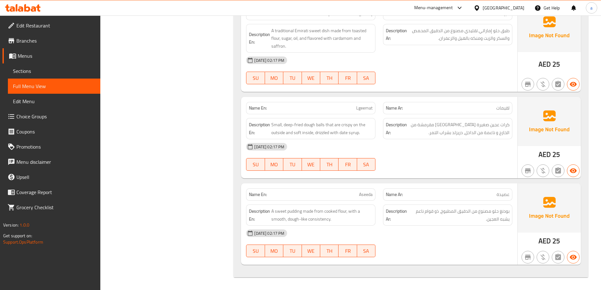
drag, startPoint x: 313, startPoint y: 226, endPoint x: 310, endPoint y: 224, distance: 3.8
click at [312, 226] on div "[DATE] 02:17 PM" at bounding box center [379, 232] width 274 height 15
click at [309, 221] on span "A sweet pudding made from cooked flour, with a smooth, dough-like consistency." at bounding box center [321, 214] width 101 height 15
click at [309, 220] on span "A sweet pudding made from cooked flour, with a smooth, dough-like consistency." at bounding box center [321, 214] width 101 height 15
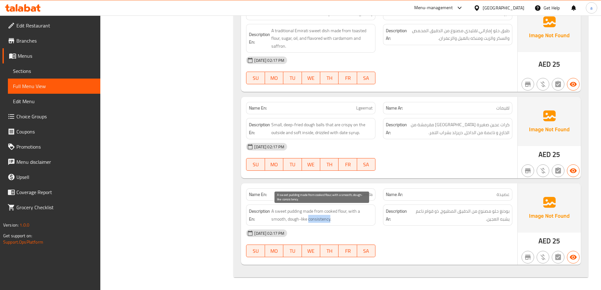
click at [309, 218] on span "A sweet pudding made from cooked flour, with a smooth, dough-like consistency." at bounding box center [321, 214] width 101 height 15
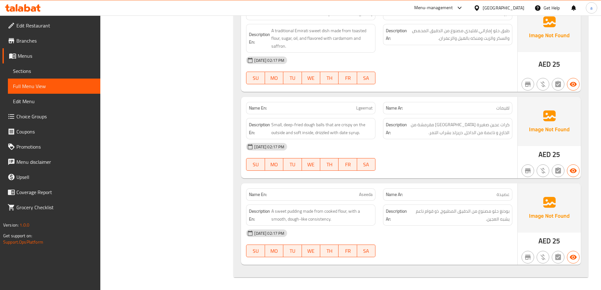
scroll to position [590, 0]
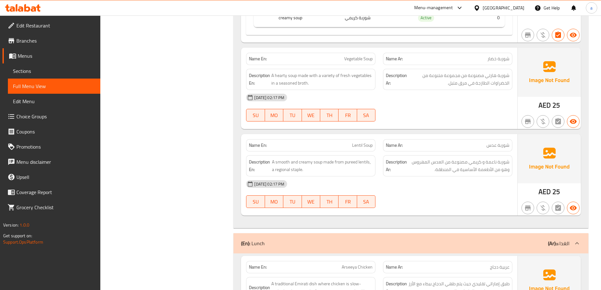
click at [356, 145] on span "Lentil Soup" at bounding box center [362, 145] width 20 height 7
click at [343, 153] on div "Description En: A smooth and creamy soup made from pureed lentils, a regional s…" at bounding box center [310, 165] width 137 height 29
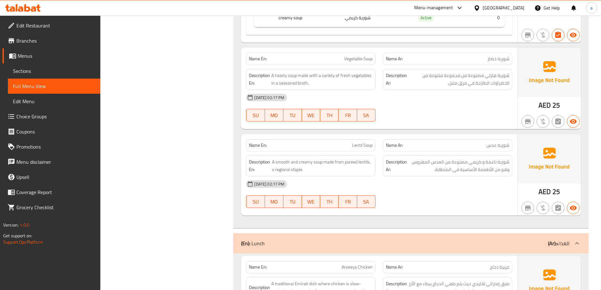
click at [351, 140] on div "Name En: Lentil Soup" at bounding box center [310, 145] width 129 height 12
click at [358, 145] on span "Lentil Soup" at bounding box center [362, 145] width 20 height 7
copy span "Lentil Soup"
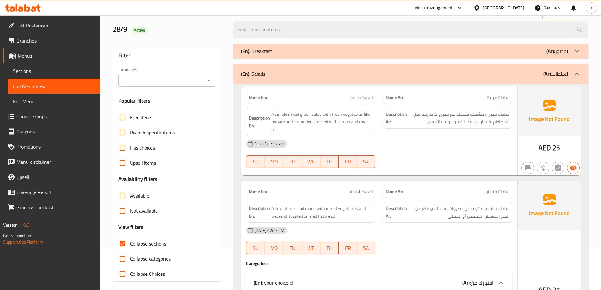
scroll to position [0, 0]
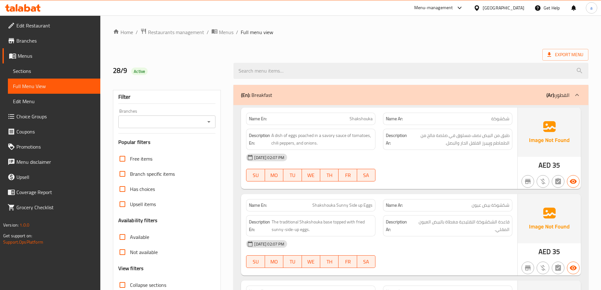
click at [518, 94] on div "(En): Breakfast (Ar): الفطور" at bounding box center [405, 95] width 328 height 8
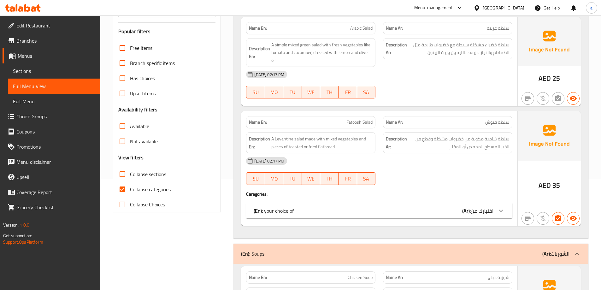
scroll to position [63, 0]
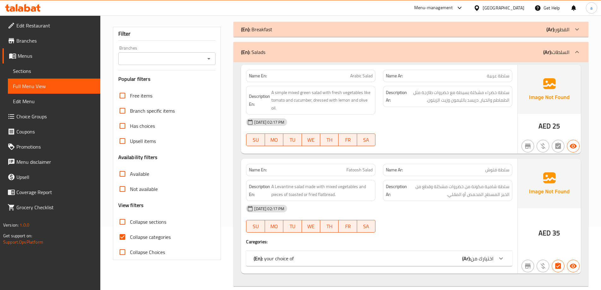
click at [123, 230] on input "Collapse categories" at bounding box center [122, 236] width 15 height 15
checkbox input "false"
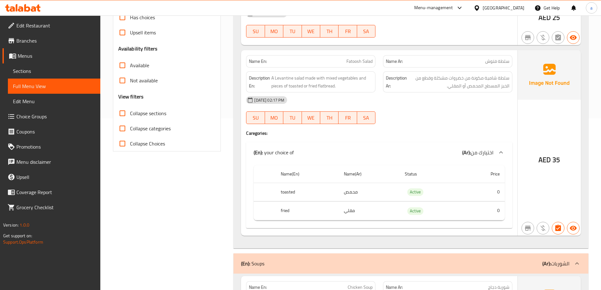
scroll to position [0, 0]
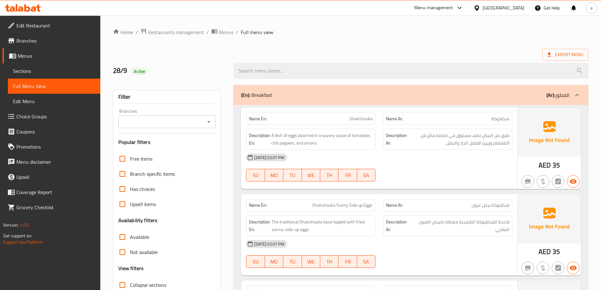
scroll to position [126, 0]
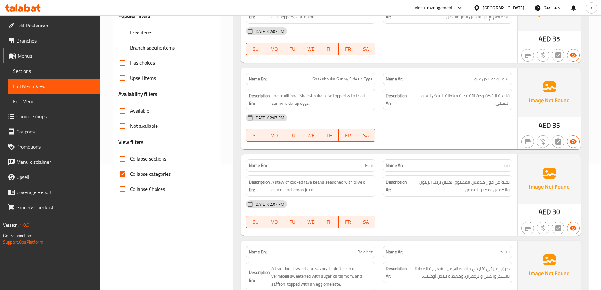
click at [139, 170] on span "Collapse categories" at bounding box center [150, 174] width 41 height 8
click at [130, 170] on input "Collapse categories" at bounding box center [122, 173] width 15 height 15
checkbox input "false"
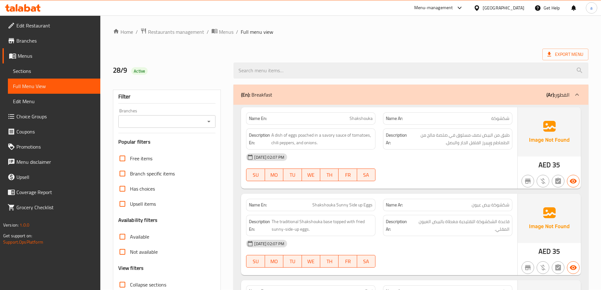
scroll to position [0, 0]
click at [539, 89] on div "(En): Breakfast (Ar): الفطور" at bounding box center [410, 95] width 355 height 20
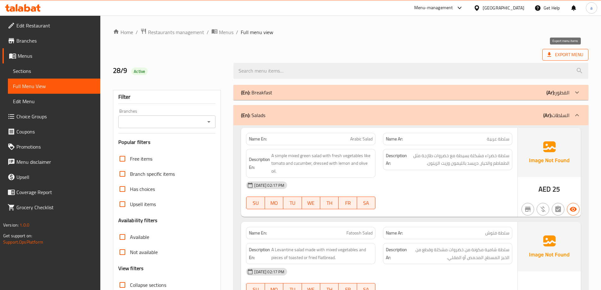
click at [577, 49] on span "Export Menu" at bounding box center [565, 55] width 46 height 12
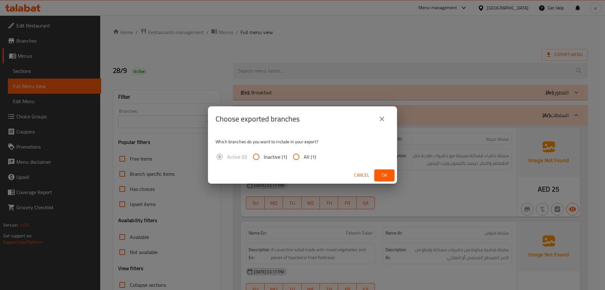
click at [309, 158] on span "All (1)" at bounding box center [310, 157] width 12 height 8
click at [304, 158] on input "All (1)" at bounding box center [296, 156] width 15 height 15
radio input "true"
click at [387, 177] on span "Ok" at bounding box center [385, 175] width 10 height 8
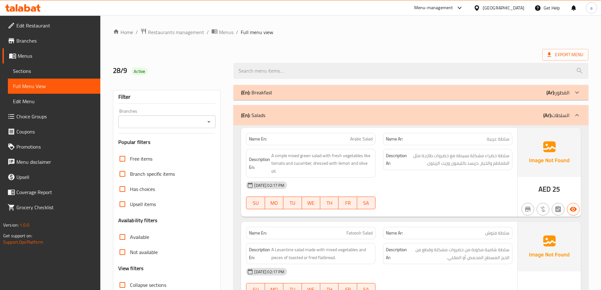
click at [571, 32] on ol "Home / Restaurants management / Menus / Full menu view" at bounding box center [350, 32] width 475 height 8
click at [45, 25] on span "Edit Restaurant" at bounding box center [55, 26] width 79 height 8
